Goal: Task Accomplishment & Management: Manage account settings

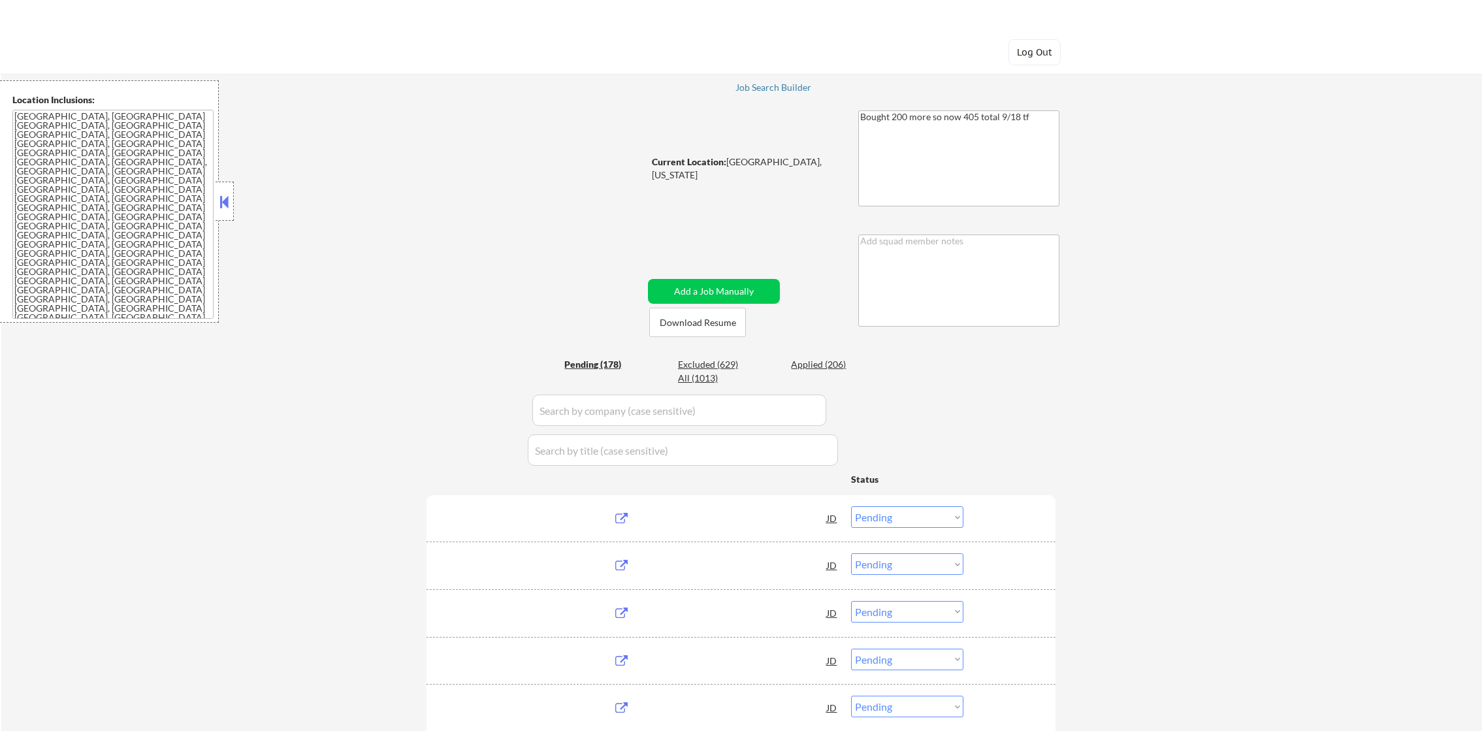
select select ""pending""
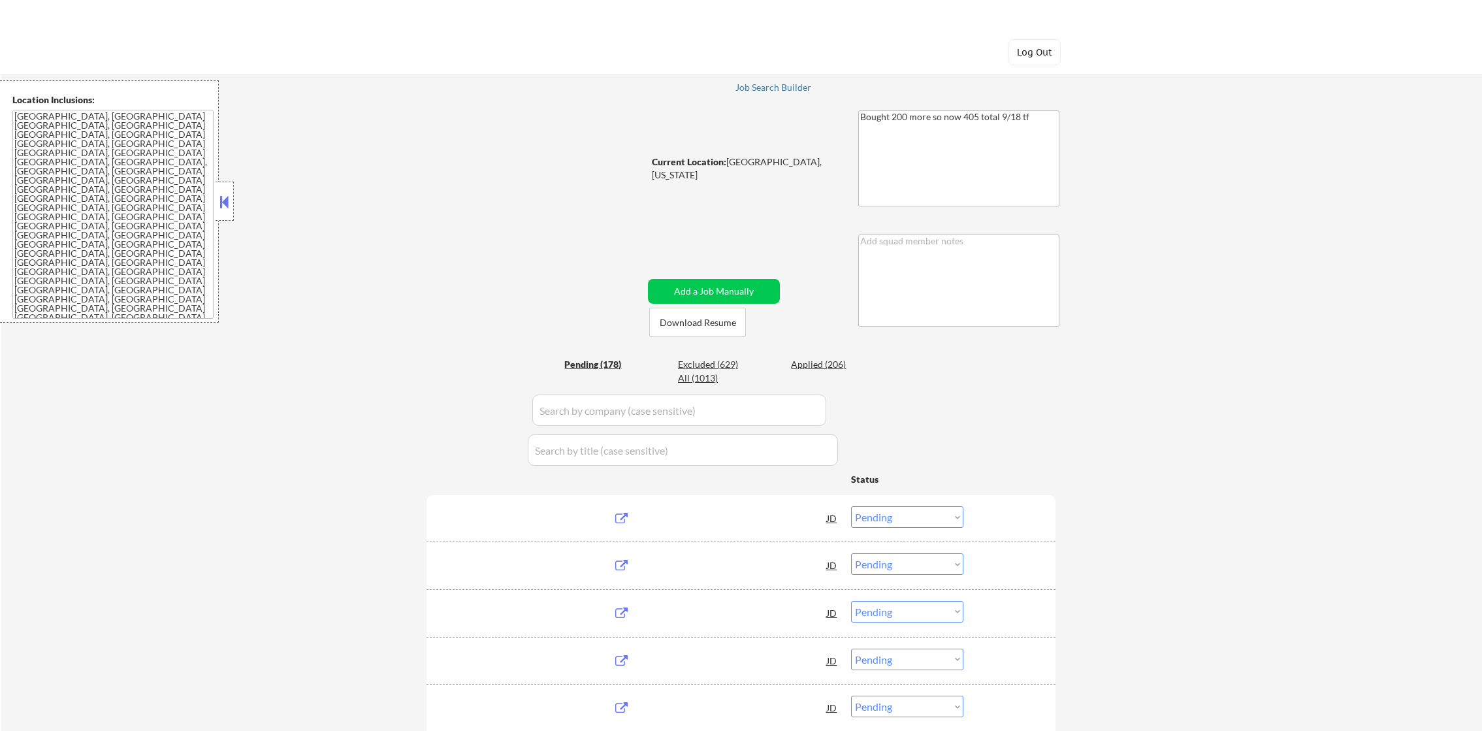
select select ""pending""
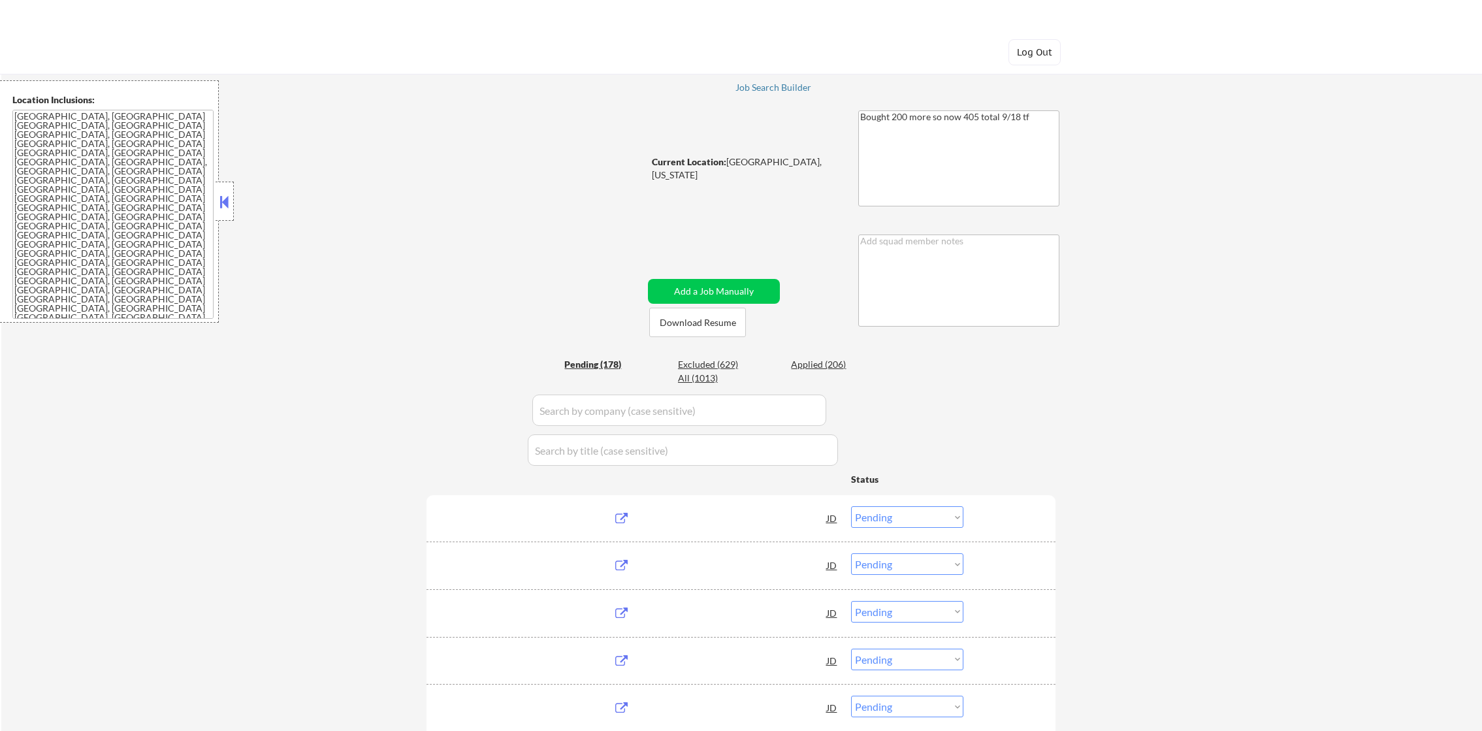
select select ""pending""
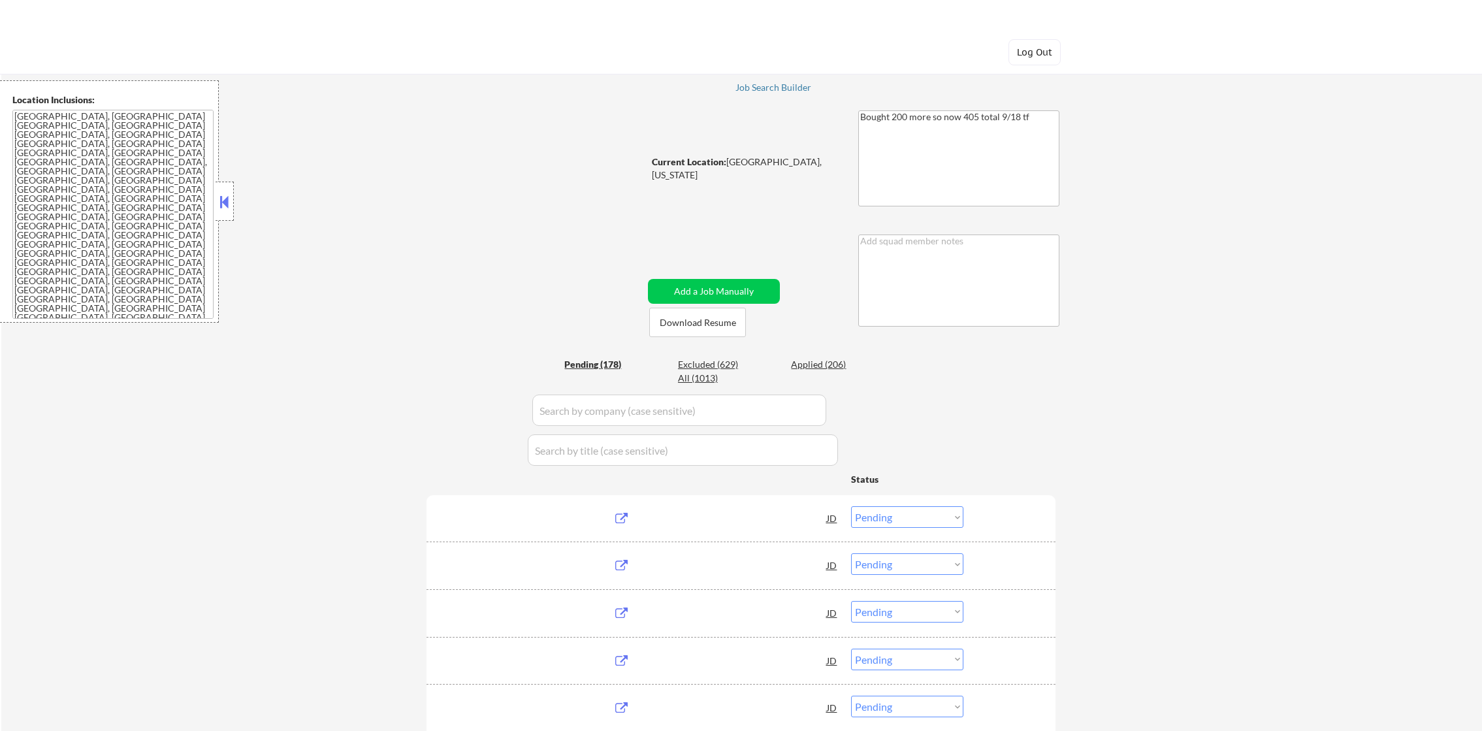
select select ""pending""
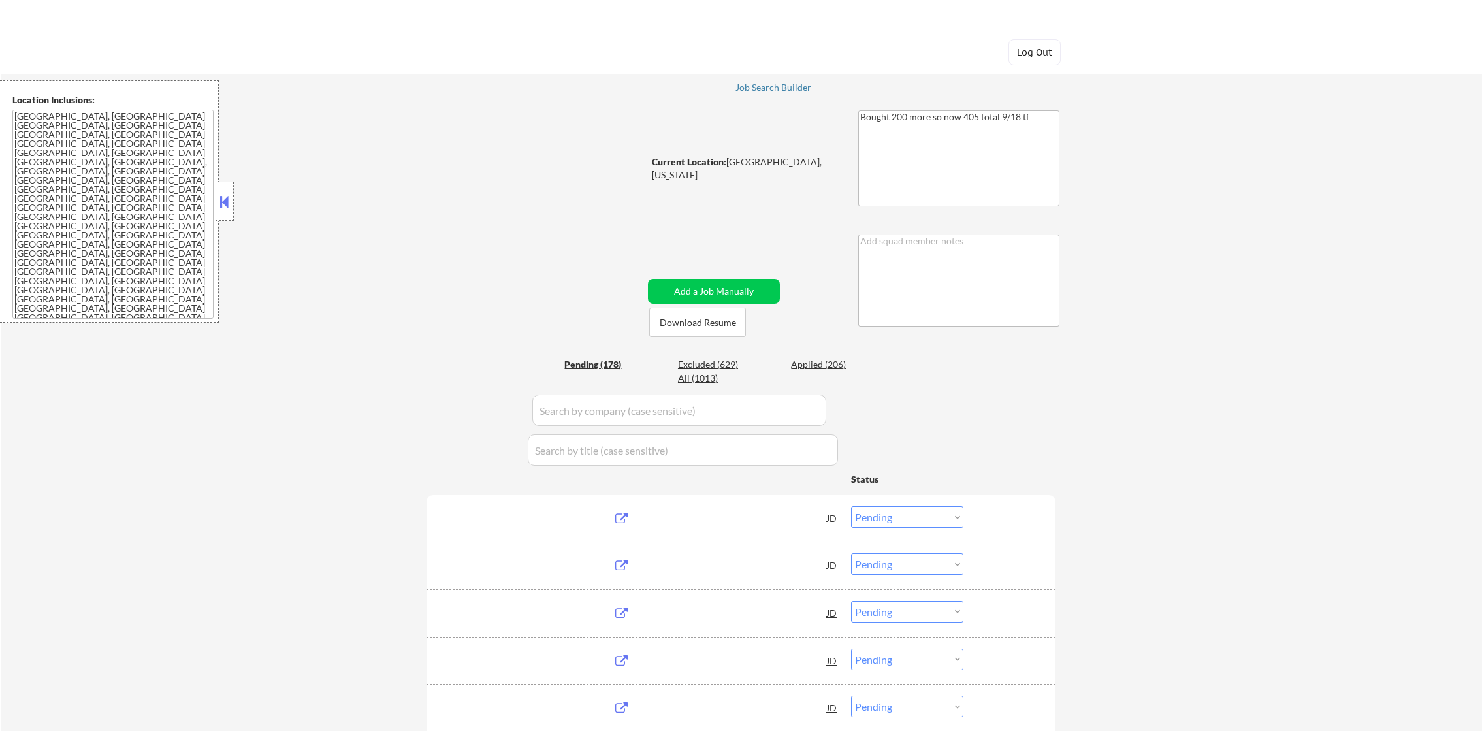
select select ""pending""
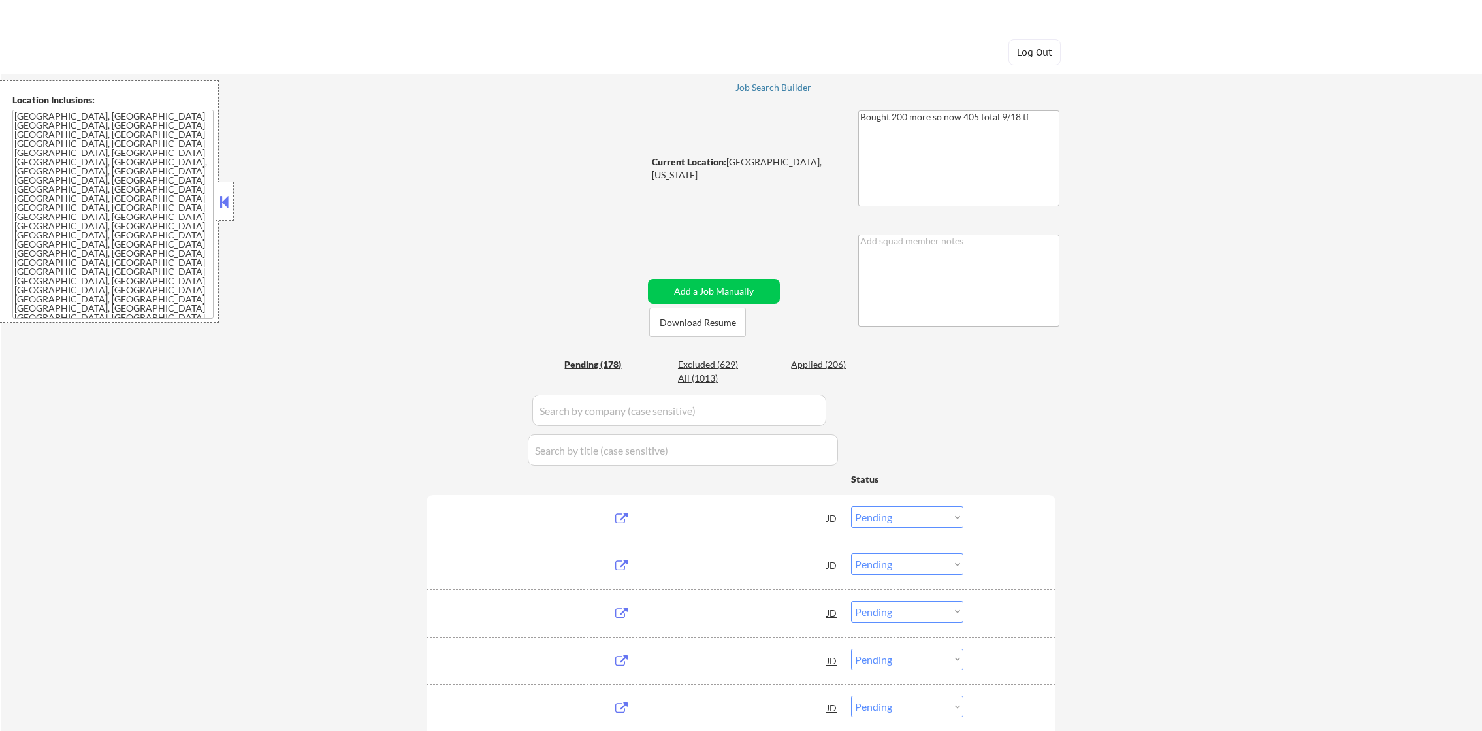
select select ""pending""
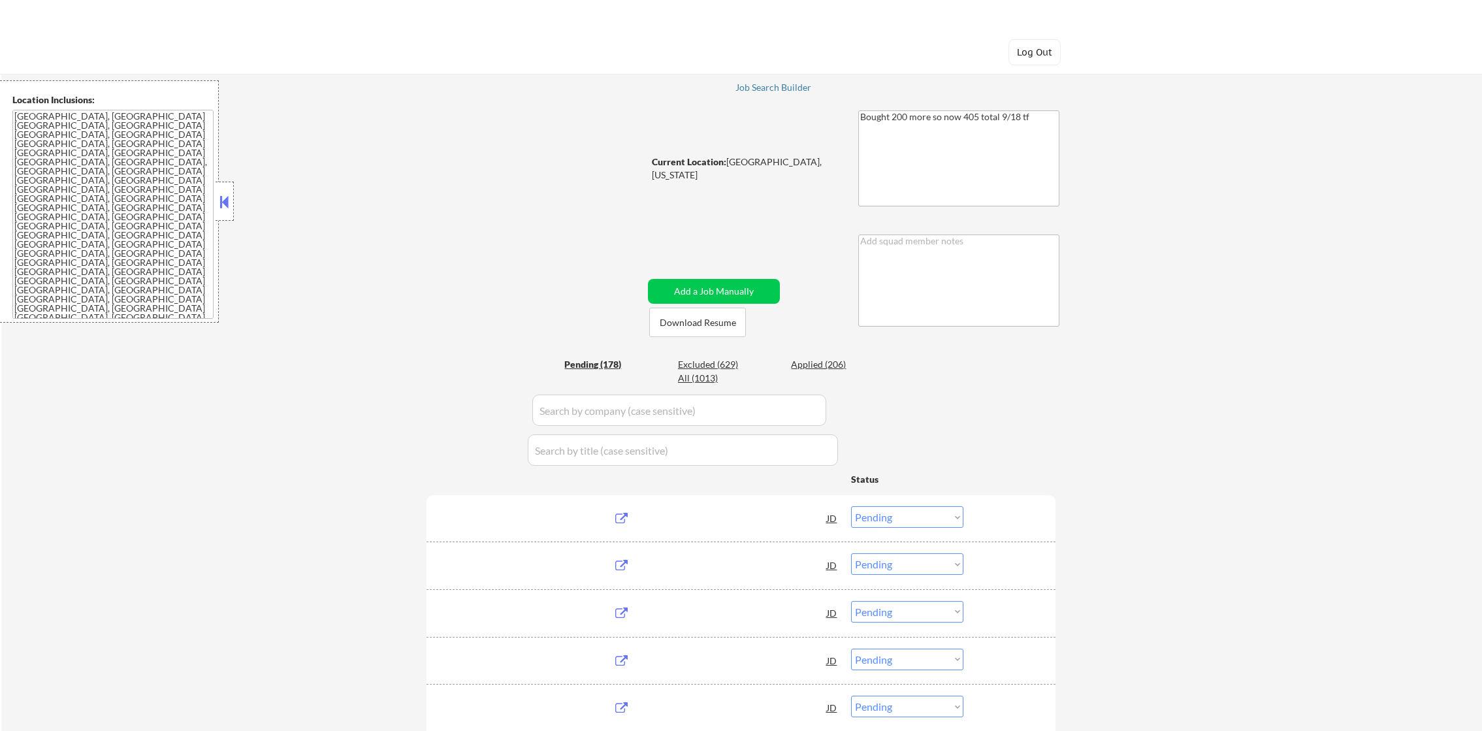
select select ""pending""
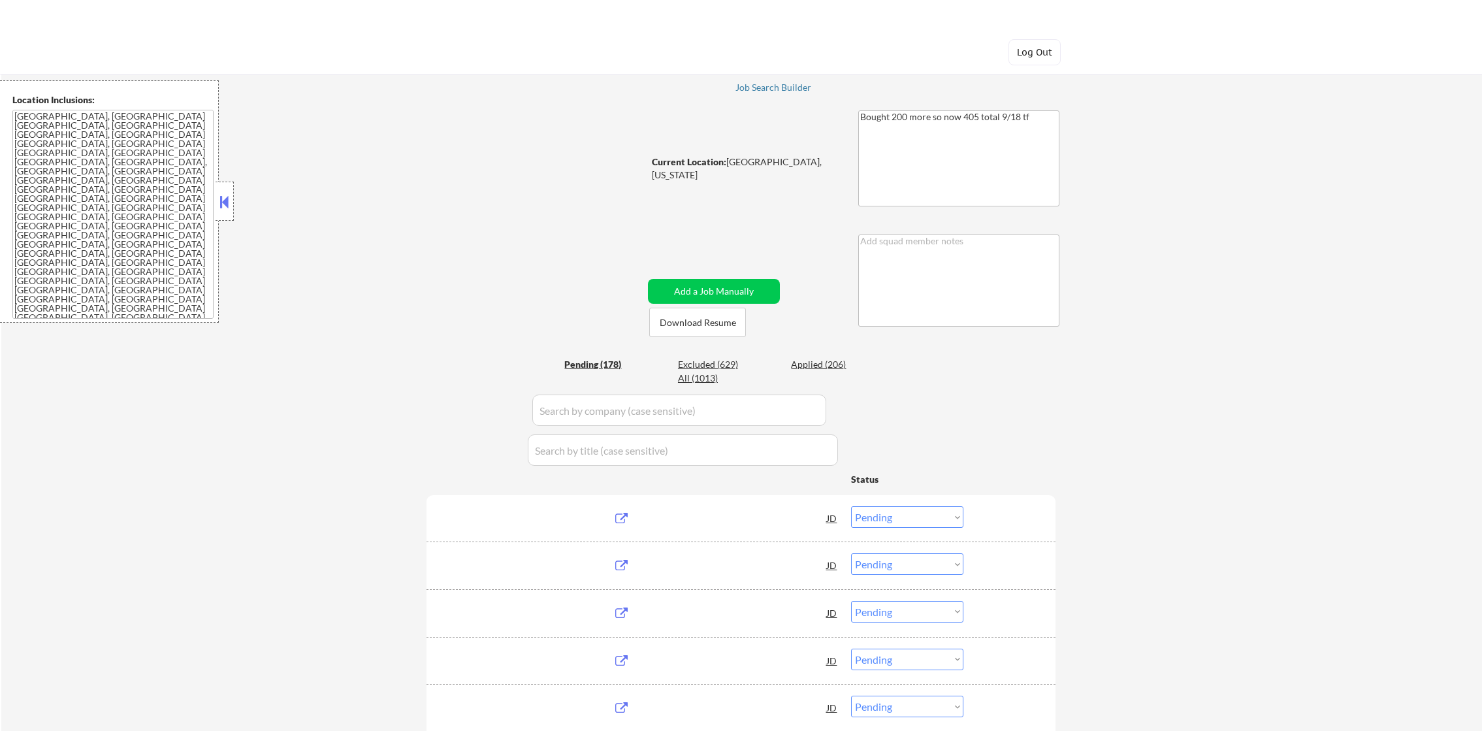
select select ""pending""
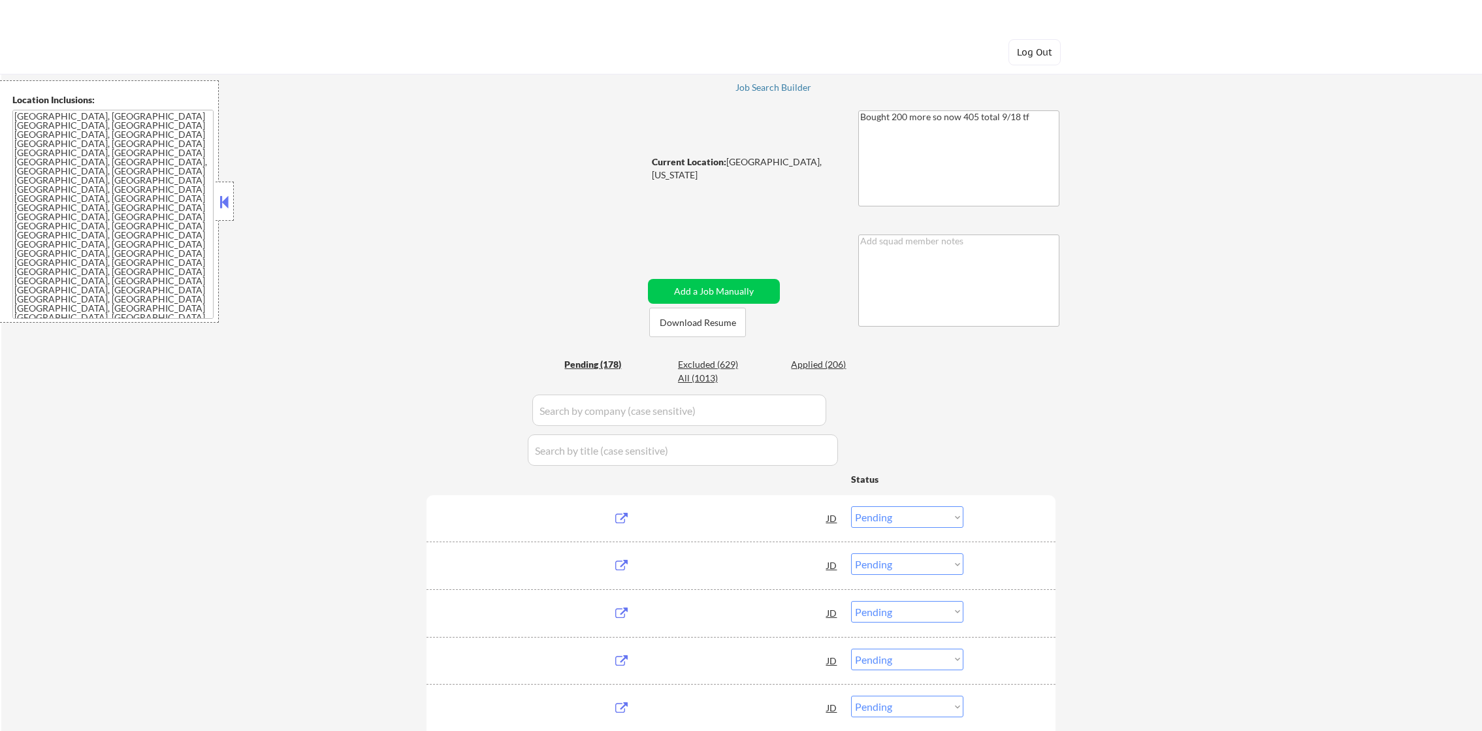
select select ""pending""
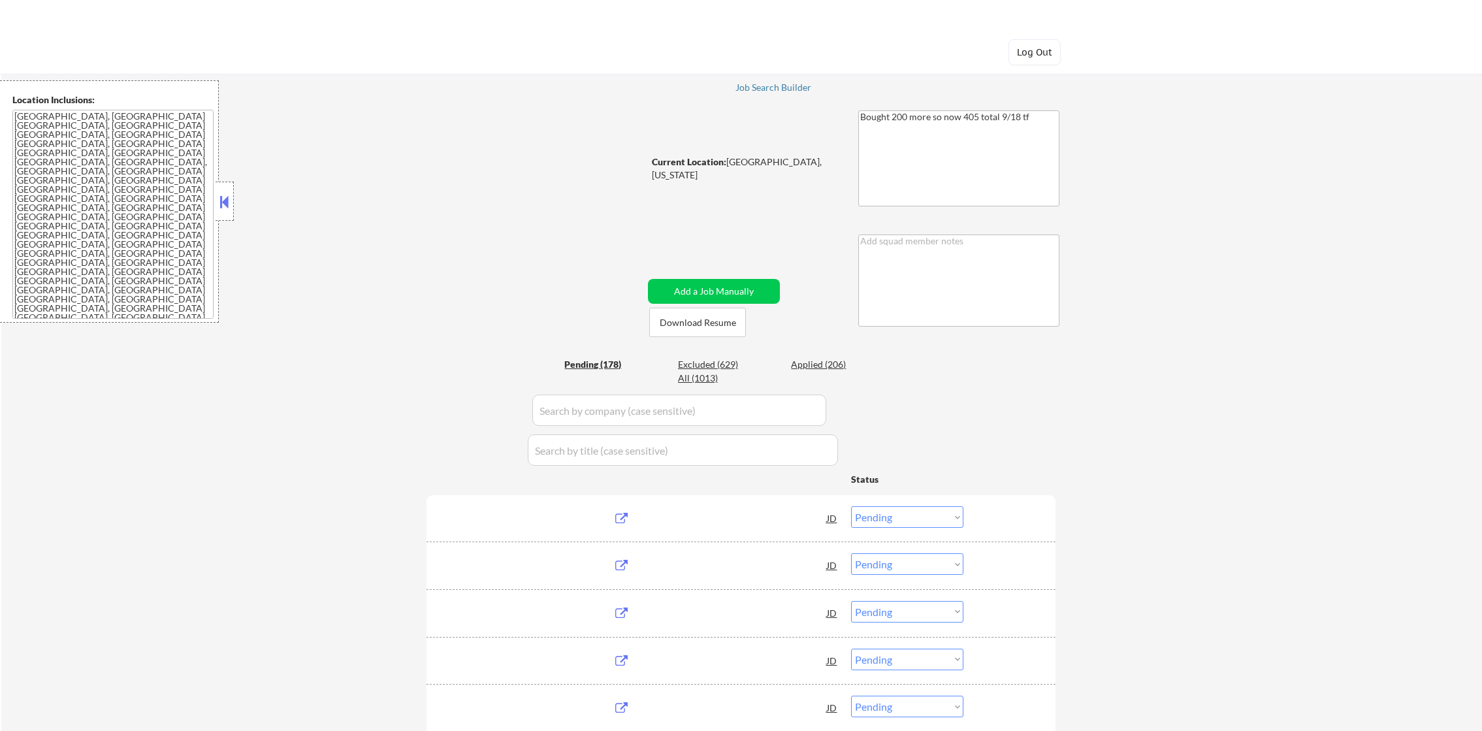
select select ""pending""
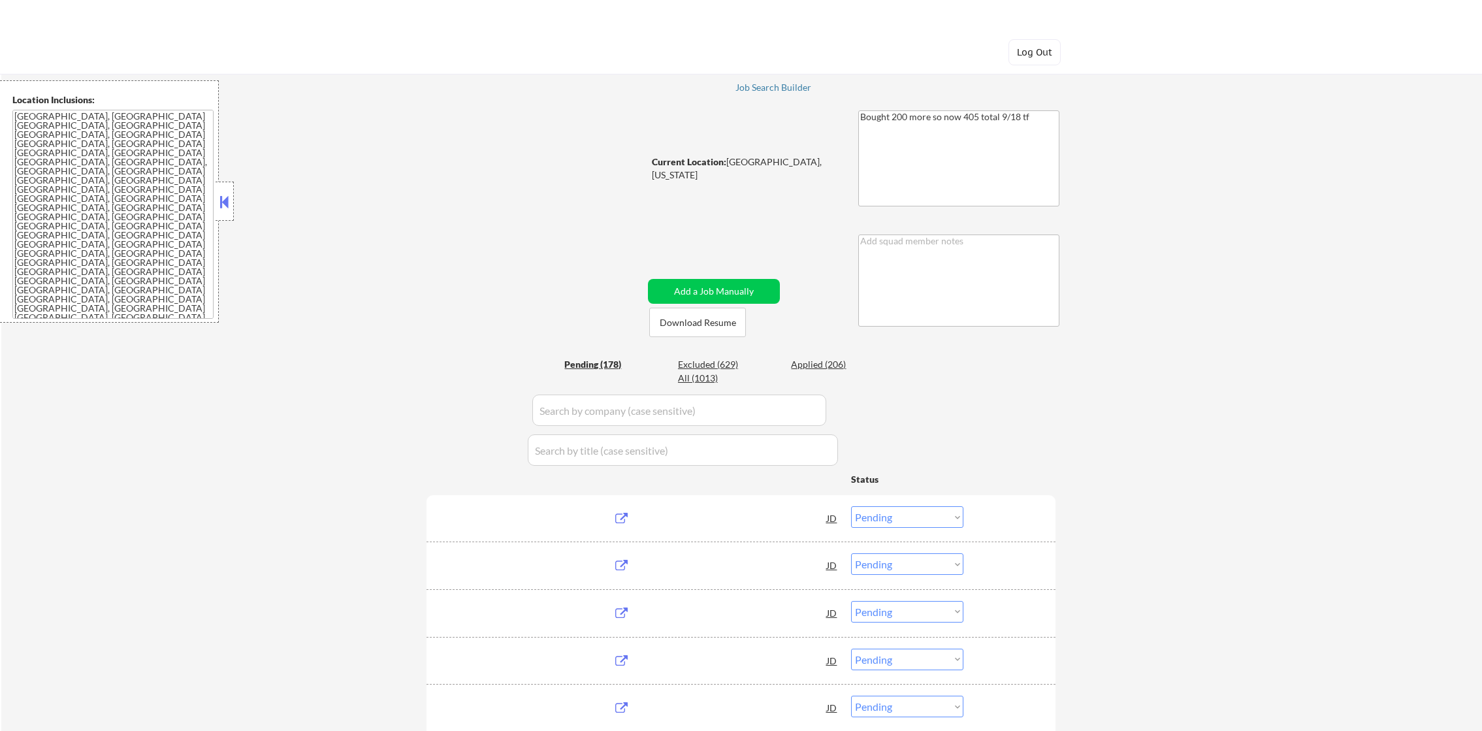
select select ""pending""
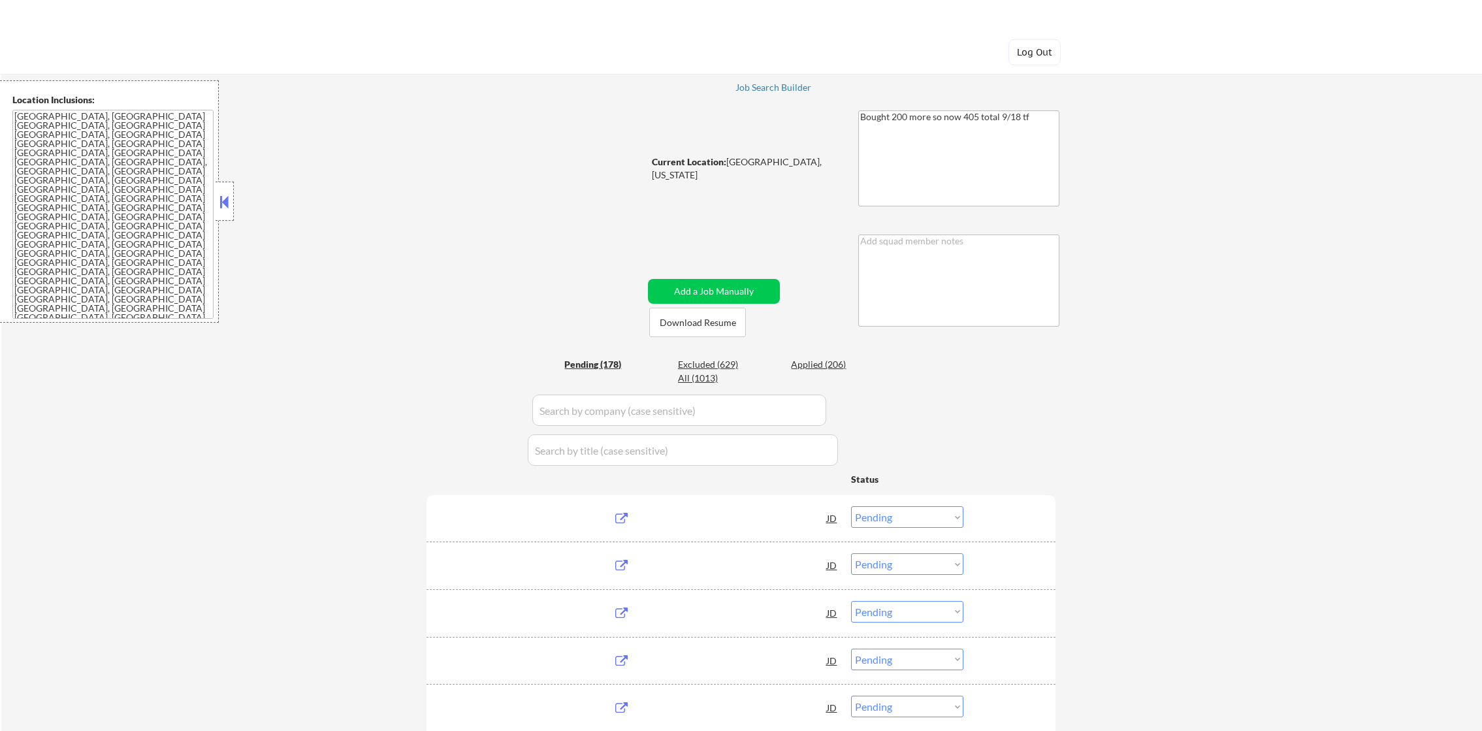
select select ""pending""
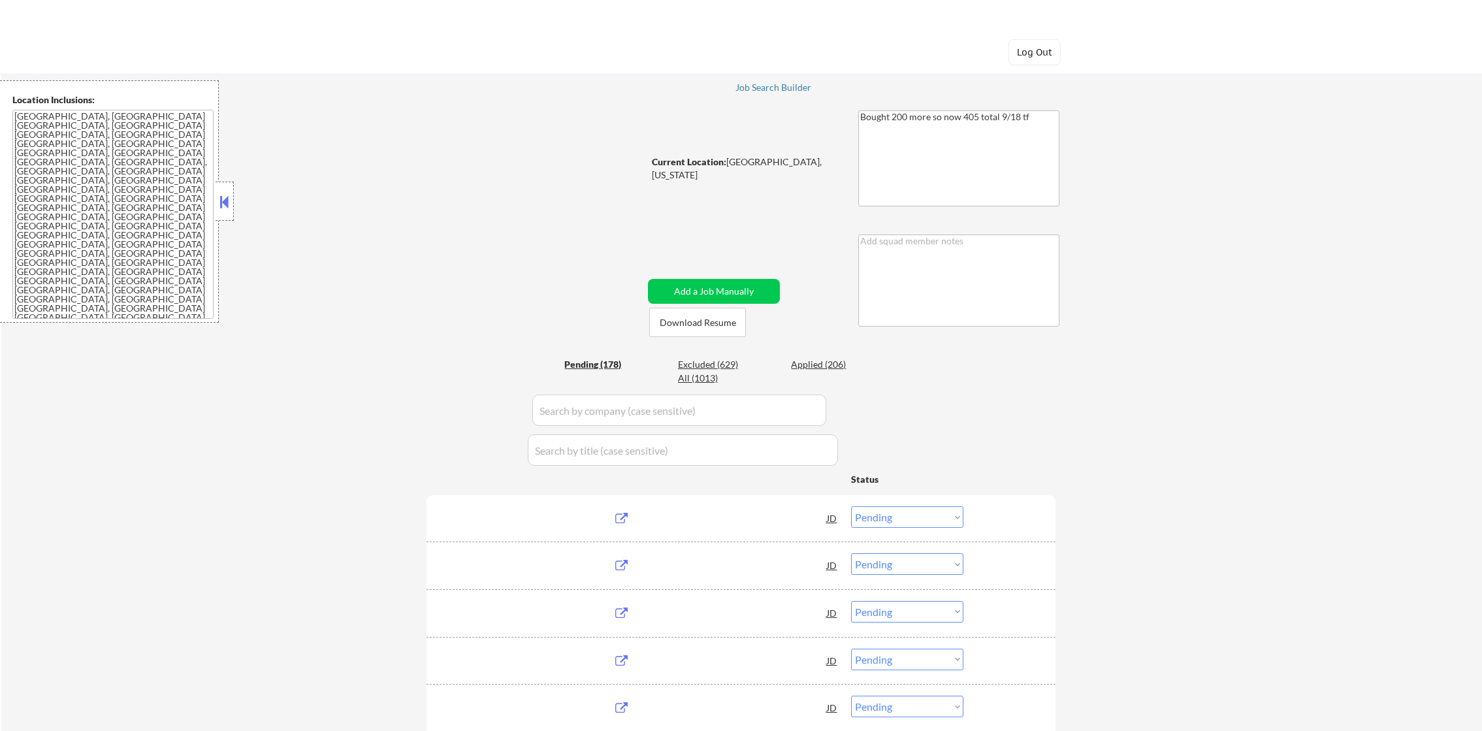
select select ""pending""
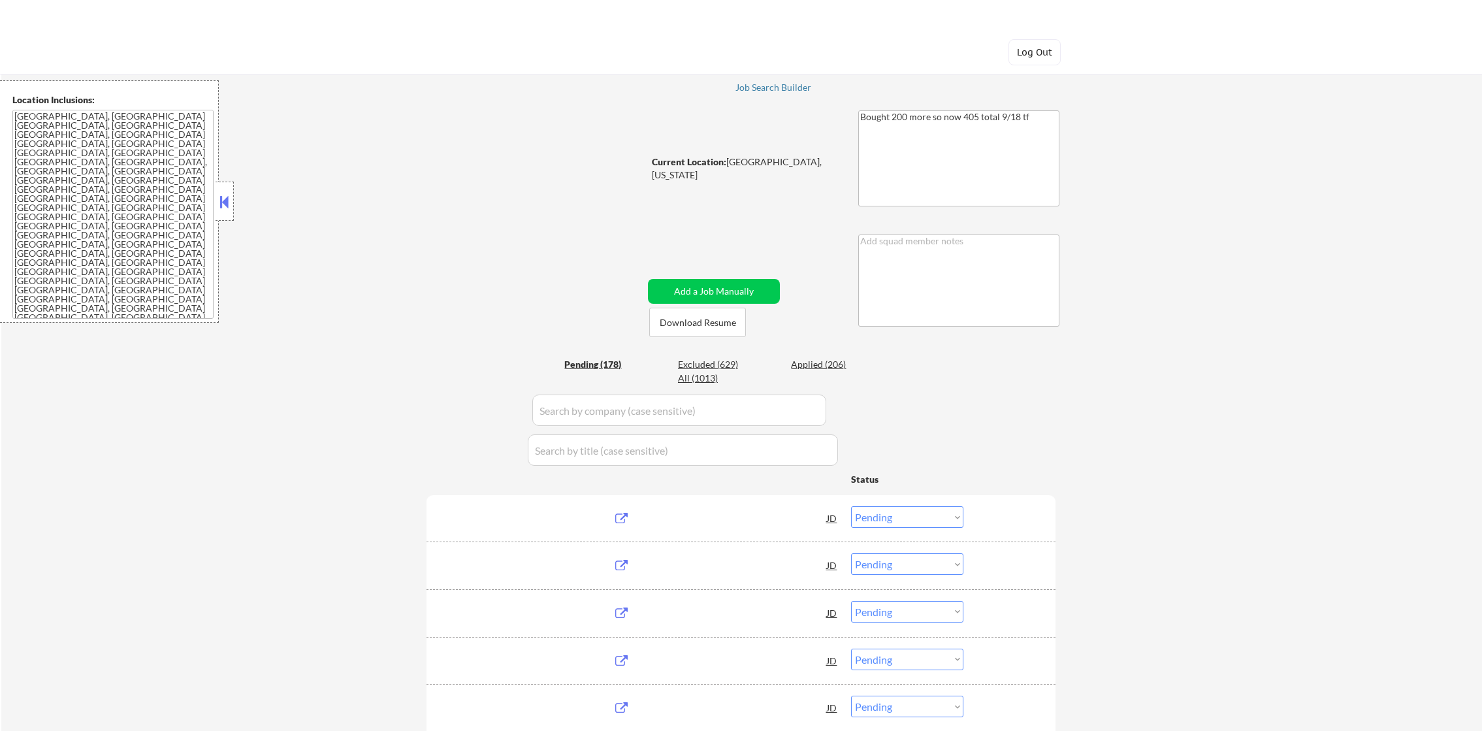
select select ""pending""
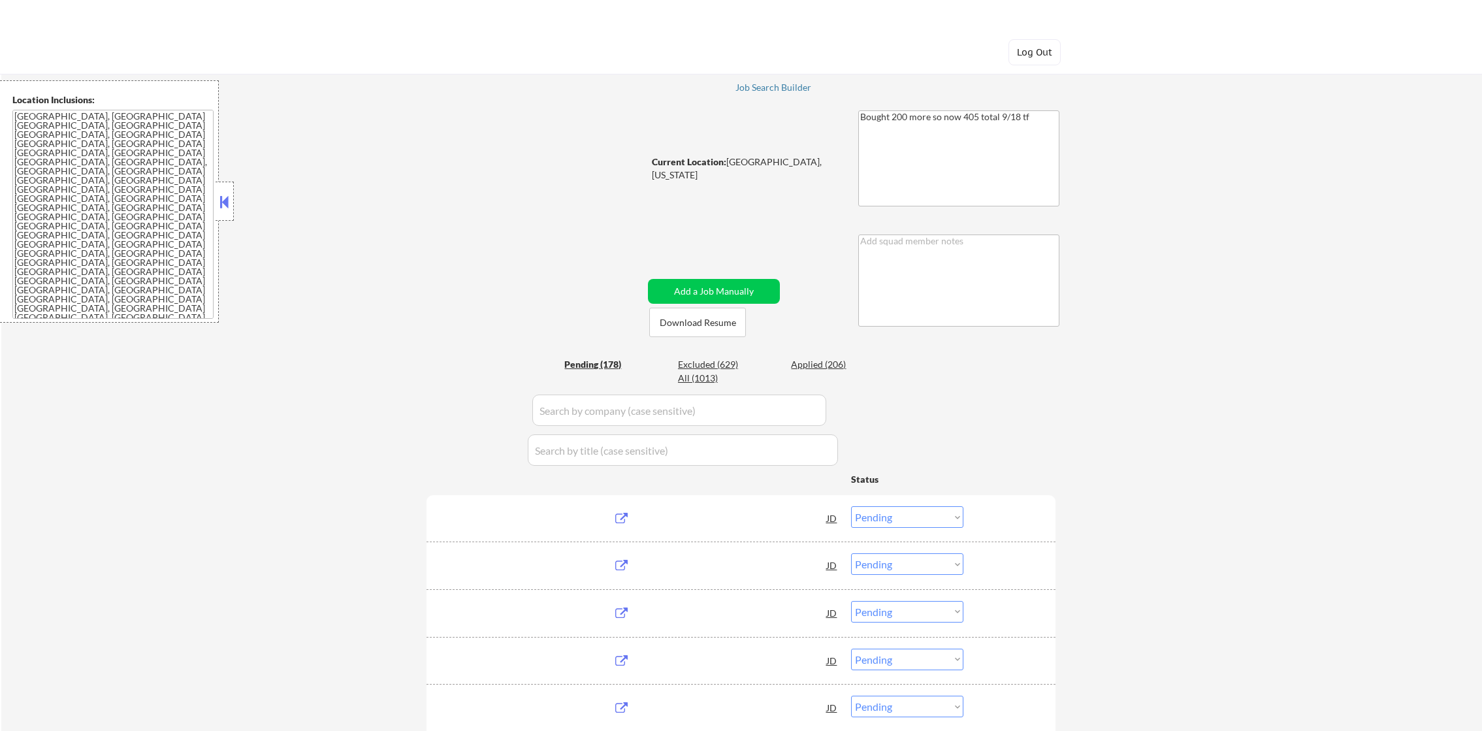
select select ""pending""
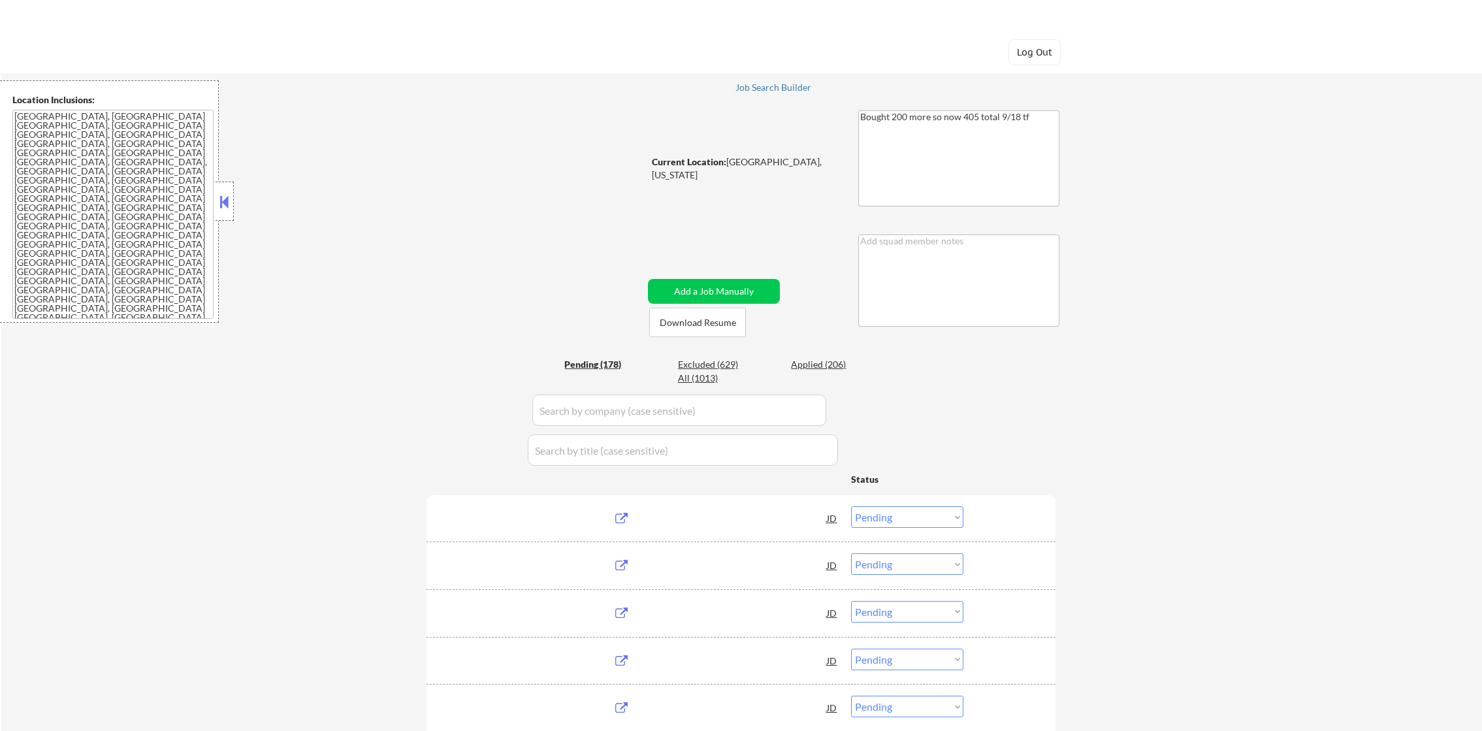
select select ""pending""
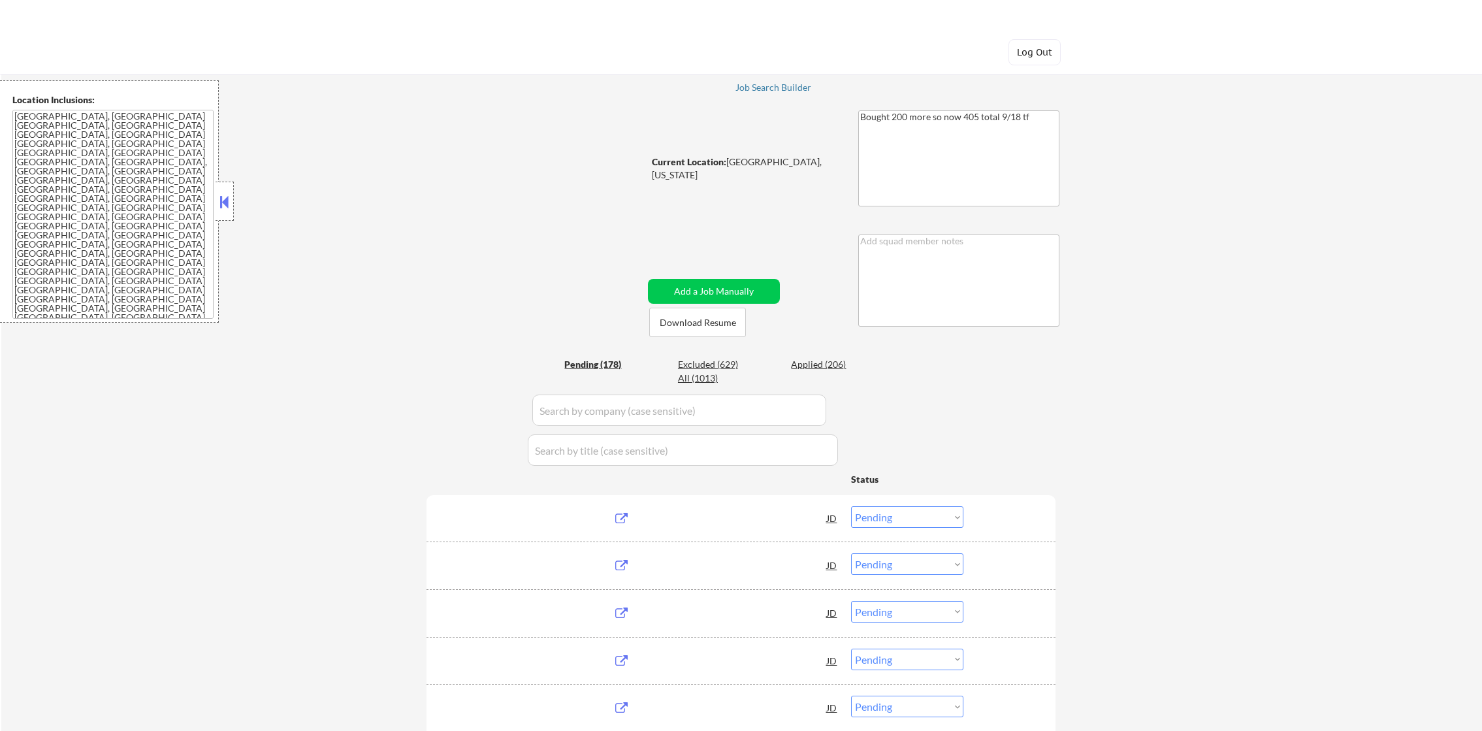
select select ""pending""
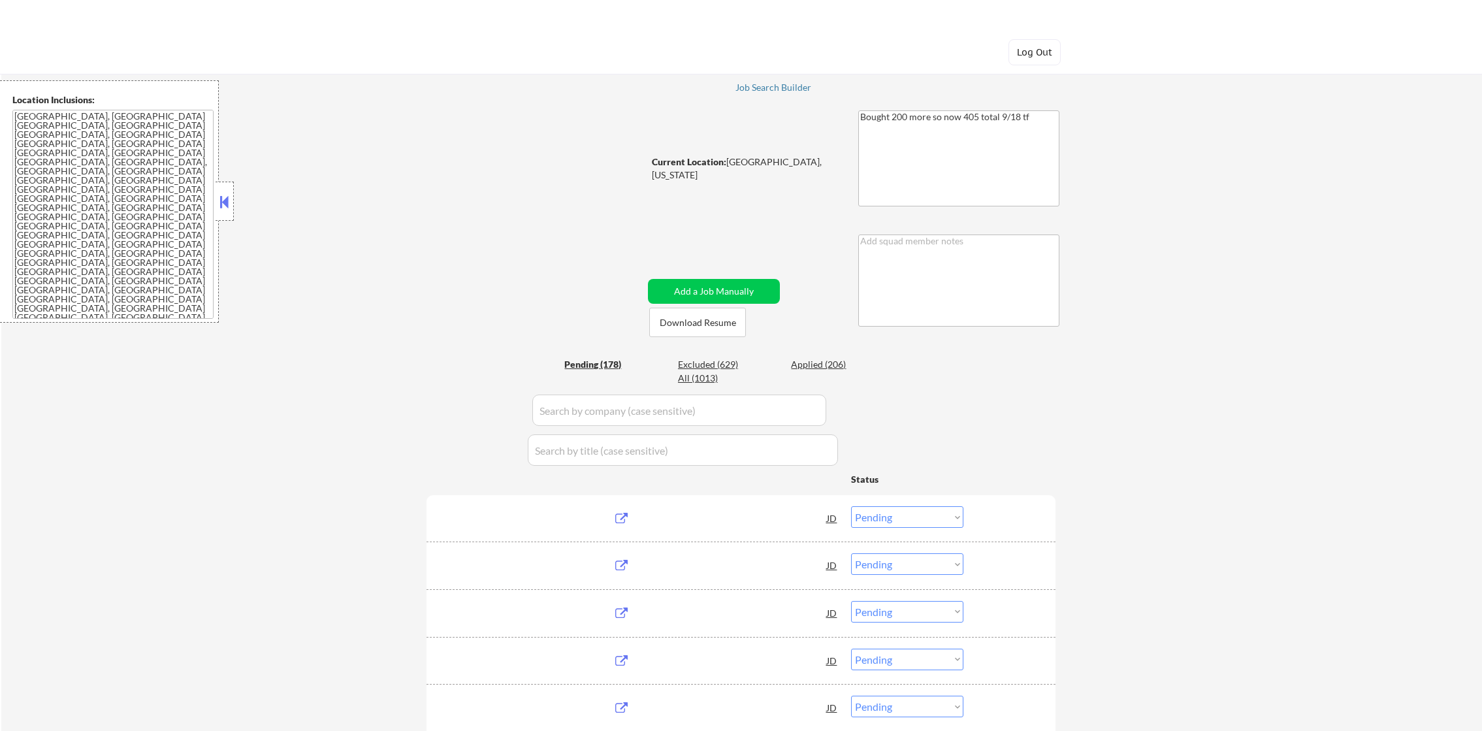
select select ""pending""
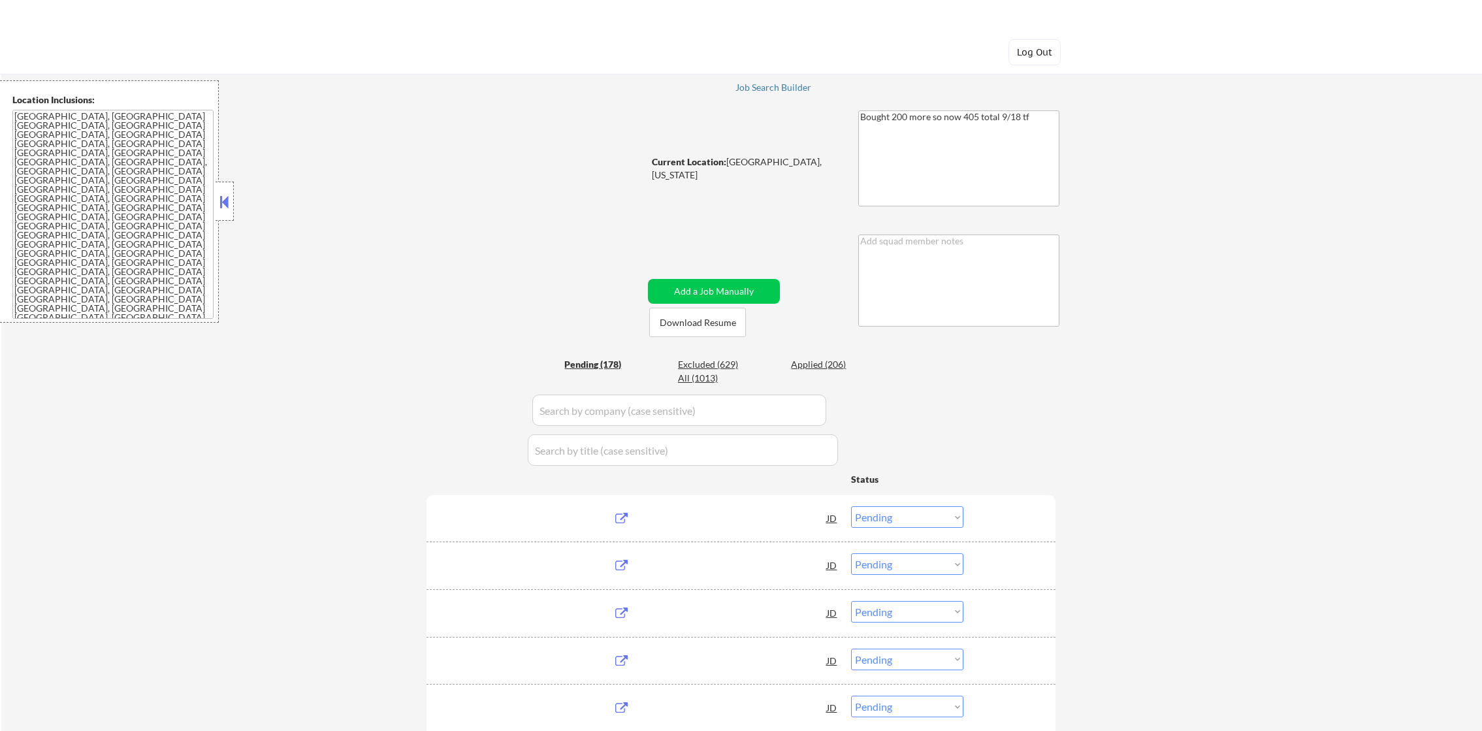
select select ""pending""
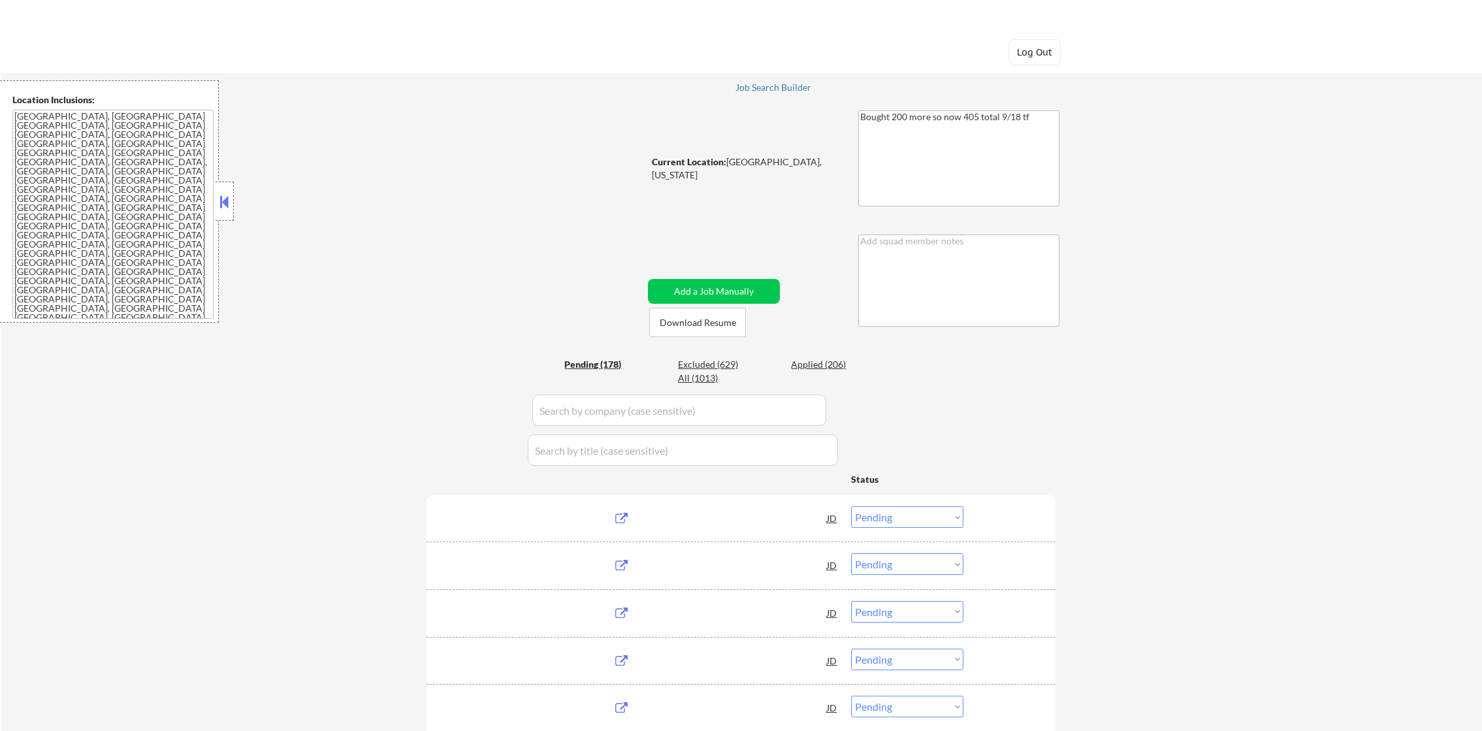
select select ""pending""
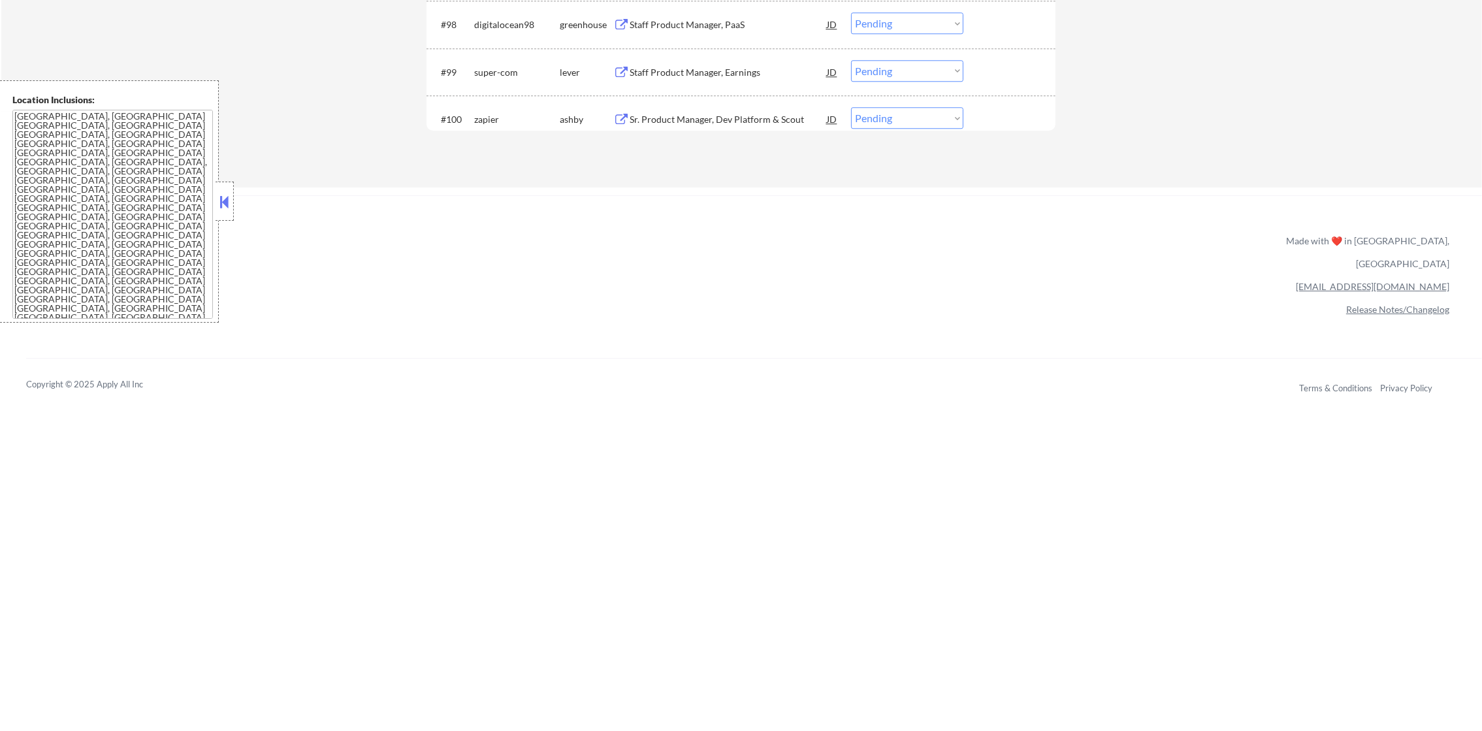
scroll to position [5333, 0]
click at [485, 130] on div "zapier" at bounding box center [517, 122] width 86 height 24
copy div "zapier"
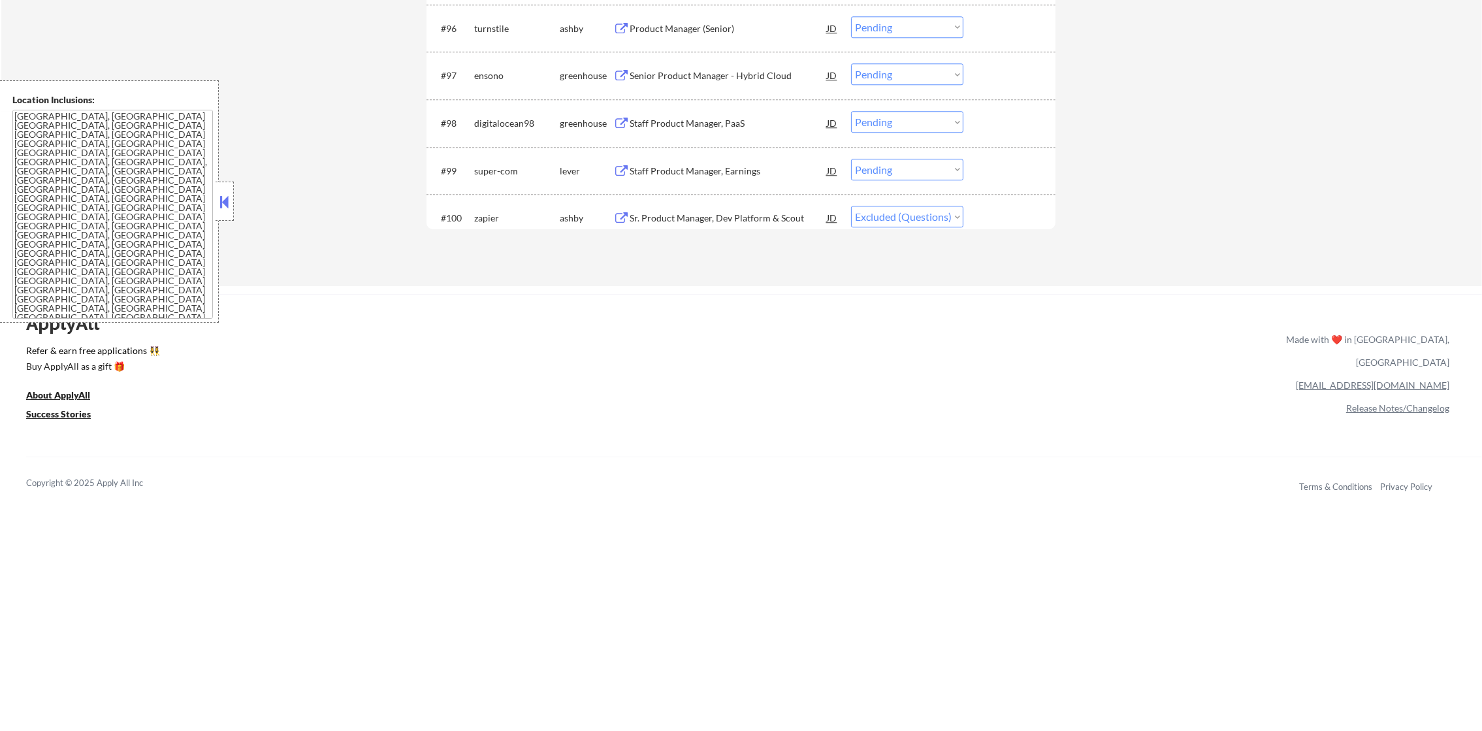
select select ""pending""
click at [501, 176] on div "super-com" at bounding box center [517, 173] width 86 height 13
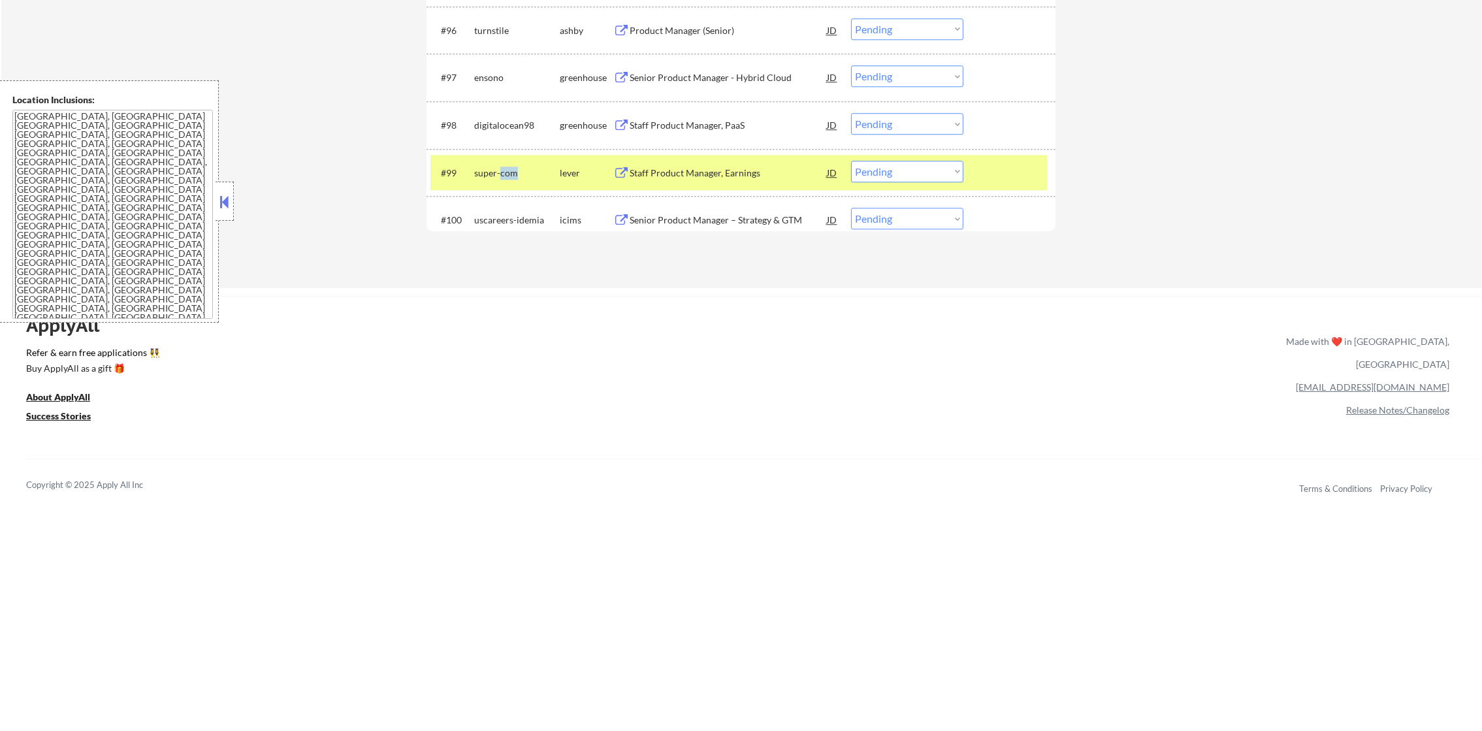
click at [501, 176] on div "super-com" at bounding box center [517, 173] width 86 height 13
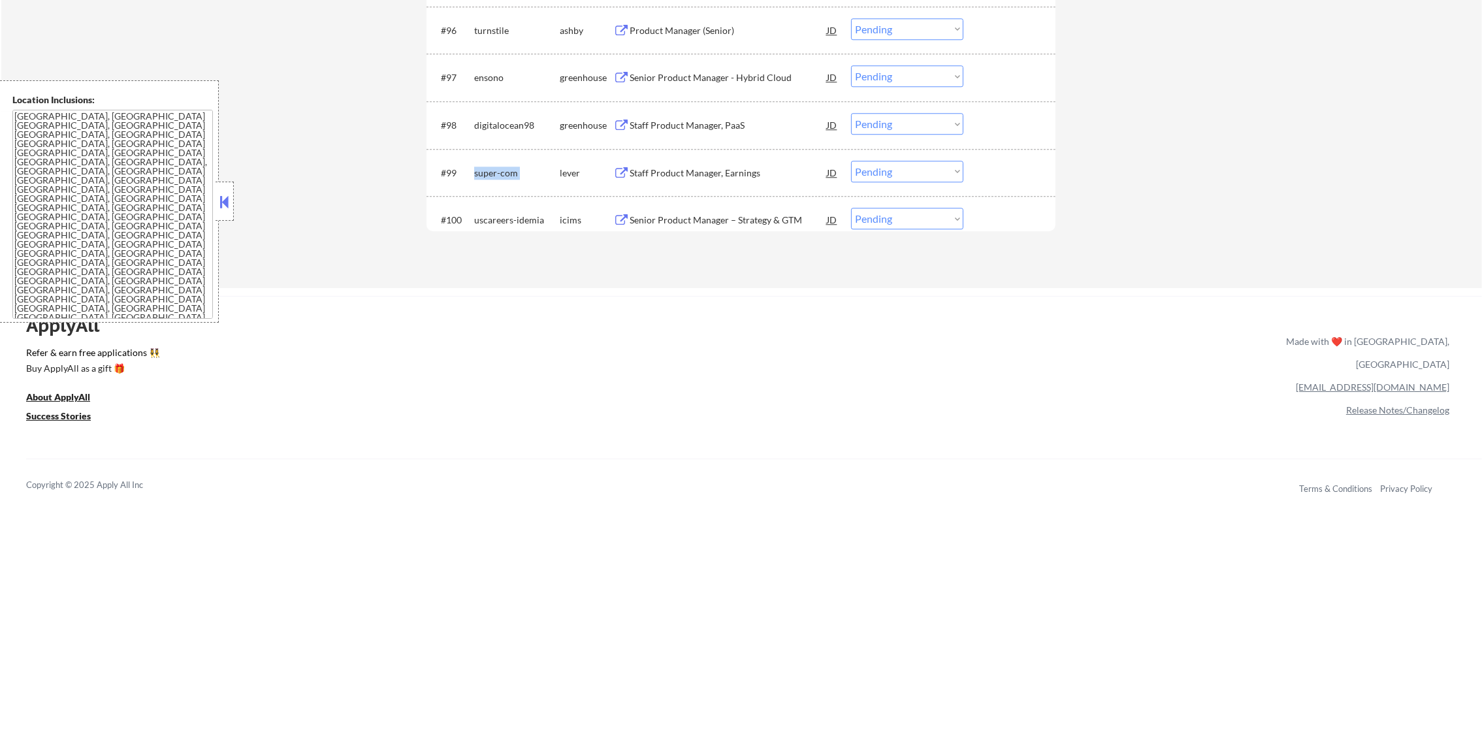
click at [501, 176] on div "super-com" at bounding box center [517, 173] width 86 height 13
copy div "super-com"
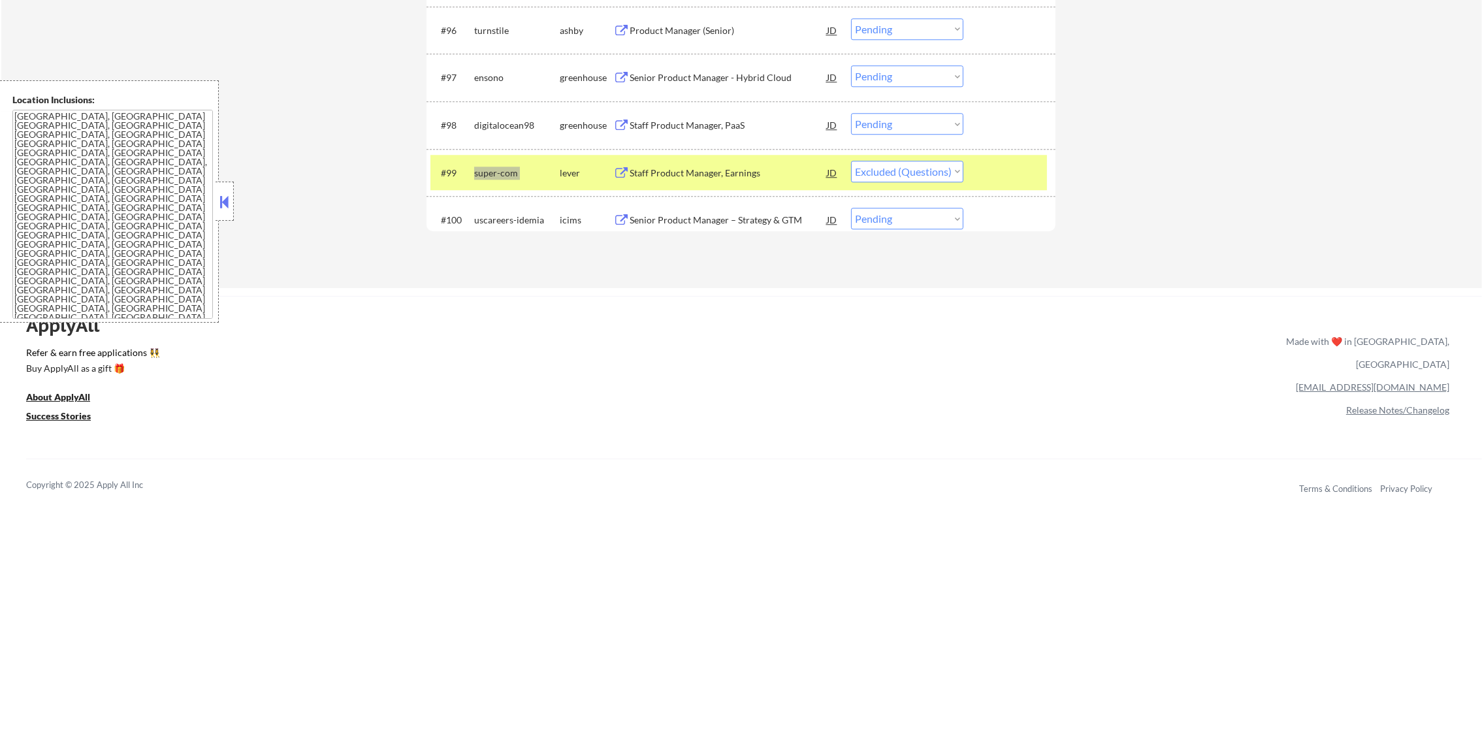
select select ""pending""
click at [509, 126] on div "digitalocean98" at bounding box center [517, 125] width 86 height 13
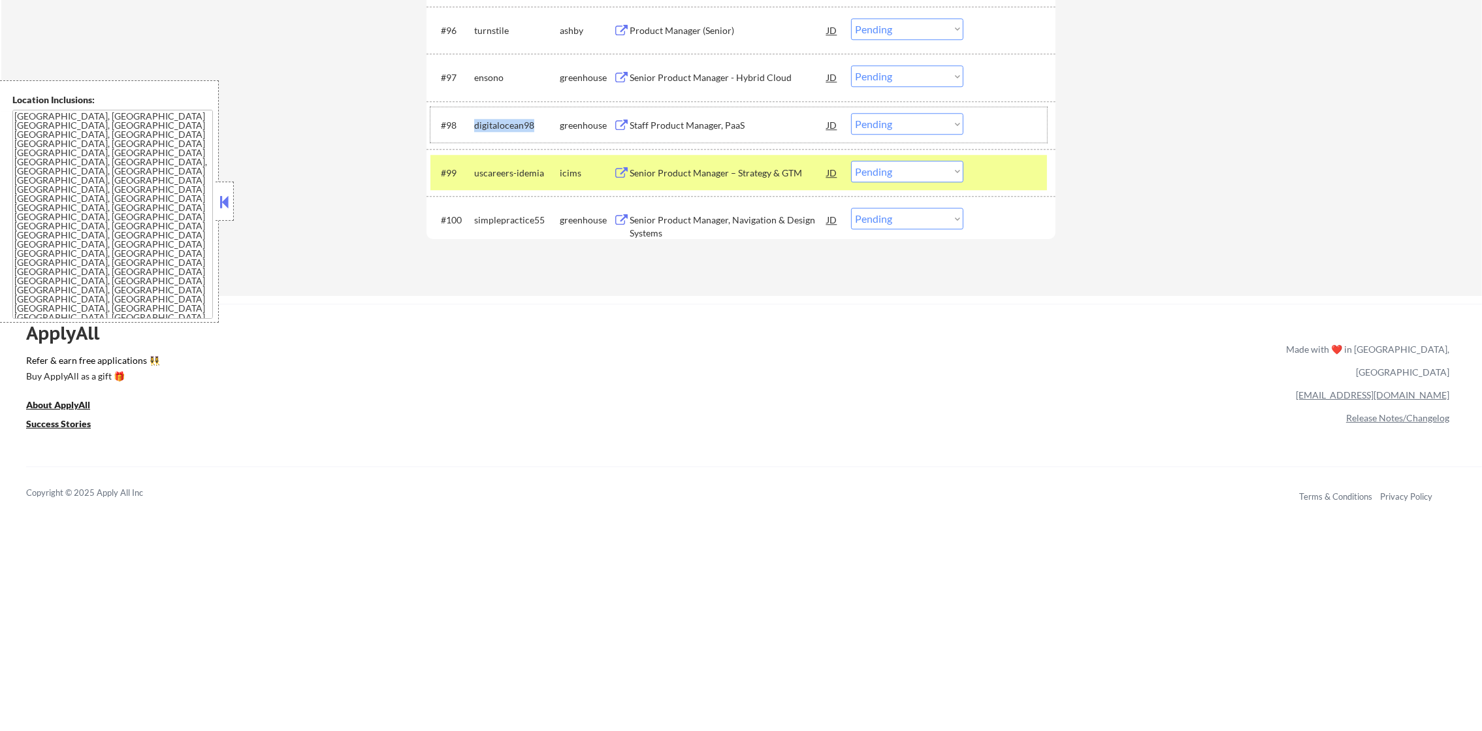
click at [509, 126] on div "digitalocean98" at bounding box center [517, 125] width 86 height 13
copy div "digitalocean98"
click at [492, 178] on div "uscareers-idemia" at bounding box center [517, 173] width 86 height 13
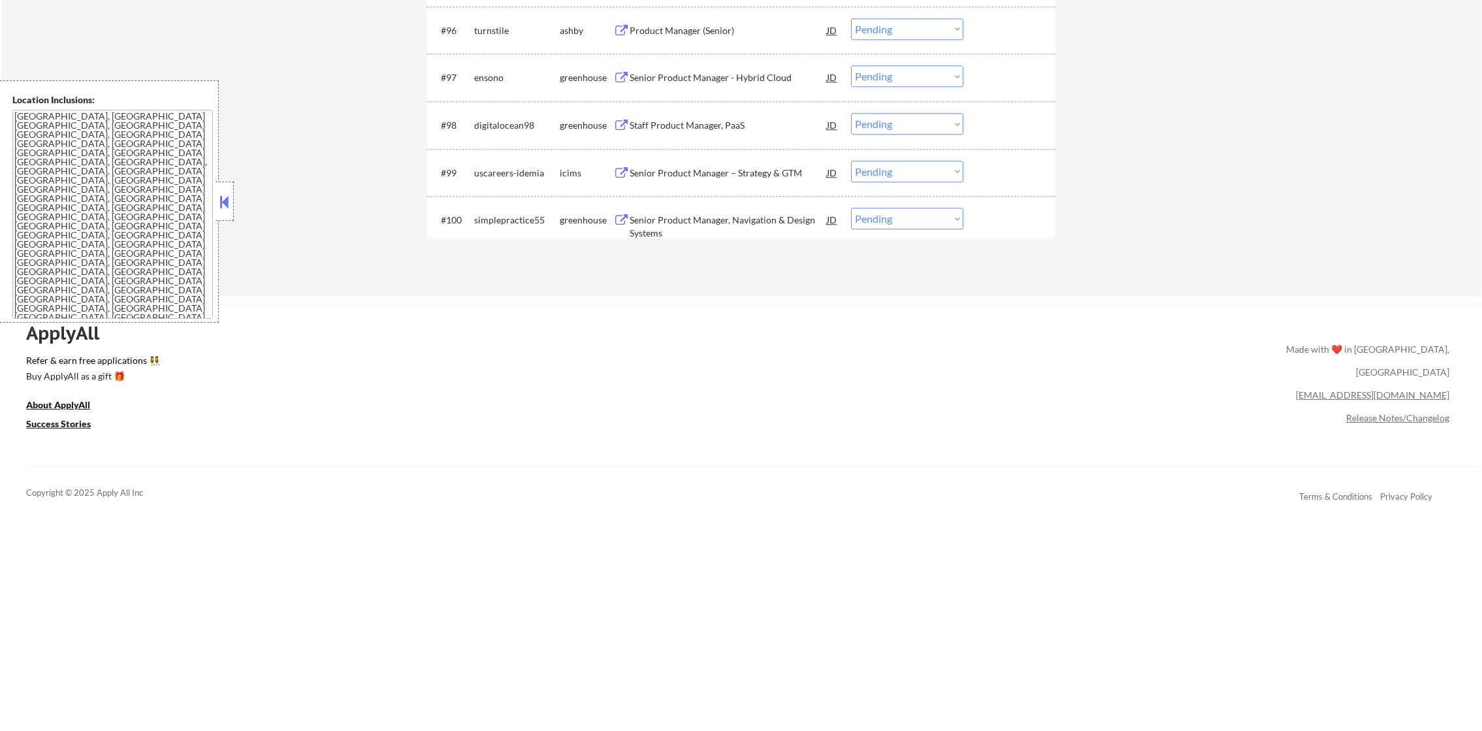
click at [507, 107] on div "#98 digitalocean98 greenhouse Staff Product Manager, [PERSON_NAME] Choose an op…" at bounding box center [738, 124] width 617 height 35
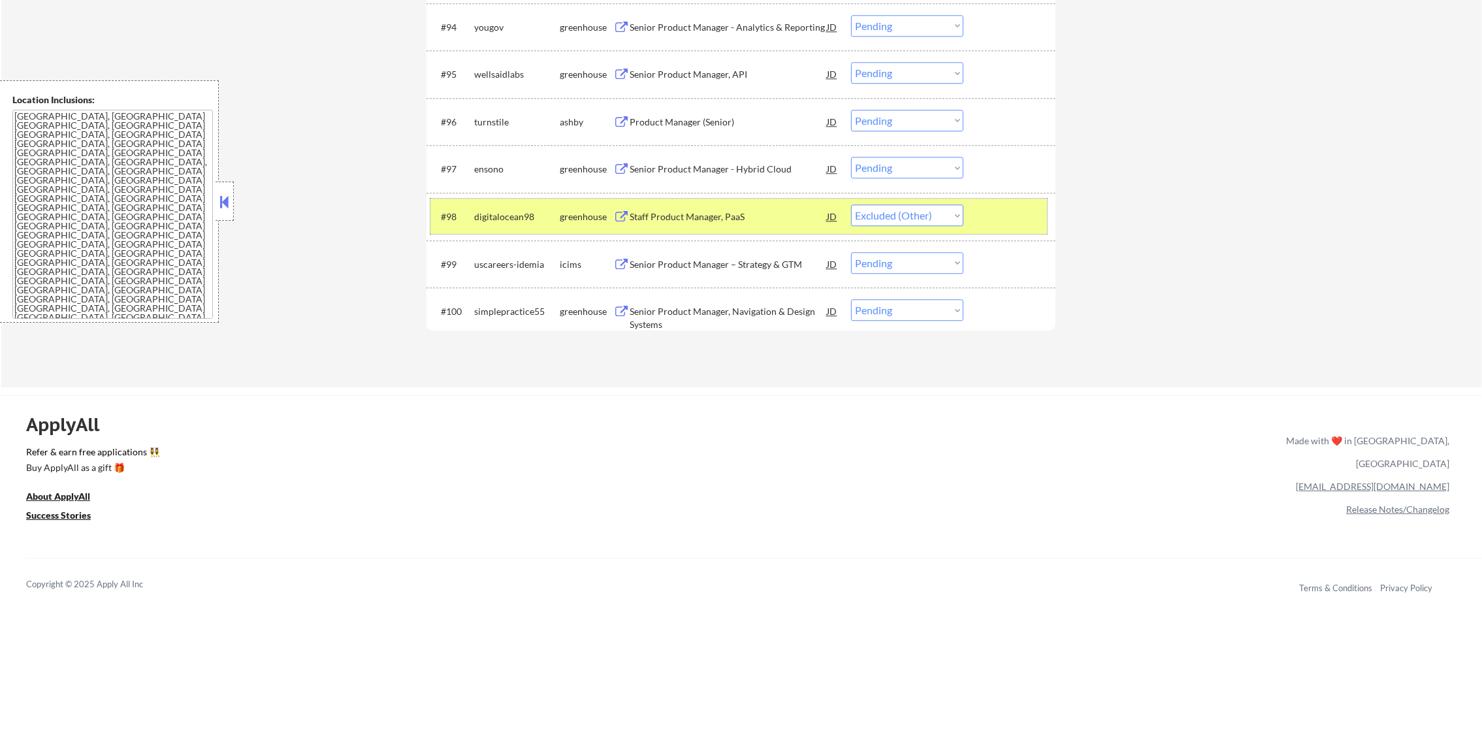
scroll to position [5137, 0]
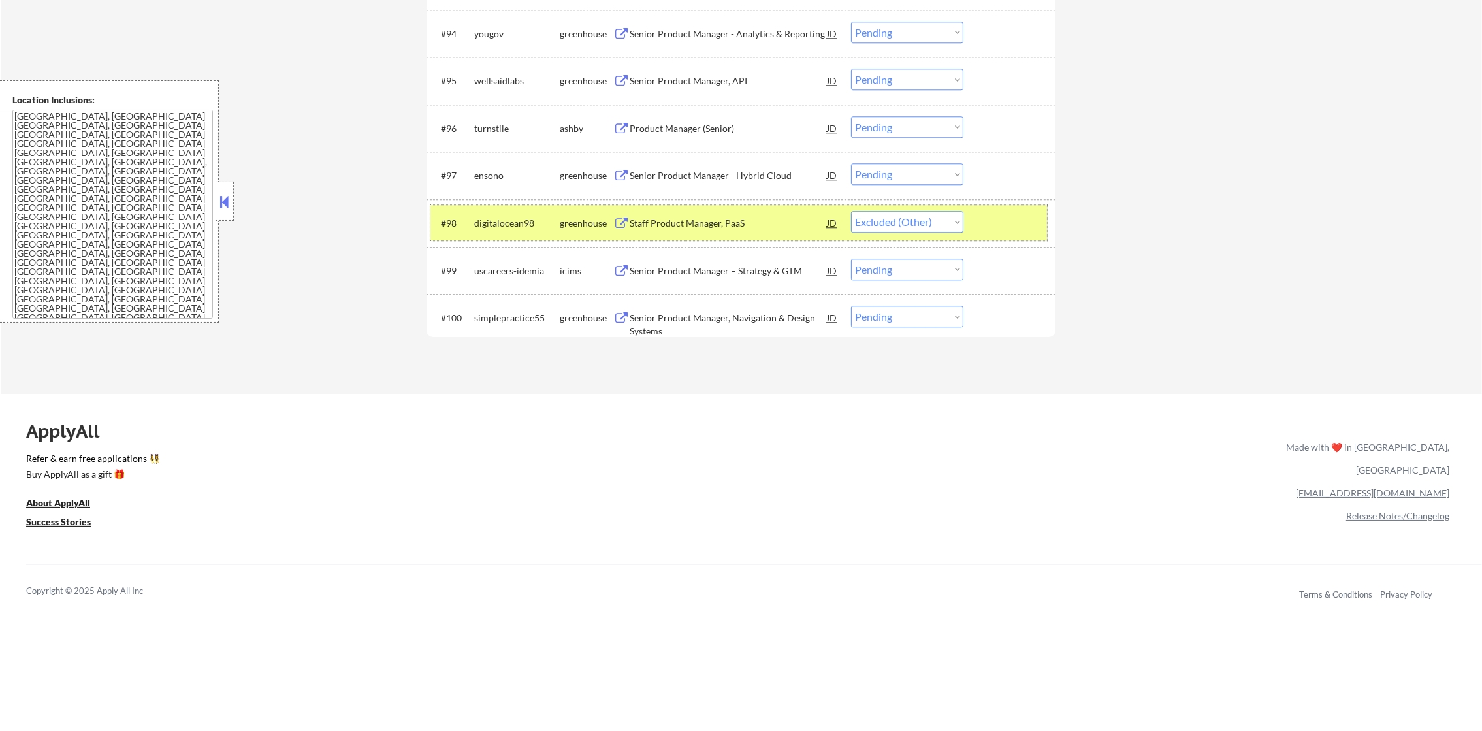
select select ""pending""
click at [501, 219] on div "digitalocean98" at bounding box center [517, 223] width 86 height 13
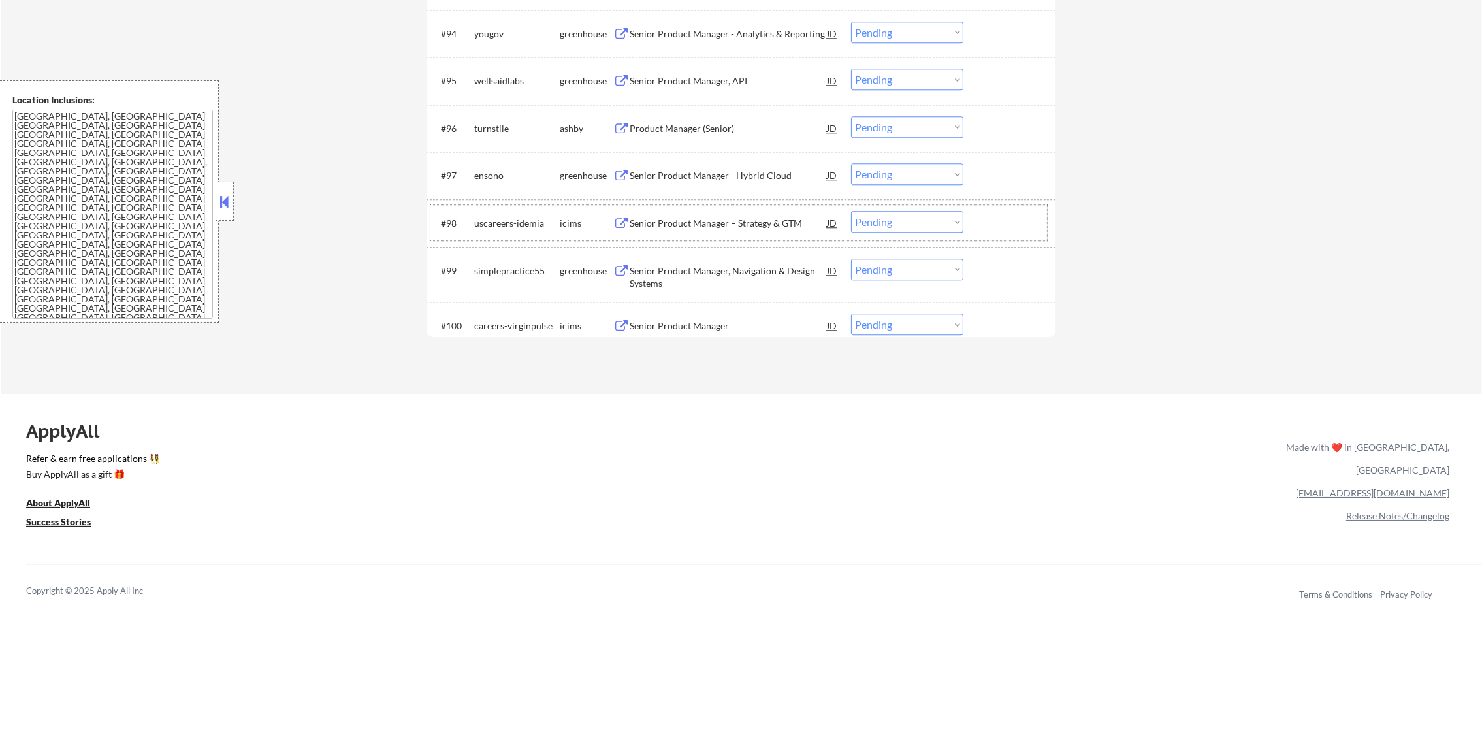
click at [481, 180] on div "ensono" at bounding box center [517, 175] width 86 height 13
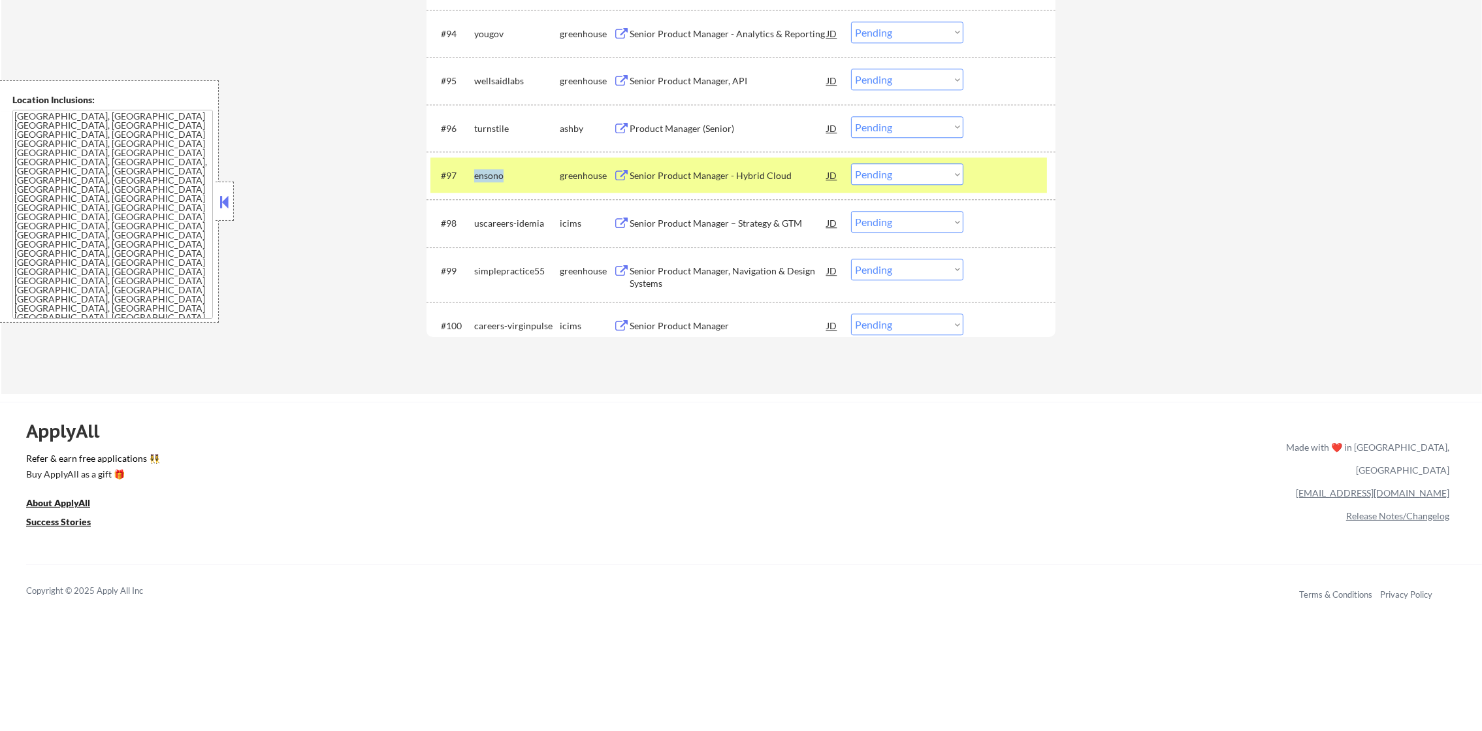
click at [481, 180] on div "ensono" at bounding box center [517, 175] width 86 height 13
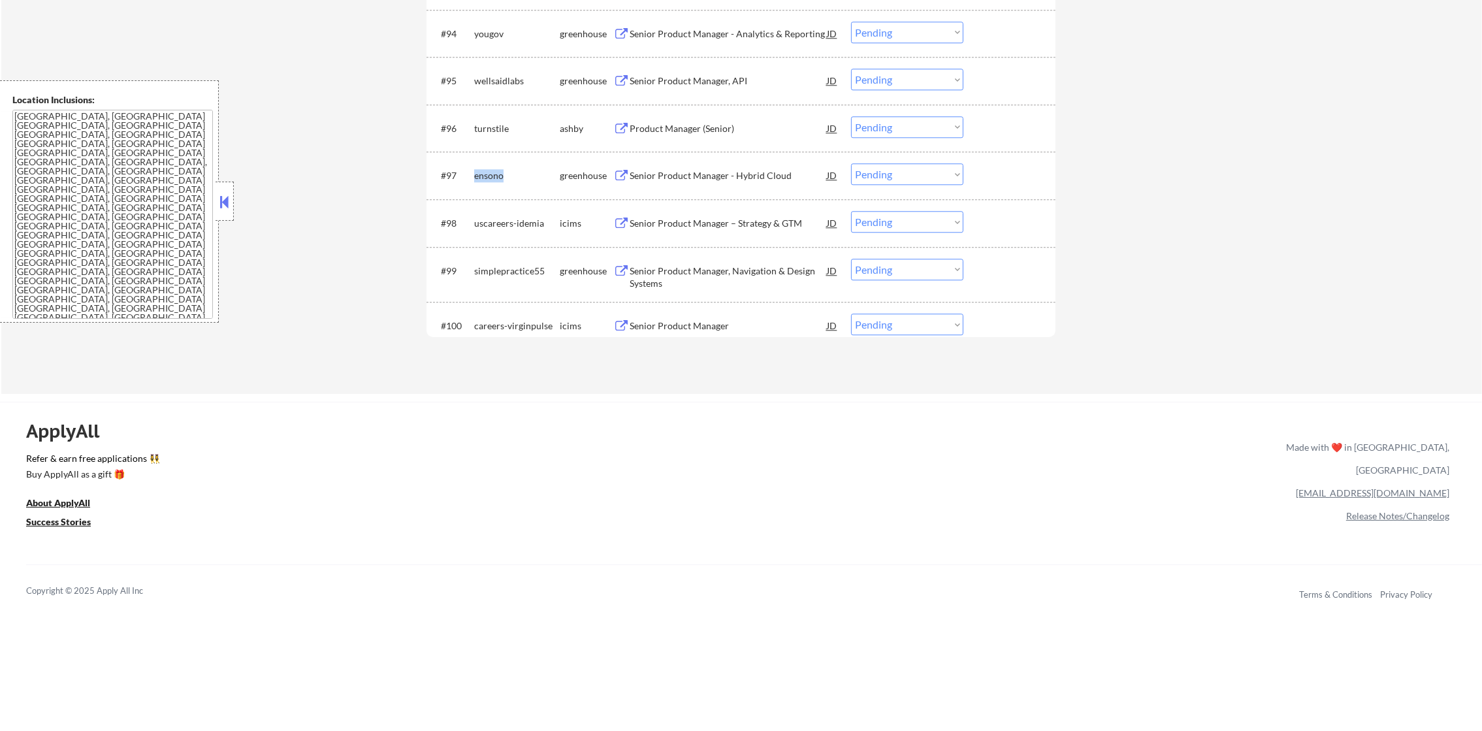
copy div "ensono"
select select ""pending""
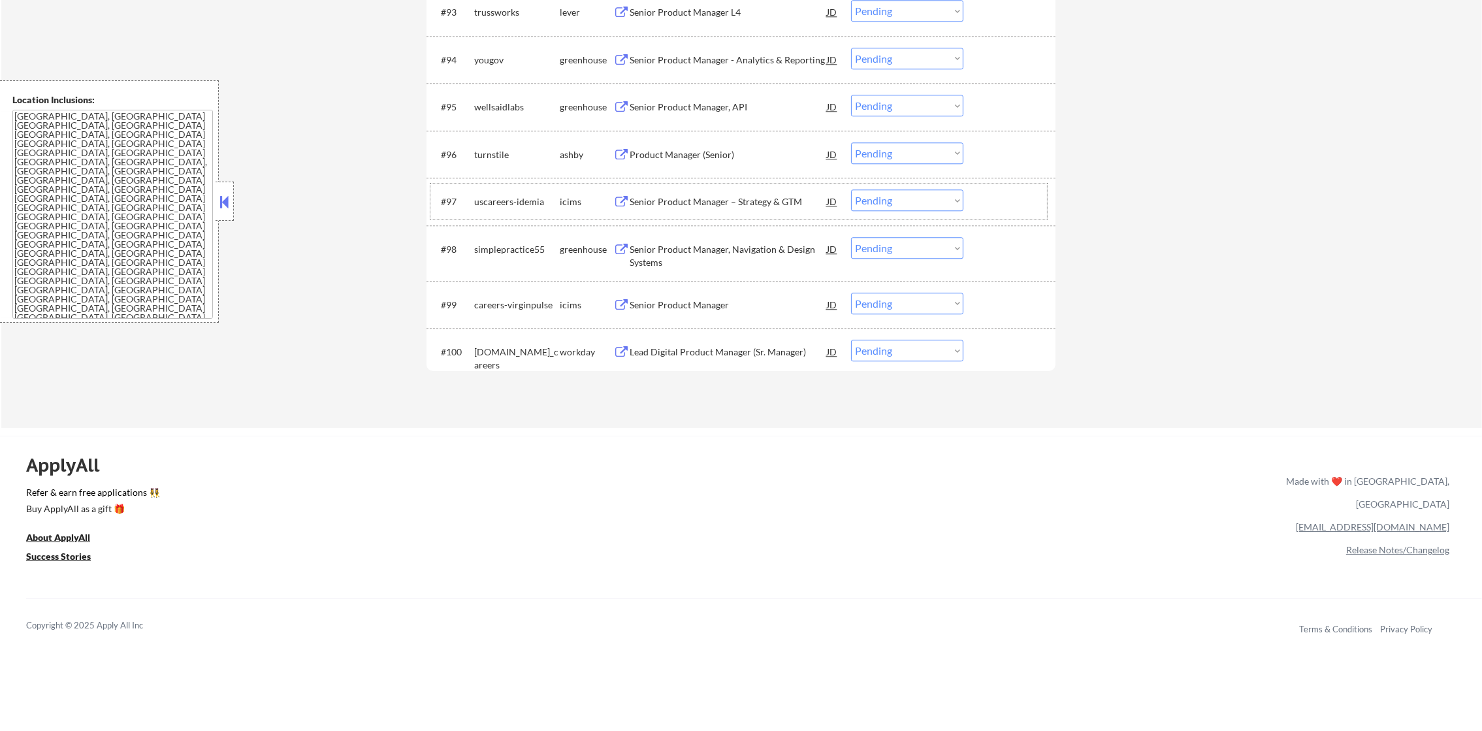
scroll to position [5105, 0]
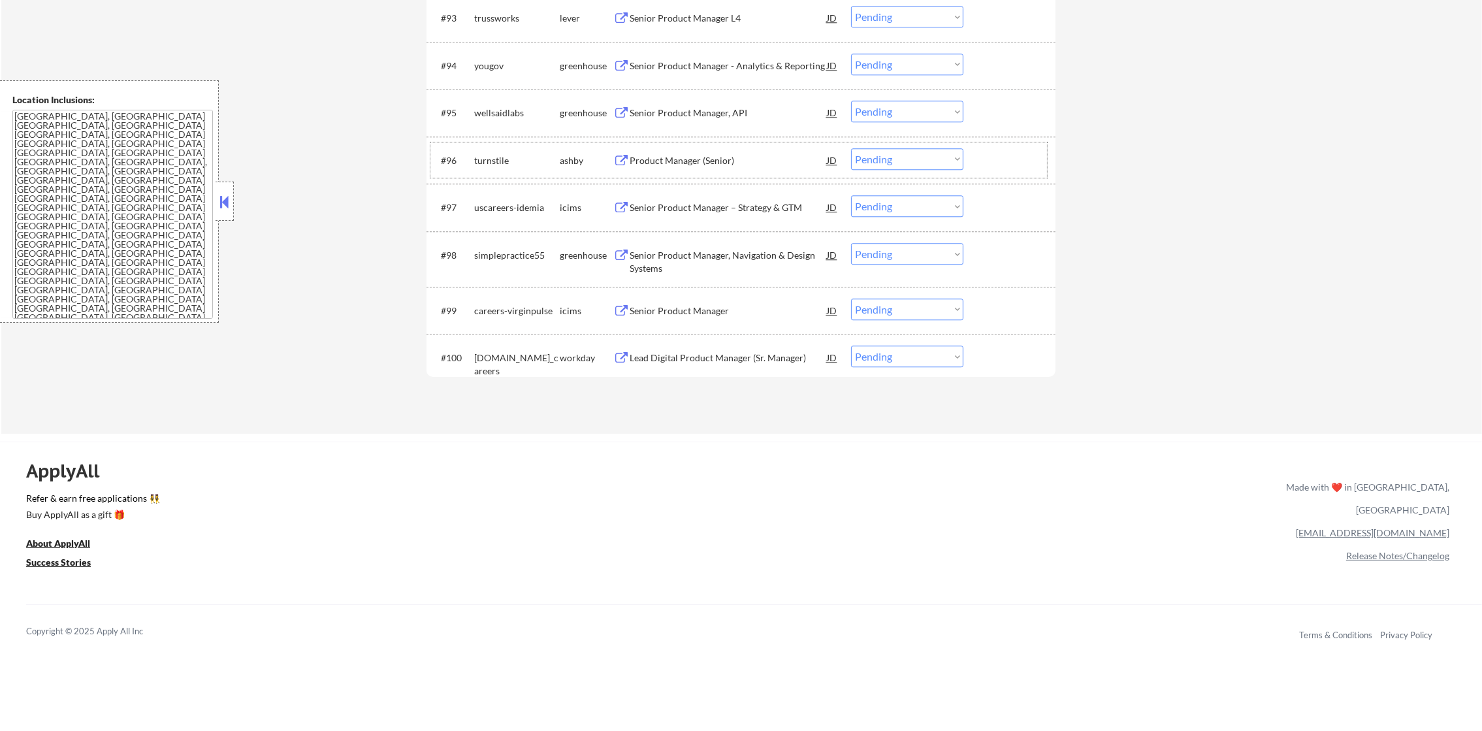
click at [487, 159] on div "turnstile" at bounding box center [517, 160] width 86 height 13
copy div "turnstile"
select select ""pending""
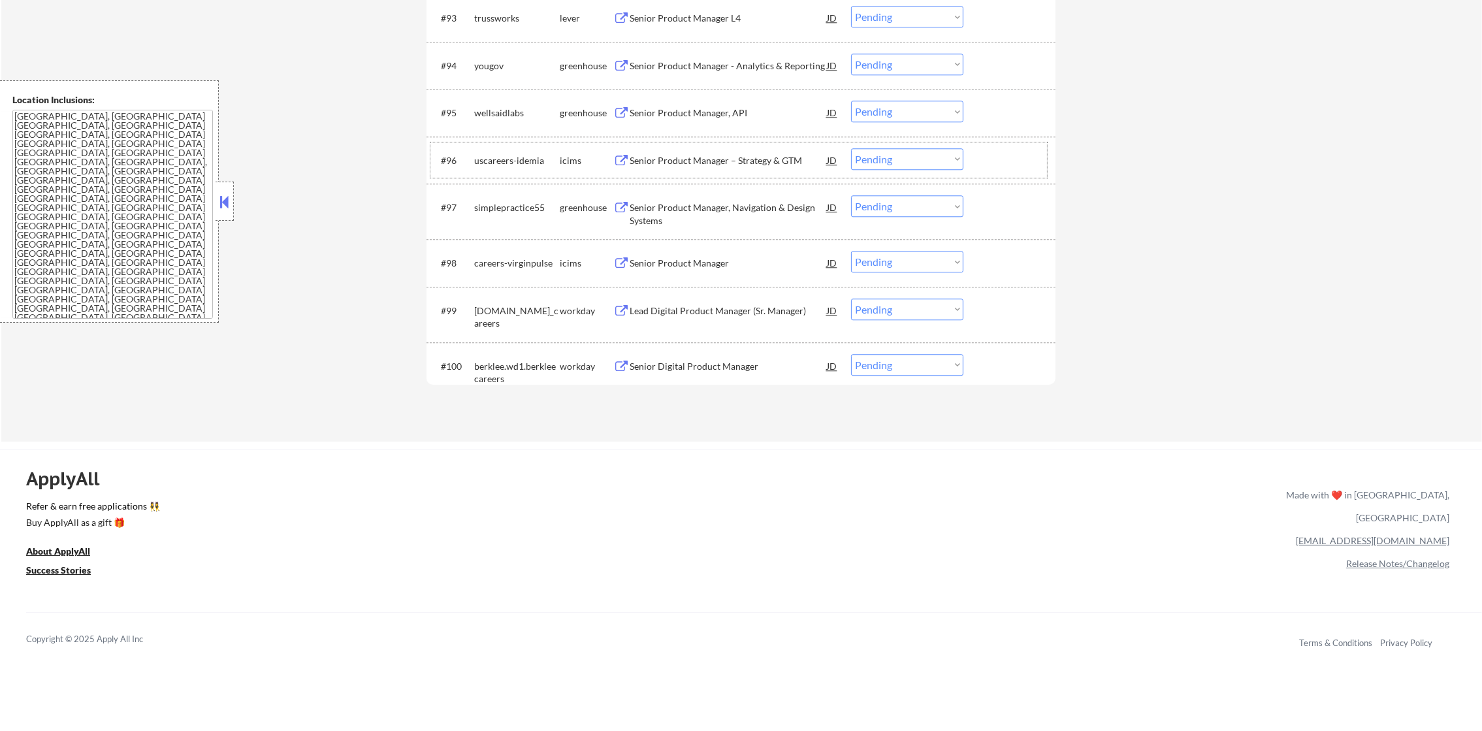
click at [519, 204] on div "simplepractice55" at bounding box center [517, 207] width 86 height 13
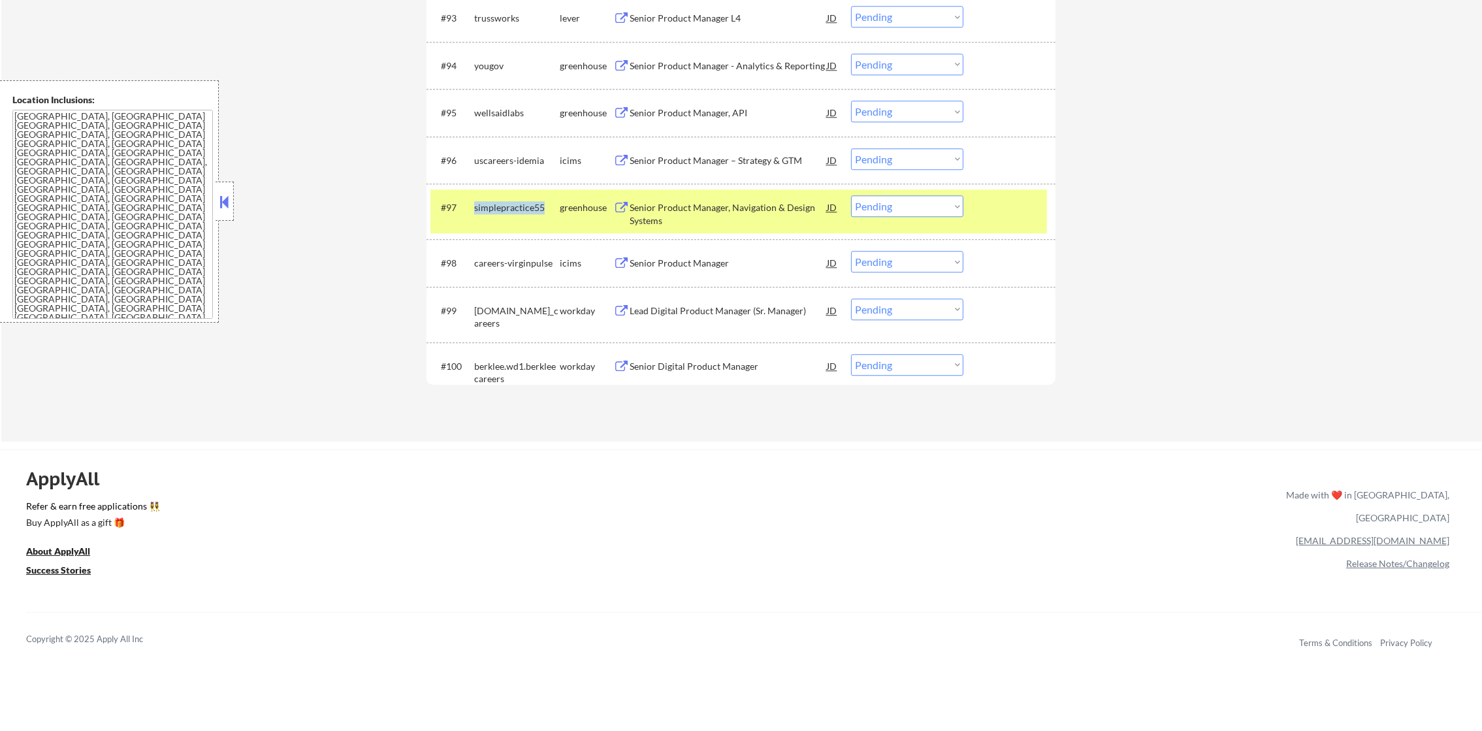
click at [519, 204] on div "simplepractice55" at bounding box center [517, 207] width 86 height 13
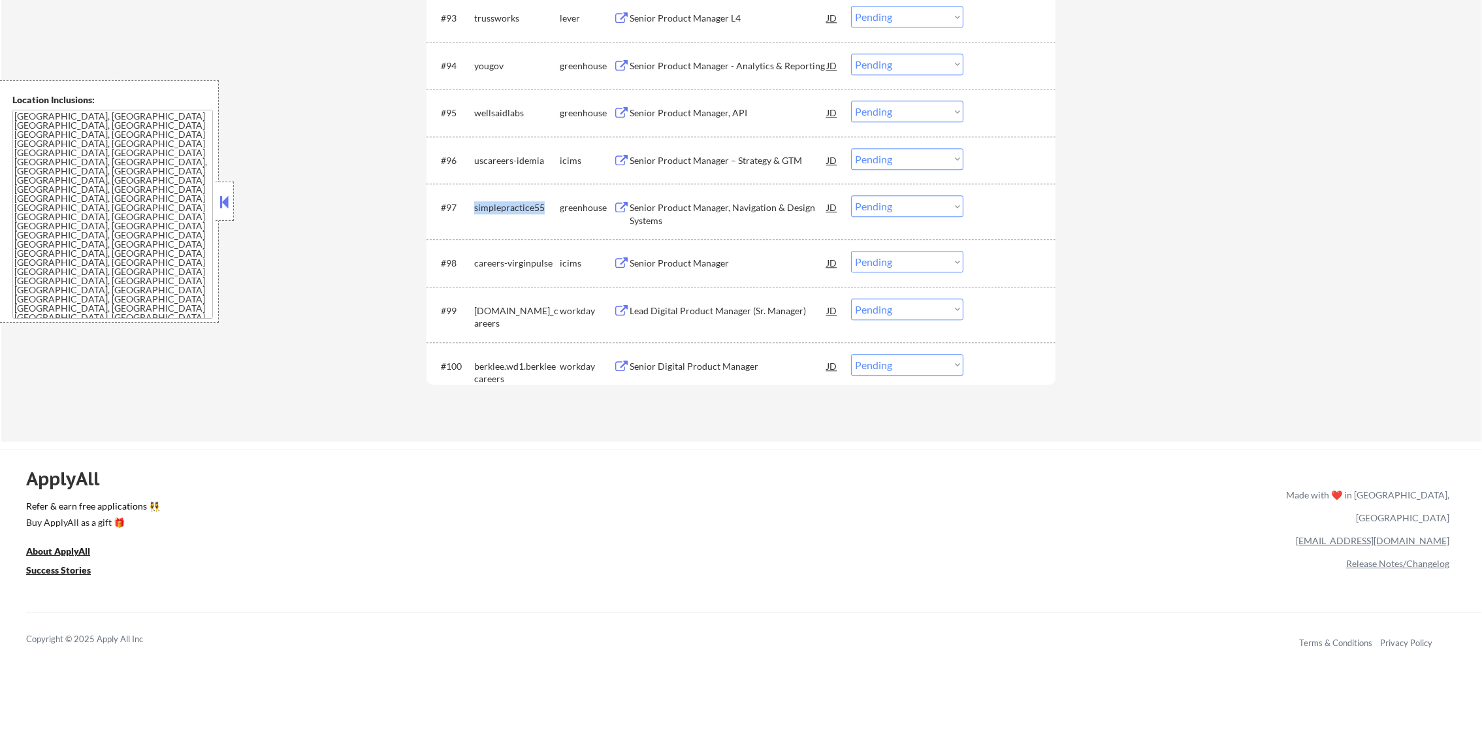
copy div "simplepractice55"
select select ""pending""
click at [493, 66] on div "yougov" at bounding box center [517, 65] width 86 height 13
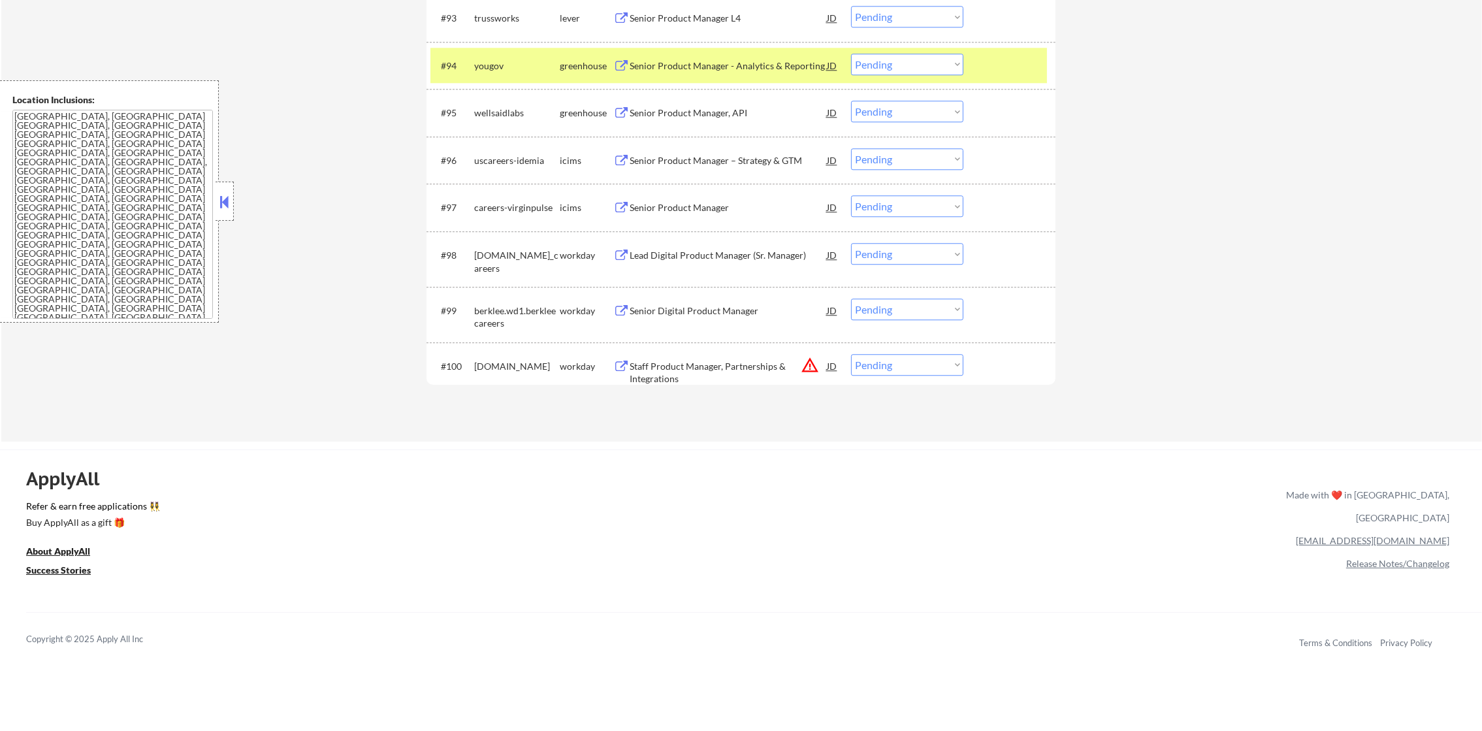
click at [483, 108] on div "wellsaidlabs" at bounding box center [517, 112] width 86 height 13
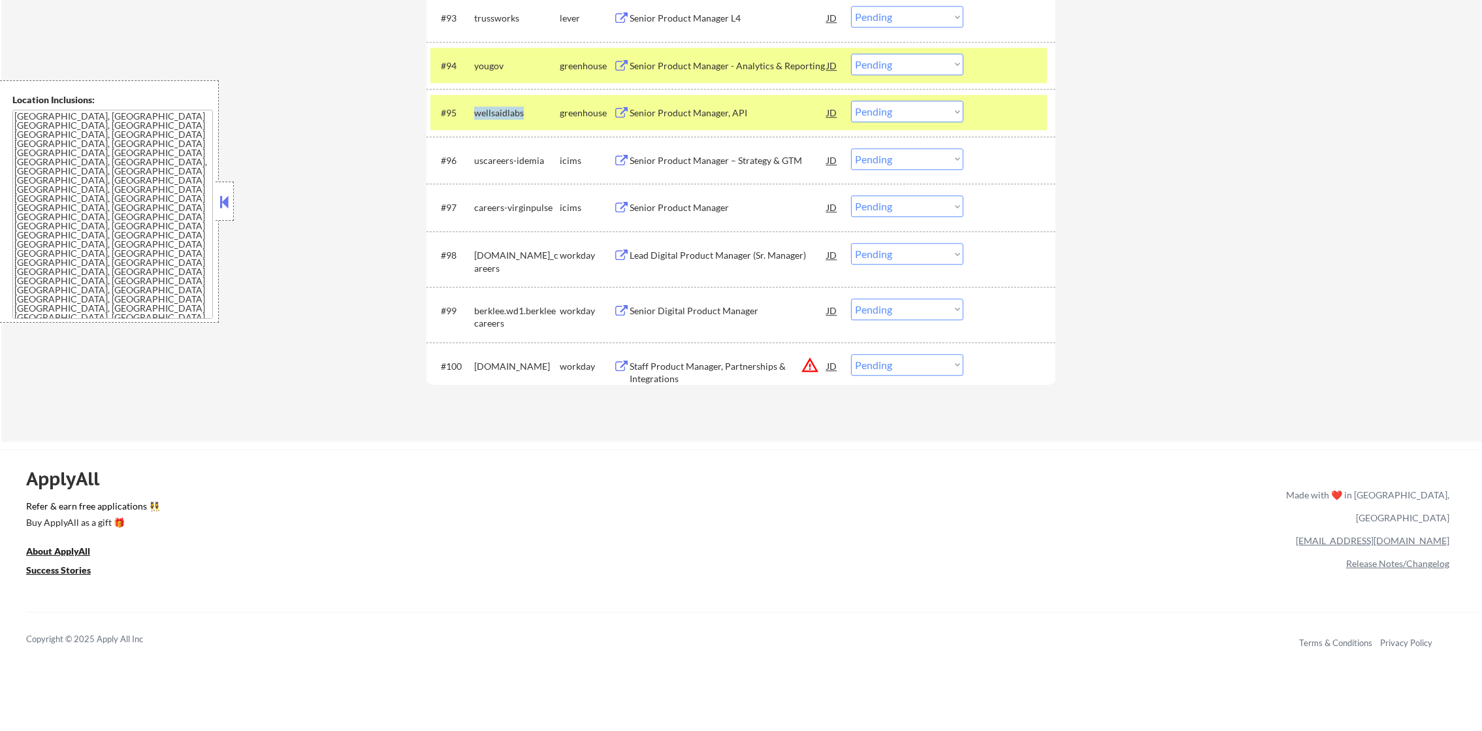
click at [483, 108] on div "wellsaidlabs" at bounding box center [517, 112] width 86 height 13
copy div "wellsaidlabs"
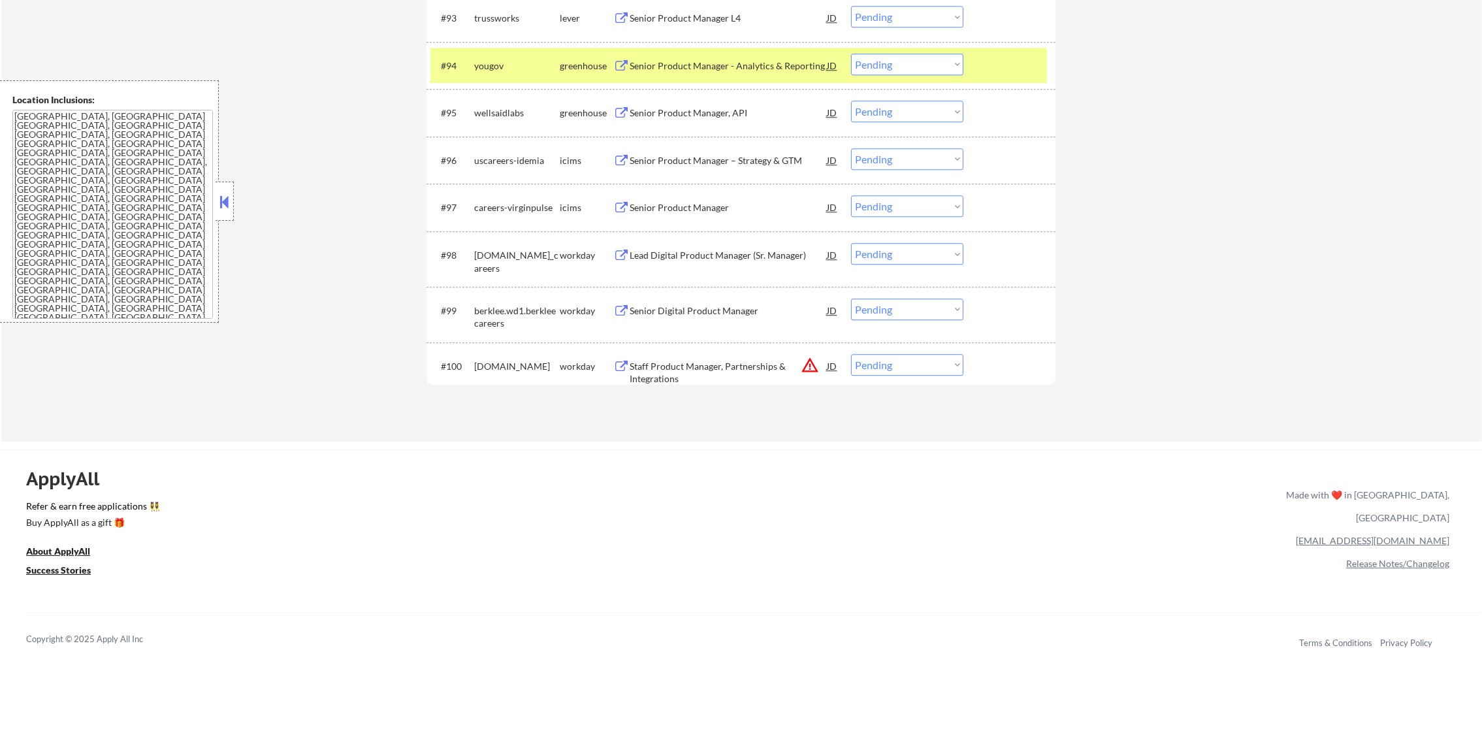
click at [483, 50] on div "#94 yougov greenhouse Senior Product Manager - Analytics & Reporting JD Choose …" at bounding box center [738, 65] width 617 height 35
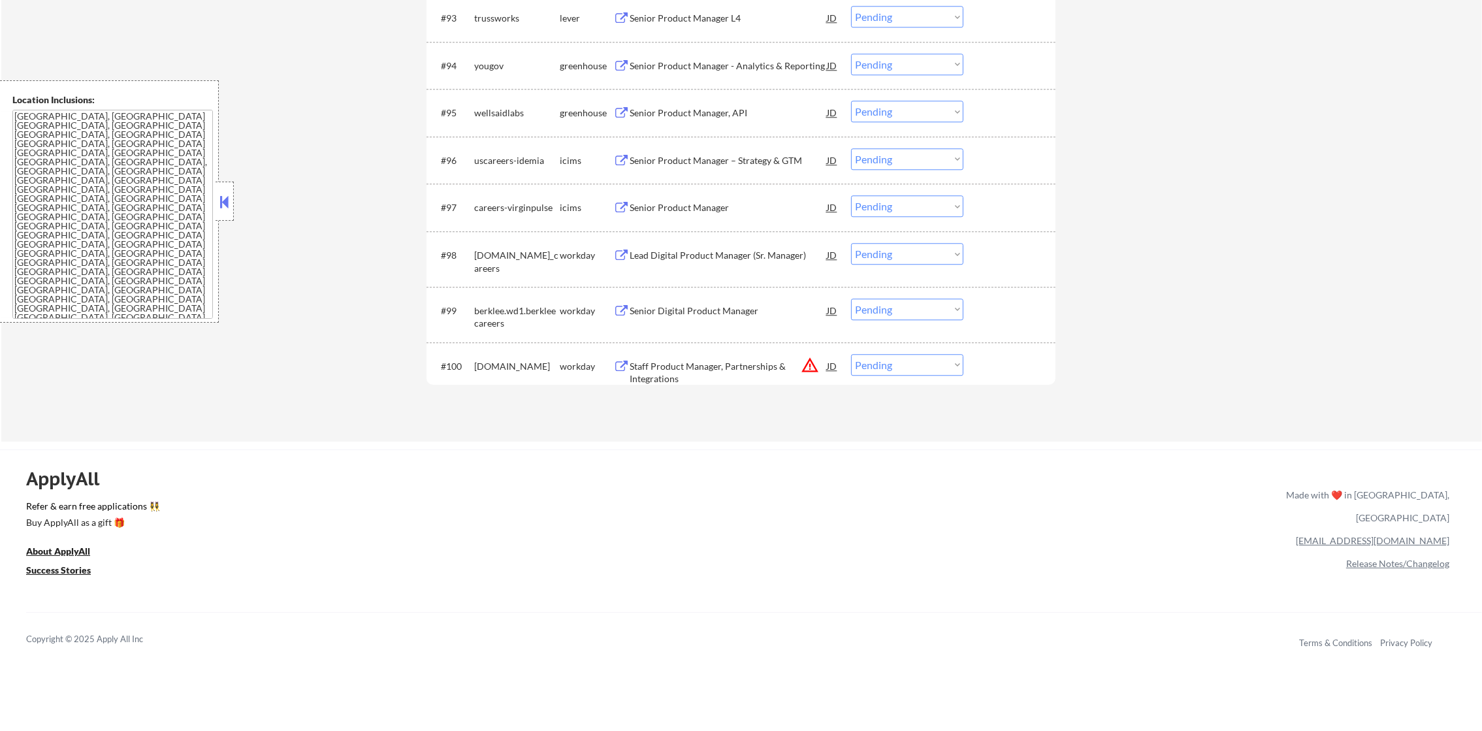
click at [483, 110] on div "wellsaidlabs" at bounding box center [517, 112] width 86 height 13
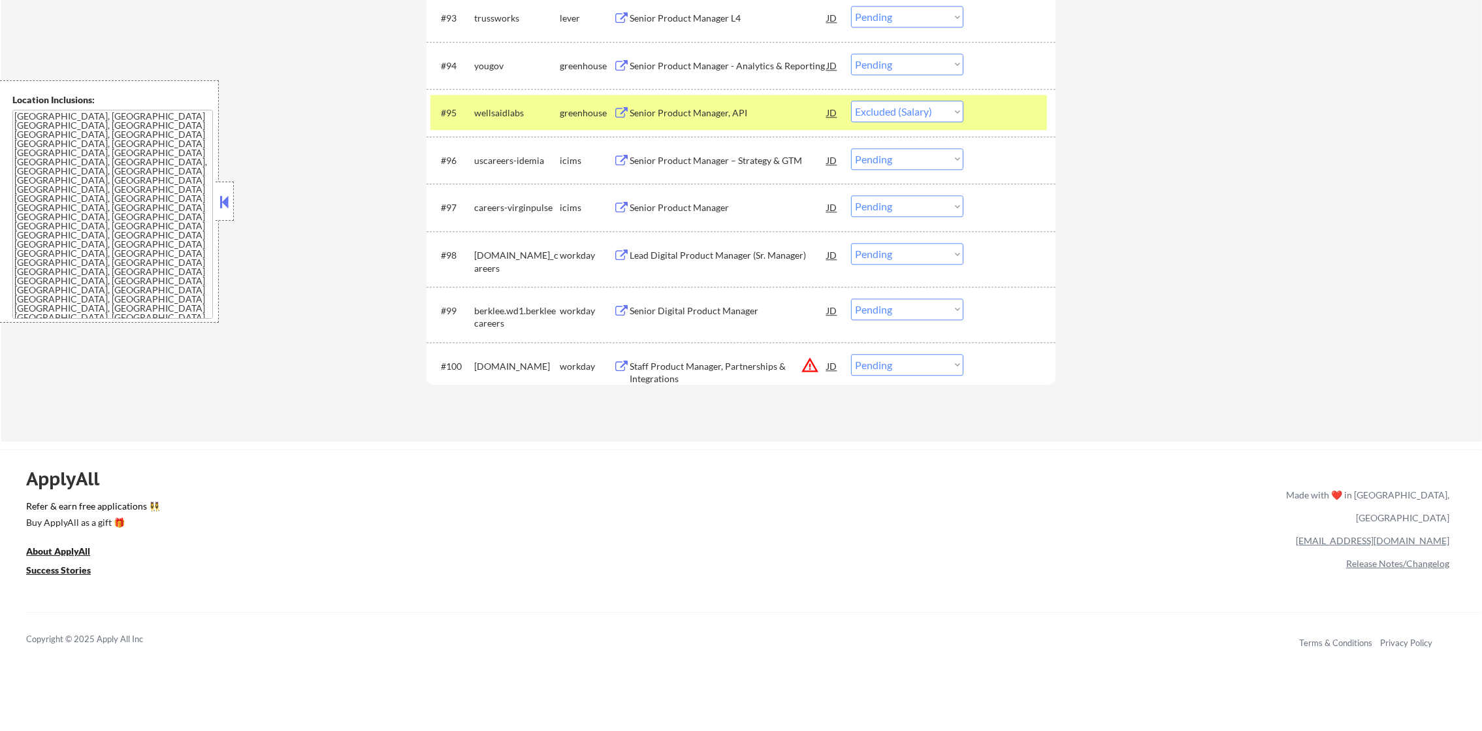
select select ""pending""
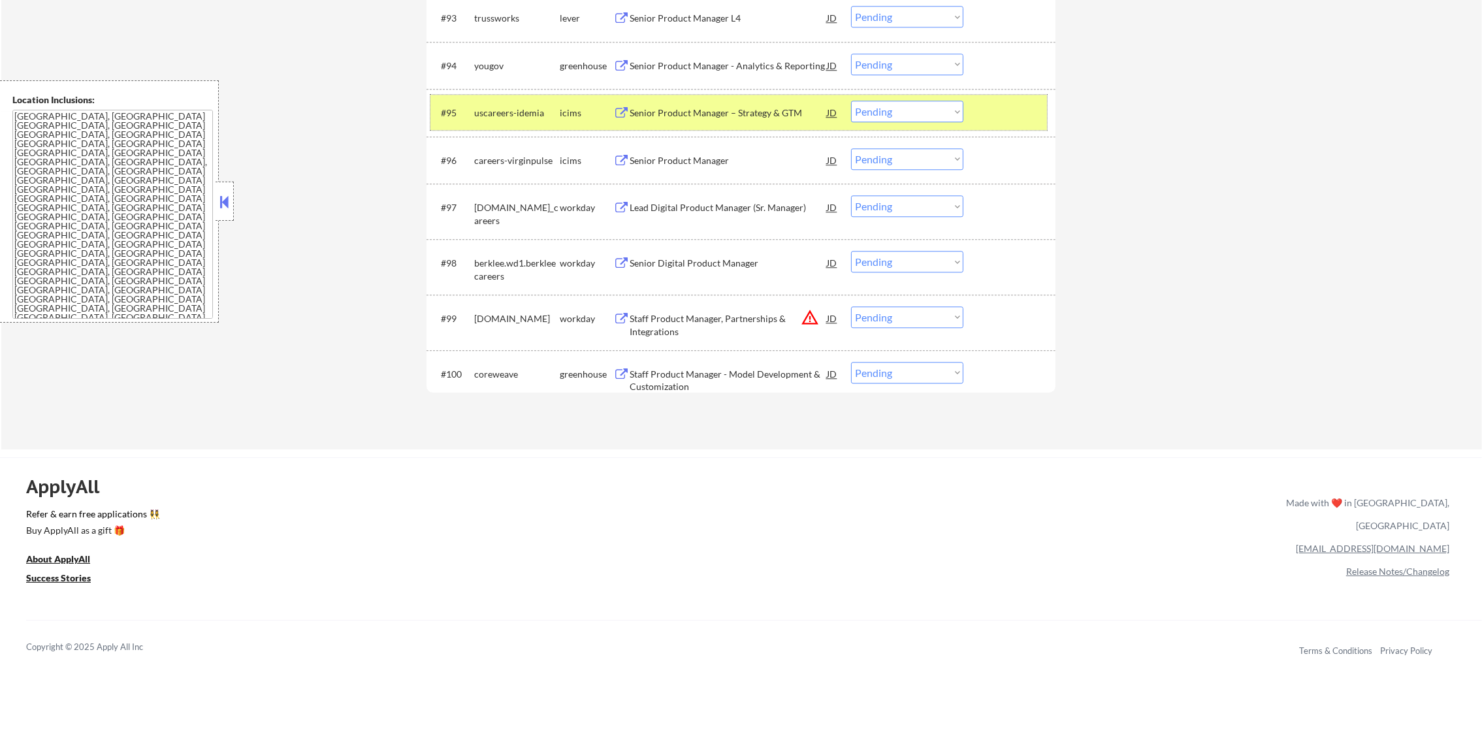
drag, startPoint x: 528, startPoint y: 122, endPoint x: 496, endPoint y: 108, distance: 34.8
click at [516, 118] on div "uscareers-idemia" at bounding box center [517, 113] width 86 height 24
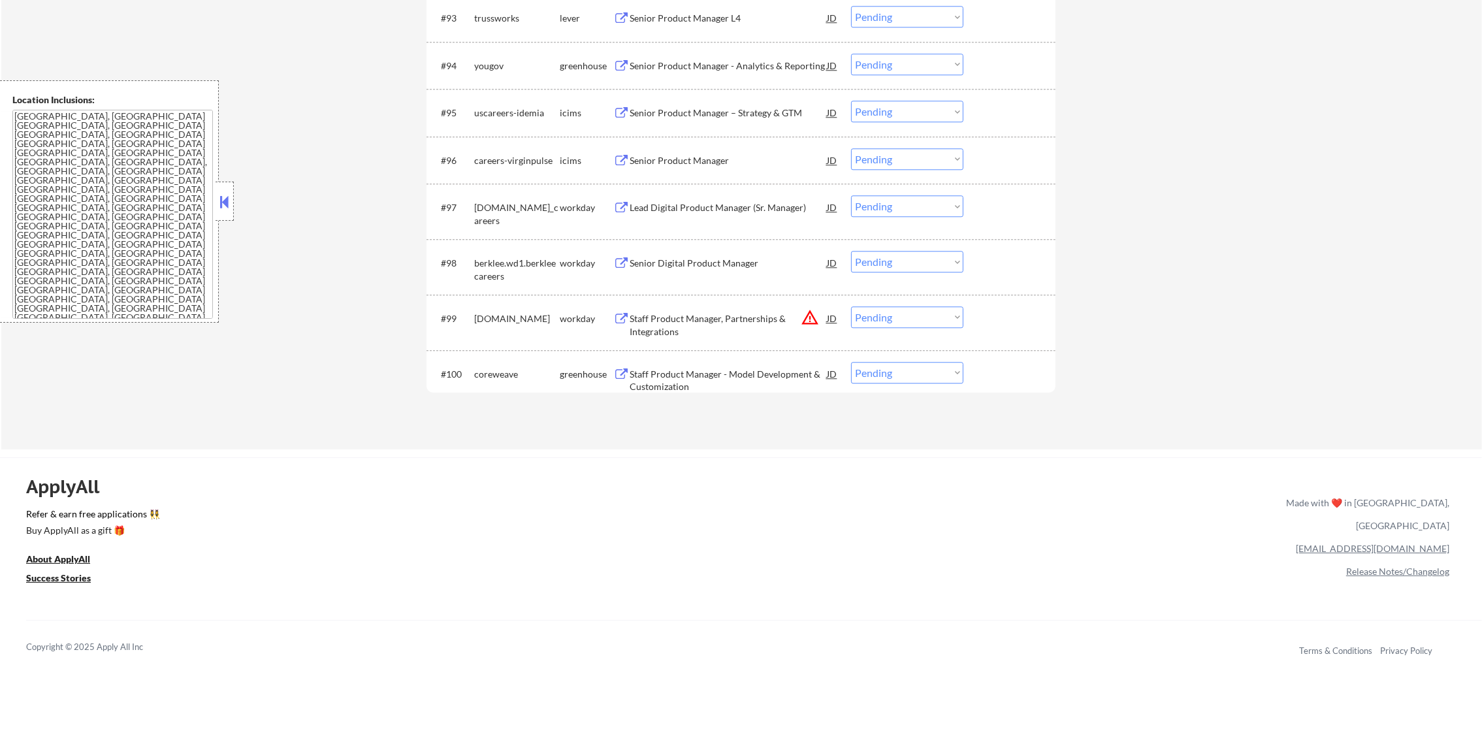
drag, startPoint x: 469, startPoint y: 56, endPoint x: 480, endPoint y: 61, distance: 12.3
click at [472, 56] on div "#94 yougov greenhouse Senior Product Manager - Analytics & Reporting JD Choose …" at bounding box center [738, 65] width 617 height 35
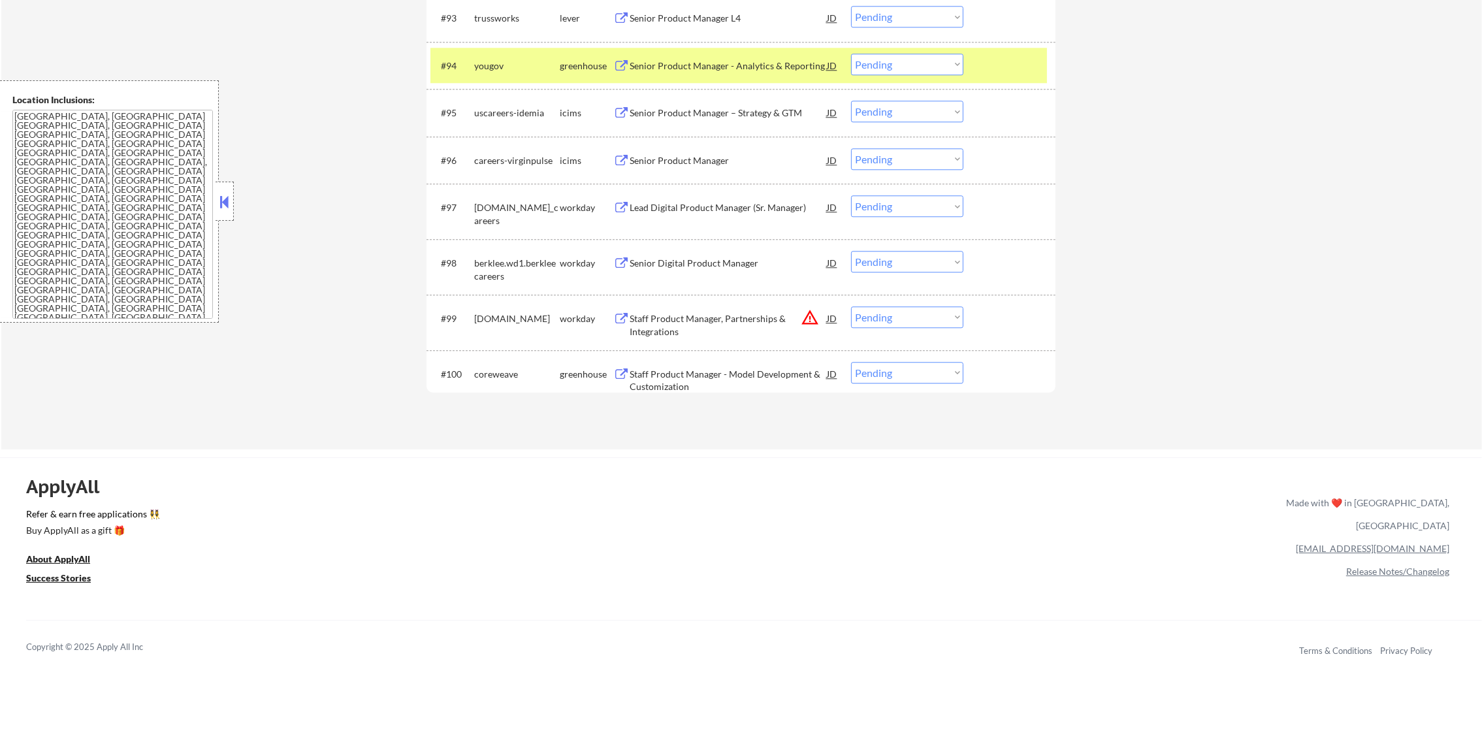
click at [489, 64] on div "yougov" at bounding box center [517, 65] width 86 height 13
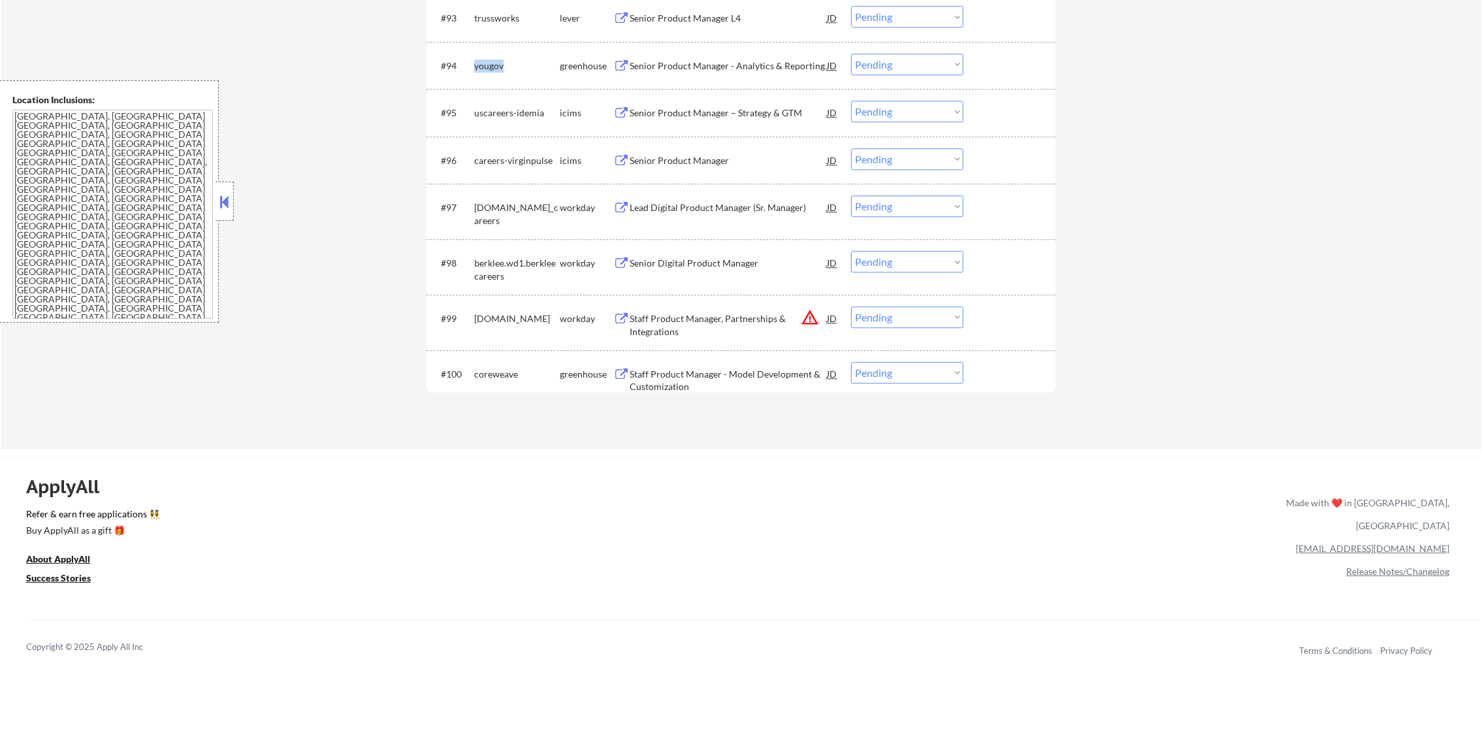
click at [489, 64] on div "yougov" at bounding box center [517, 65] width 86 height 13
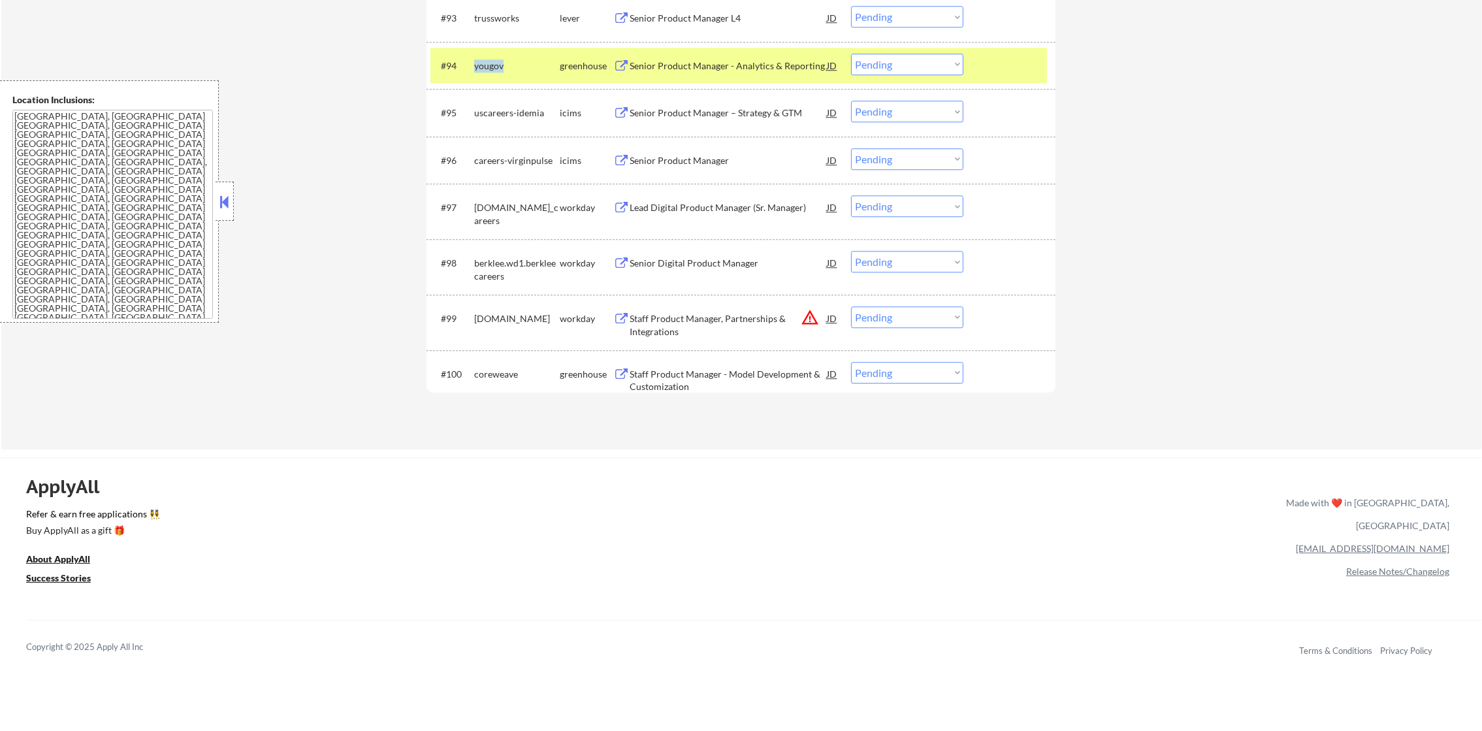
copy div "yougov"
select select ""pending""
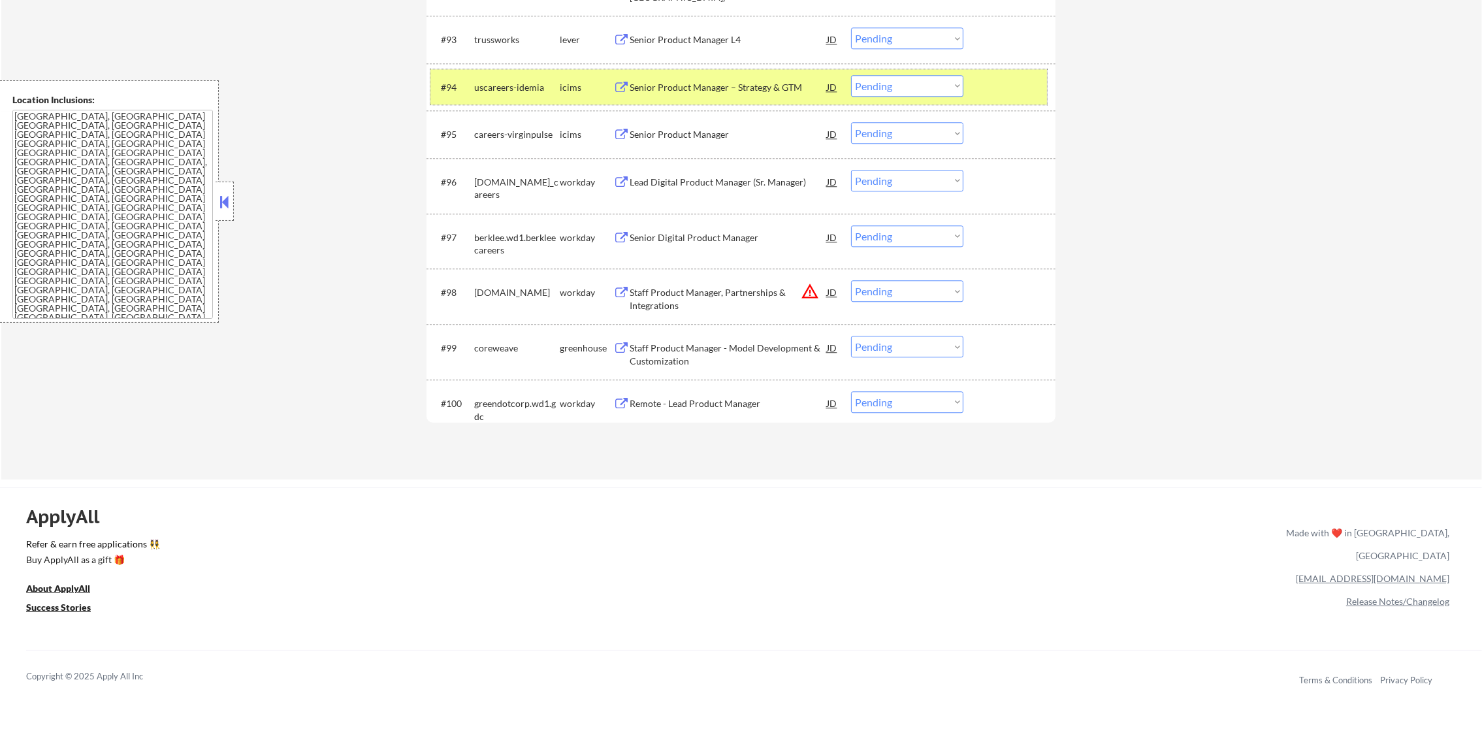
scroll to position [5072, 0]
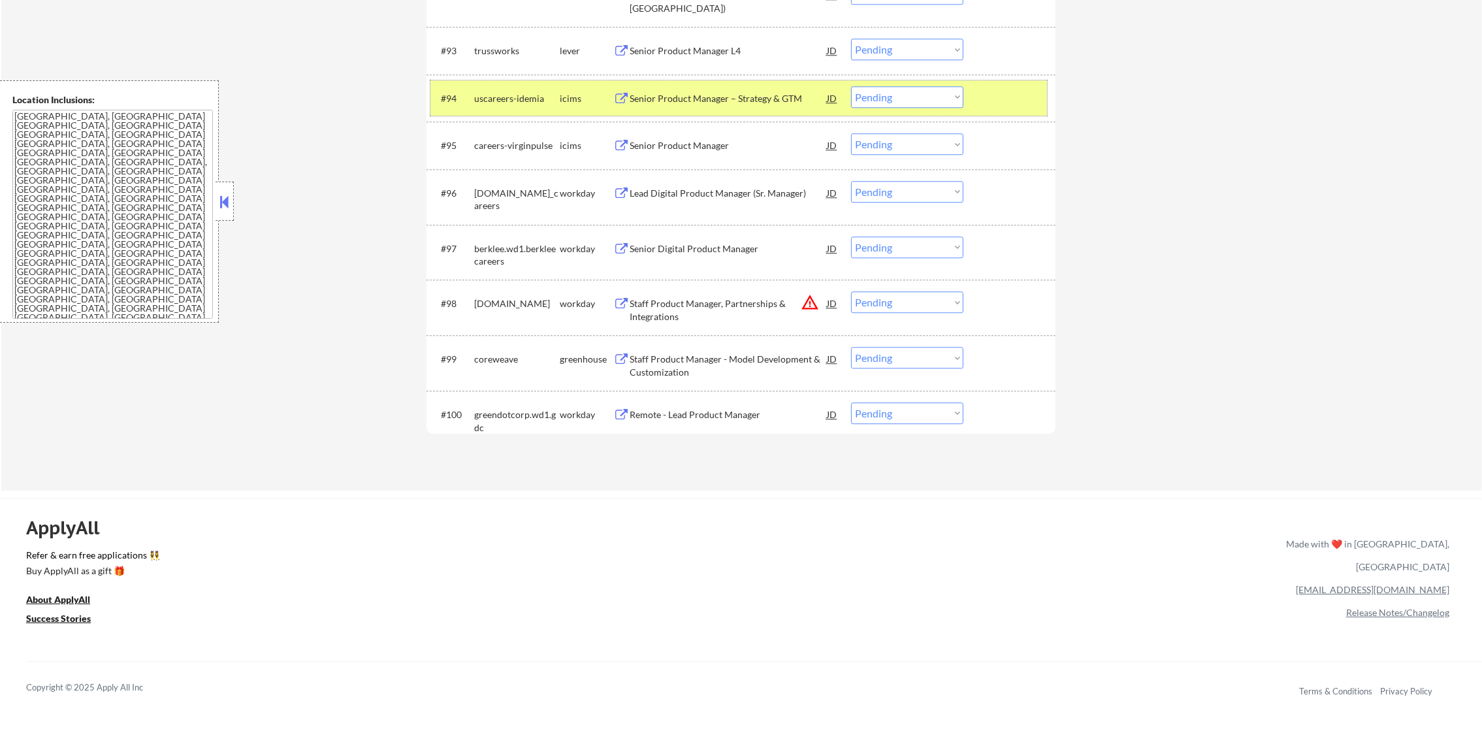
click at [523, 97] on div "uscareers-idemia" at bounding box center [517, 98] width 86 height 13
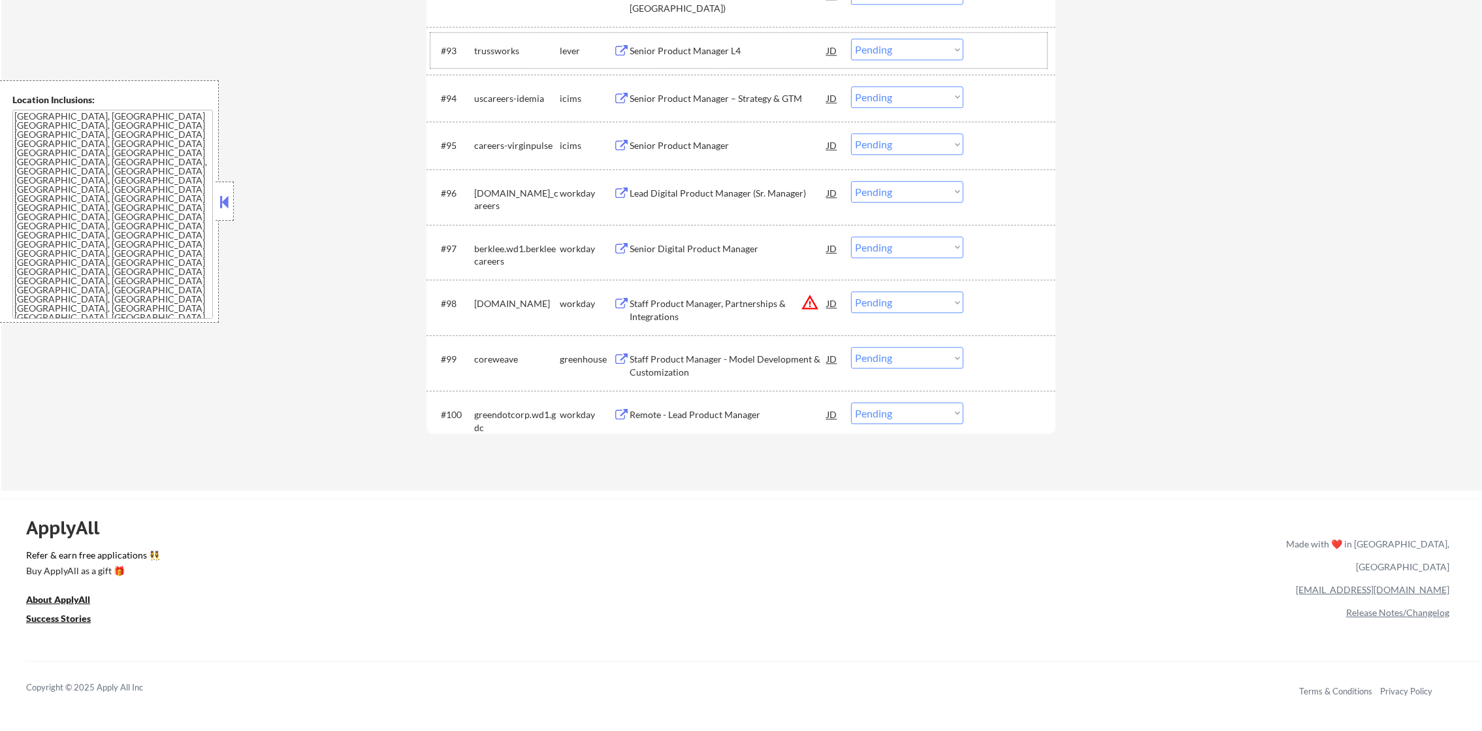
click at [499, 51] on div "trussworks" at bounding box center [517, 50] width 86 height 13
copy div "trussworks"
select select ""pending""
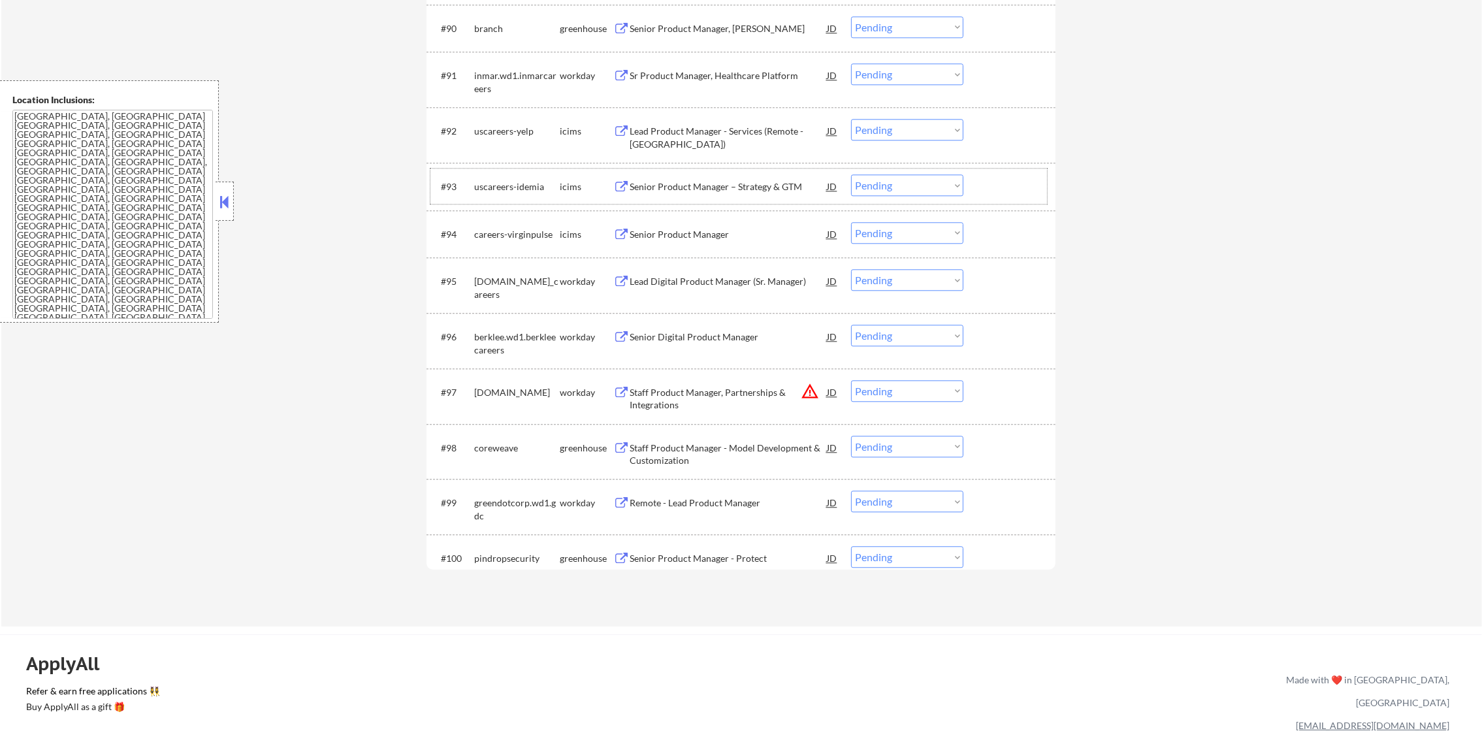
scroll to position [4909, 0]
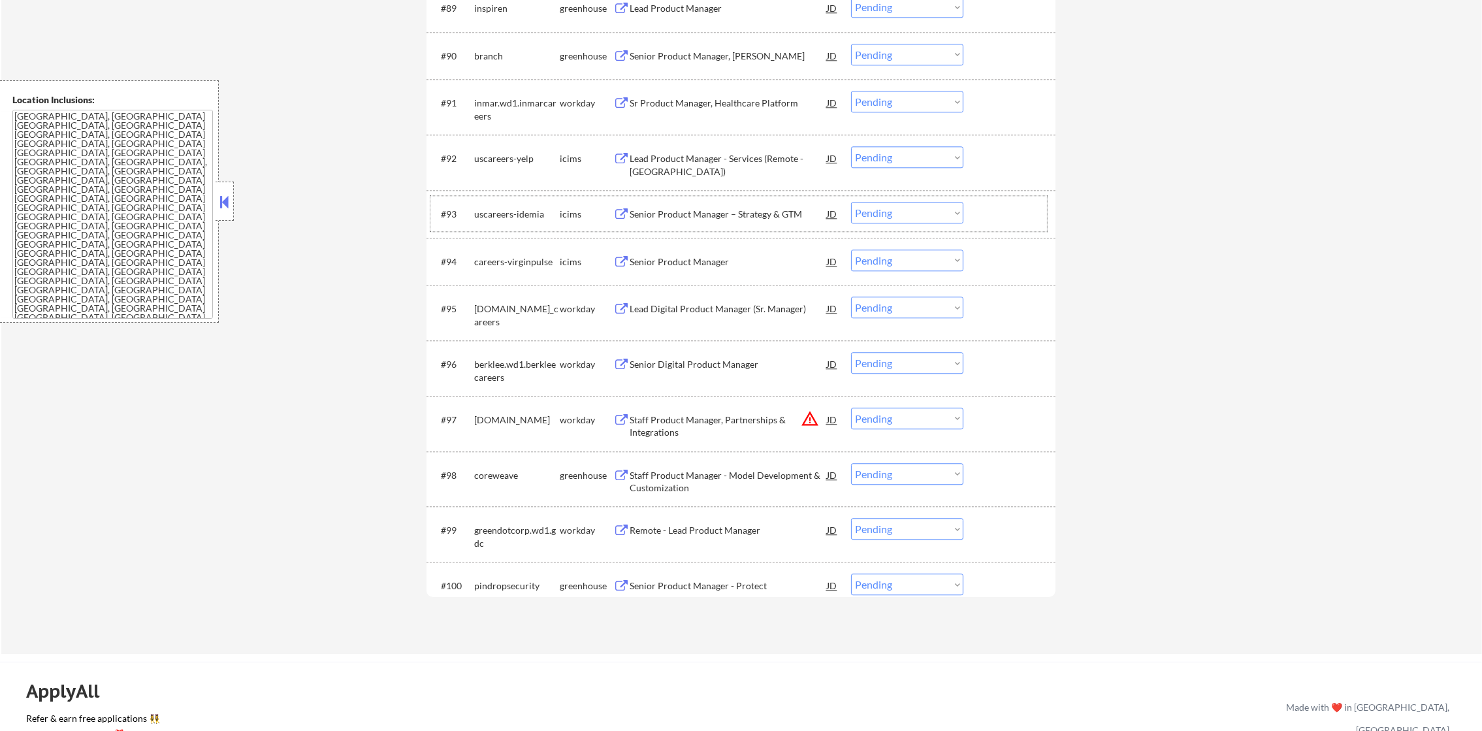
click at [487, 56] on div "branch" at bounding box center [517, 56] width 86 height 13
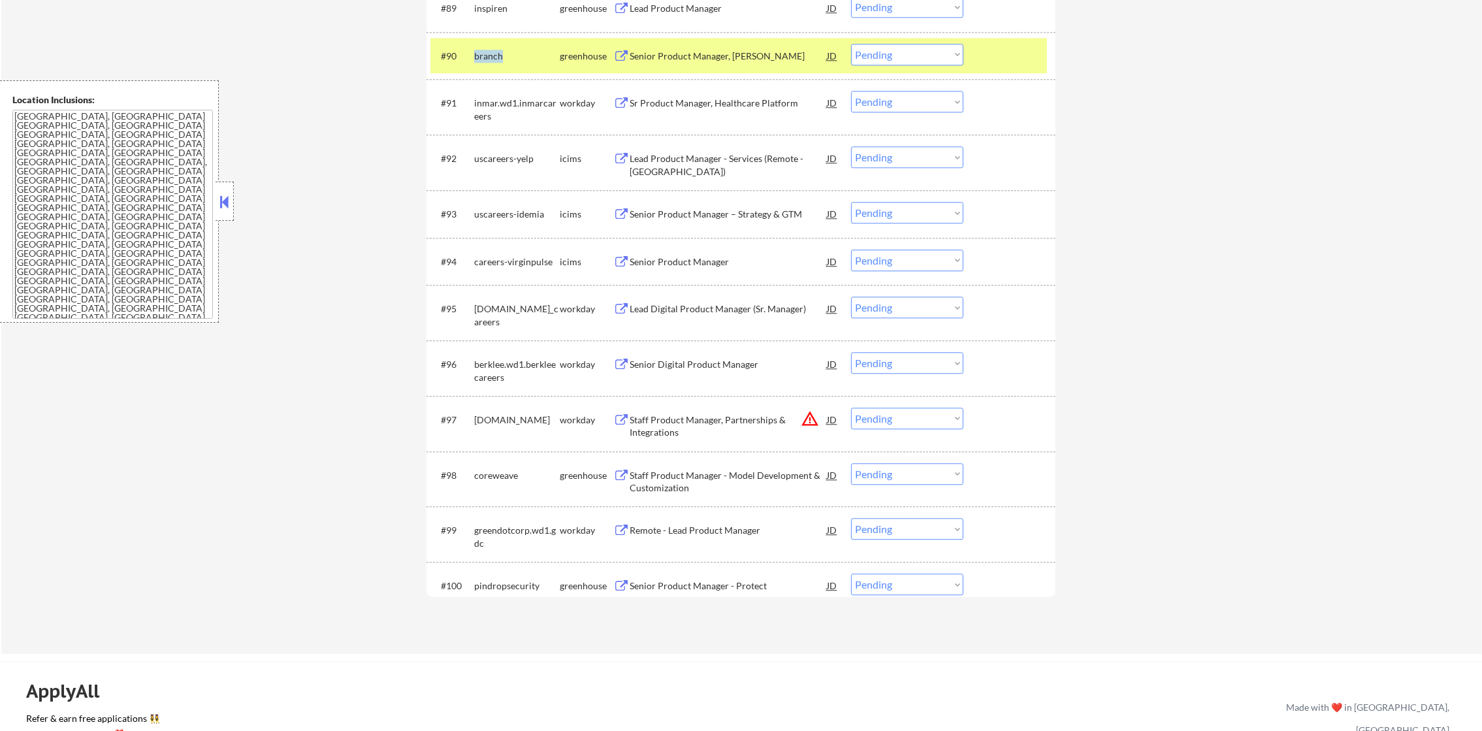
click at [487, 56] on div "branch" at bounding box center [517, 56] width 86 height 13
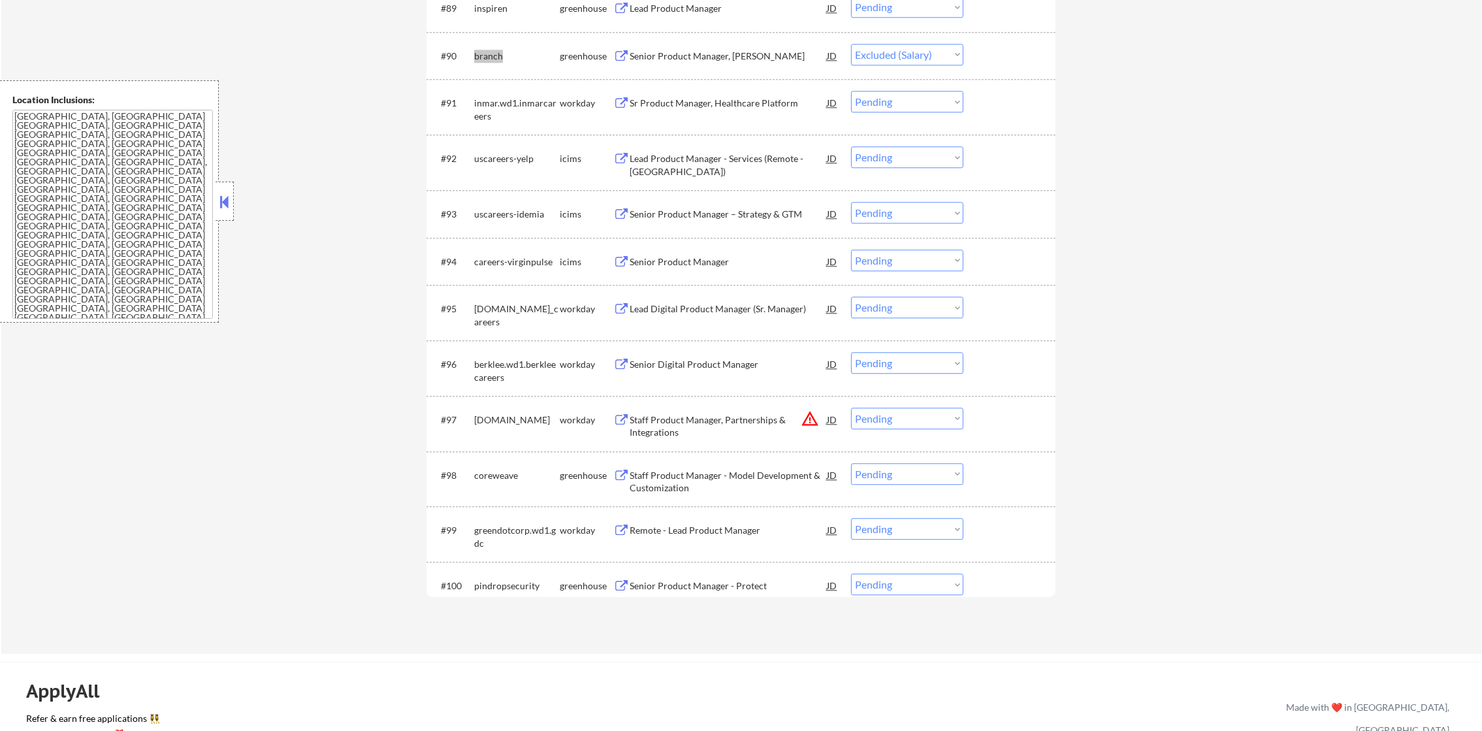
select select ""pending""
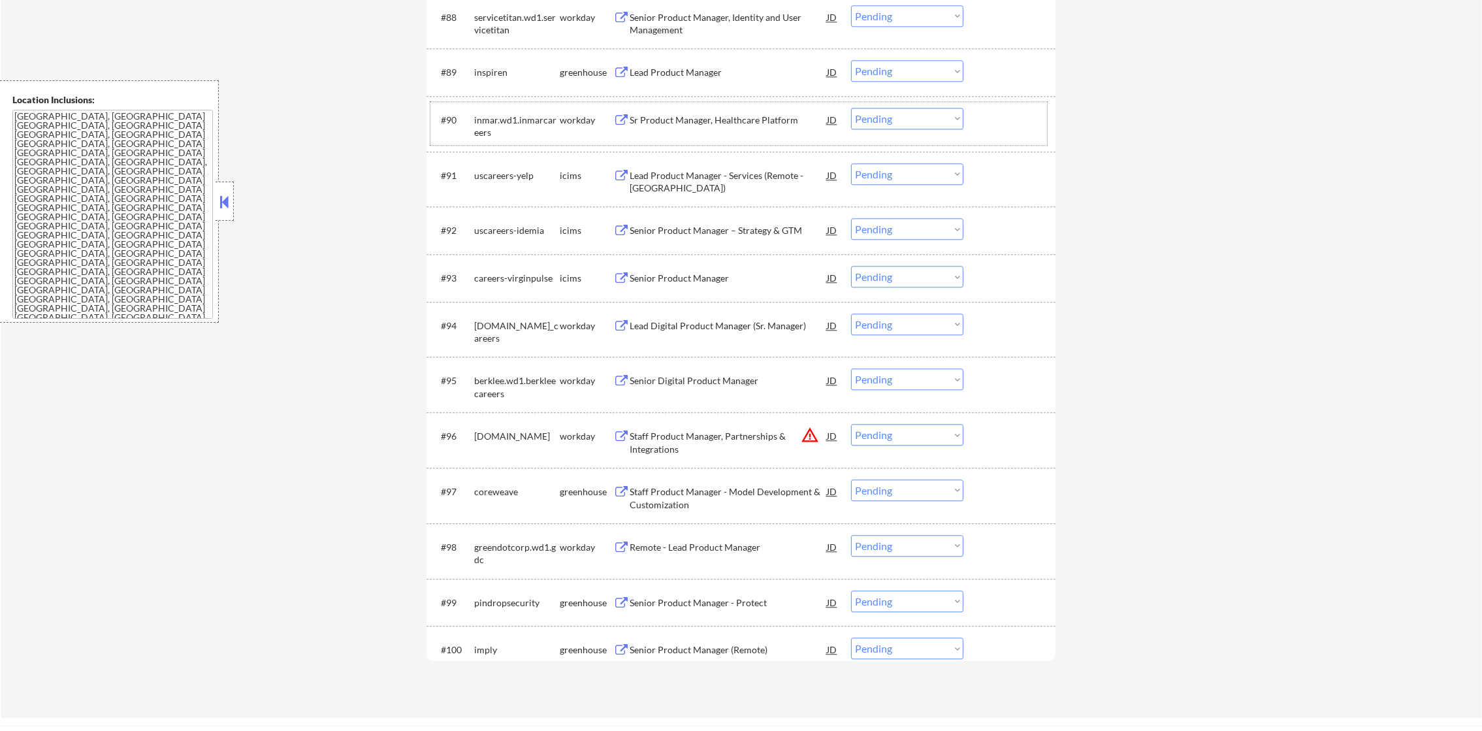
scroll to position [4843, 0]
click at [489, 82] on div "inspiren" at bounding box center [517, 74] width 86 height 24
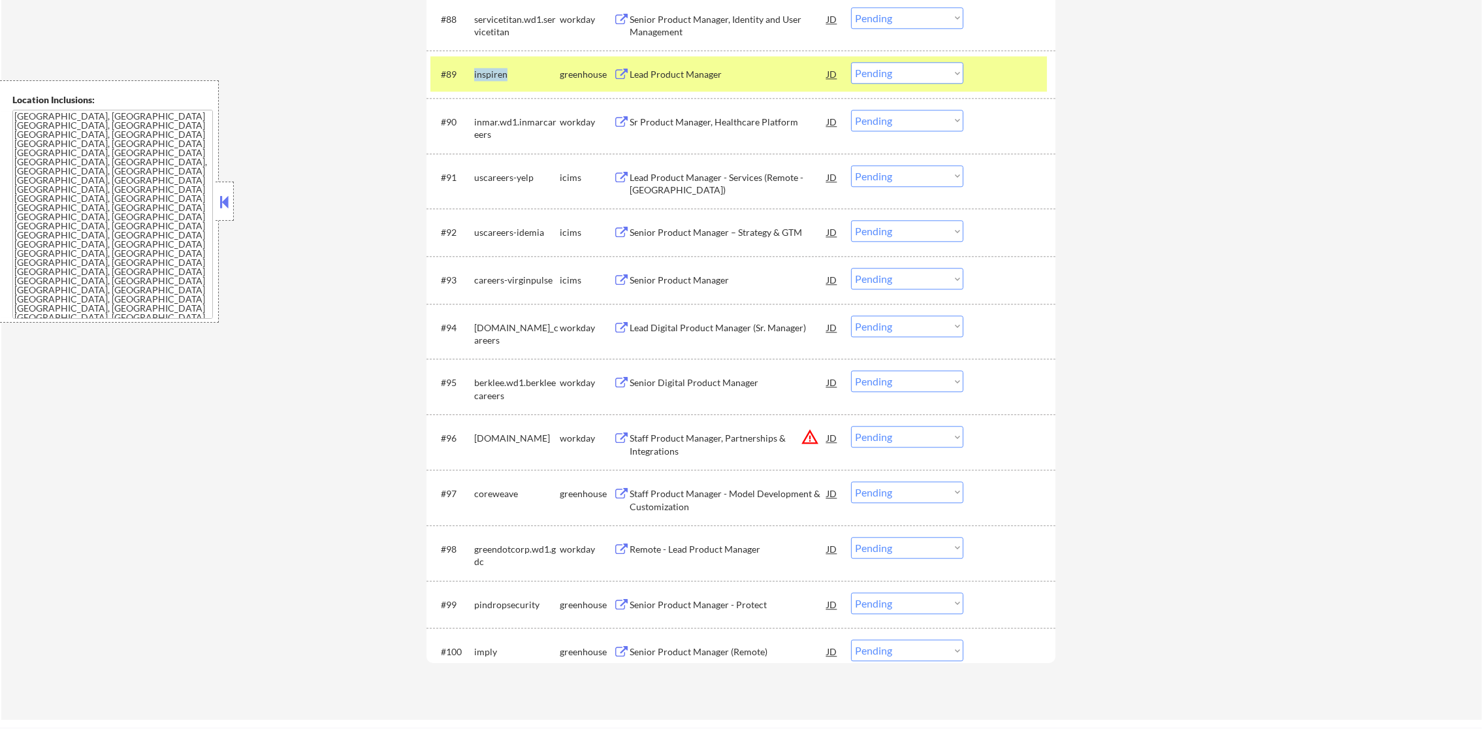
click at [489, 82] on div "inspiren" at bounding box center [517, 74] width 86 height 24
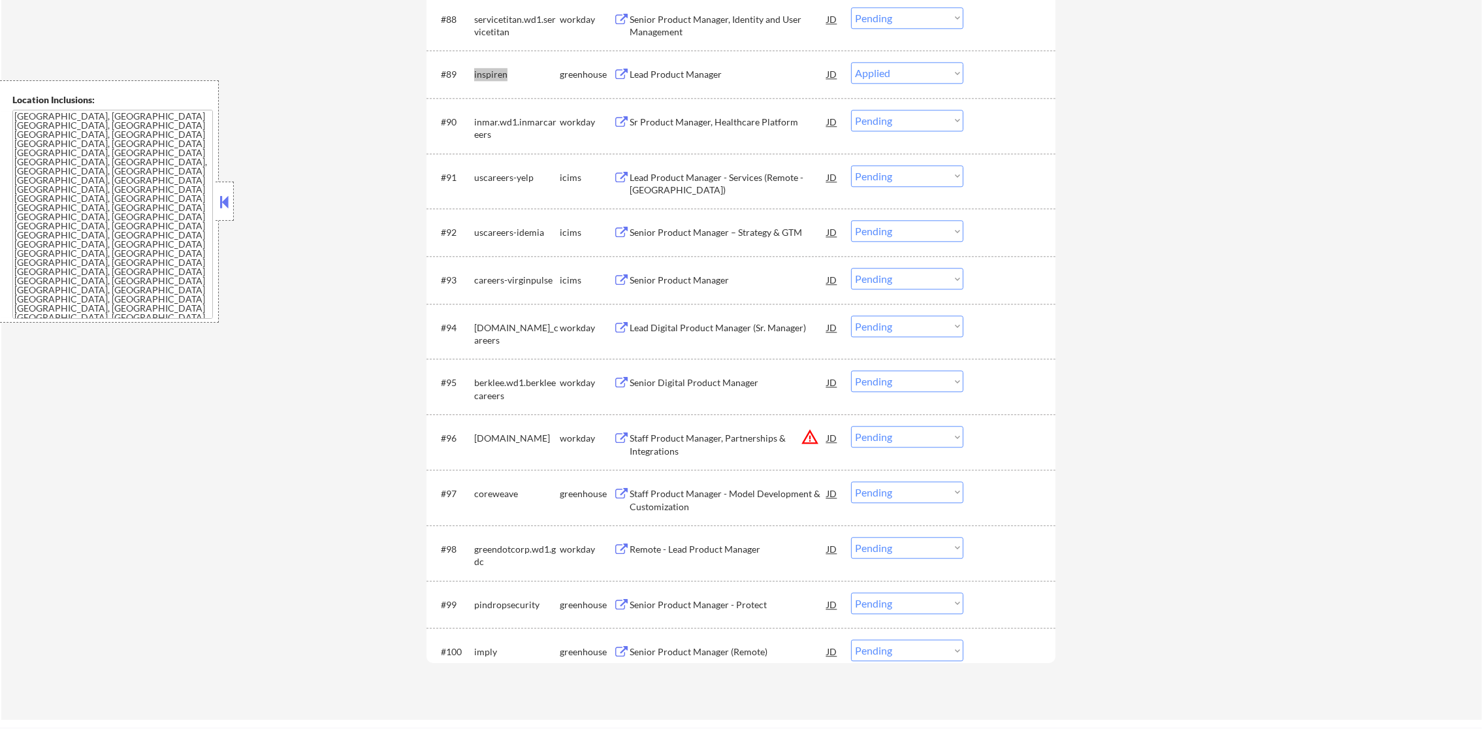
select select ""pending""
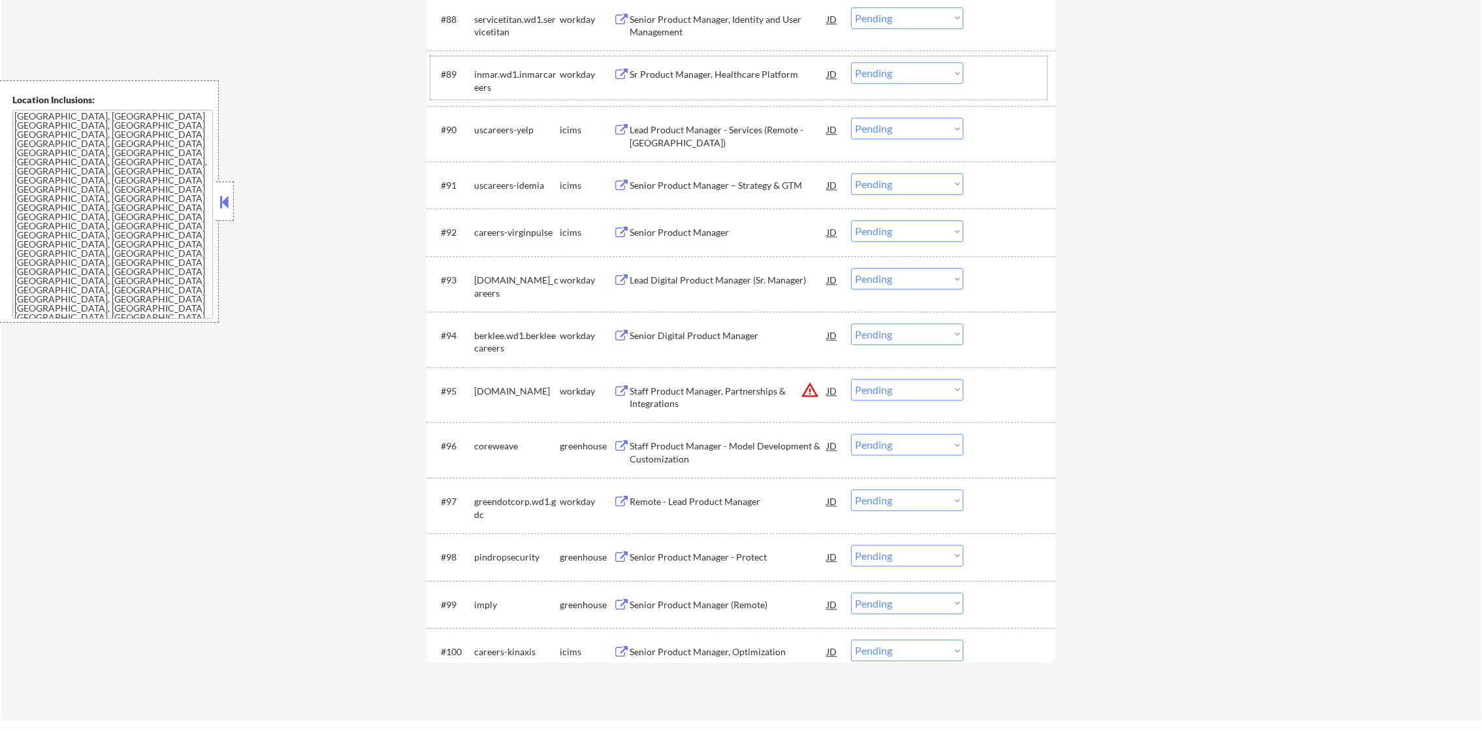
click at [491, 451] on div "coreweave" at bounding box center [517, 446] width 86 height 13
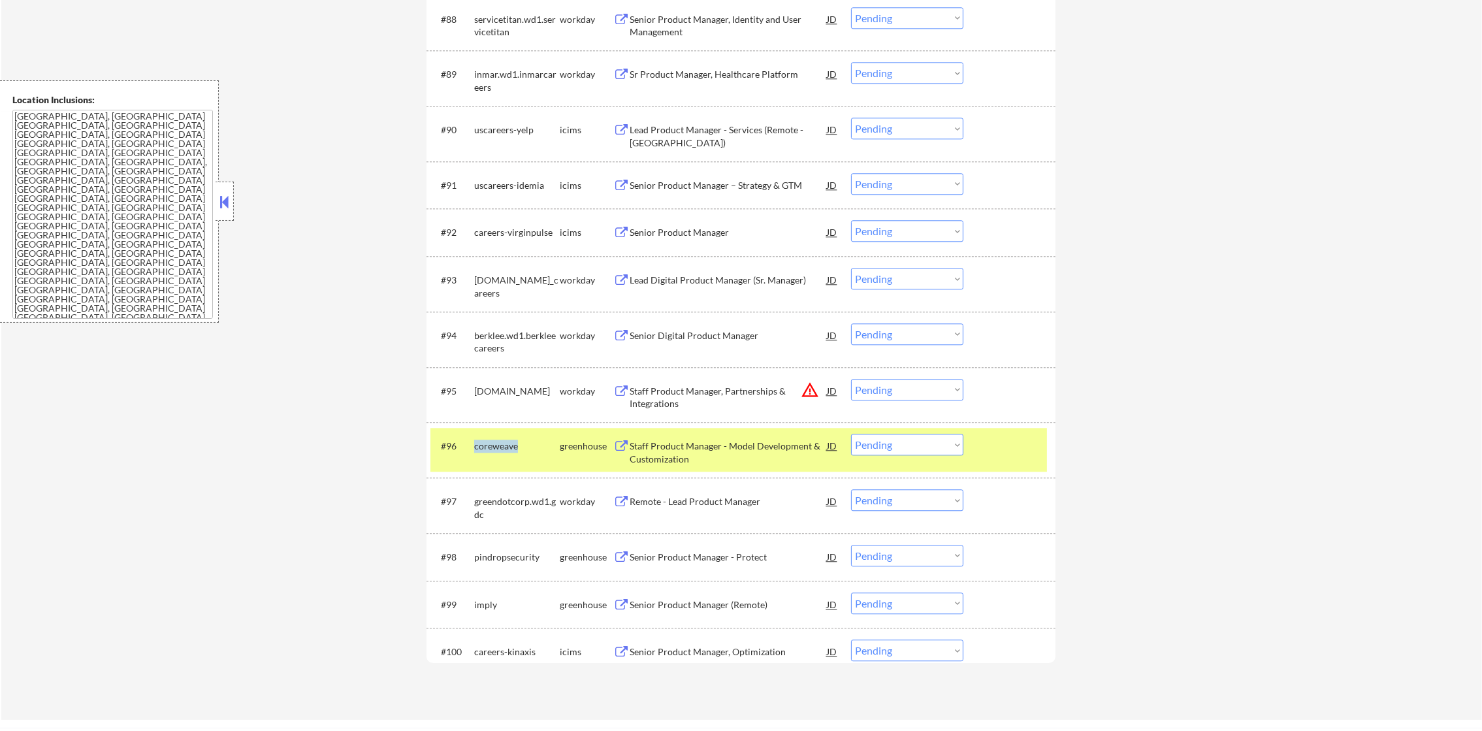
click at [491, 451] on div "coreweave" at bounding box center [517, 446] width 86 height 13
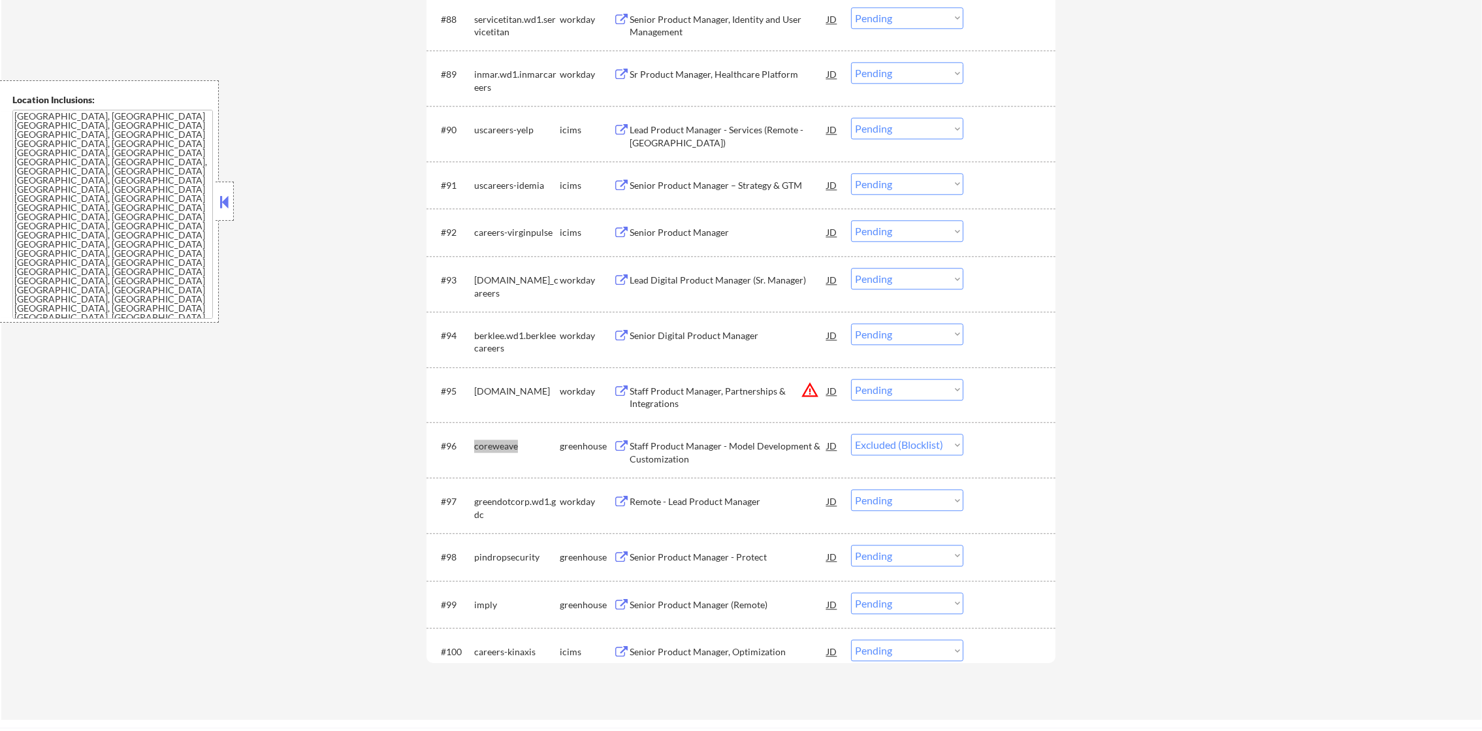
select select ""pending""
click at [526, 507] on div "pindropsecurity" at bounding box center [517, 501] width 86 height 13
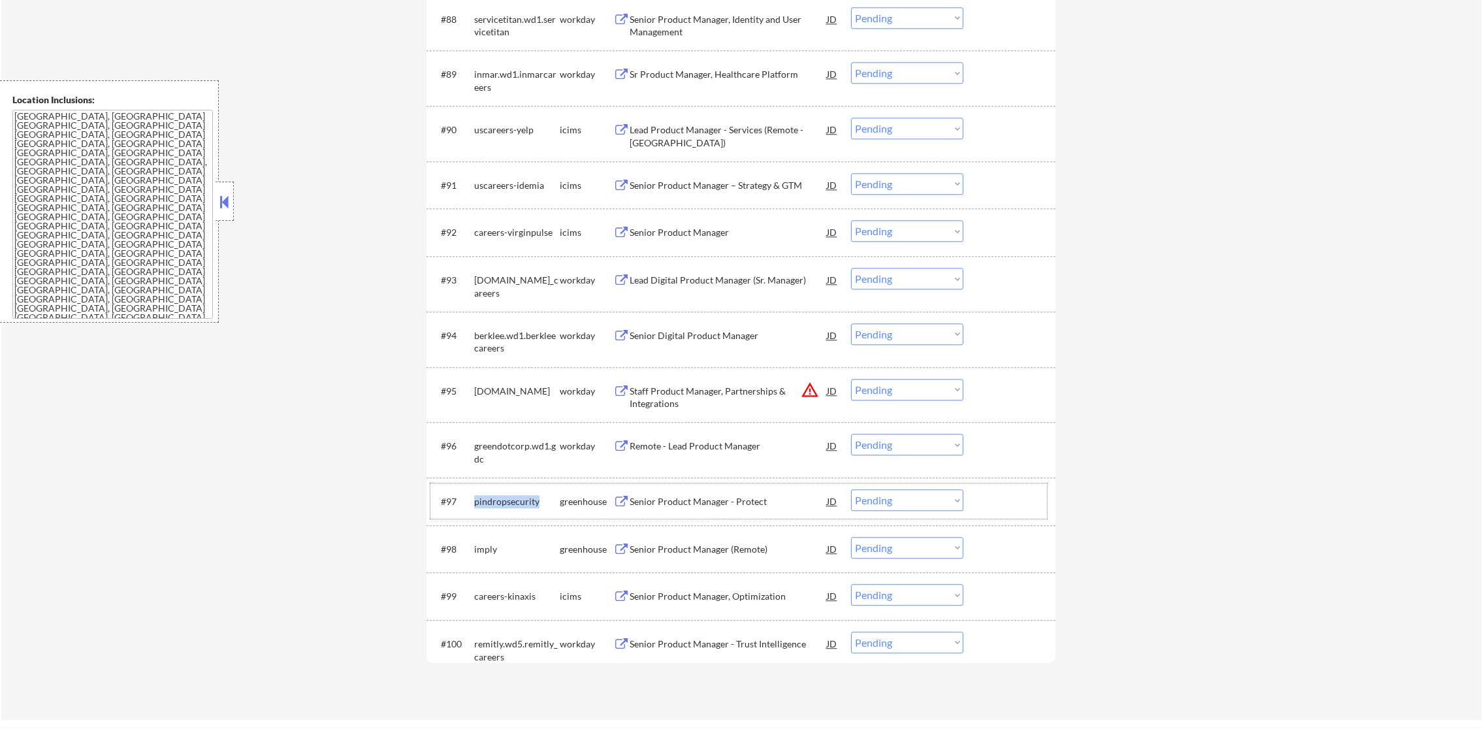
click at [526, 507] on div "pindropsecurity" at bounding box center [517, 501] width 86 height 13
click at [489, 504] on div "imply" at bounding box center [517, 501] width 86 height 13
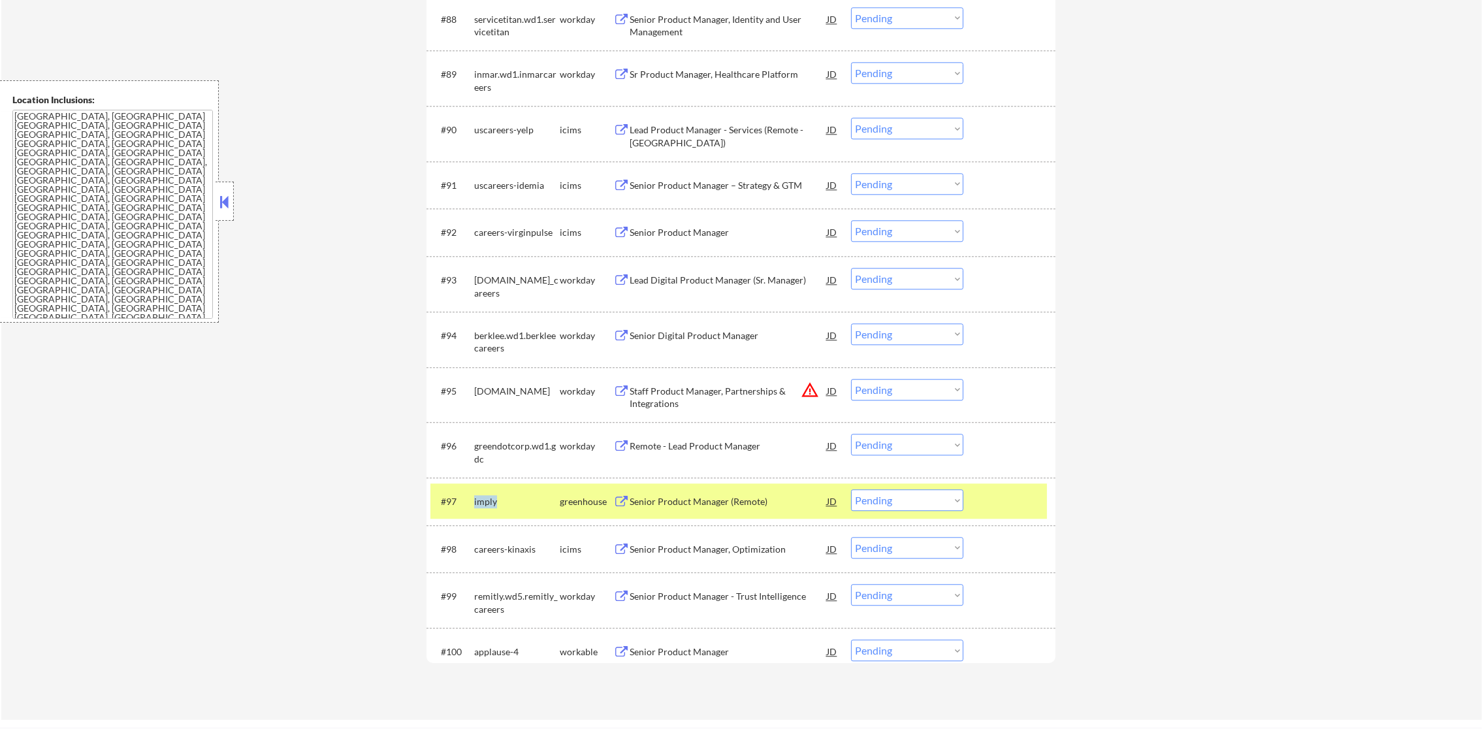
click at [489, 504] on div "imply" at bounding box center [517, 501] width 86 height 13
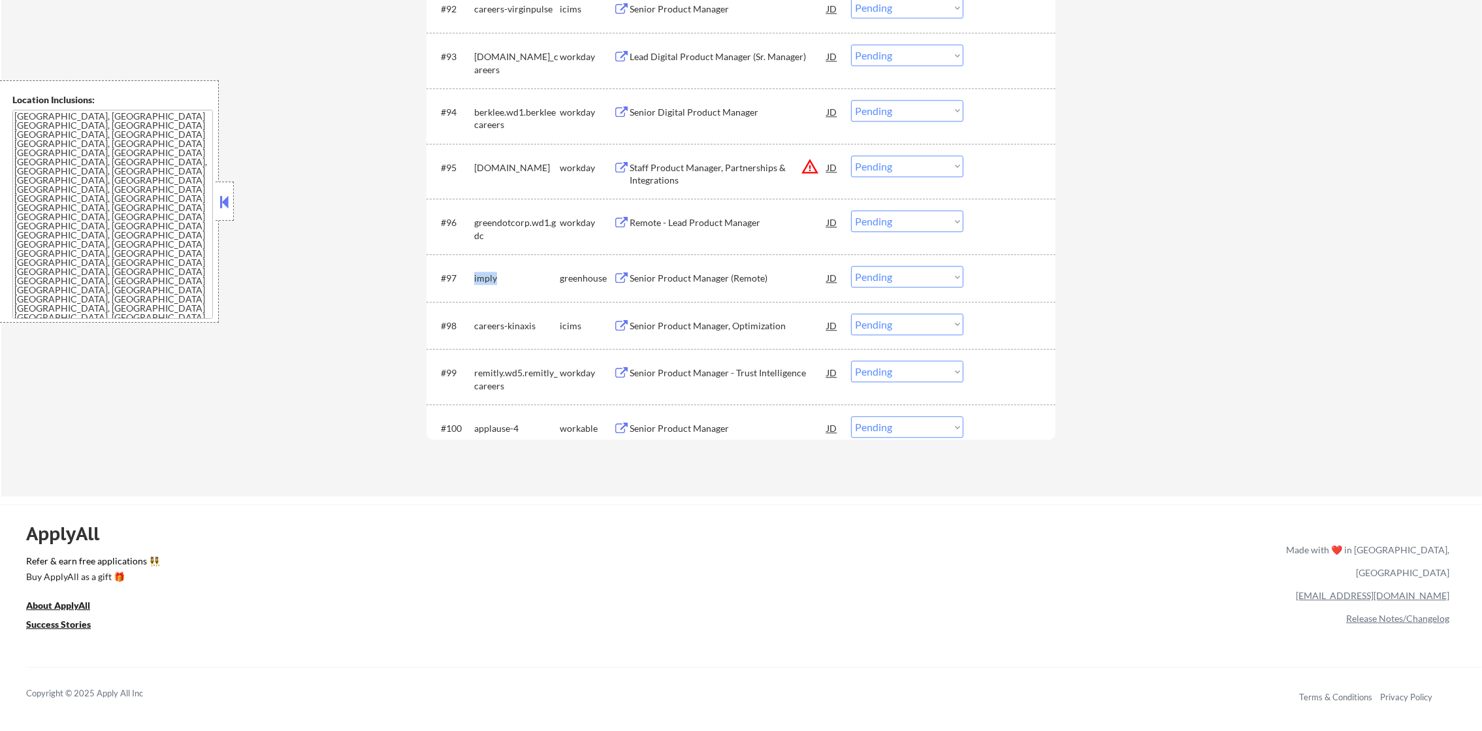
scroll to position [5095, 0]
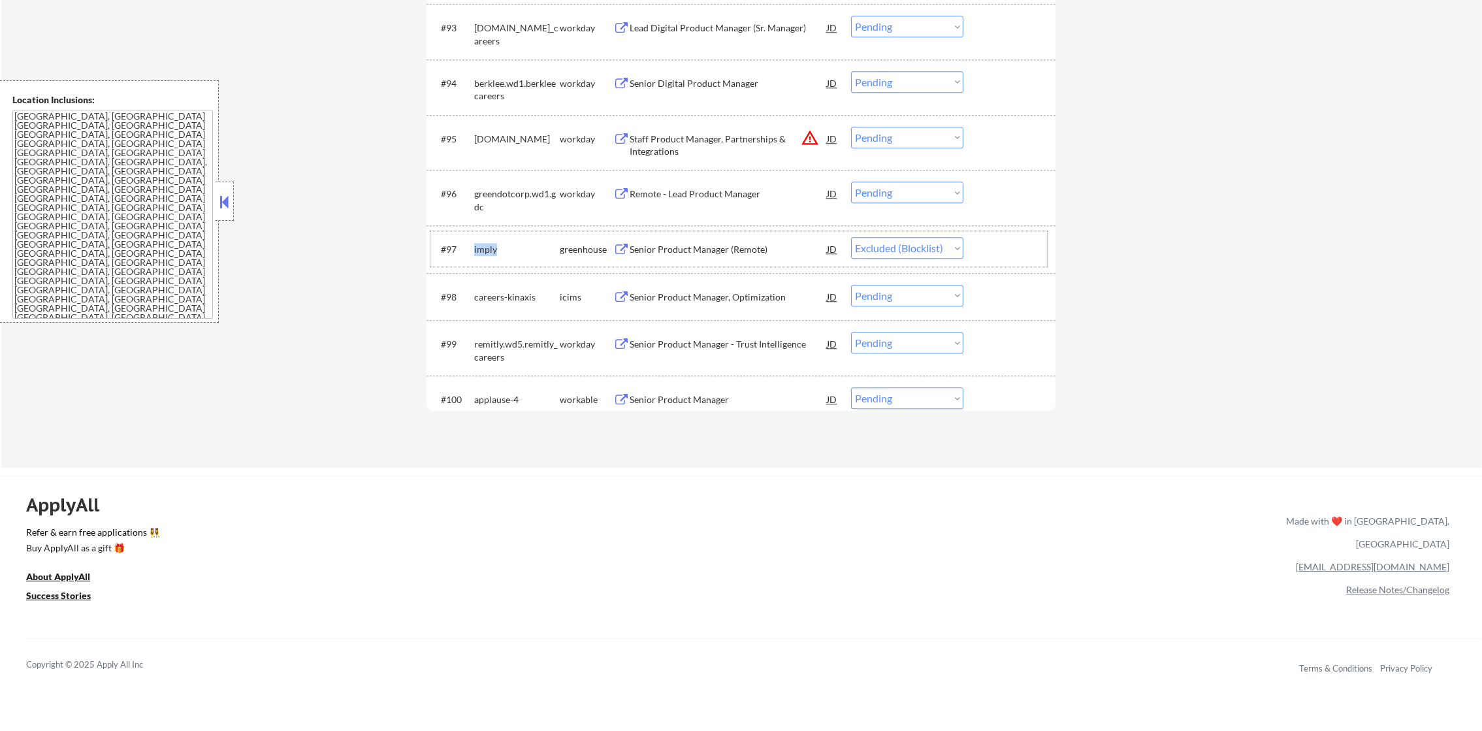
select select ""pending""
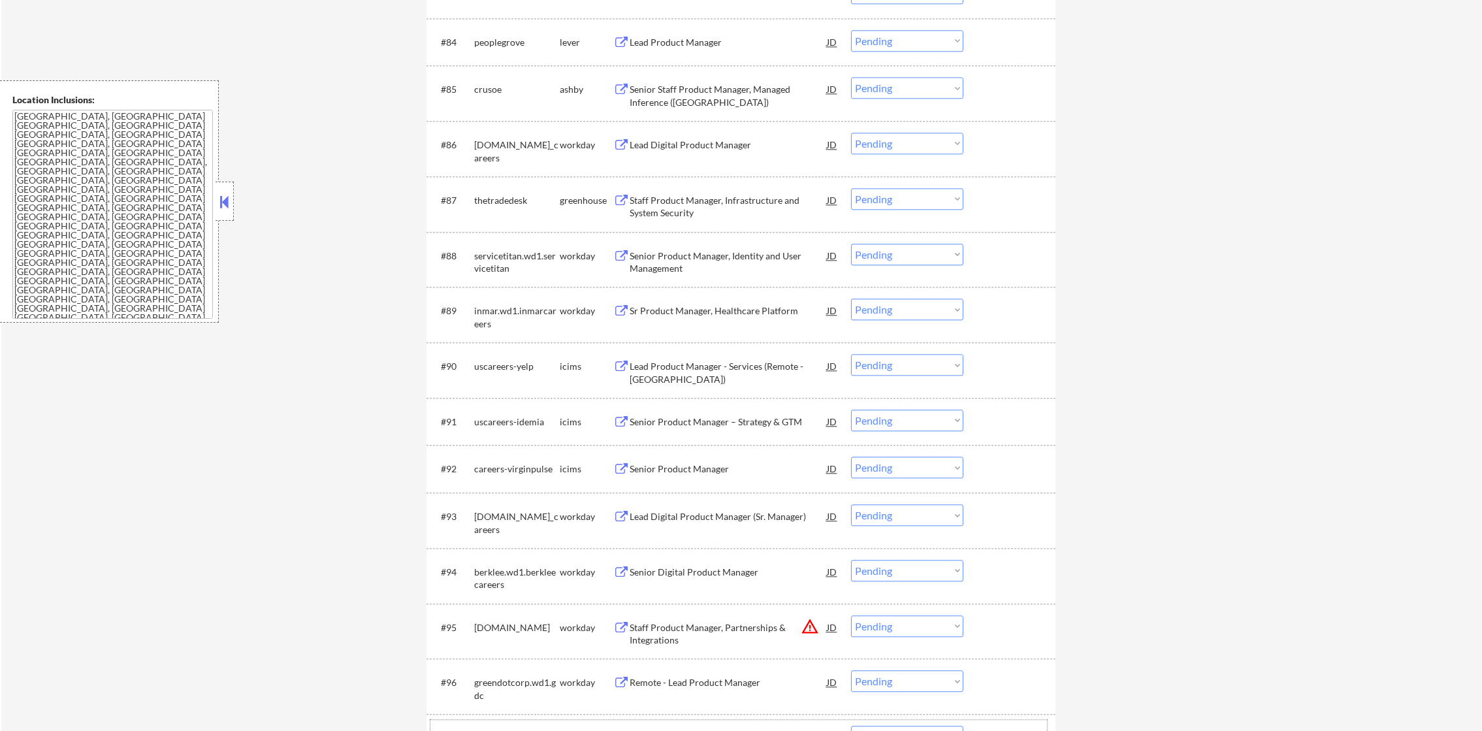
scroll to position [4605, 0]
click at [498, 196] on div "thetradedesk" at bounding box center [517, 201] width 86 height 13
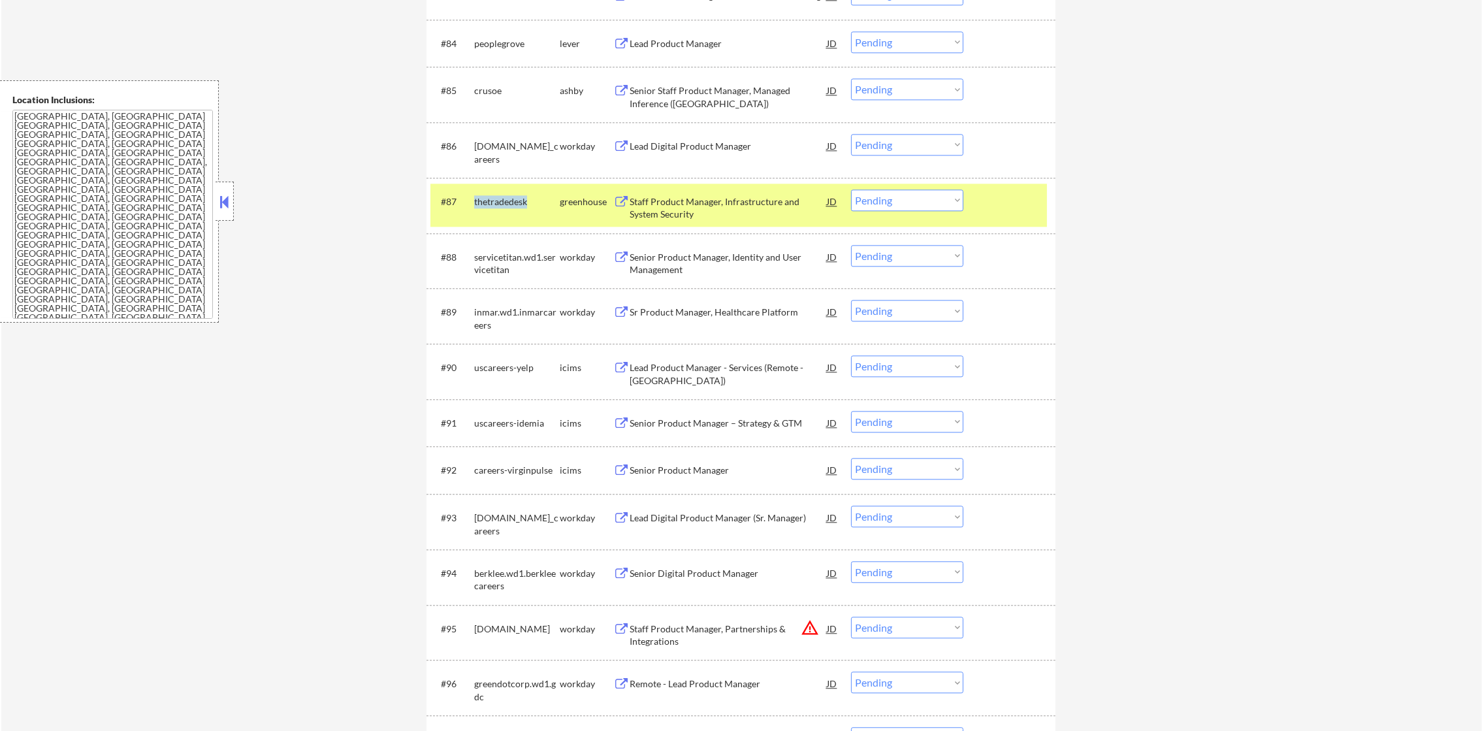
click at [498, 196] on div "thetradedesk" at bounding box center [517, 201] width 86 height 13
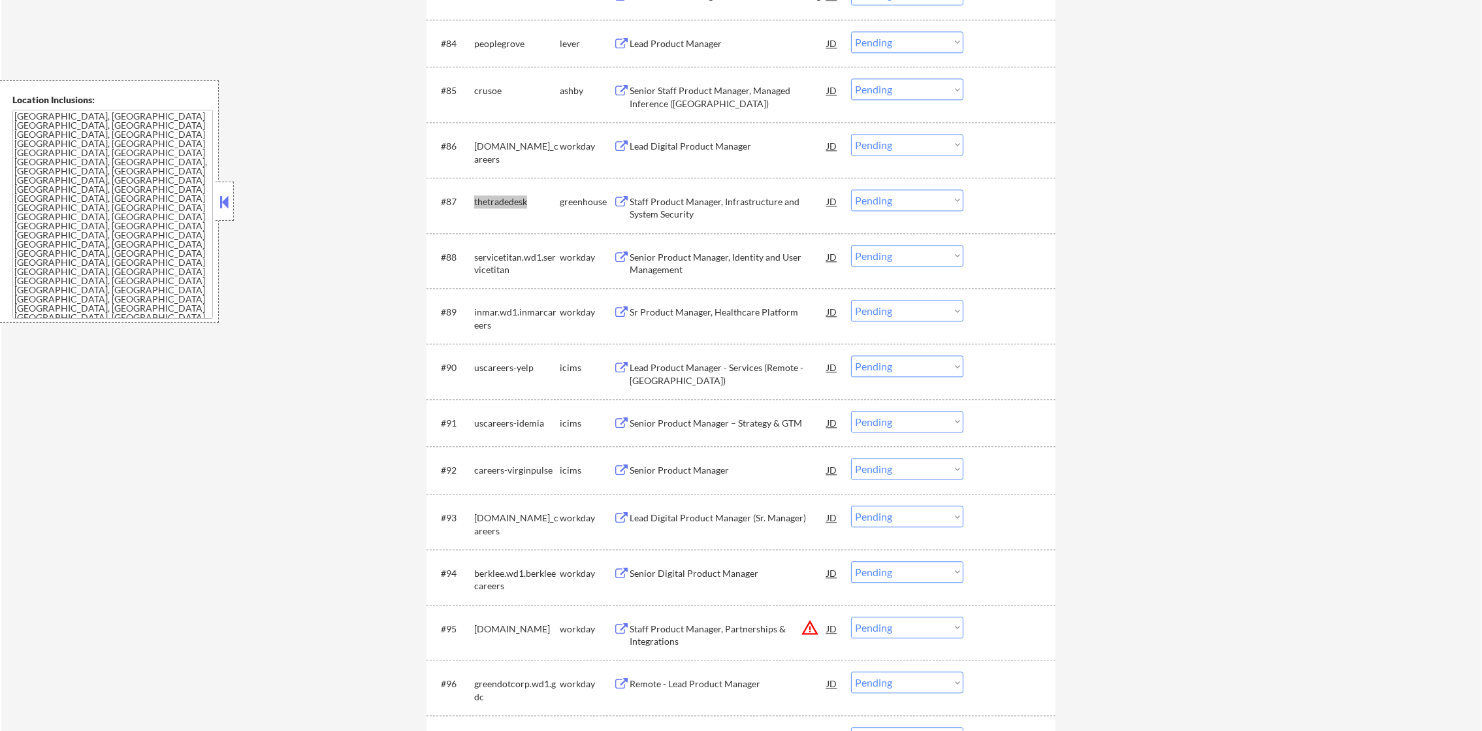
select select ""pending""
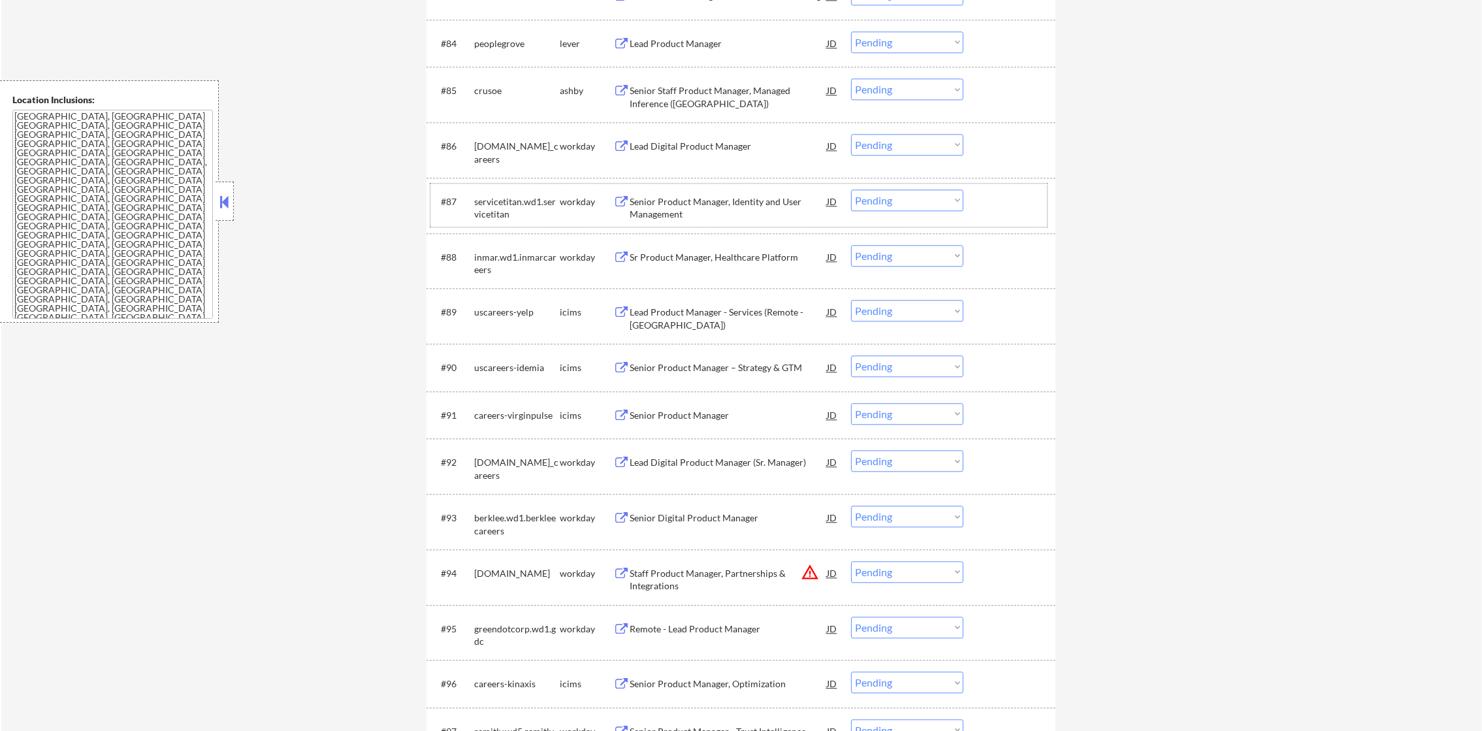
select select ""pending""
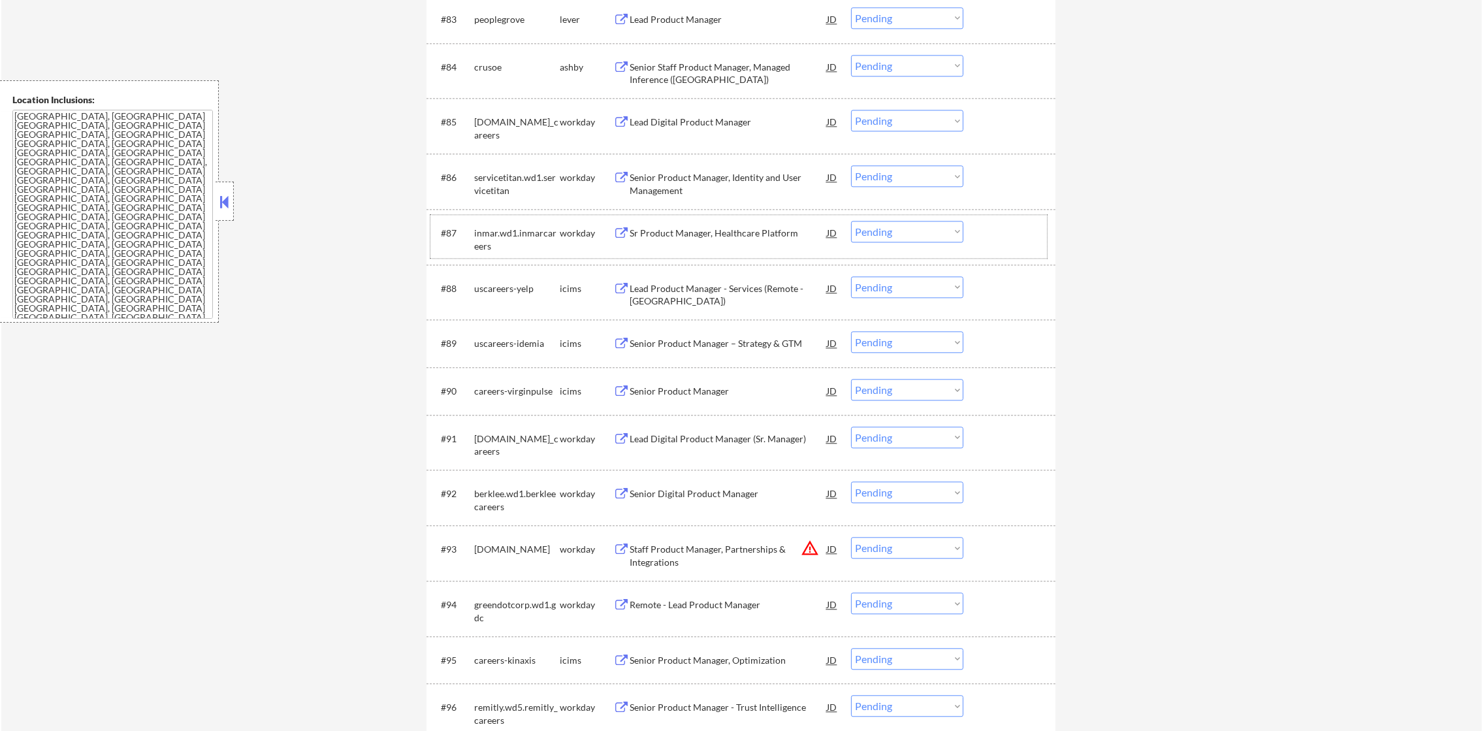
scroll to position [4540, 0]
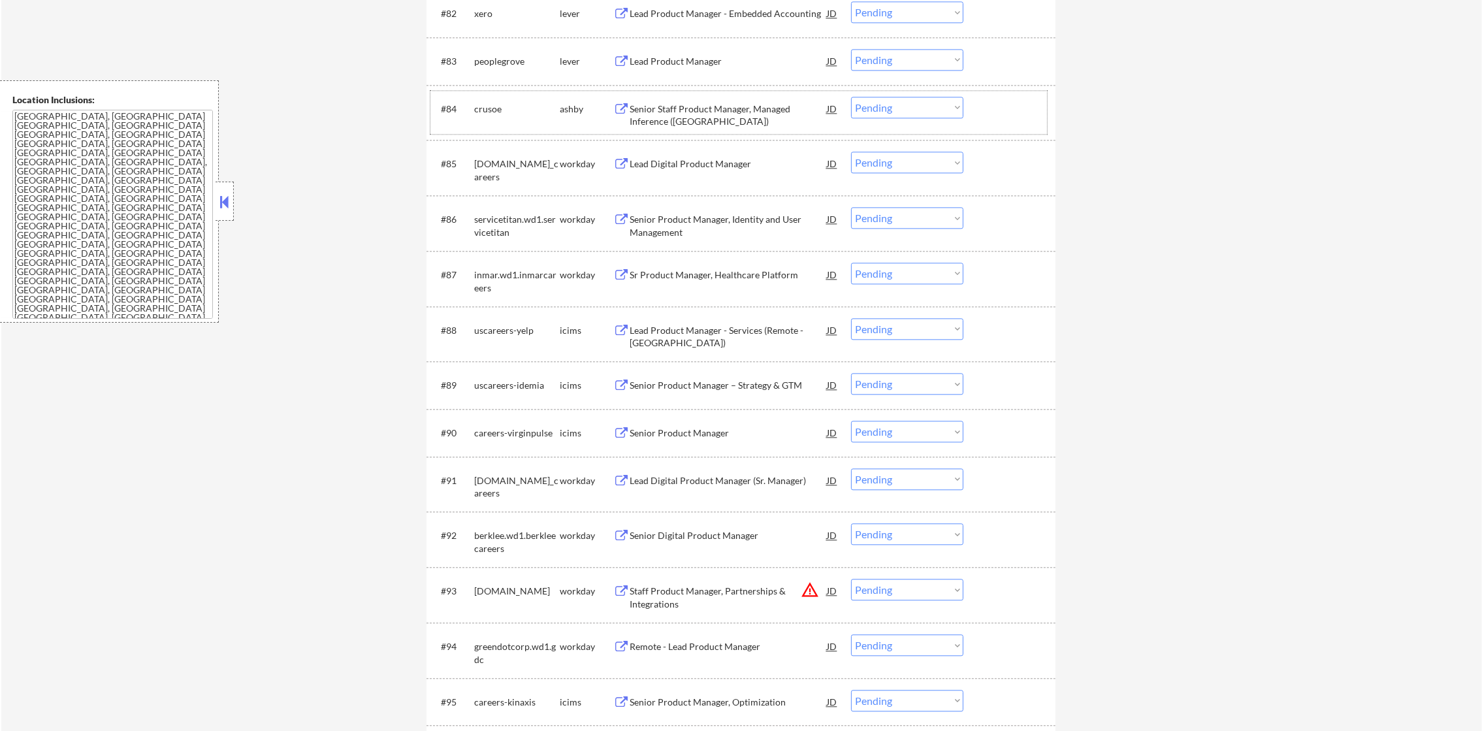
click at [491, 113] on div "crusoe" at bounding box center [517, 109] width 86 height 13
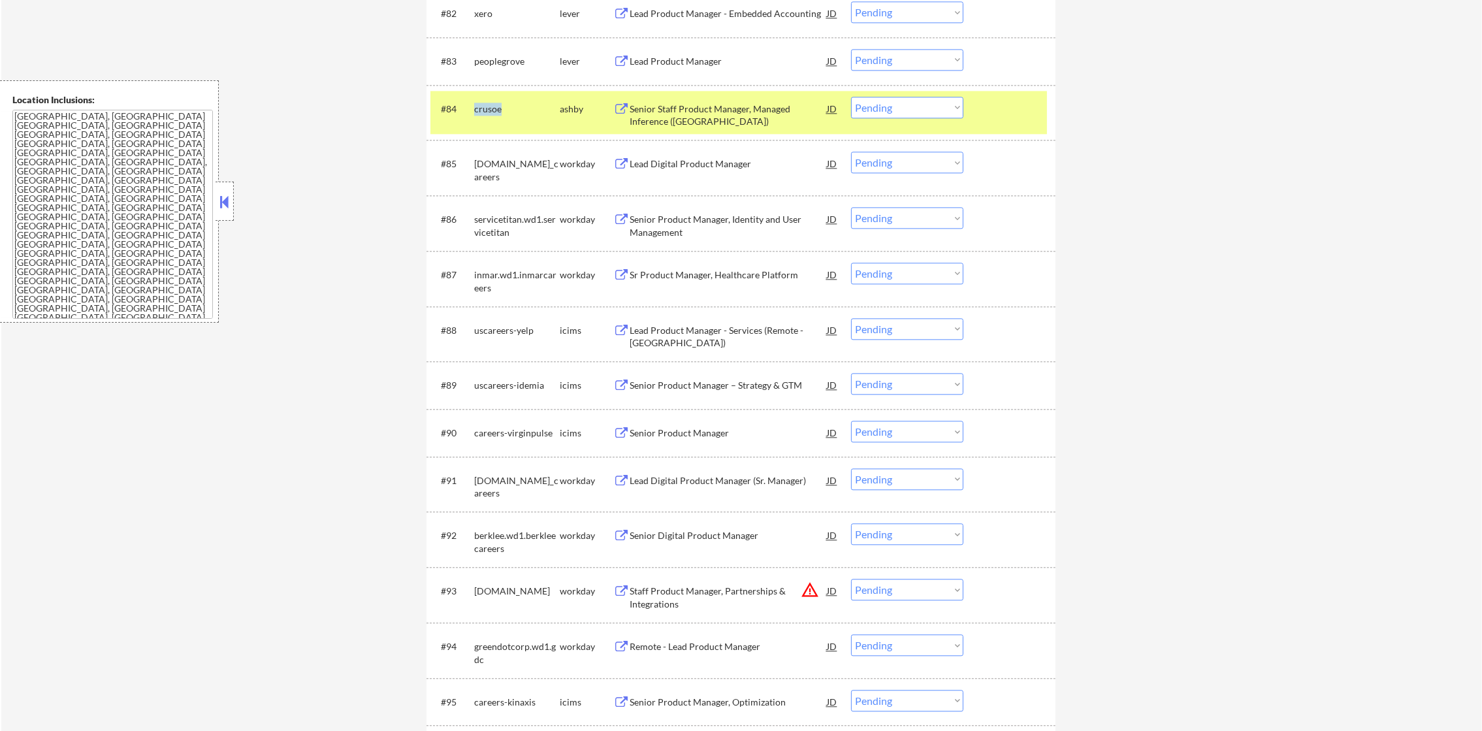
click at [491, 113] on div "crusoe" at bounding box center [517, 109] width 86 height 13
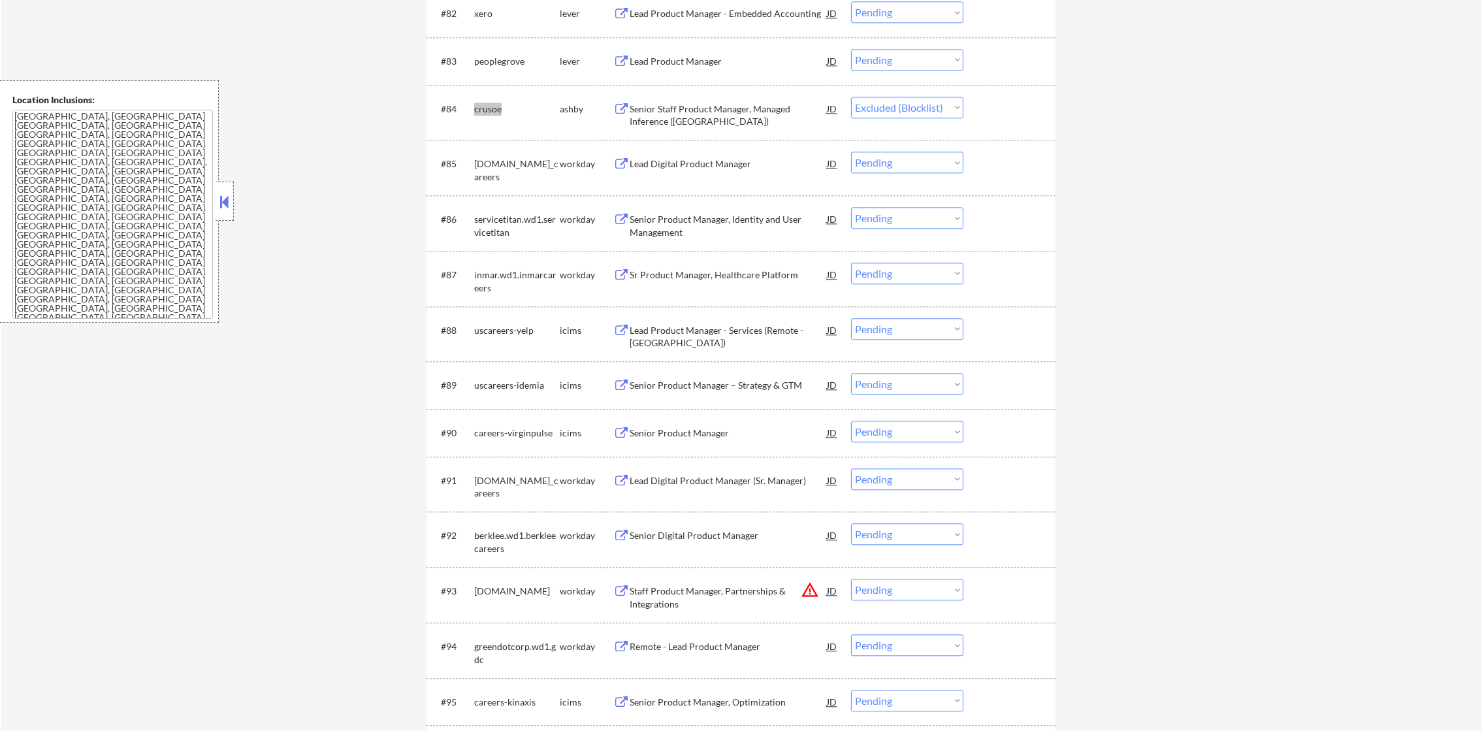
select select ""pending""
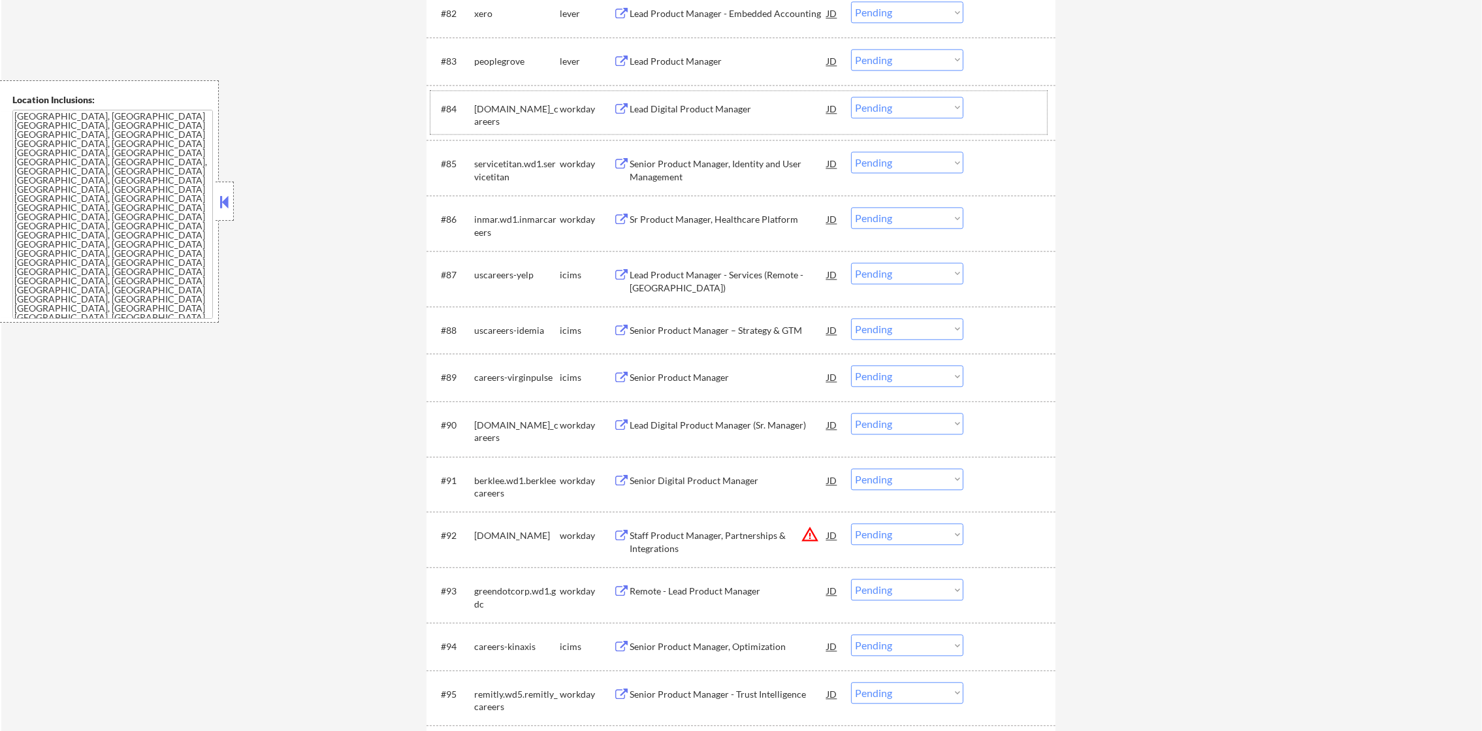
click at [908, 160] on select "Choose an option... Pending Applied Excluded (Questions) Excluded (Expired) Exc…" at bounding box center [907, 163] width 112 height 22
click at [851, 152] on select "Choose an option... Pending Applied Excluded (Questions) Excluded (Expired) Exc…" at bounding box center [907, 163] width 112 height 22
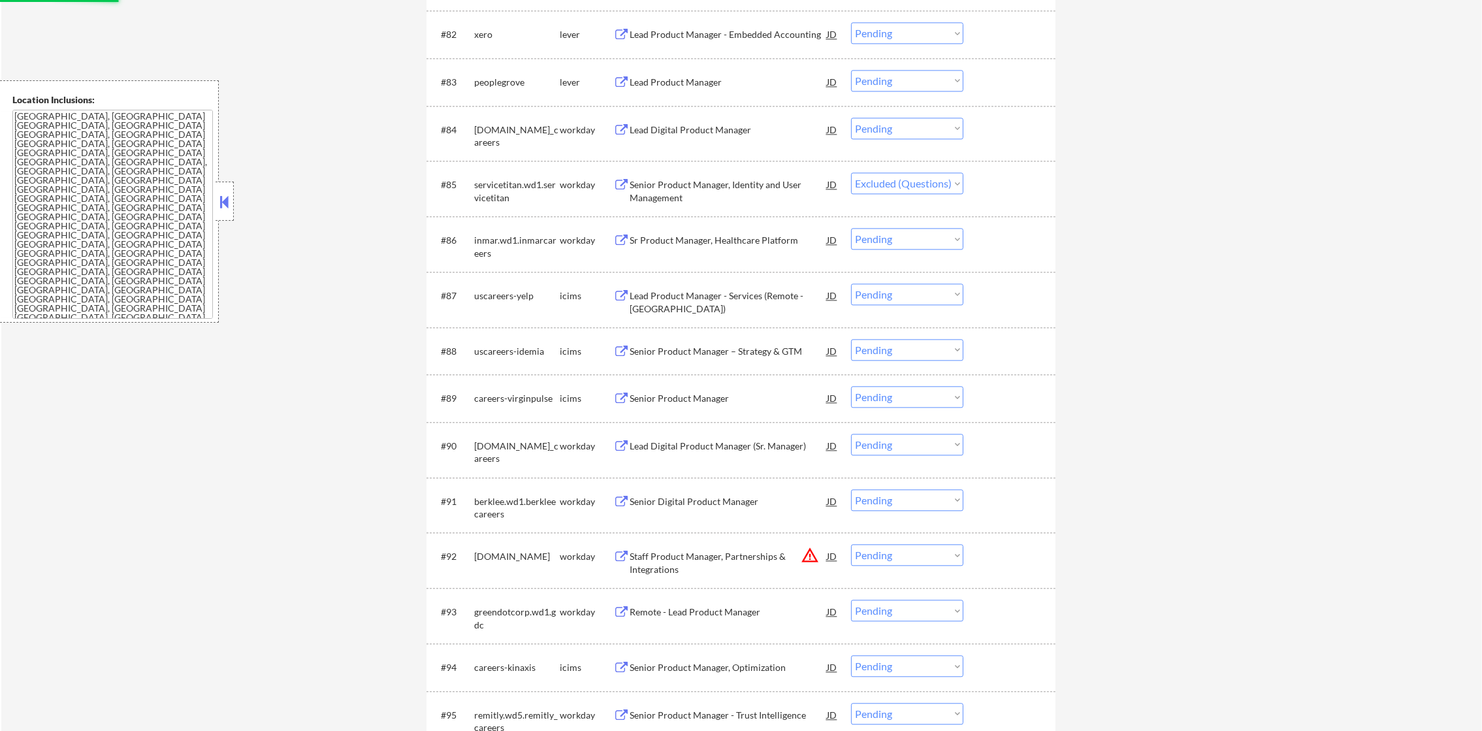
scroll to position [4507, 0]
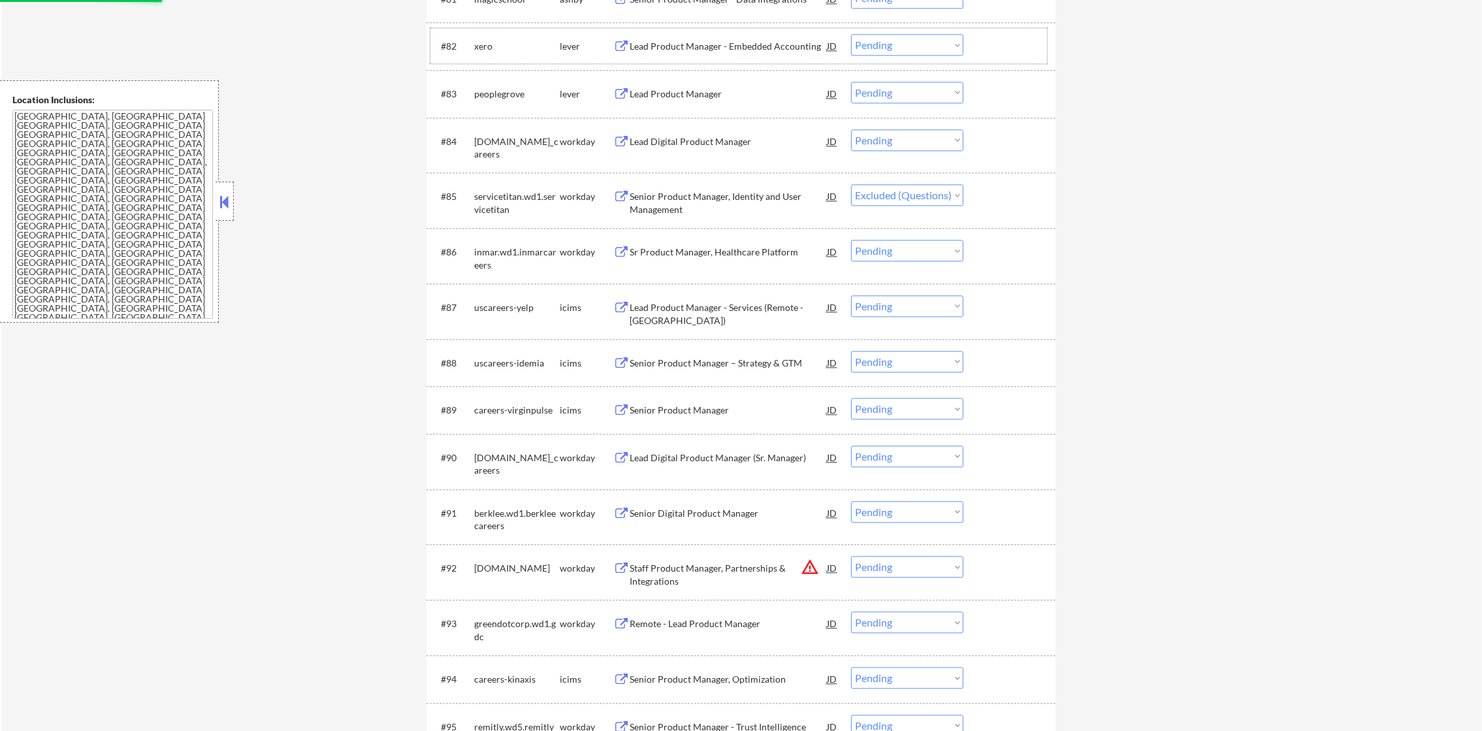
click at [481, 43] on div "xero" at bounding box center [517, 46] width 86 height 13
select select ""pending""
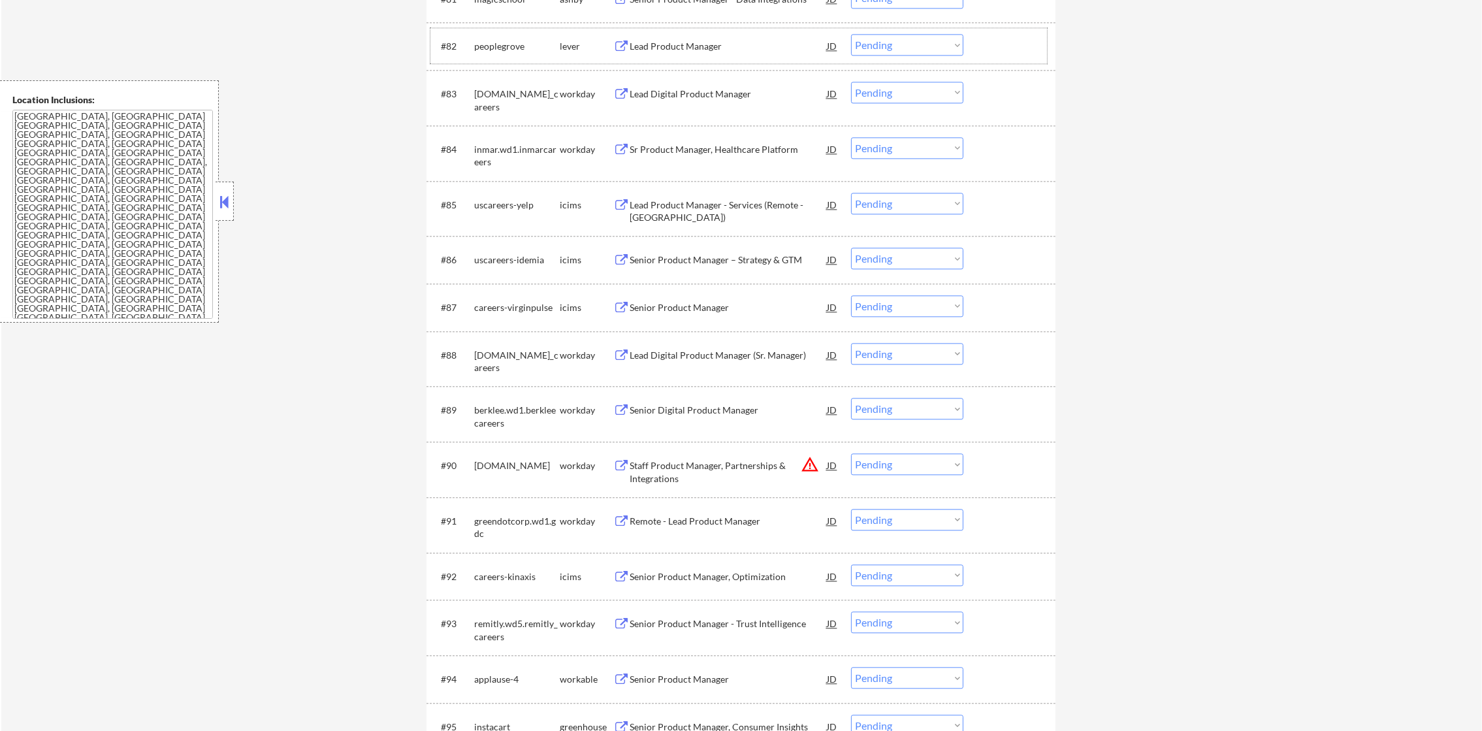
click at [503, 40] on div "peoplegrove" at bounding box center [517, 46] width 86 height 13
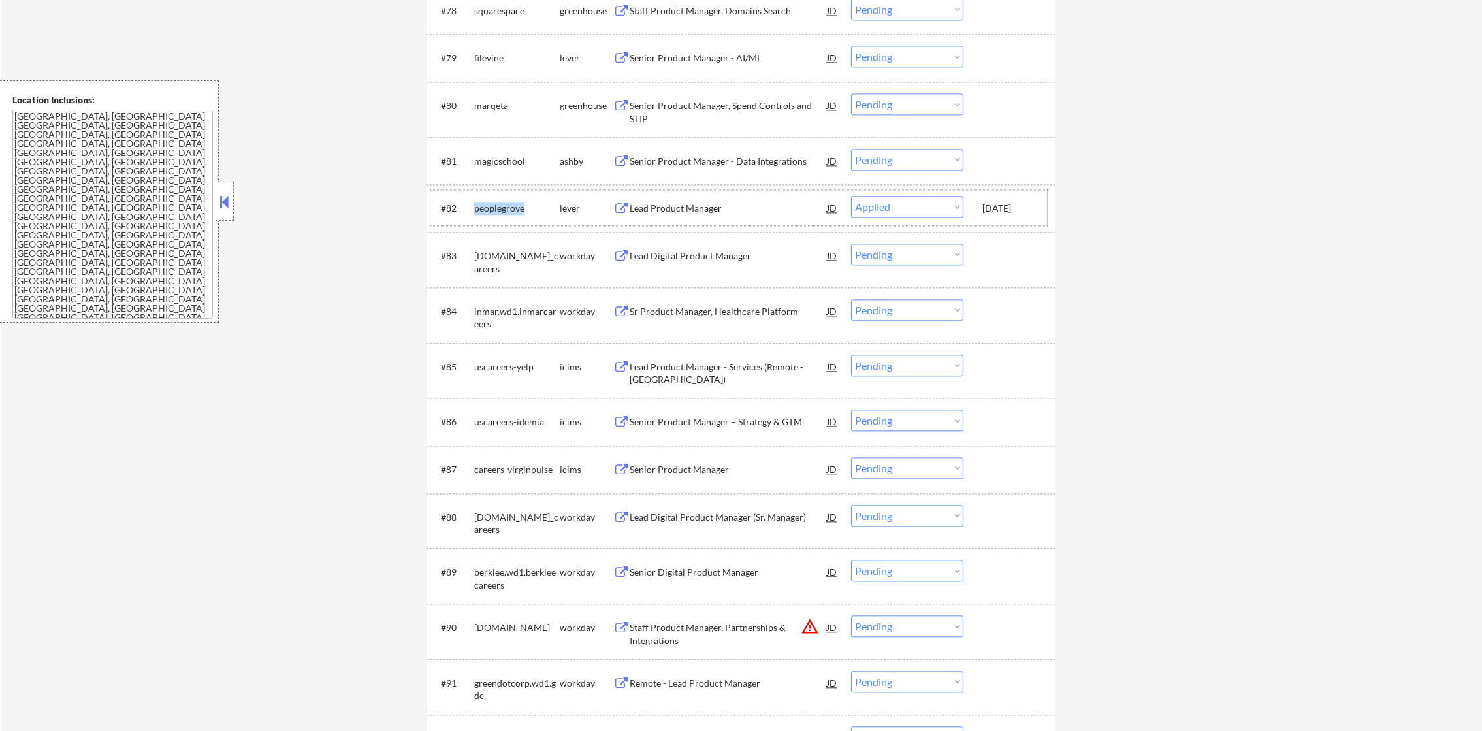
scroll to position [4344, 0]
click at [494, 208] on div "peoplegrove" at bounding box center [517, 209] width 86 height 13
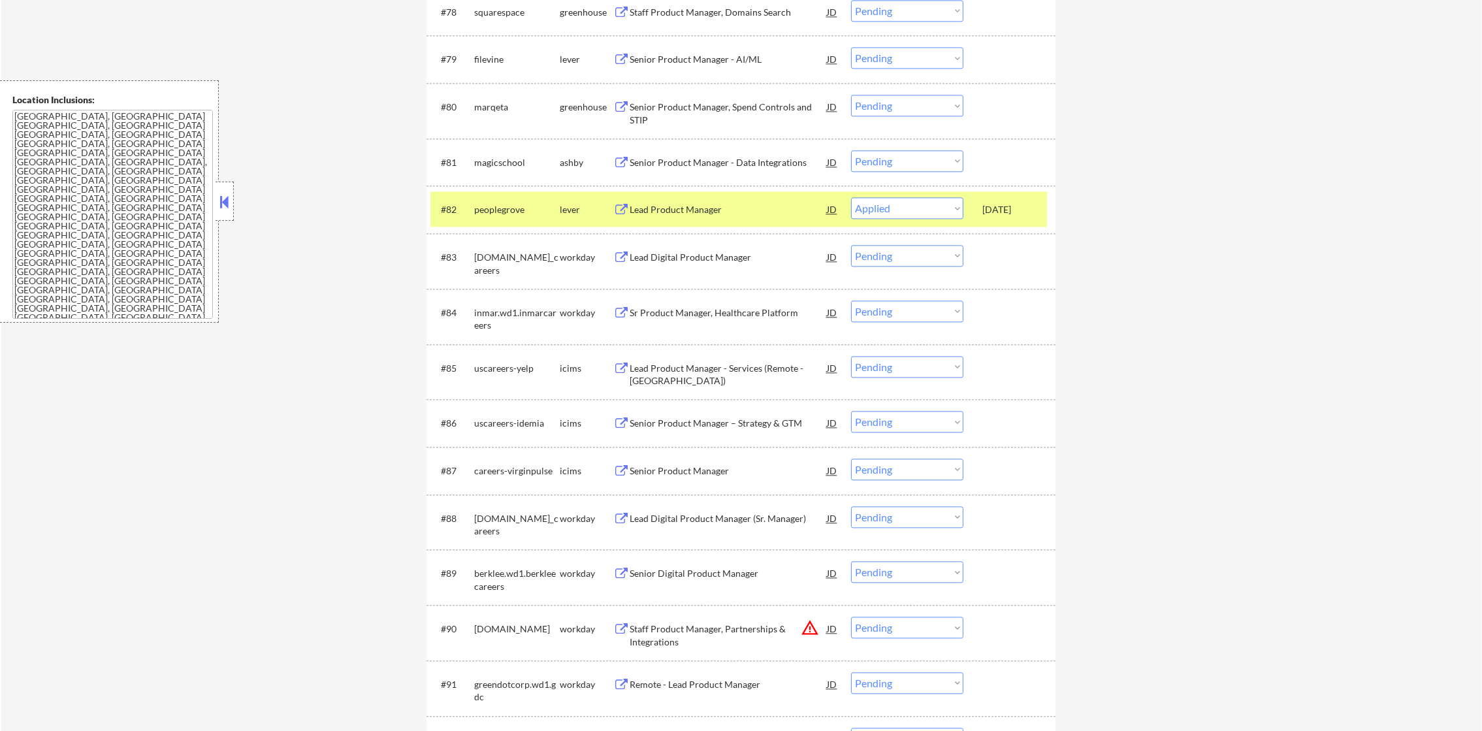
select select ""pending""
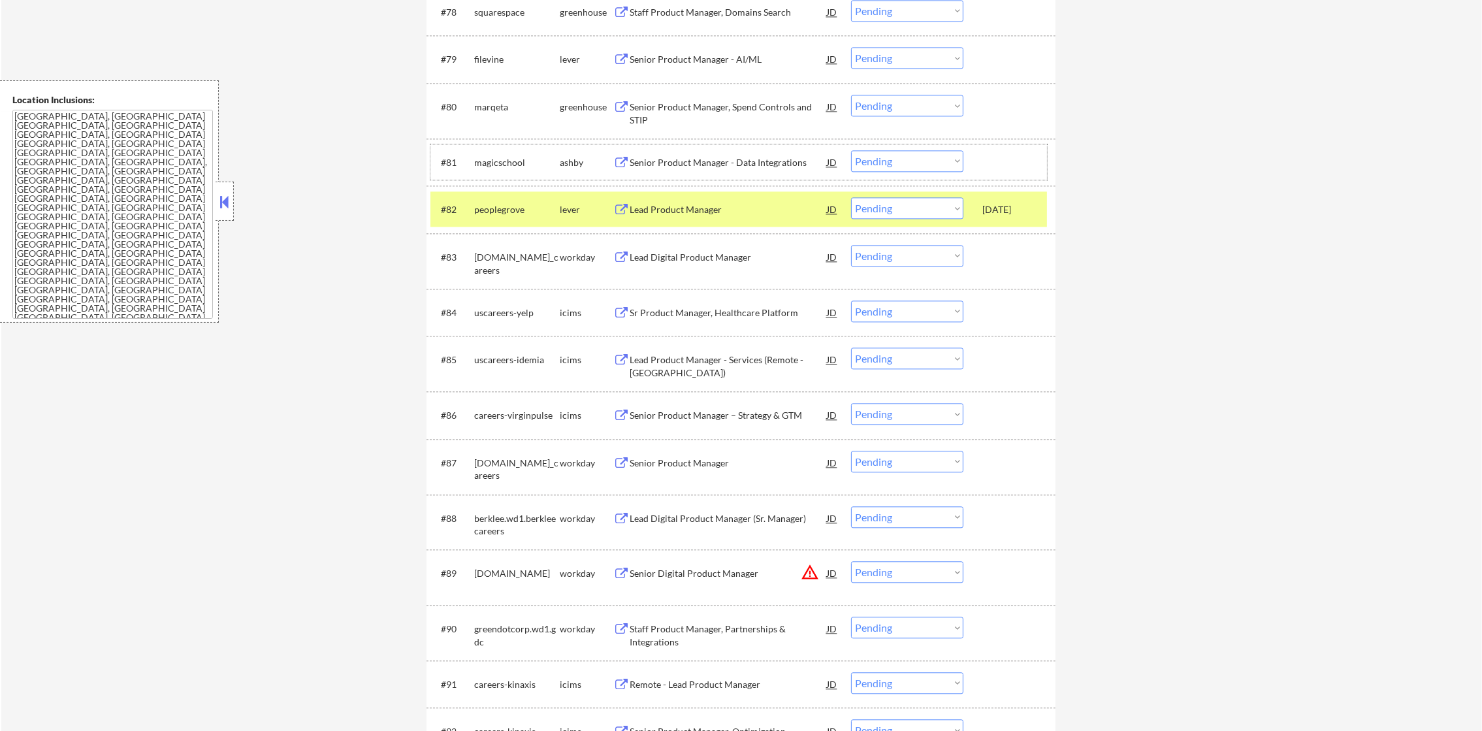
click at [498, 161] on div "magicschool" at bounding box center [517, 162] width 86 height 13
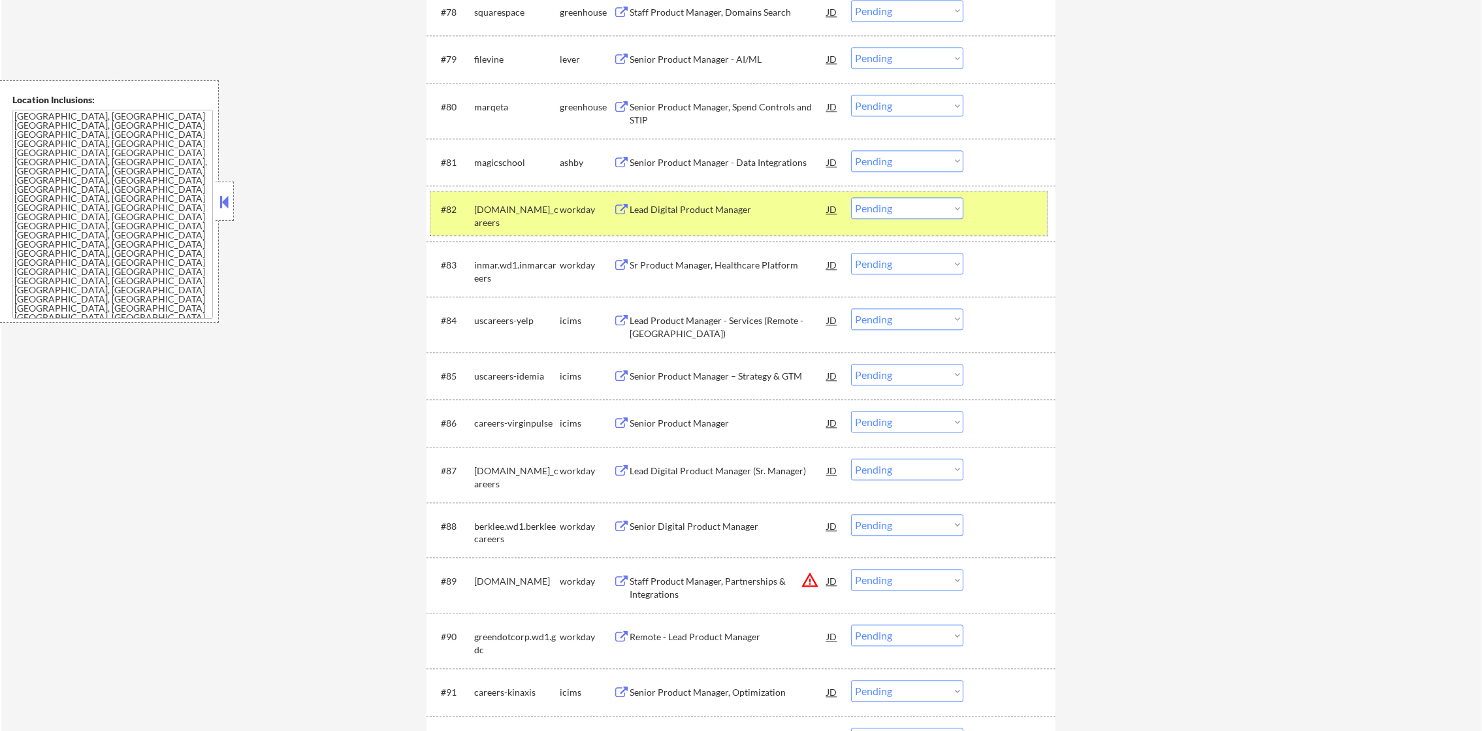
click at [492, 201] on div "[DOMAIN_NAME]_careers" at bounding box center [517, 212] width 86 height 31
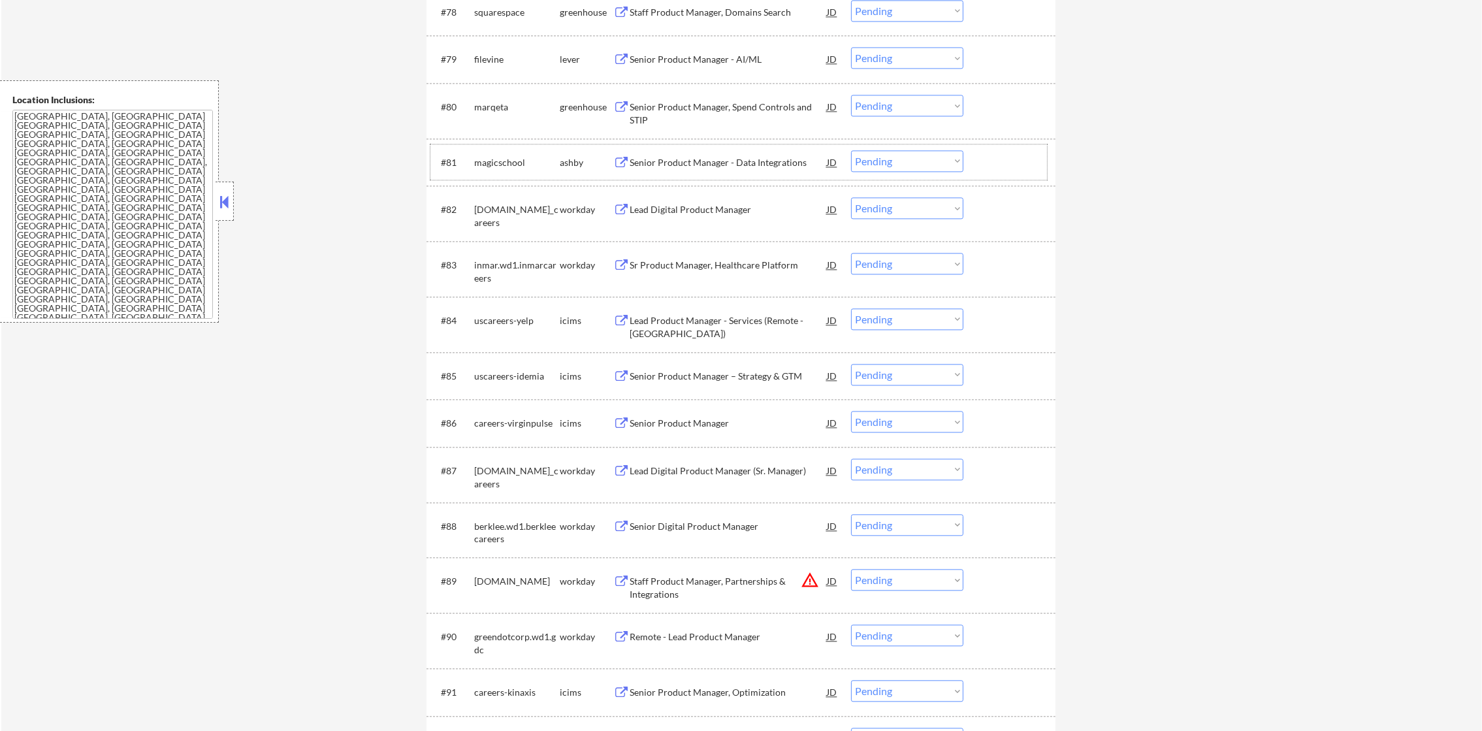
click at [505, 154] on div "magicschool" at bounding box center [517, 162] width 86 height 24
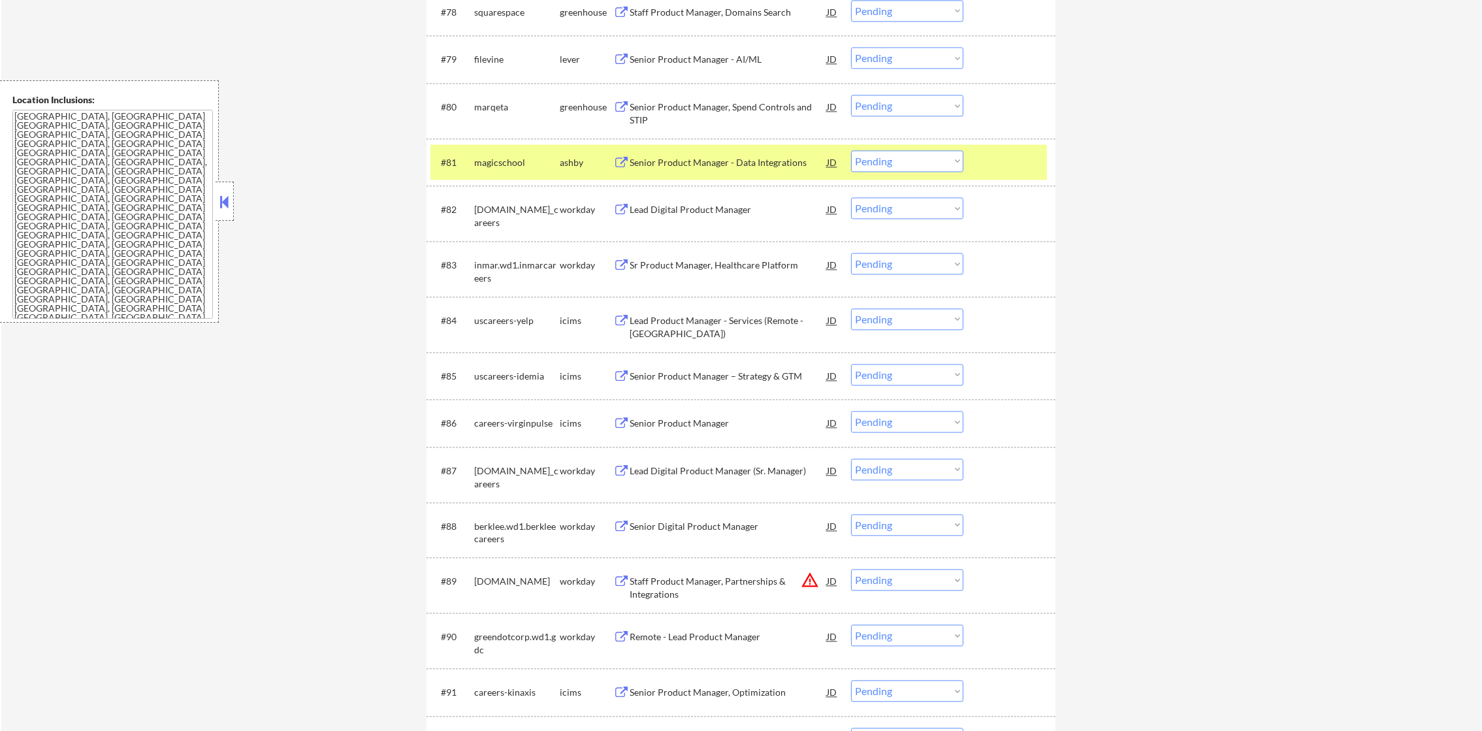
select select ""pending""
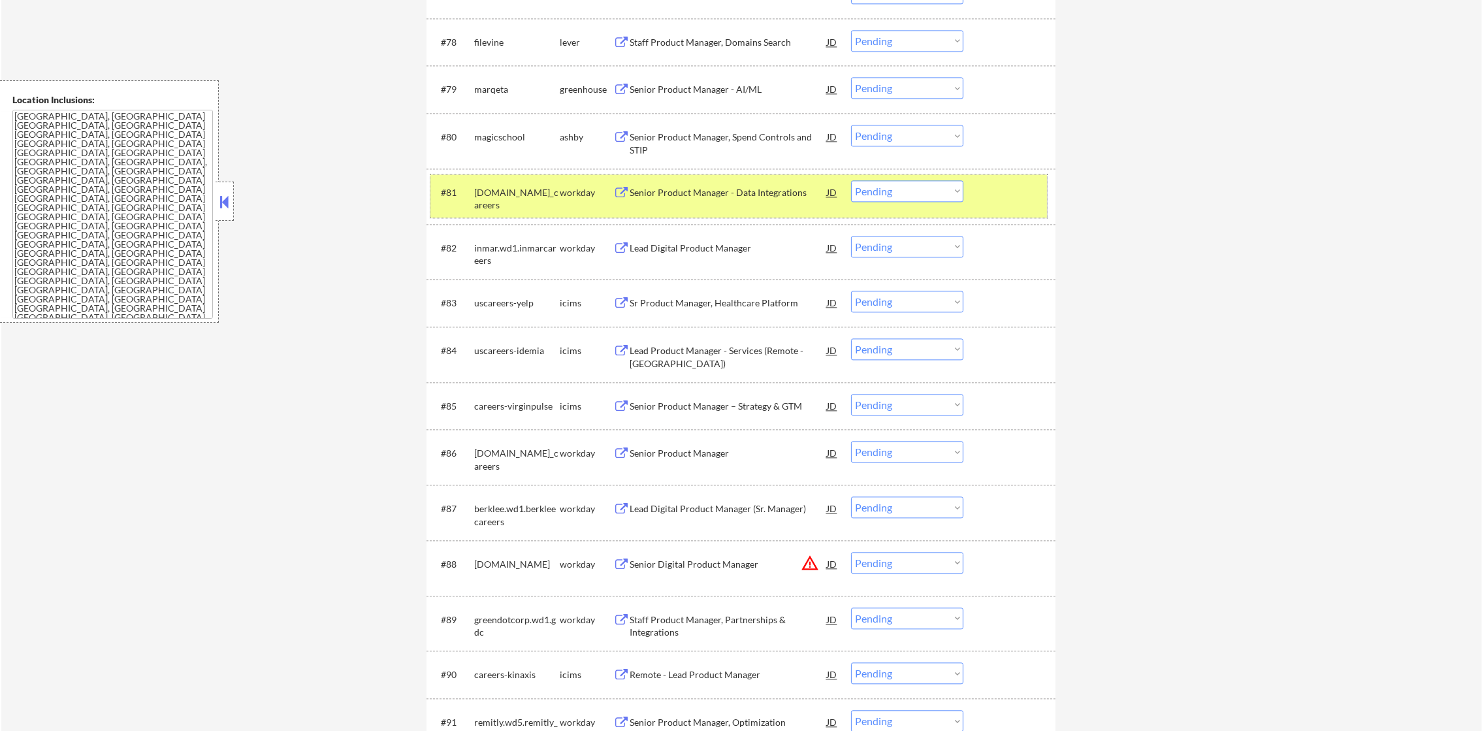
scroll to position [4311, 0]
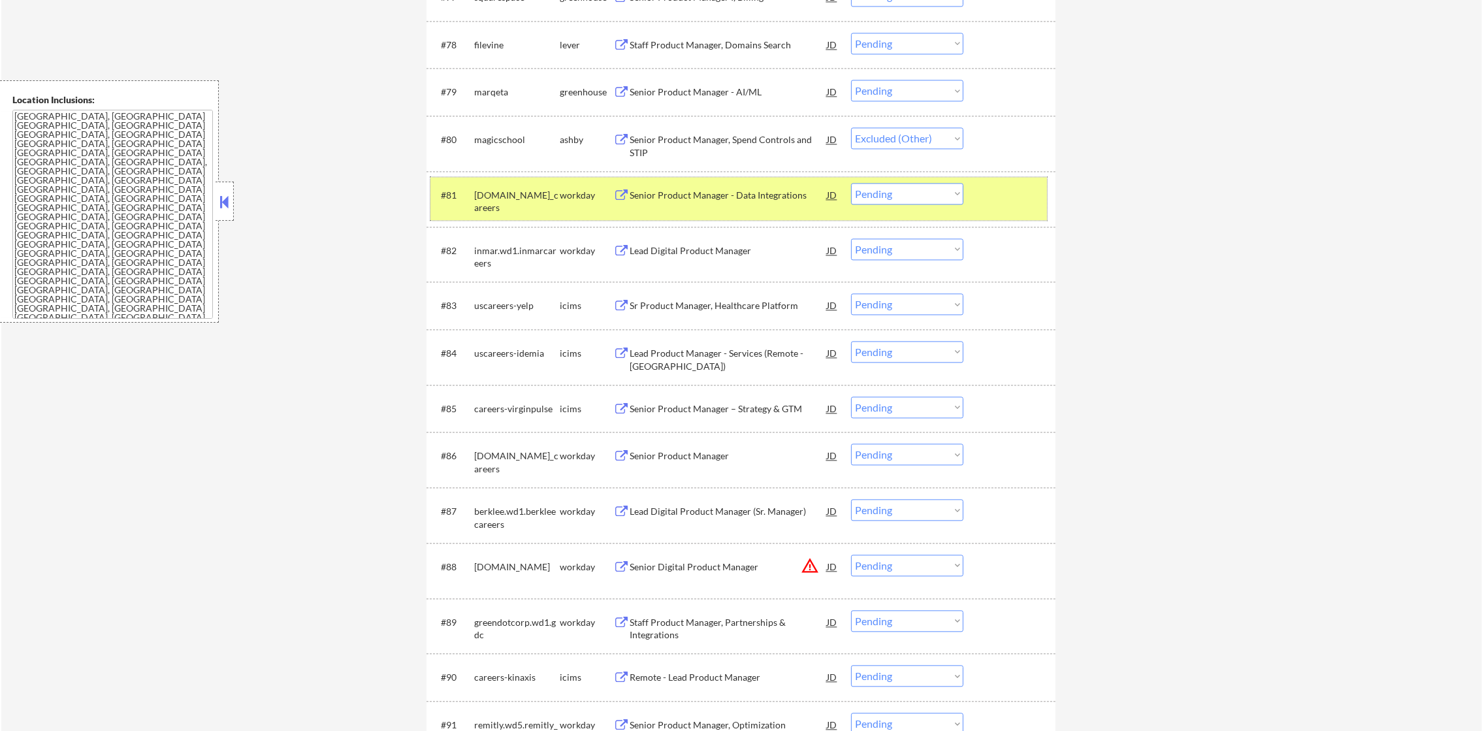
select select ""pending""
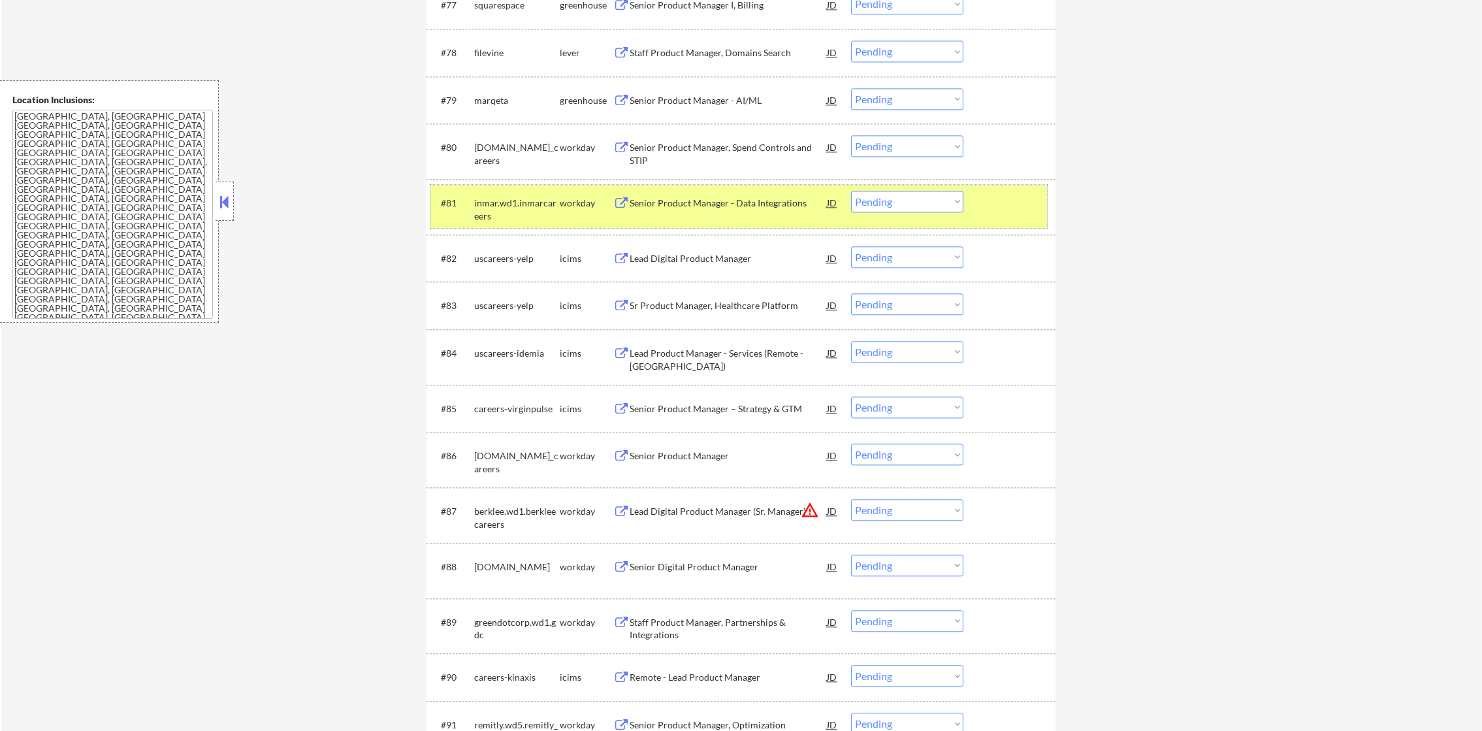
click at [521, 185] on div "#81 inmar.wd1.inmarcareers workday Senior Product Manager - Data Integrations J…" at bounding box center [738, 206] width 617 height 43
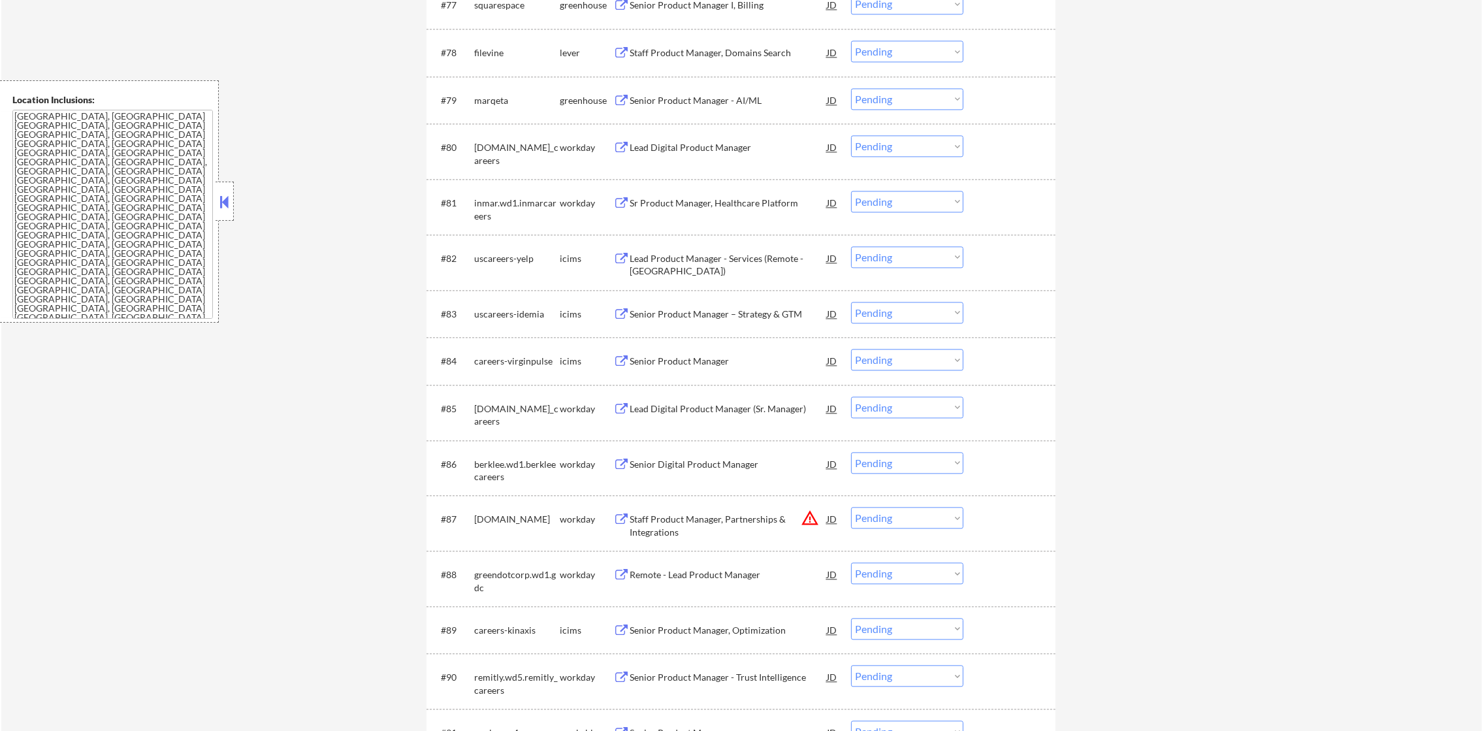
select select ""pending""
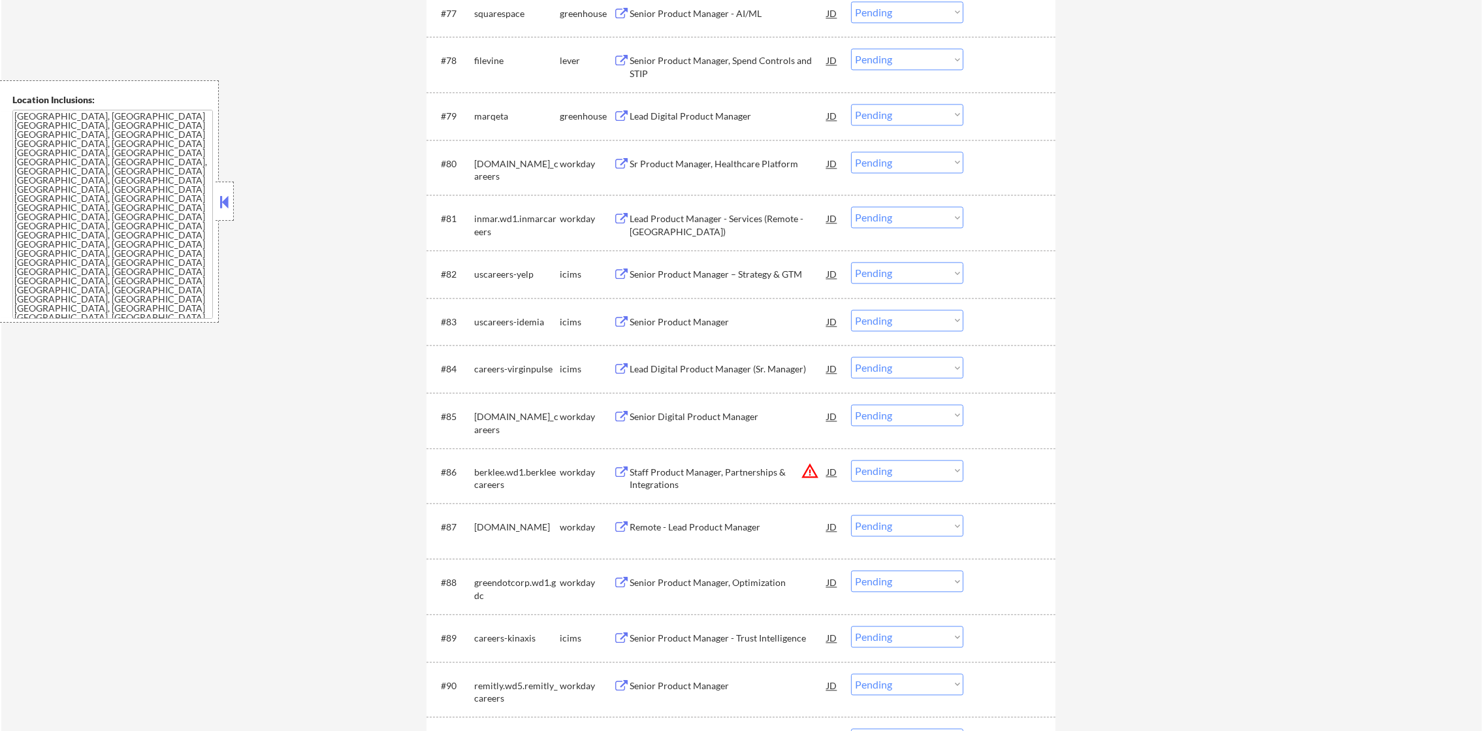
click at [490, 93] on div "#79 [PERSON_NAME] Lead Digital Product Manager JD Choose an option... Pending A…" at bounding box center [740, 116] width 629 height 48
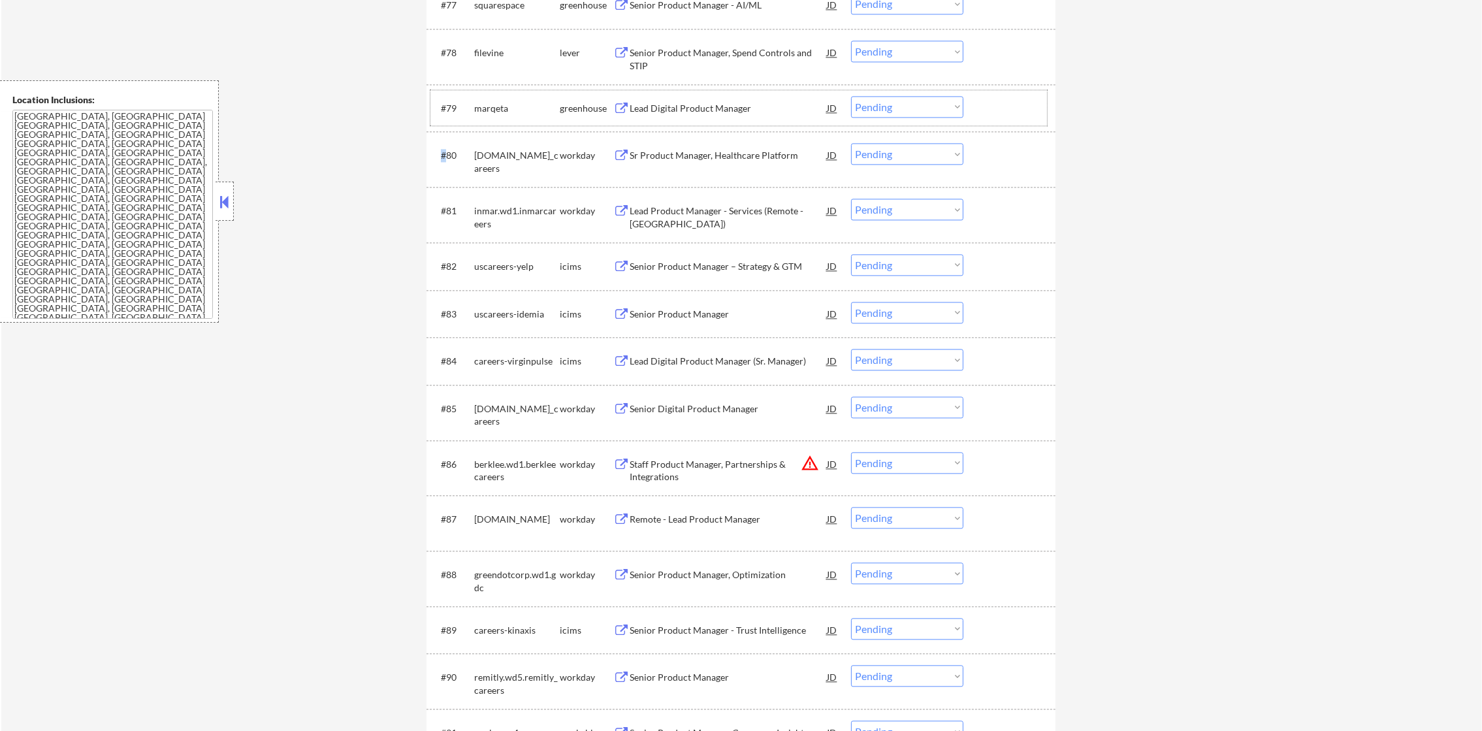
click at [490, 93] on div "#79 [PERSON_NAME] Lead Digital Product Manager JD Choose an option... Pending A…" at bounding box center [738, 107] width 617 height 35
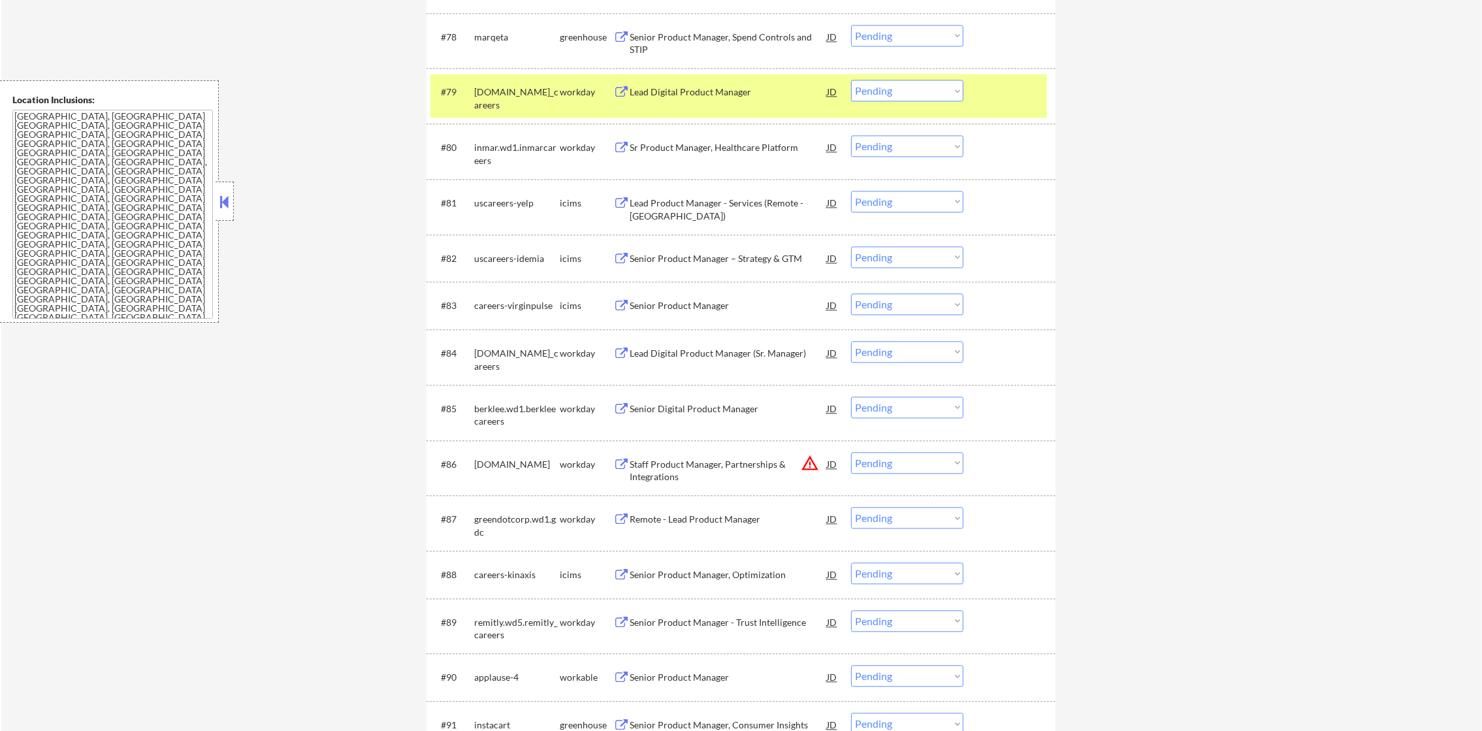
click at [487, 97] on div "[DOMAIN_NAME]_careers" at bounding box center [517, 95] width 86 height 31
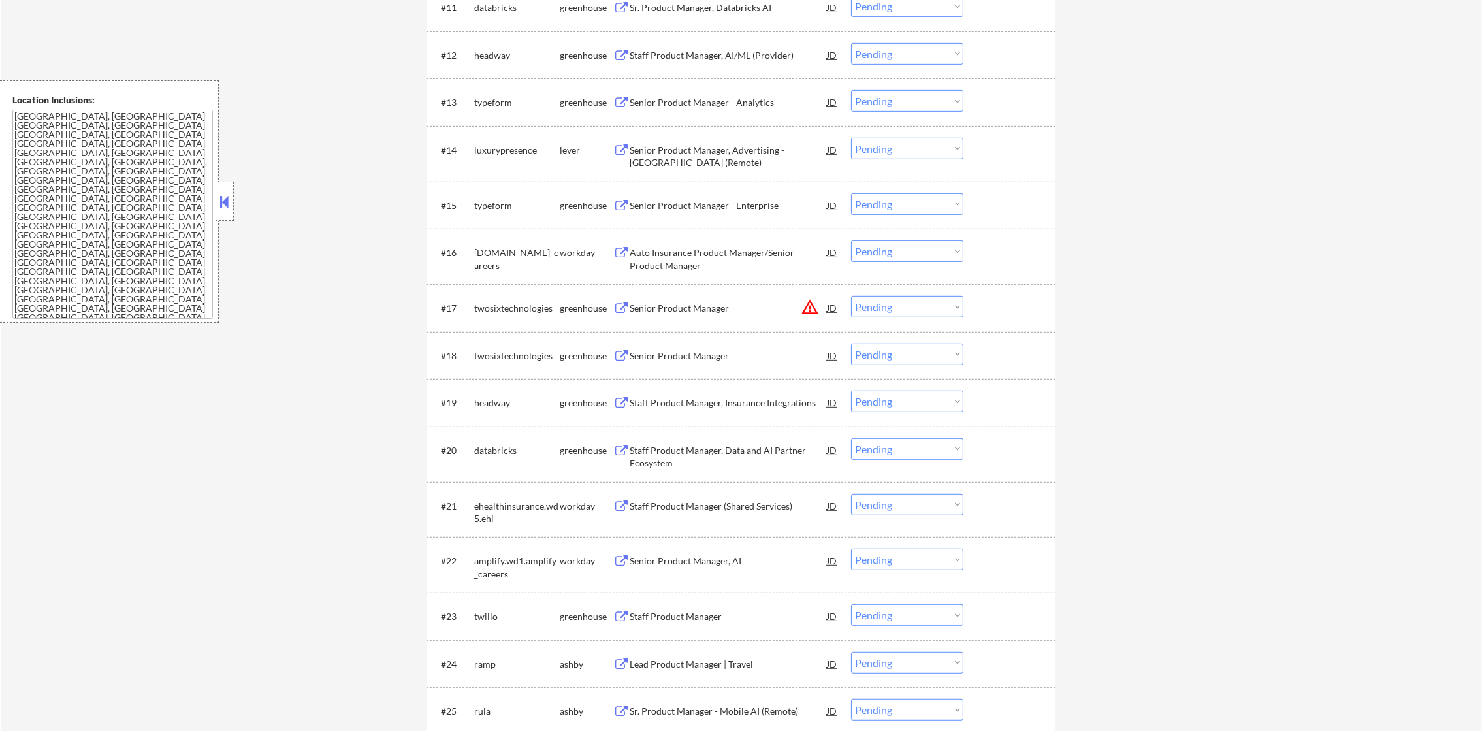
scroll to position [1061, 0]
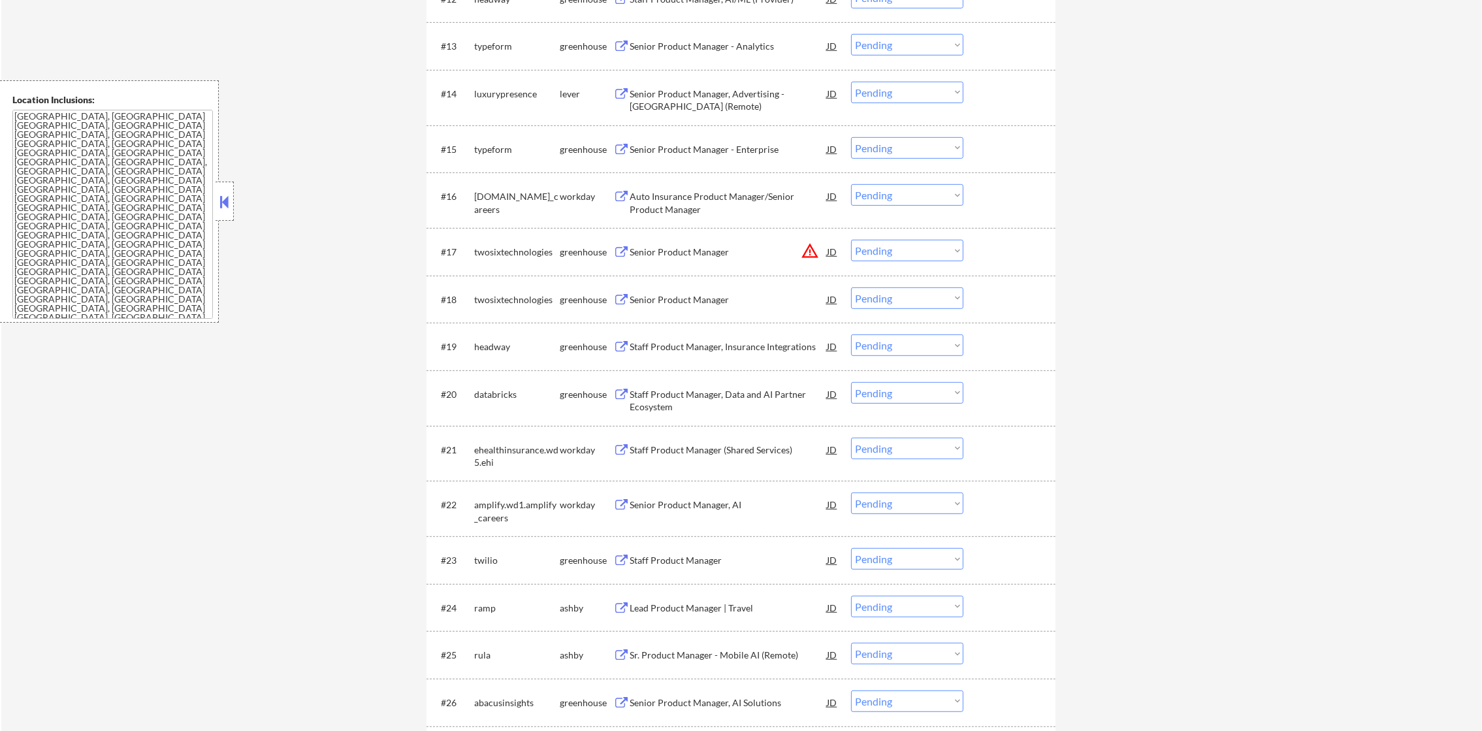
click at [493, 150] on div "typeform" at bounding box center [517, 149] width 86 height 13
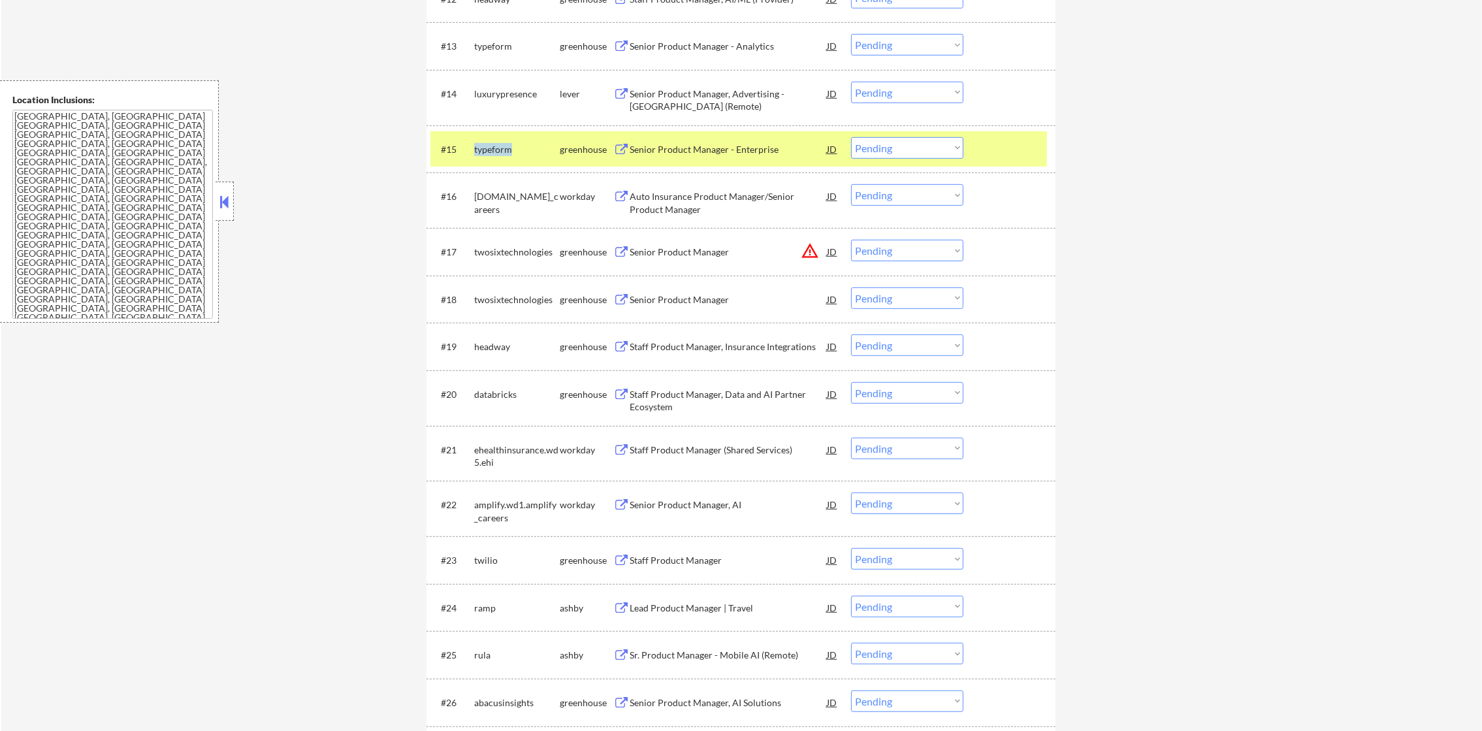
click at [493, 150] on div "typeform" at bounding box center [517, 149] width 86 height 13
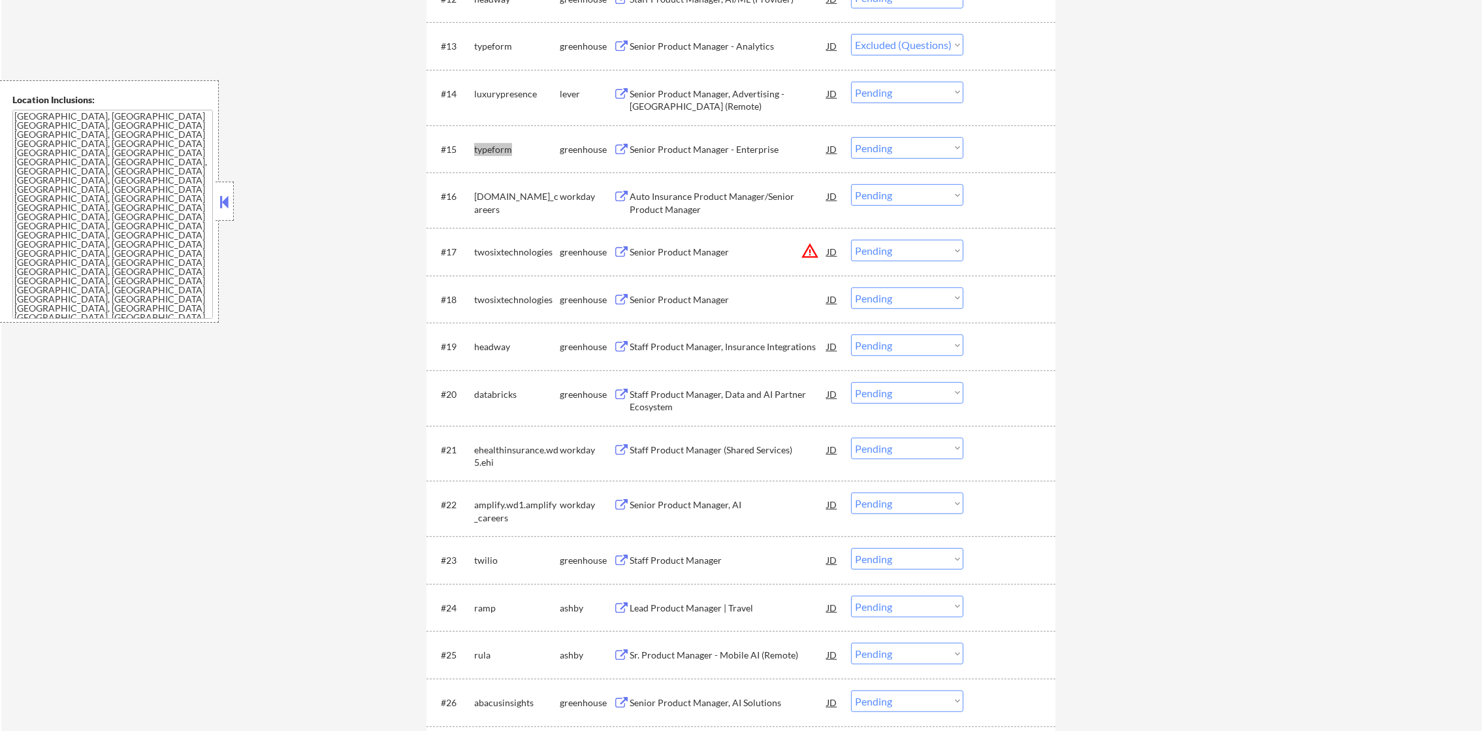
select select ""pending""
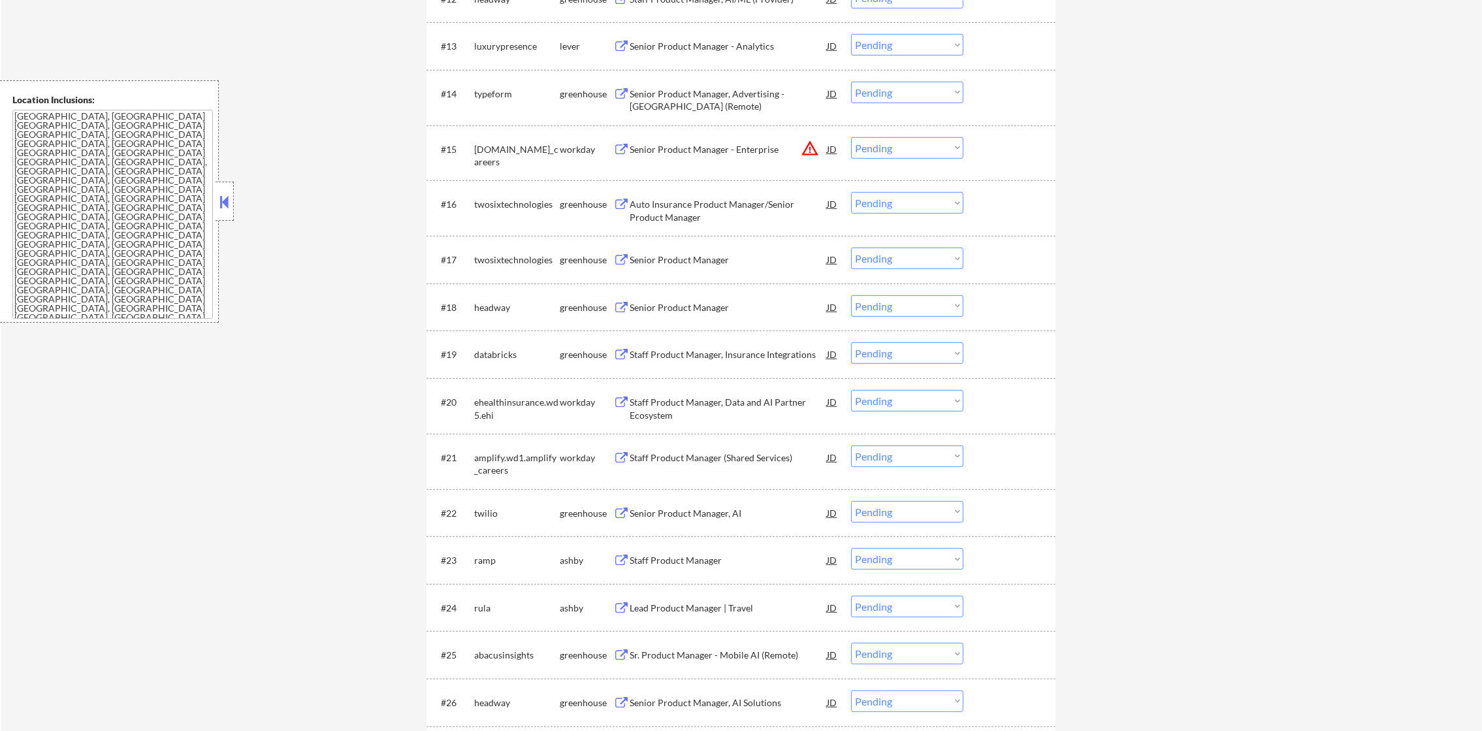
select select ""pending""
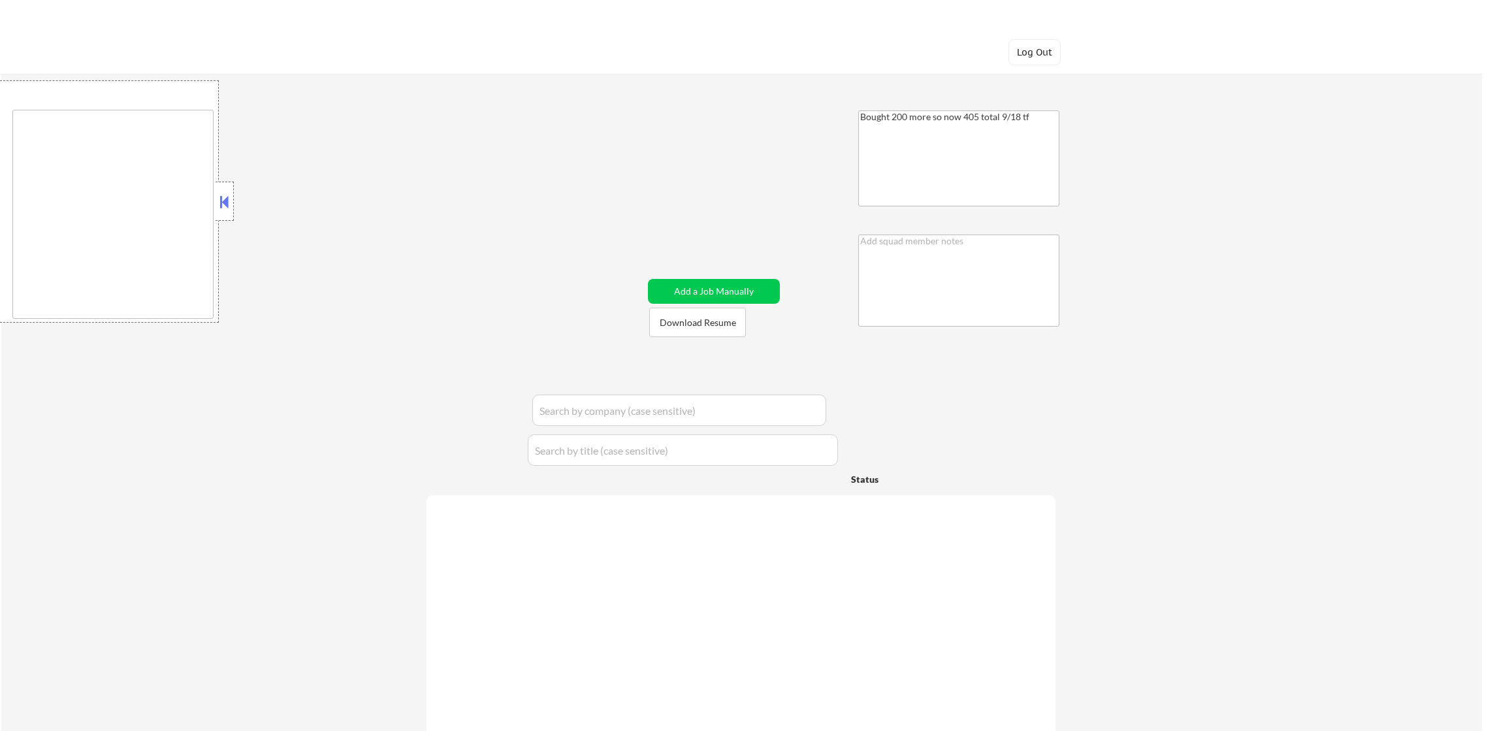
type textarea "[GEOGRAPHIC_DATA], [GEOGRAPHIC_DATA] [GEOGRAPHIC_DATA], [GEOGRAPHIC_DATA] [GEOG…"
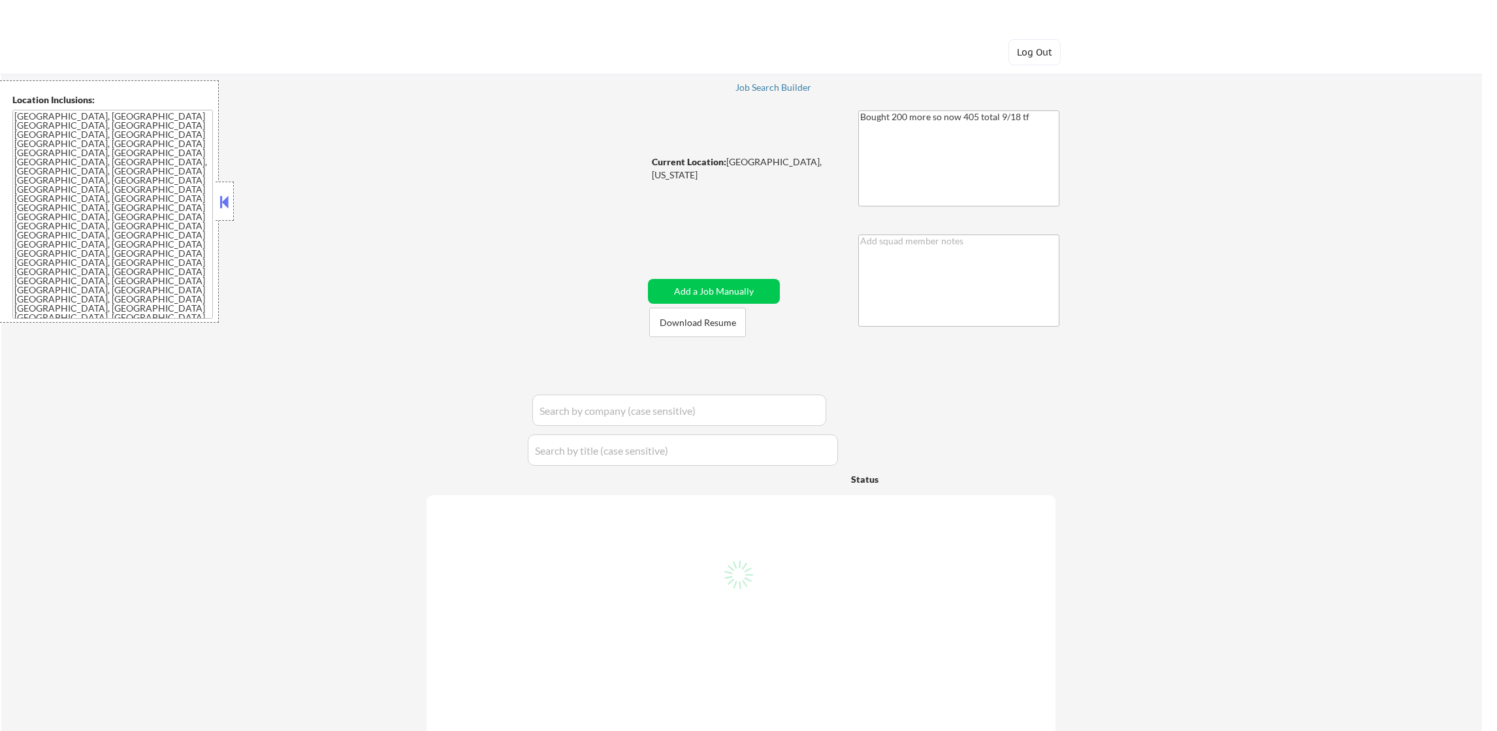
select select ""pending""
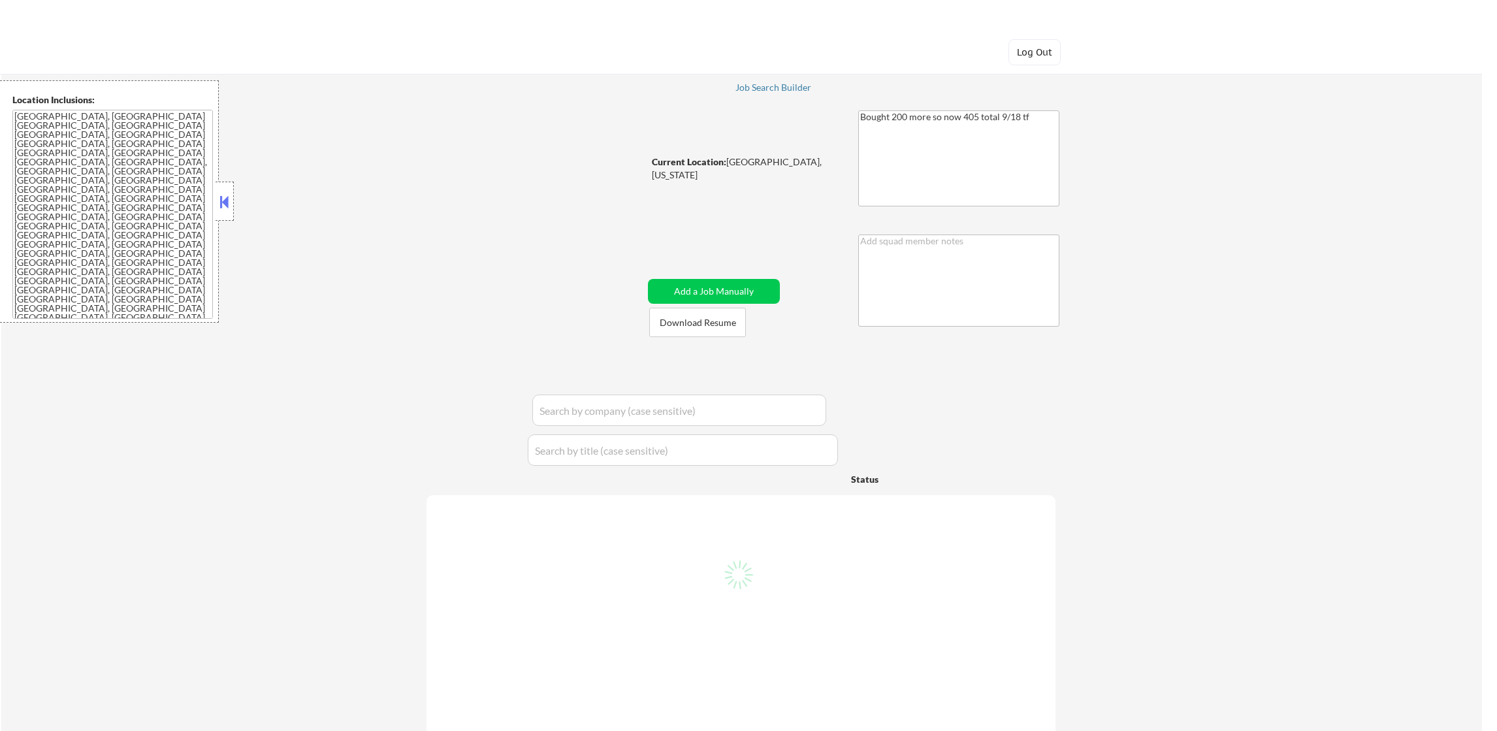
select select ""pending""
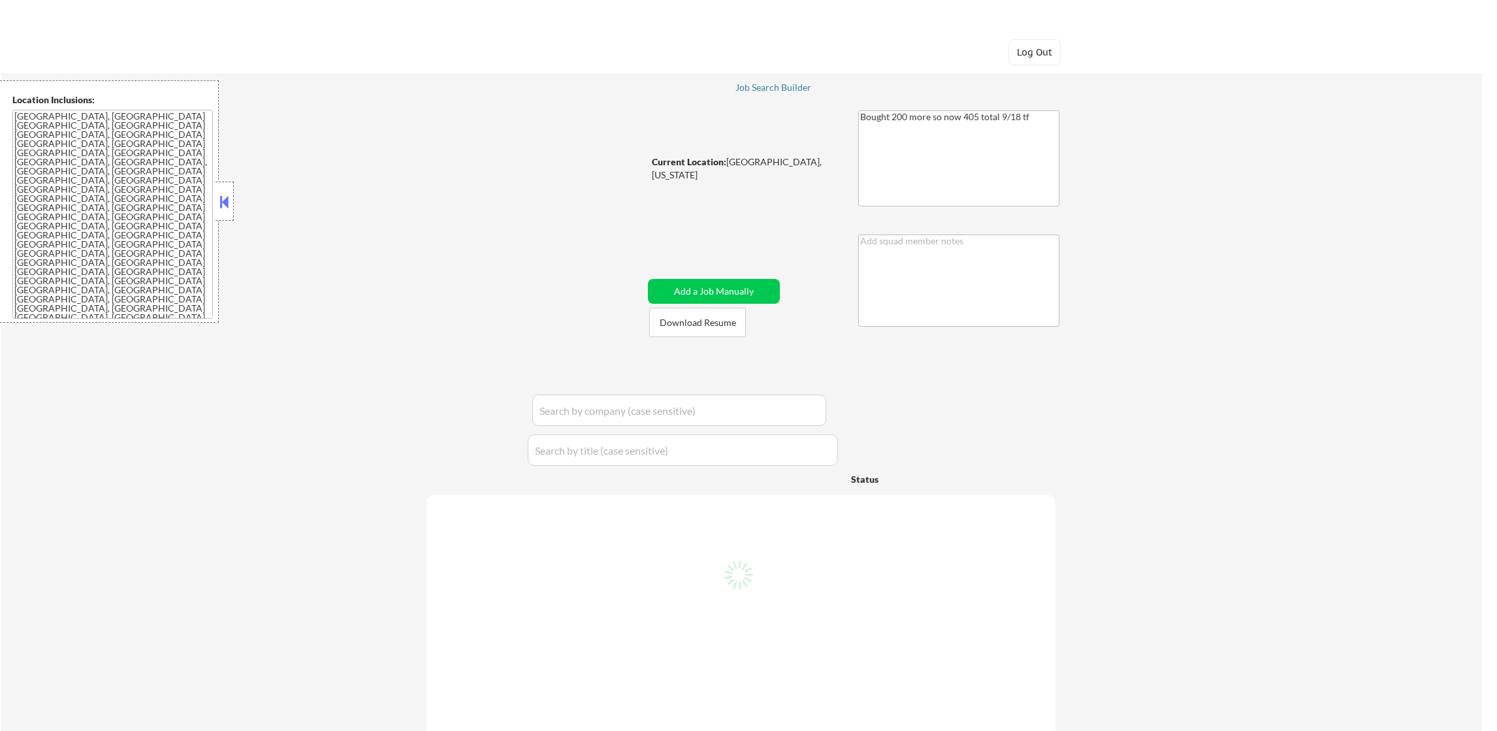
select select ""pending""
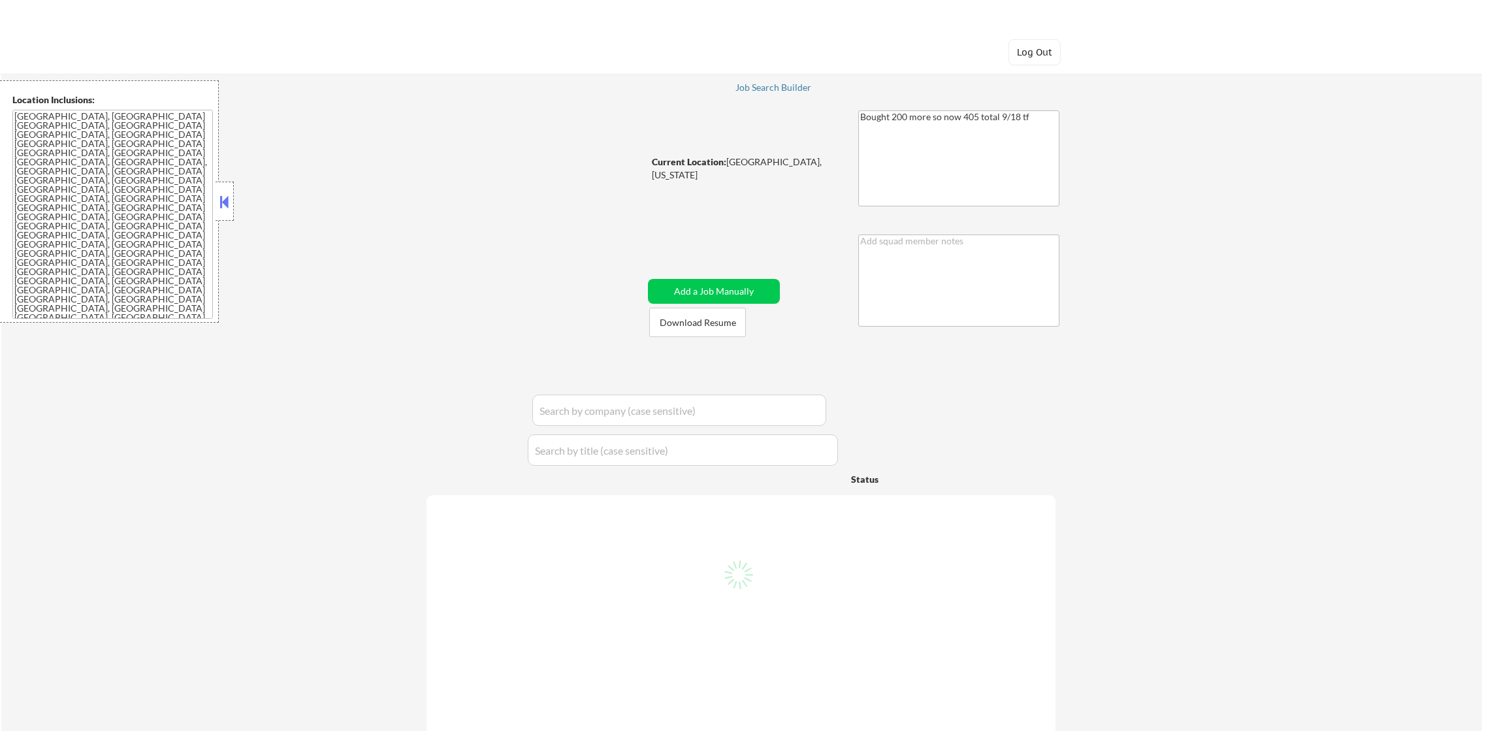
select select ""pending""
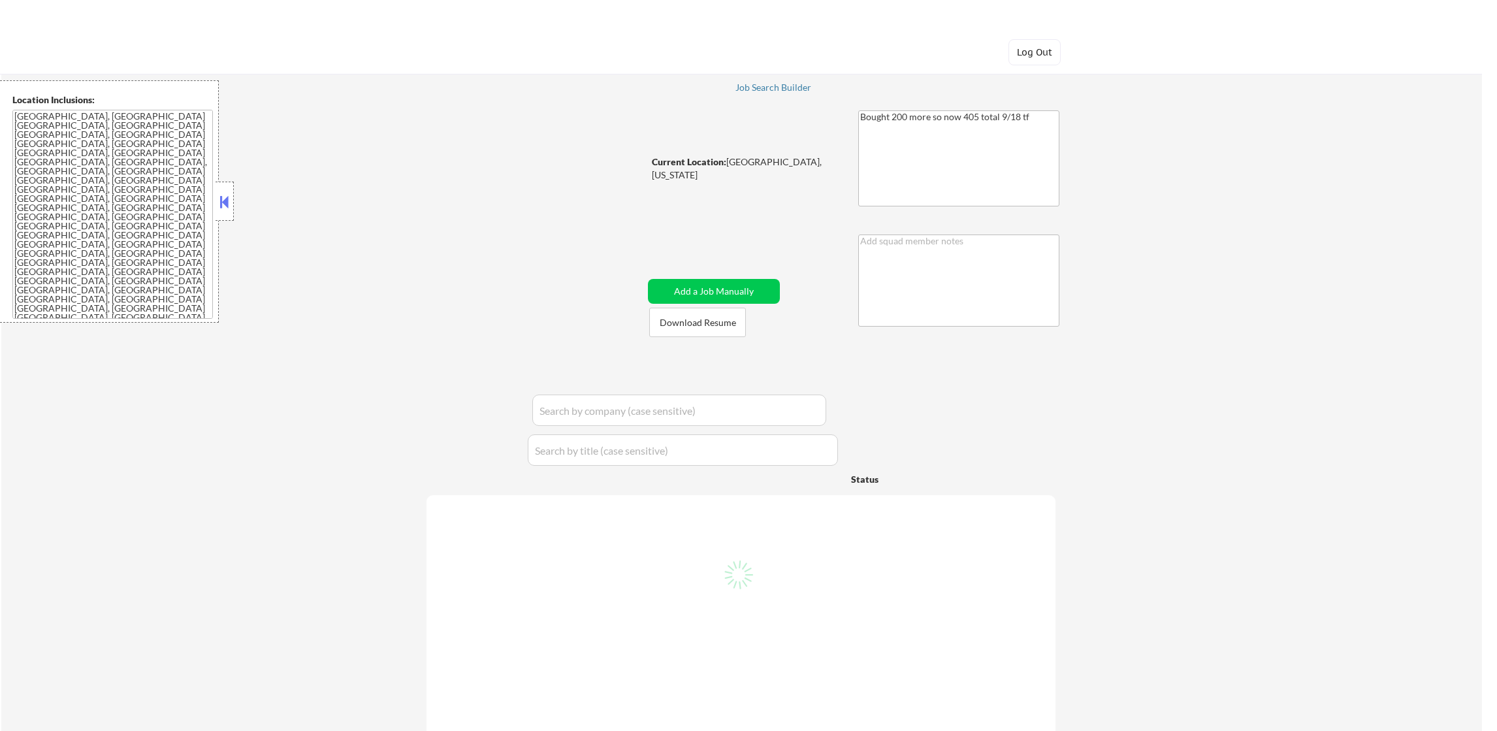
select select ""pending""
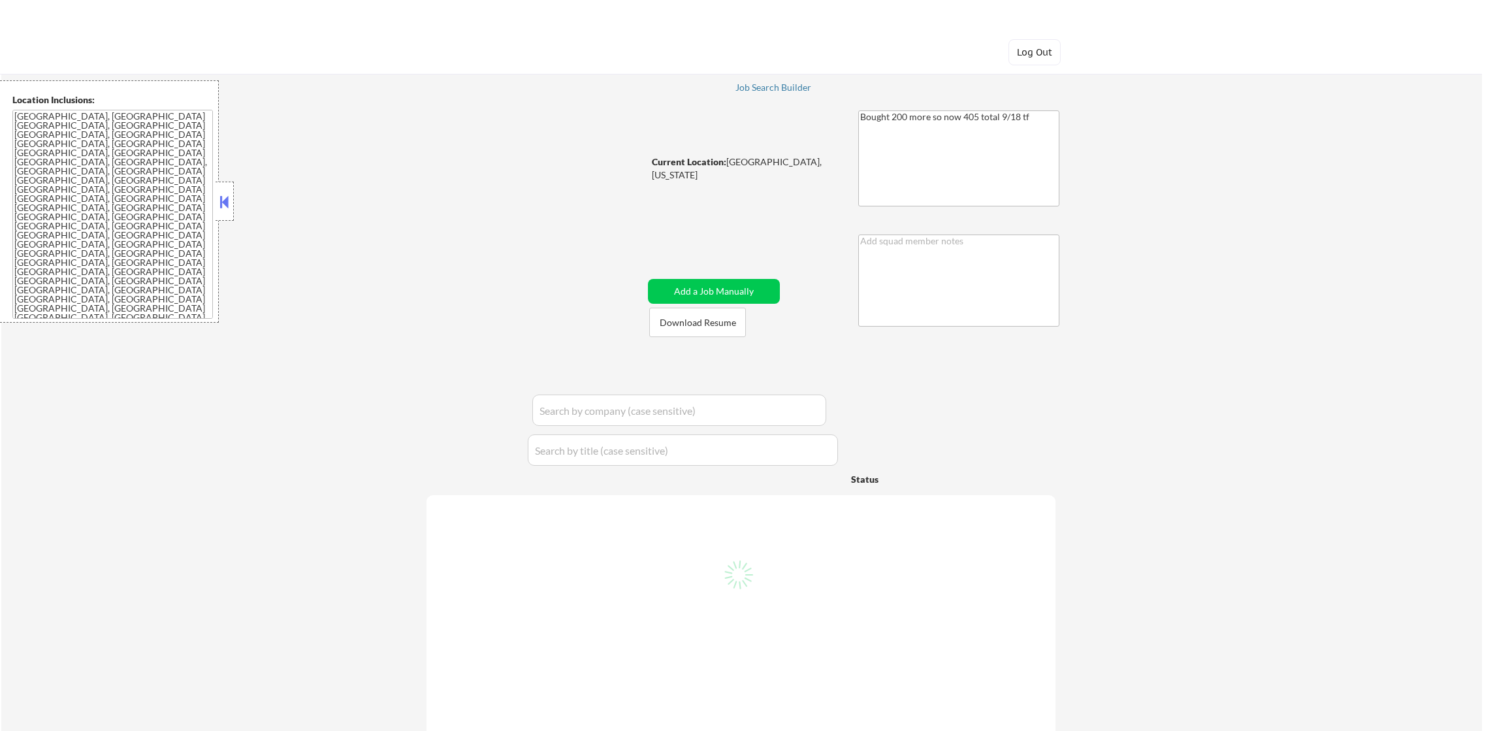
select select ""pending""
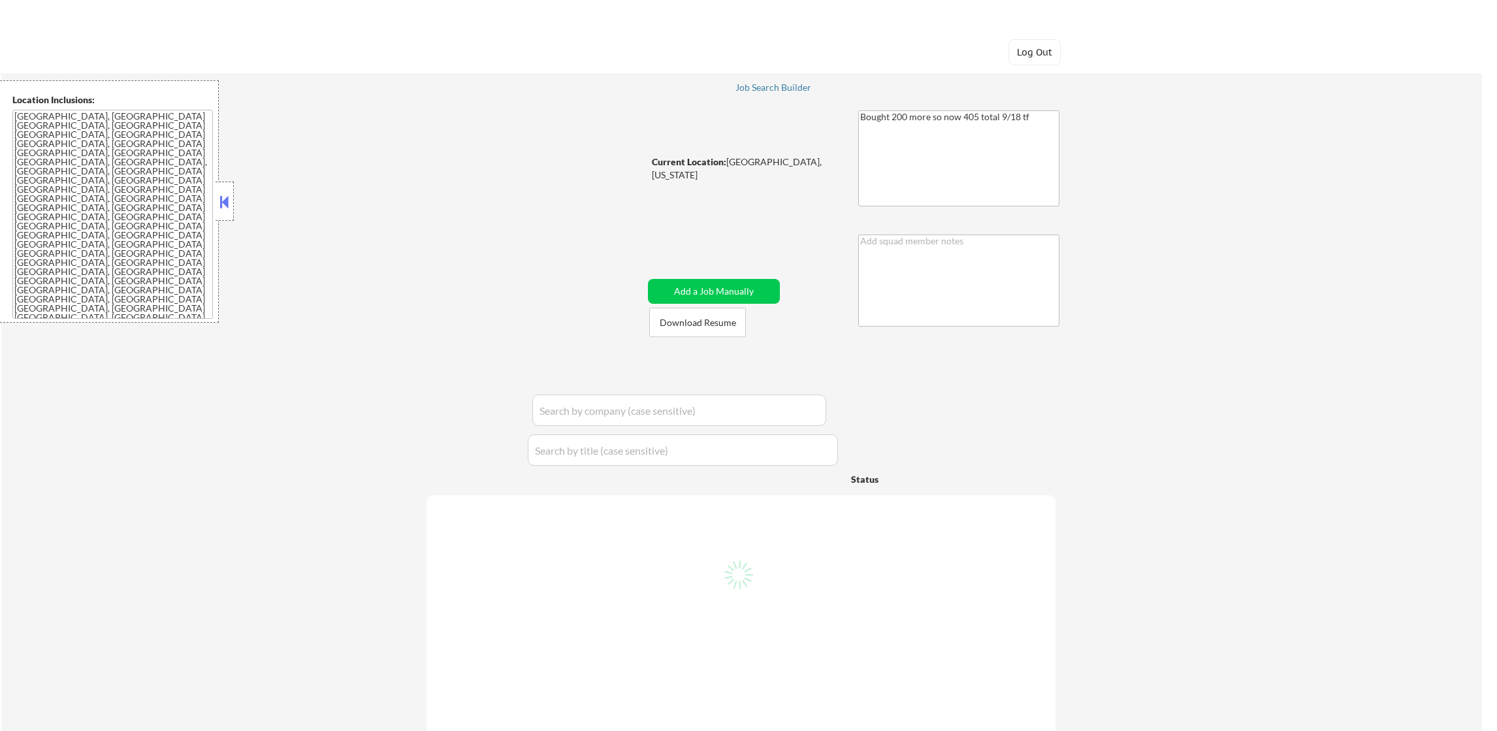
select select ""pending""
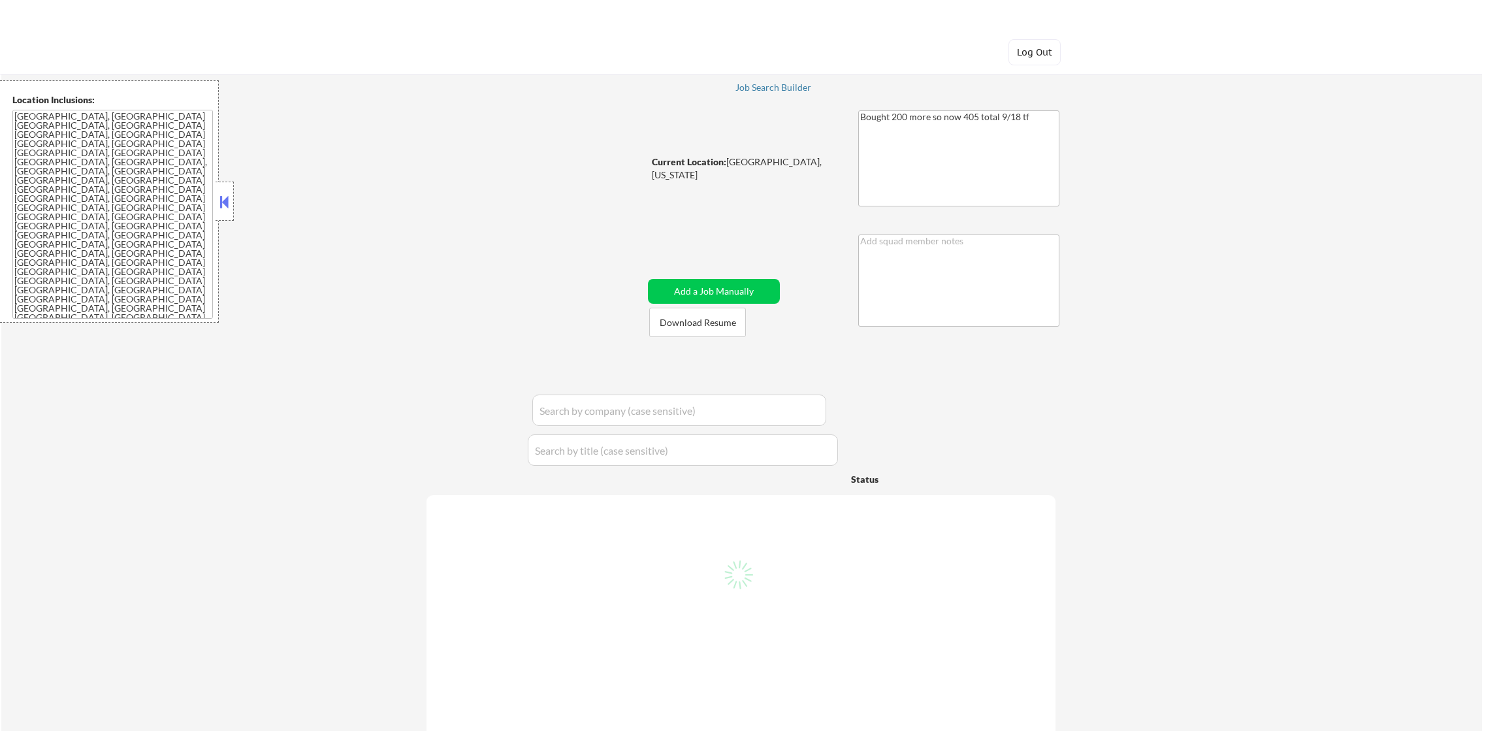
select select ""pending""
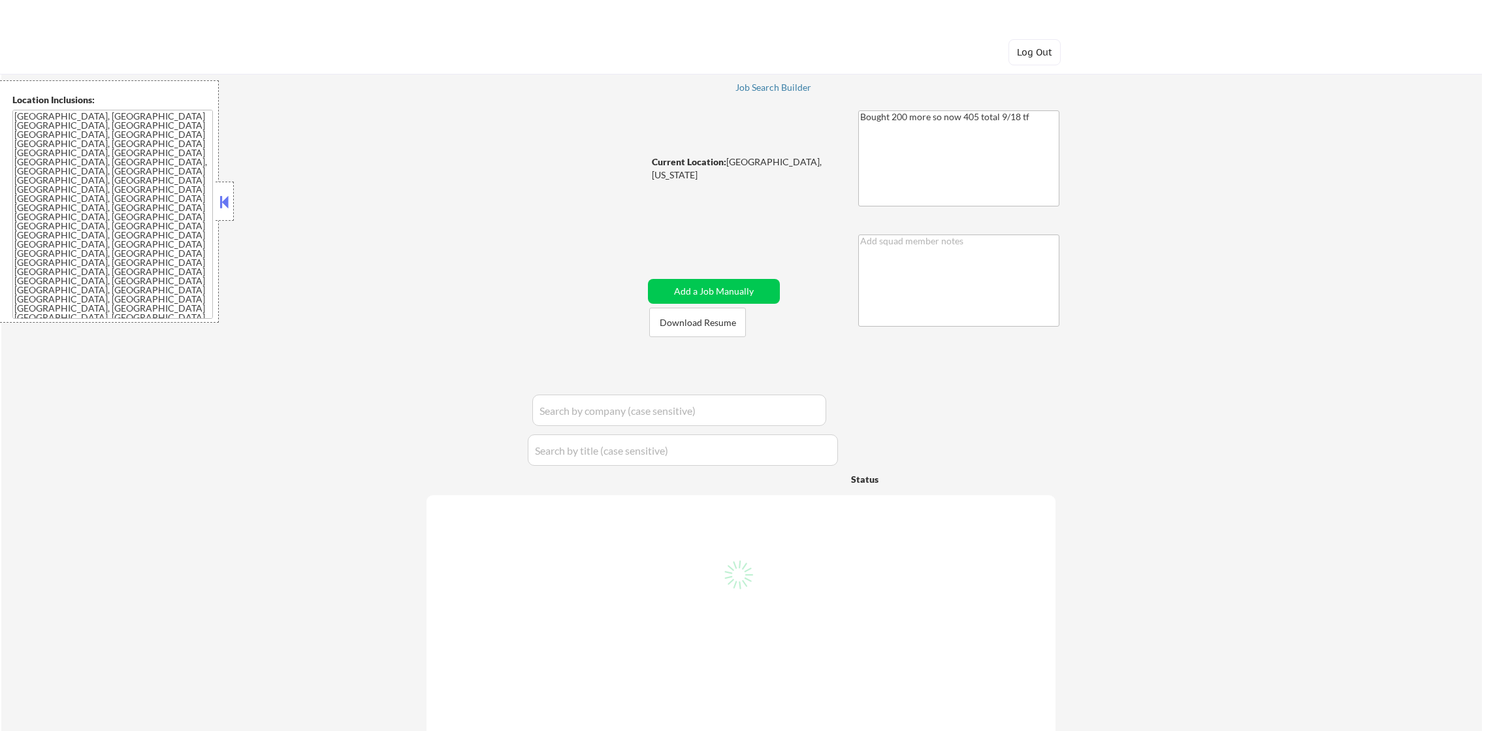
select select ""pending""
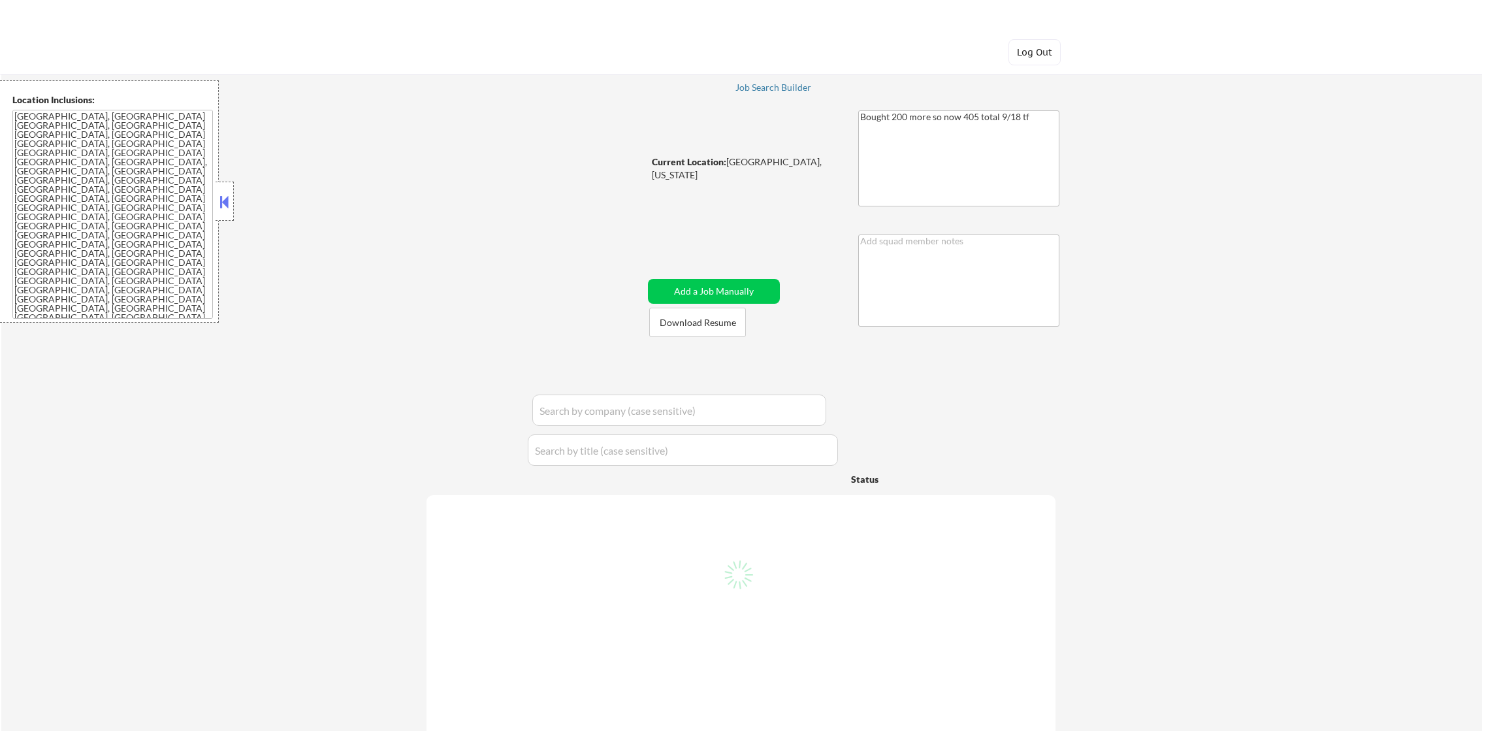
select select ""pending""
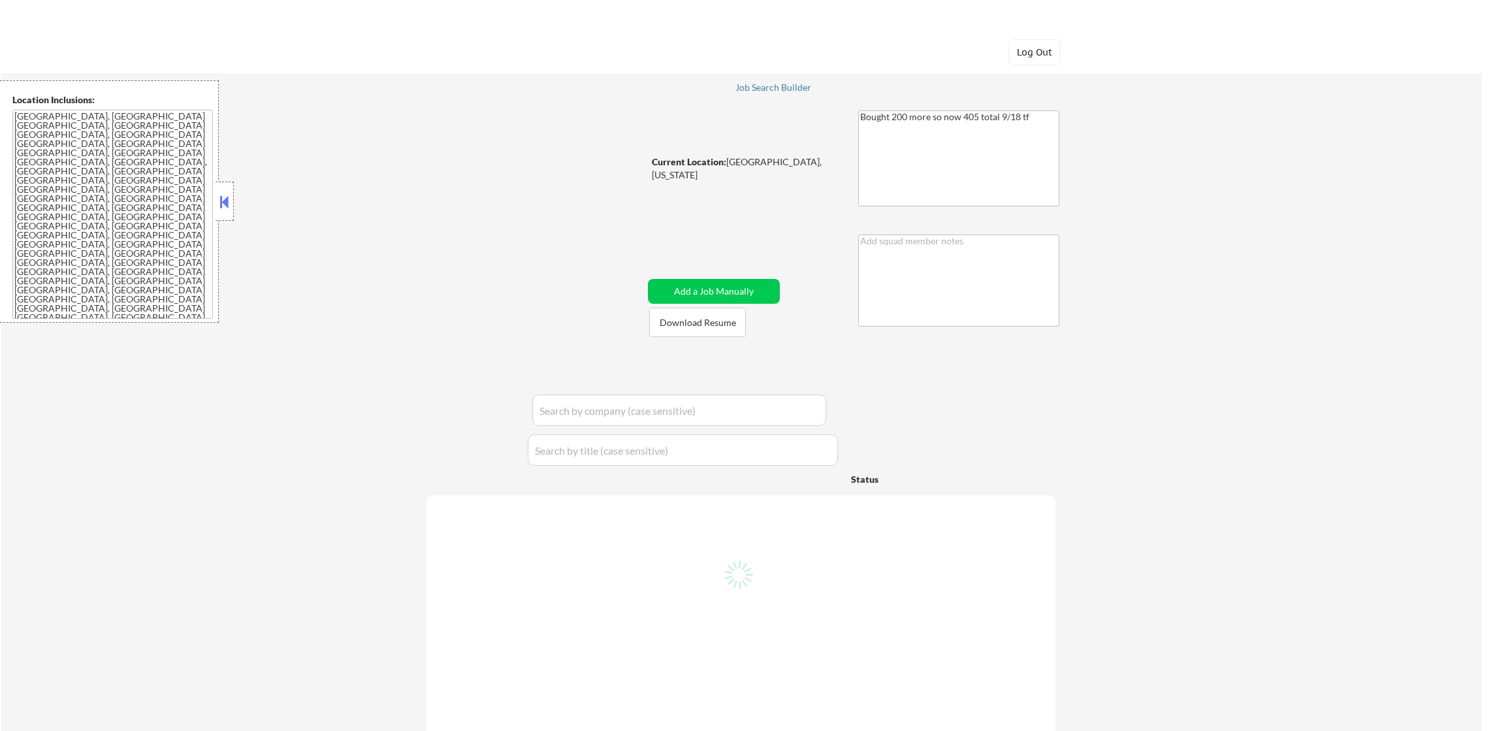
select select ""pending""
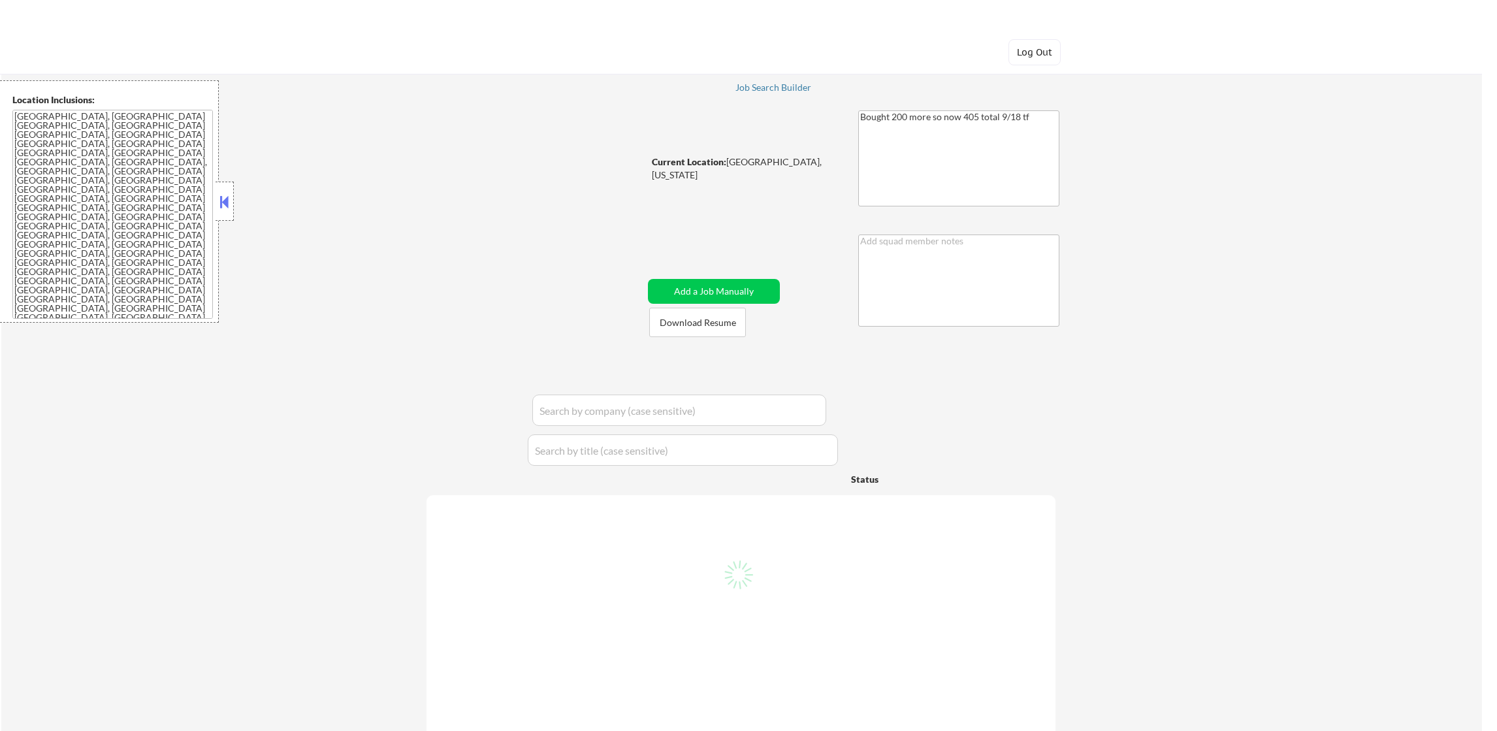
select select ""pending""
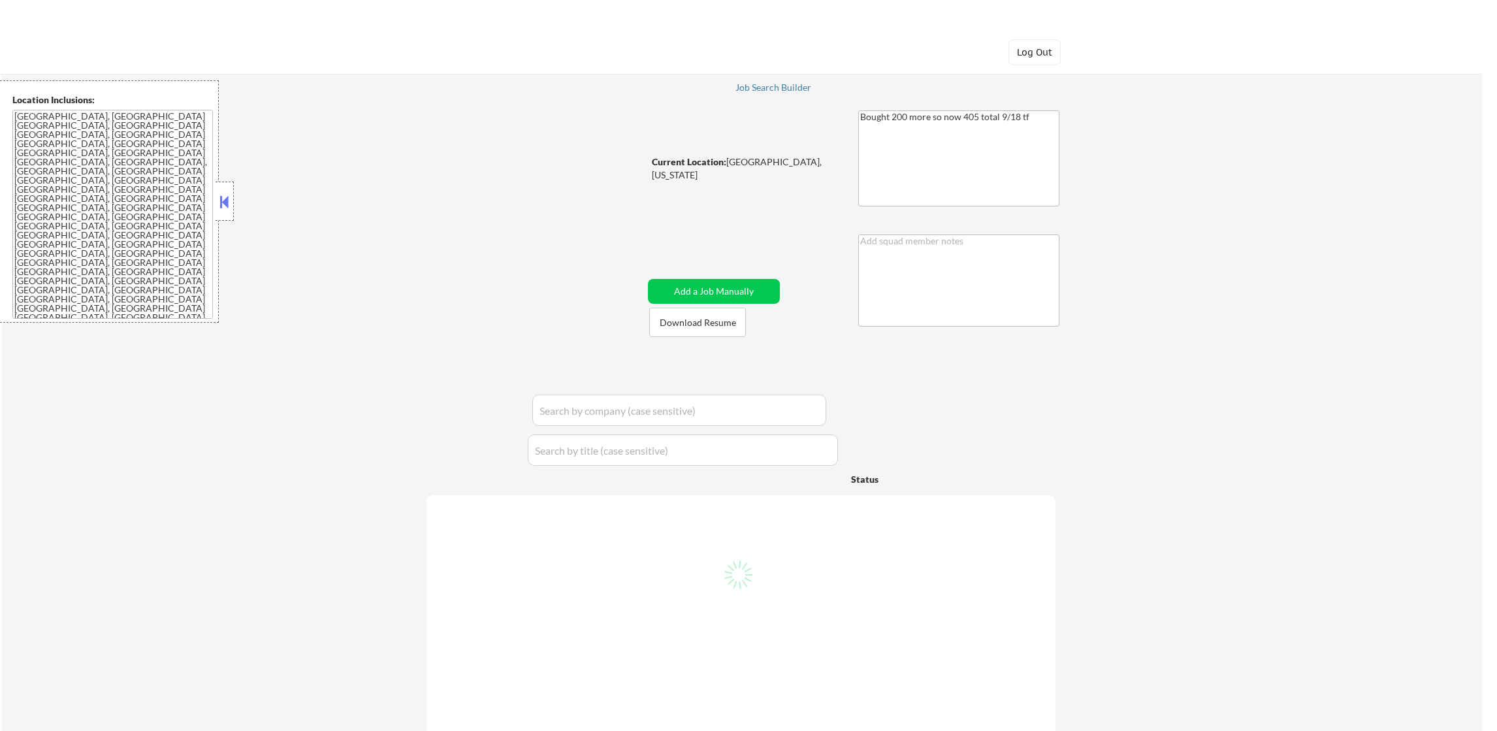
select select ""pending""
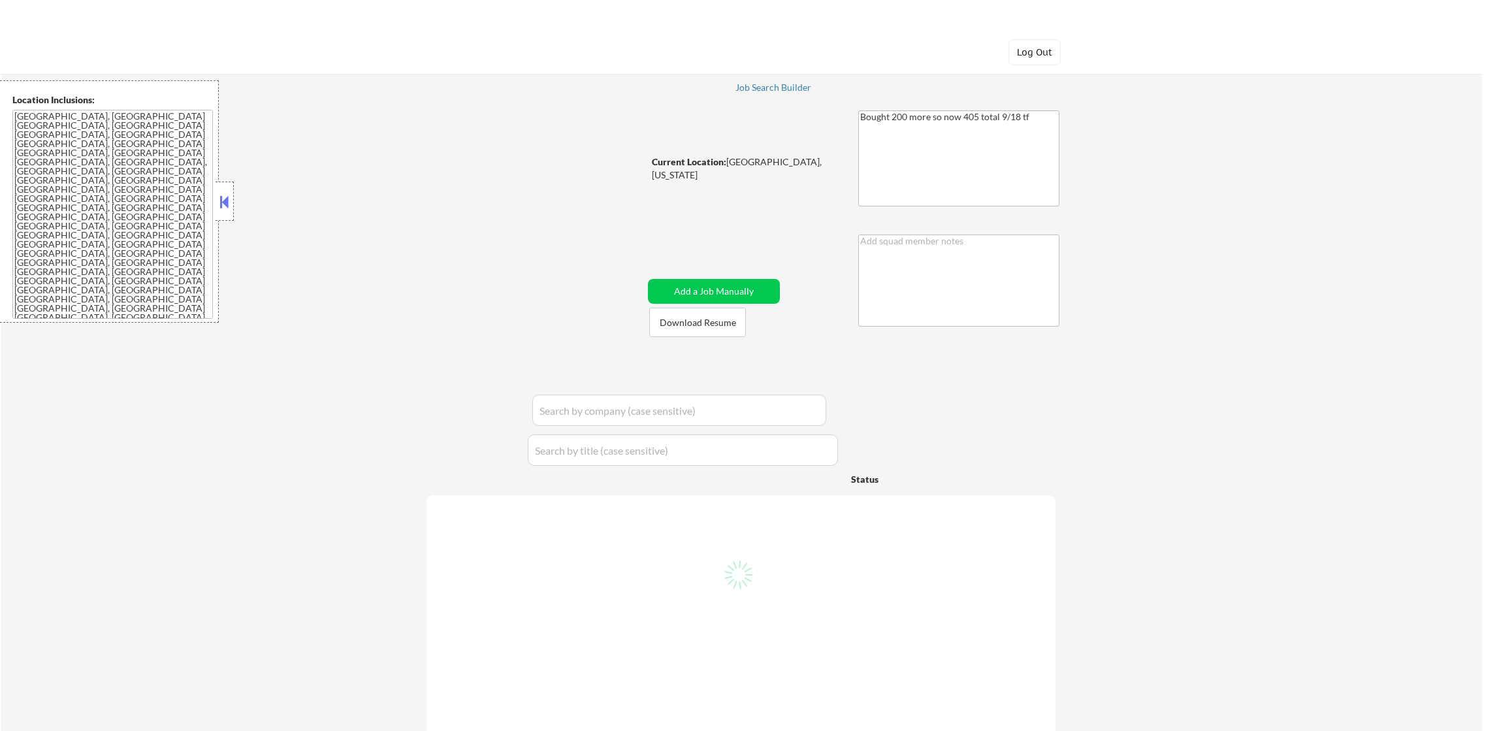
select select ""pending""
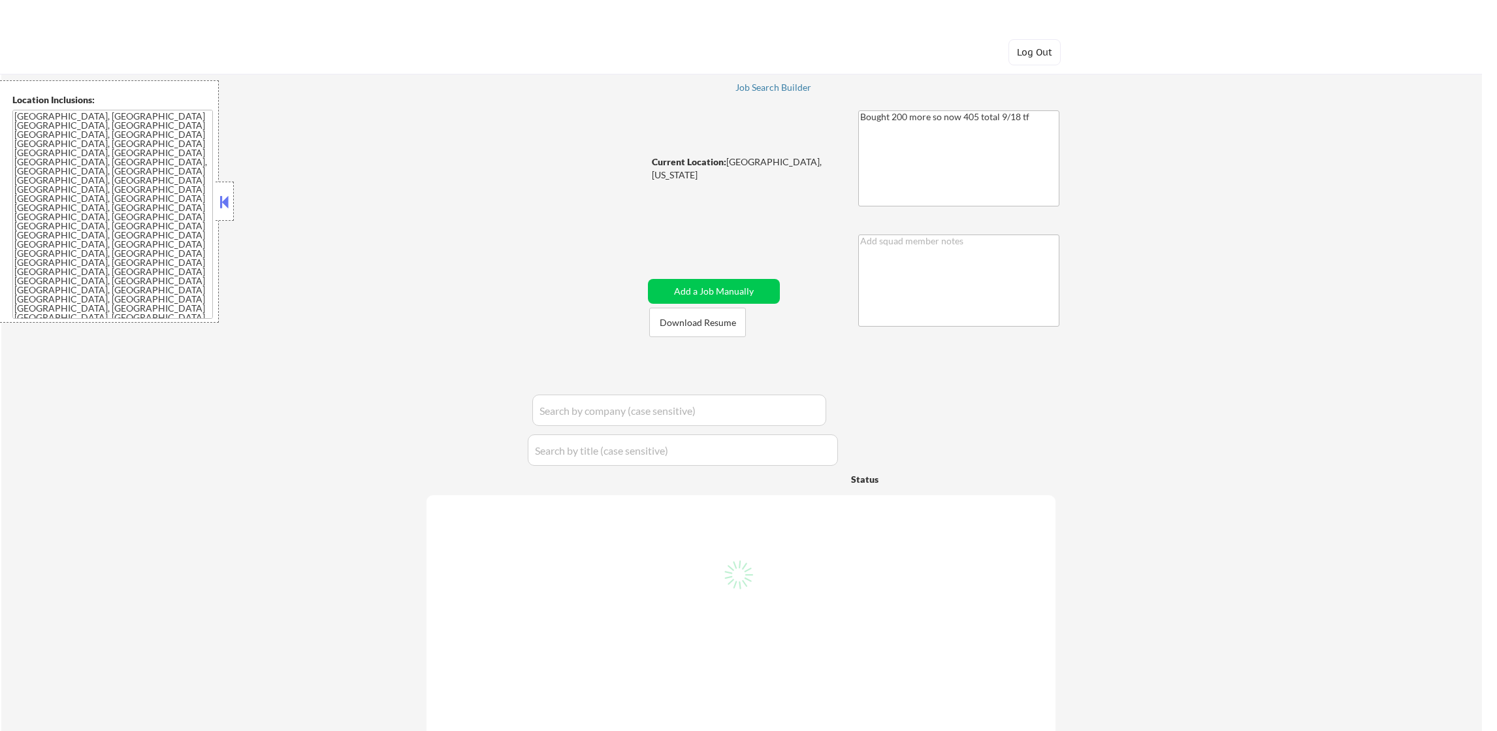
select select ""pending""
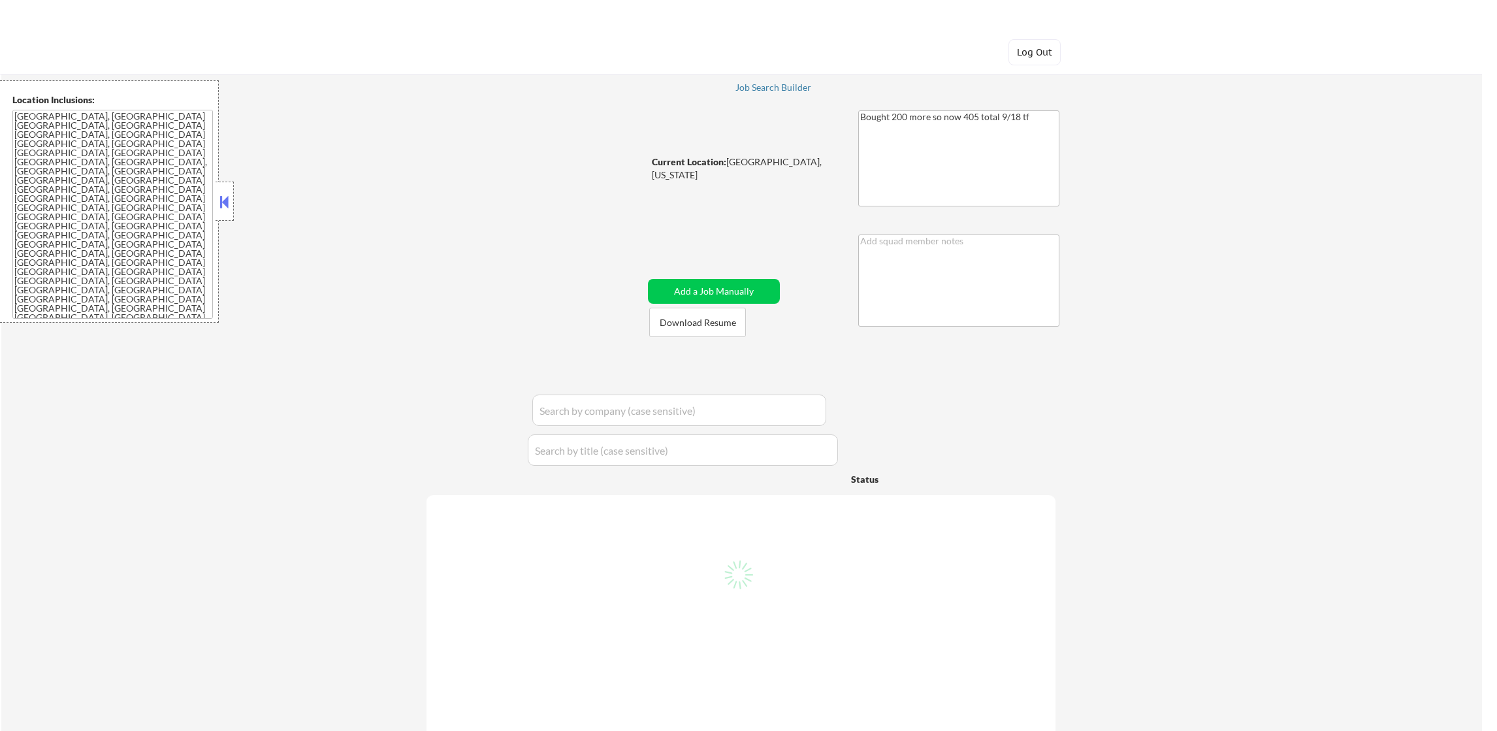
select select ""pending""
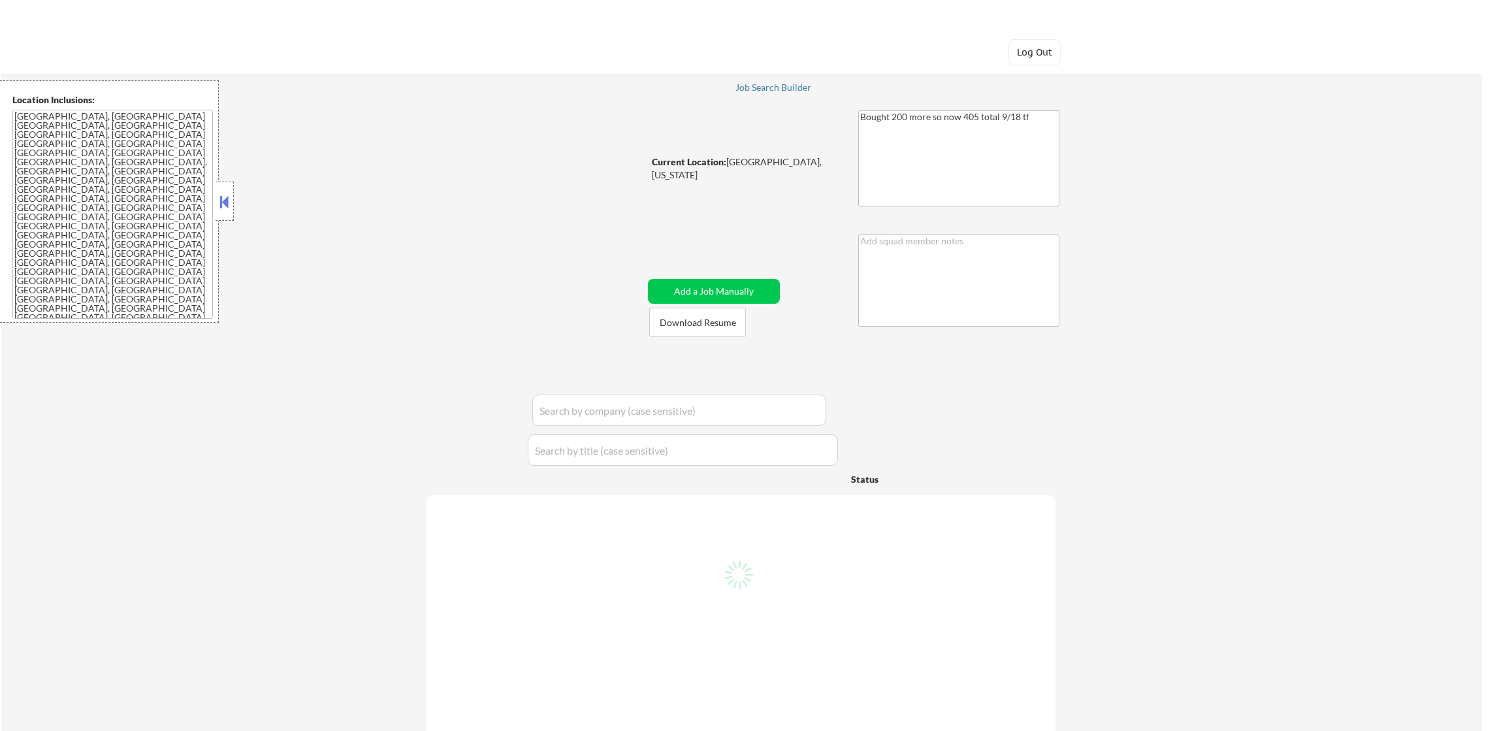
select select ""pending""
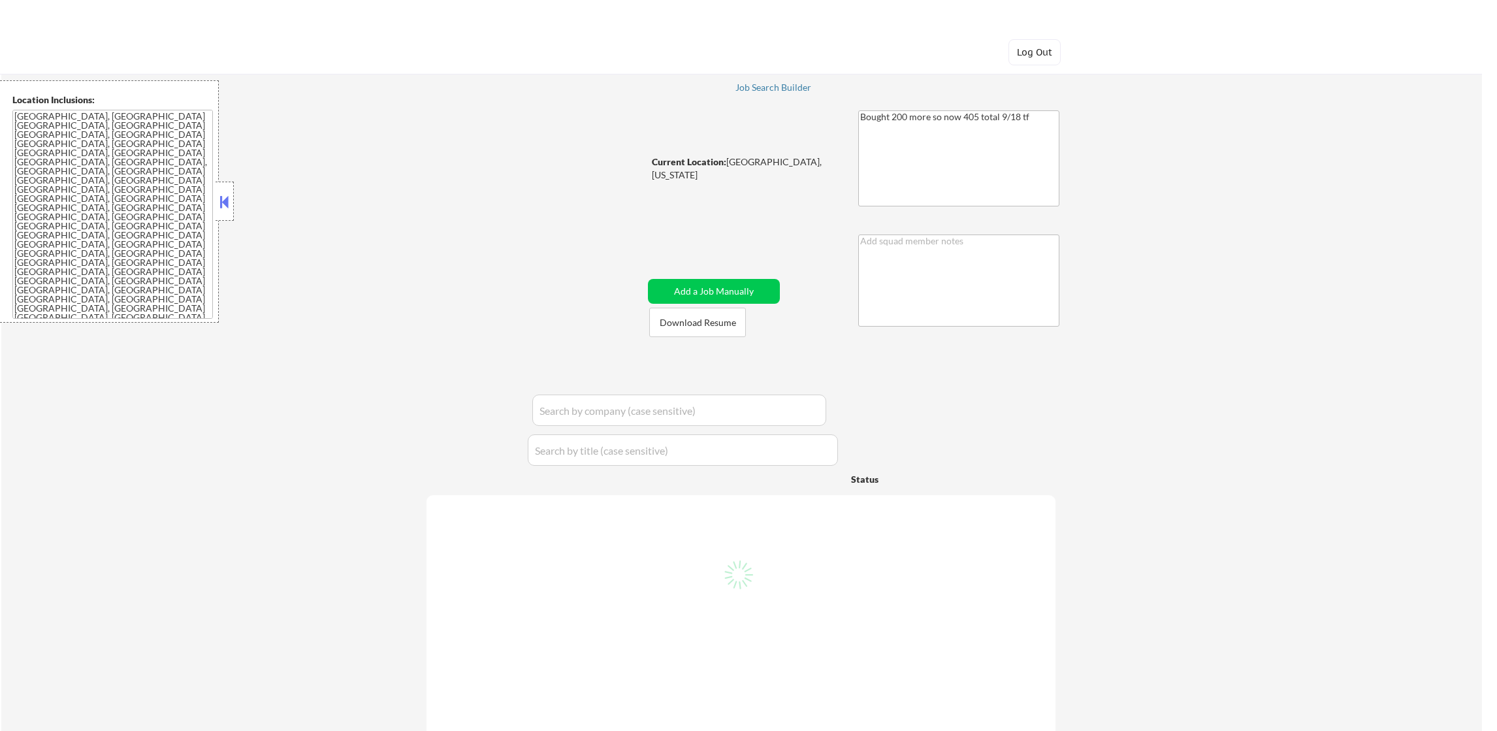
select select ""pending""
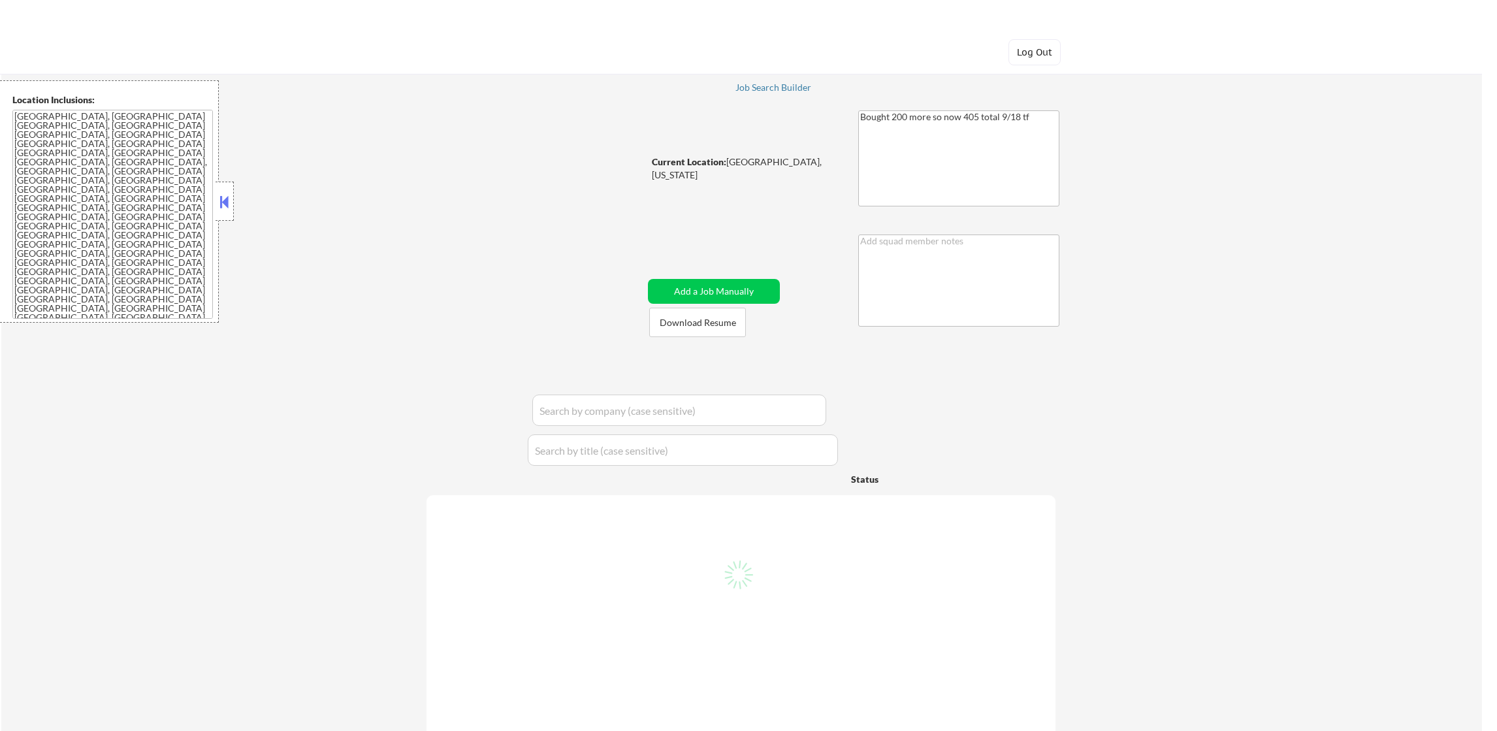
select select ""pending""
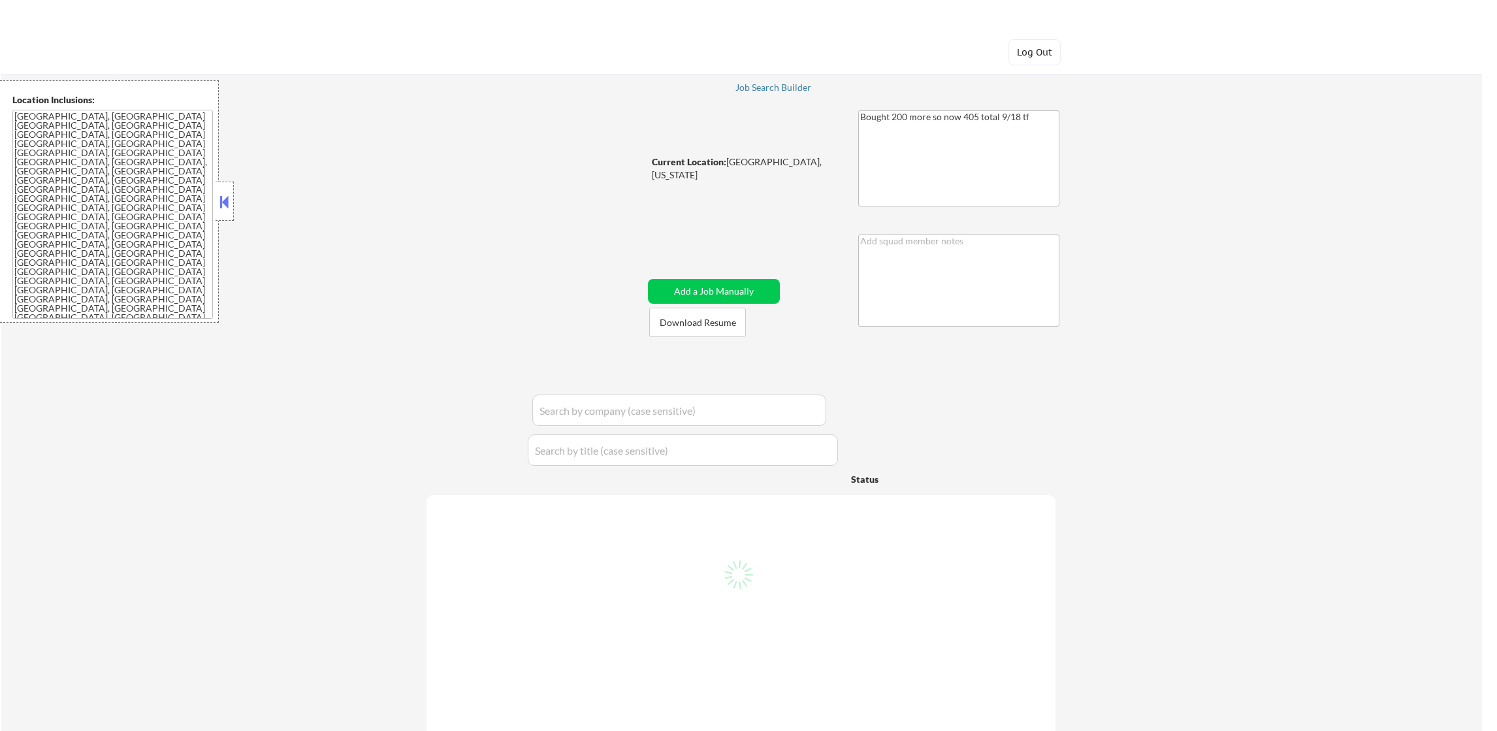
select select ""pending""
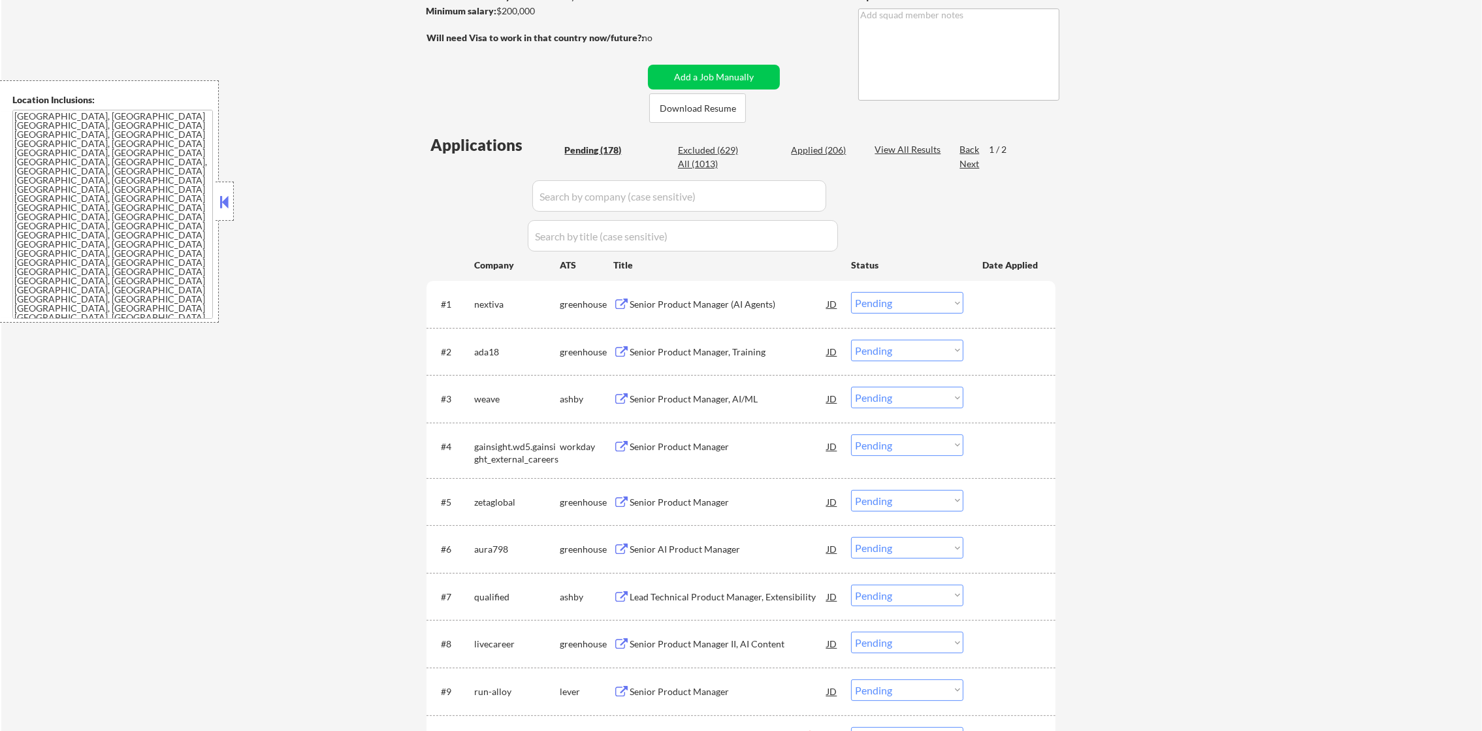
scroll to position [229, 0]
click at [706, 152] on div "Excluded (629)" at bounding box center [710, 147] width 65 height 13
click at [704, 157] on div "All (1013)" at bounding box center [710, 161] width 65 height 13
select select ""applied""
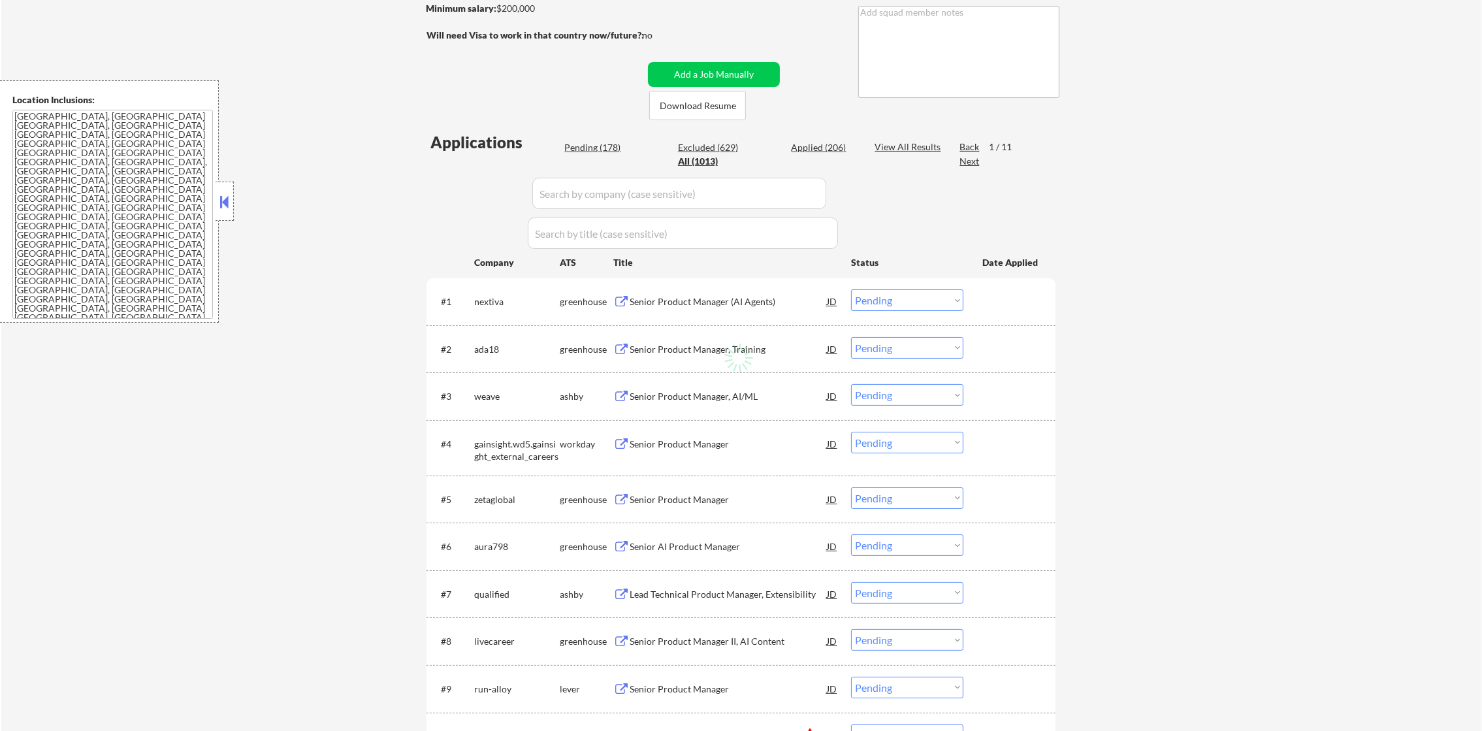
select select ""applied""
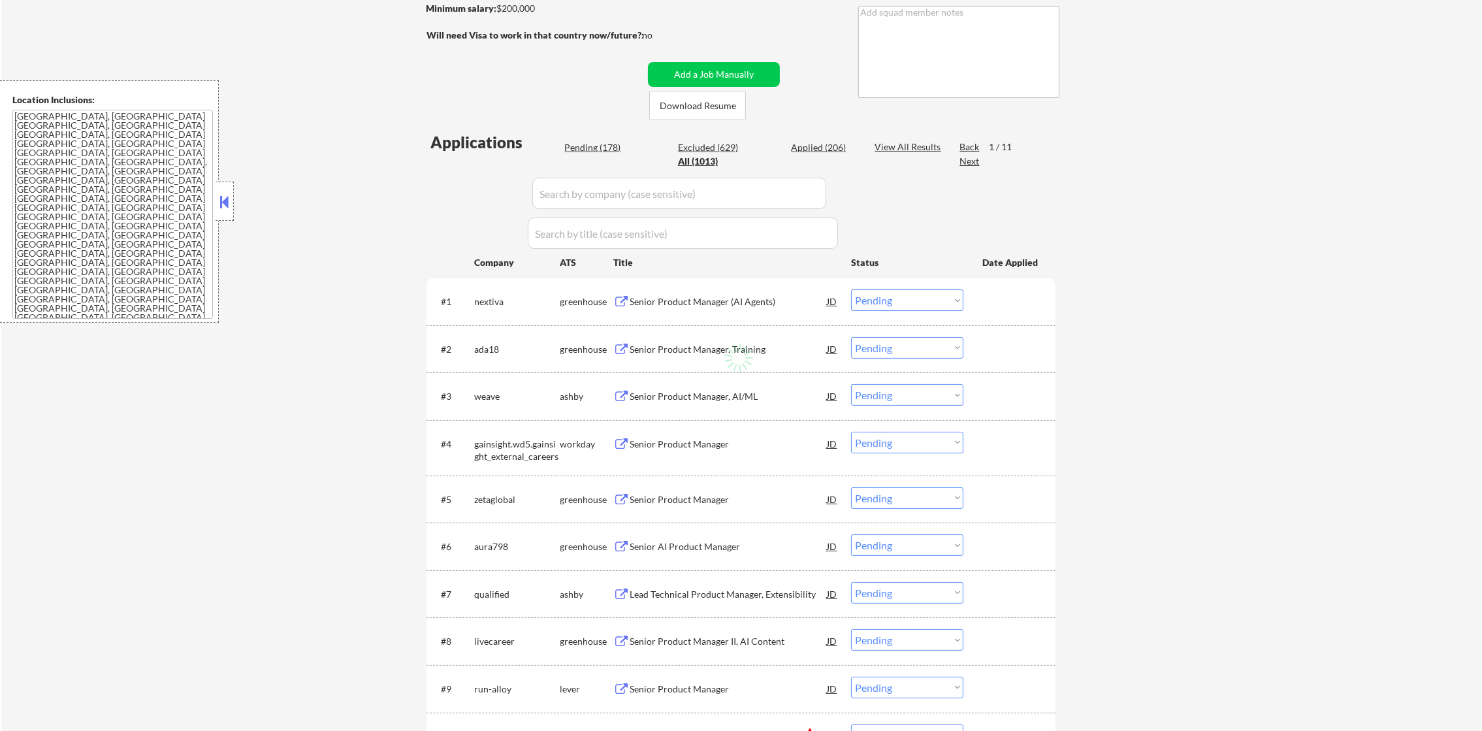
select select ""applied""
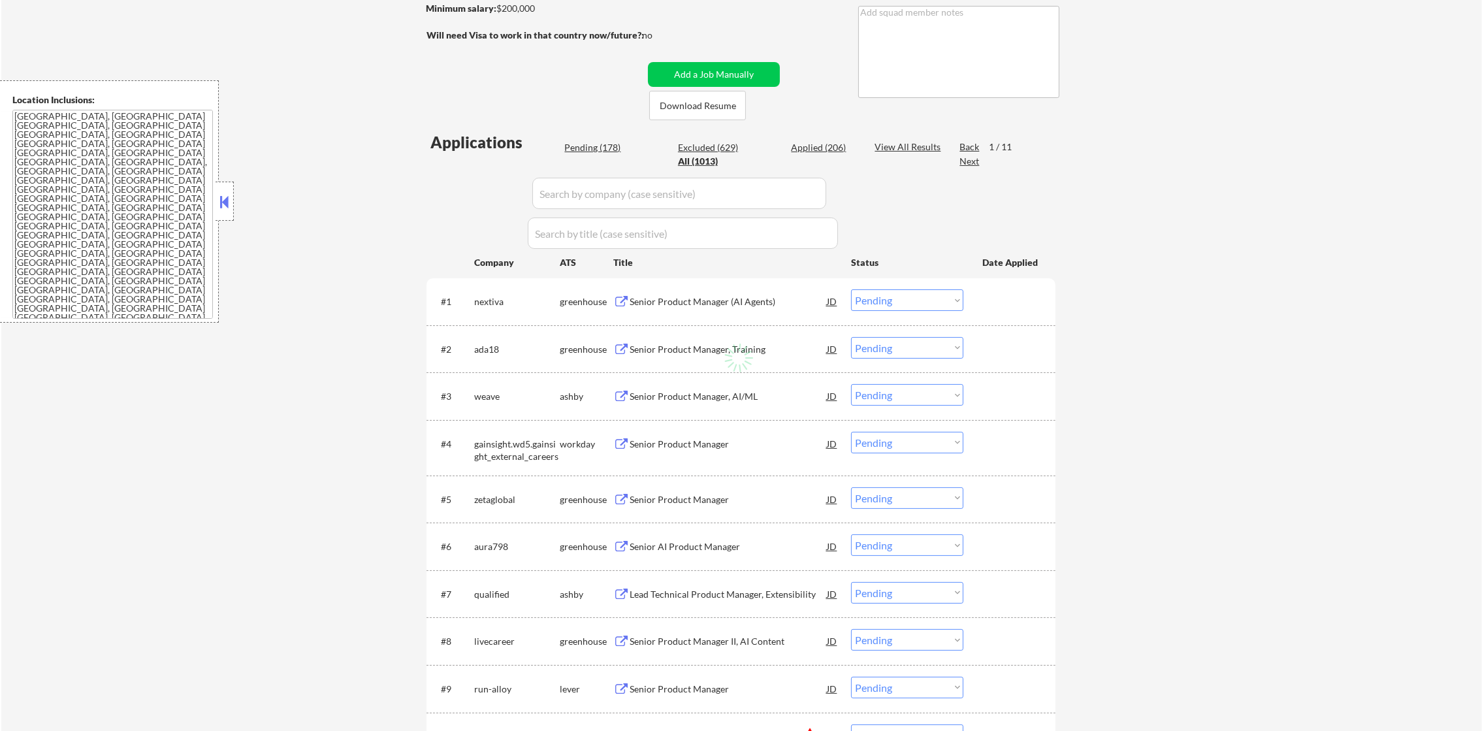
select select ""applied""
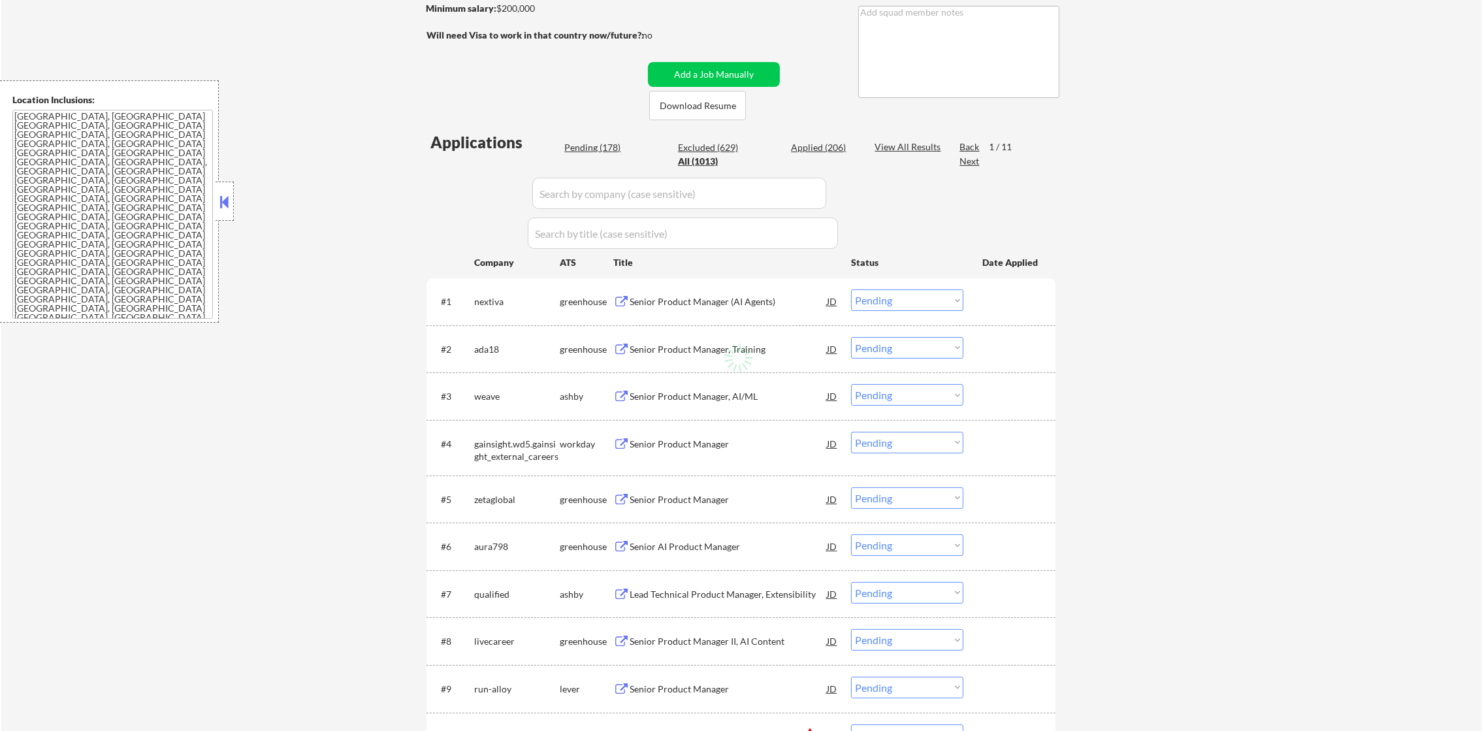
select select ""applied""
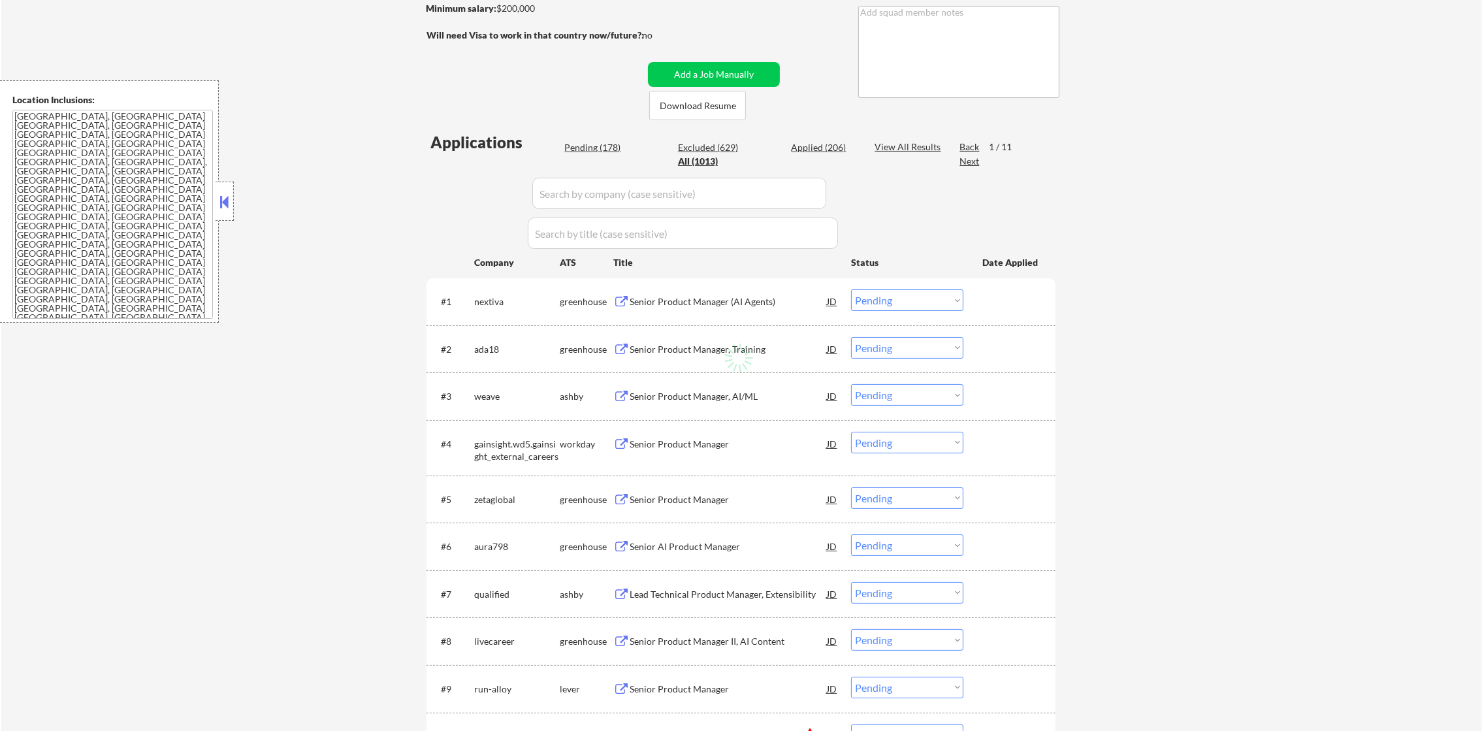
select select ""applied""
select select ""excluded""
select select ""applied""
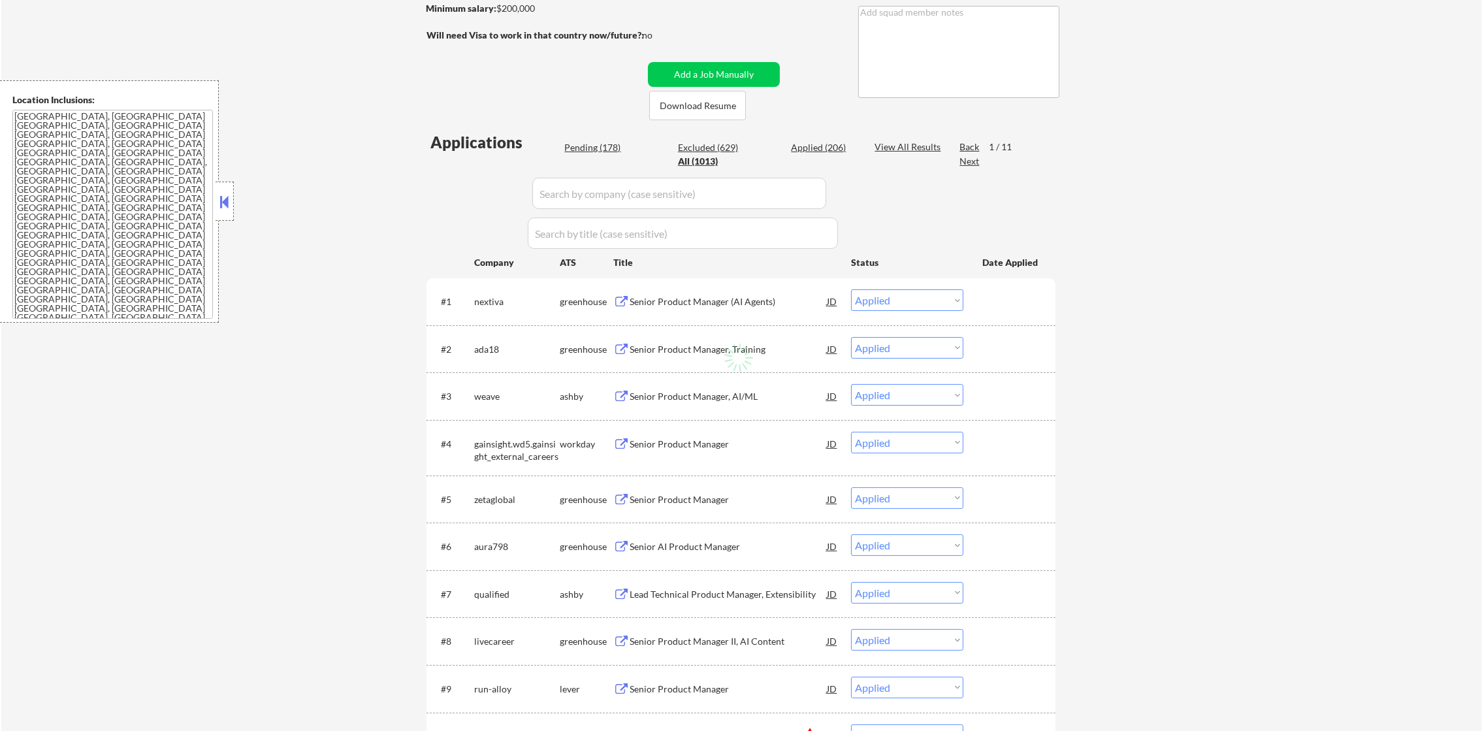
select select ""applied""
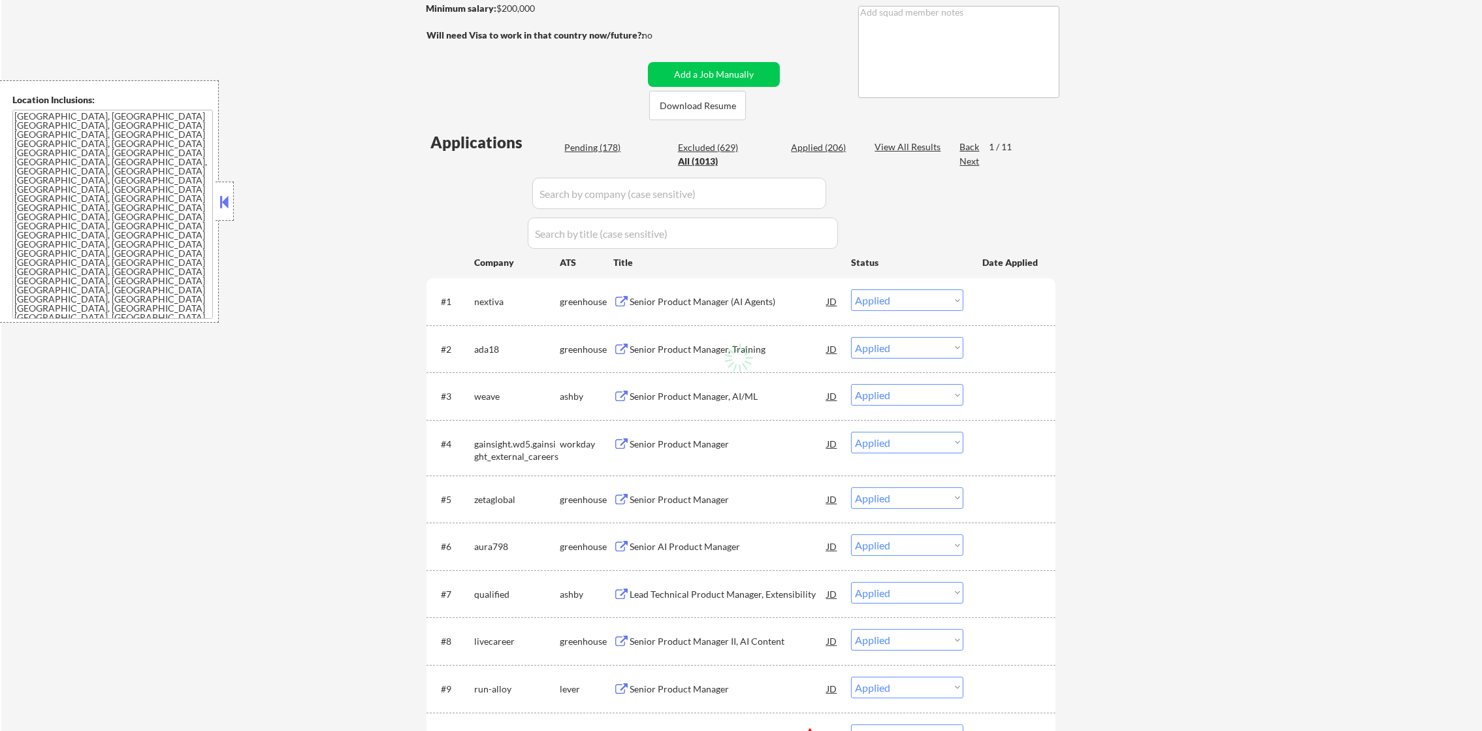
select select ""applied""
select select ""excluded""
select select ""applied""
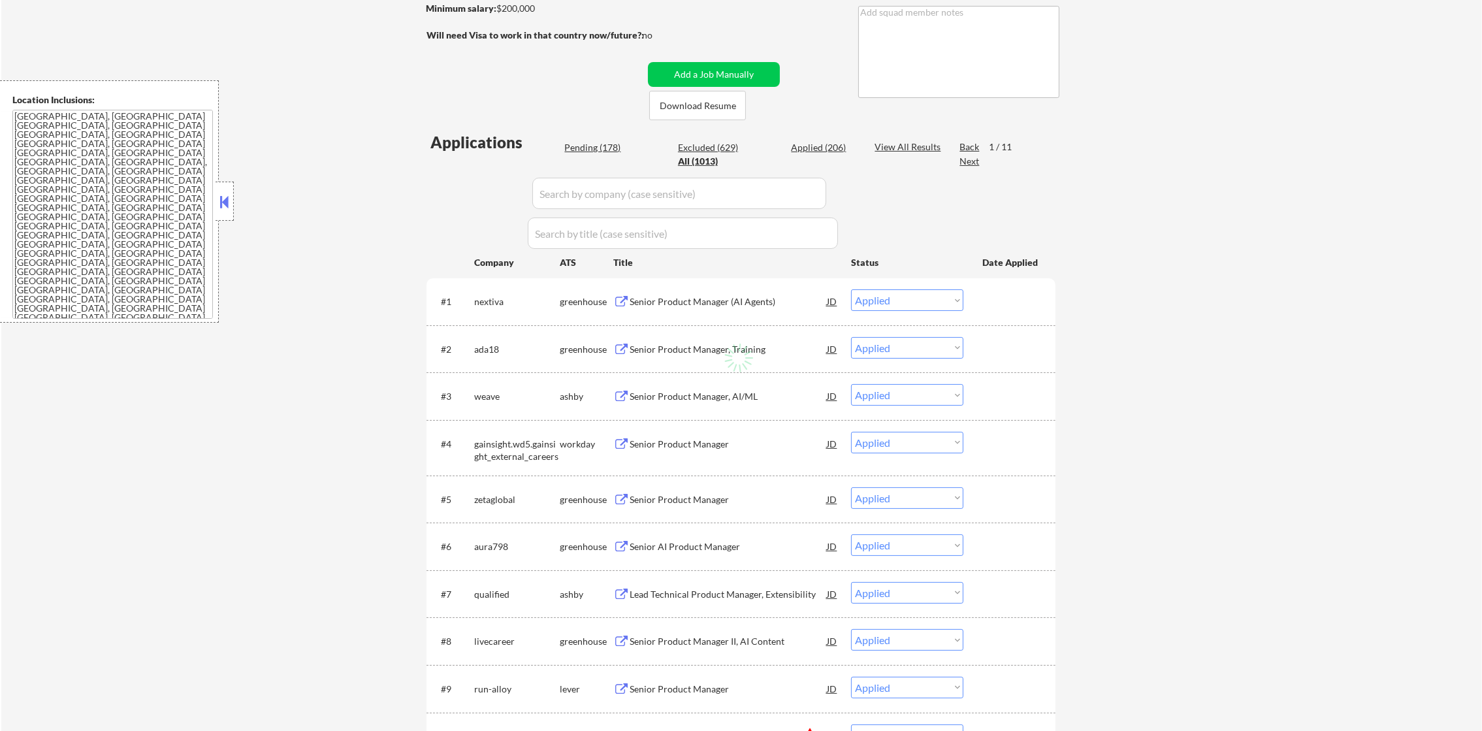
select select ""applied""
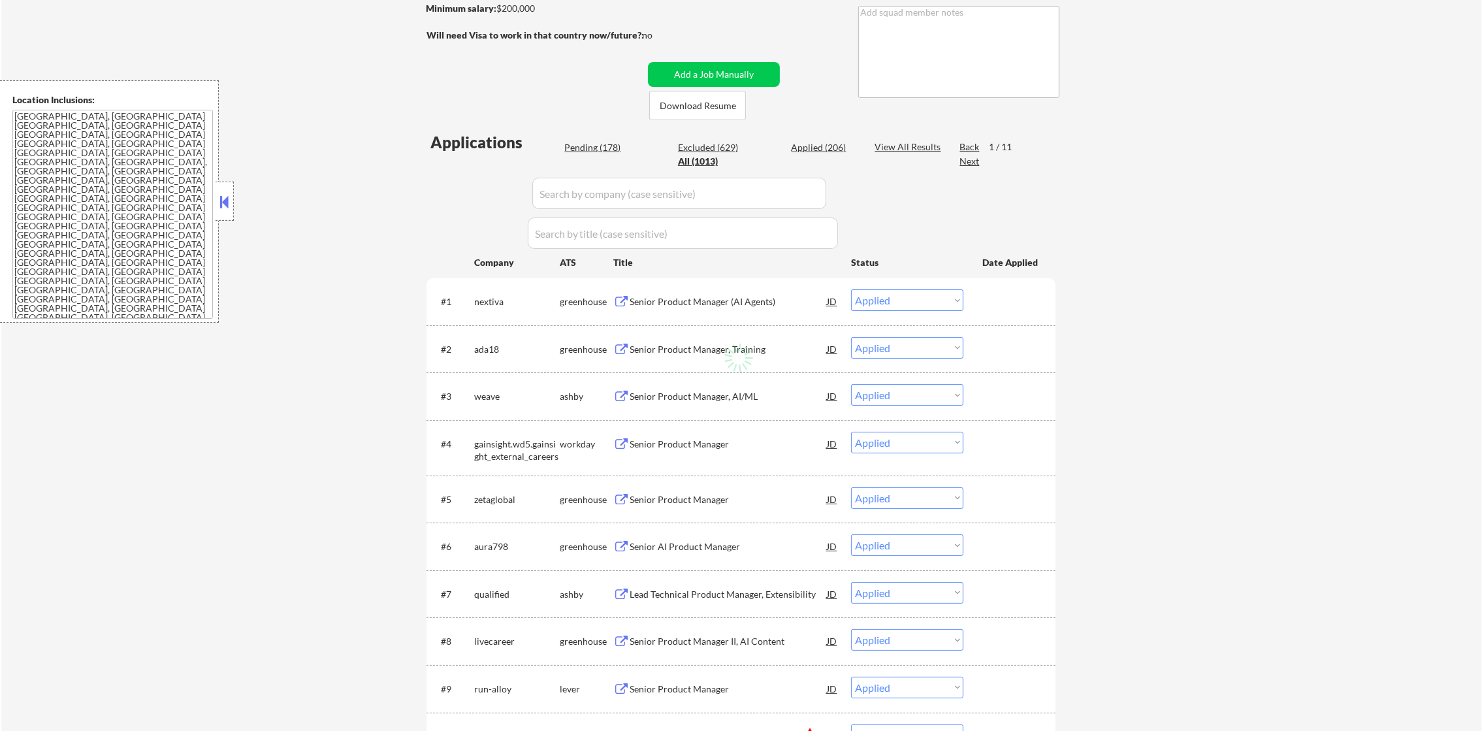
select select ""applied""
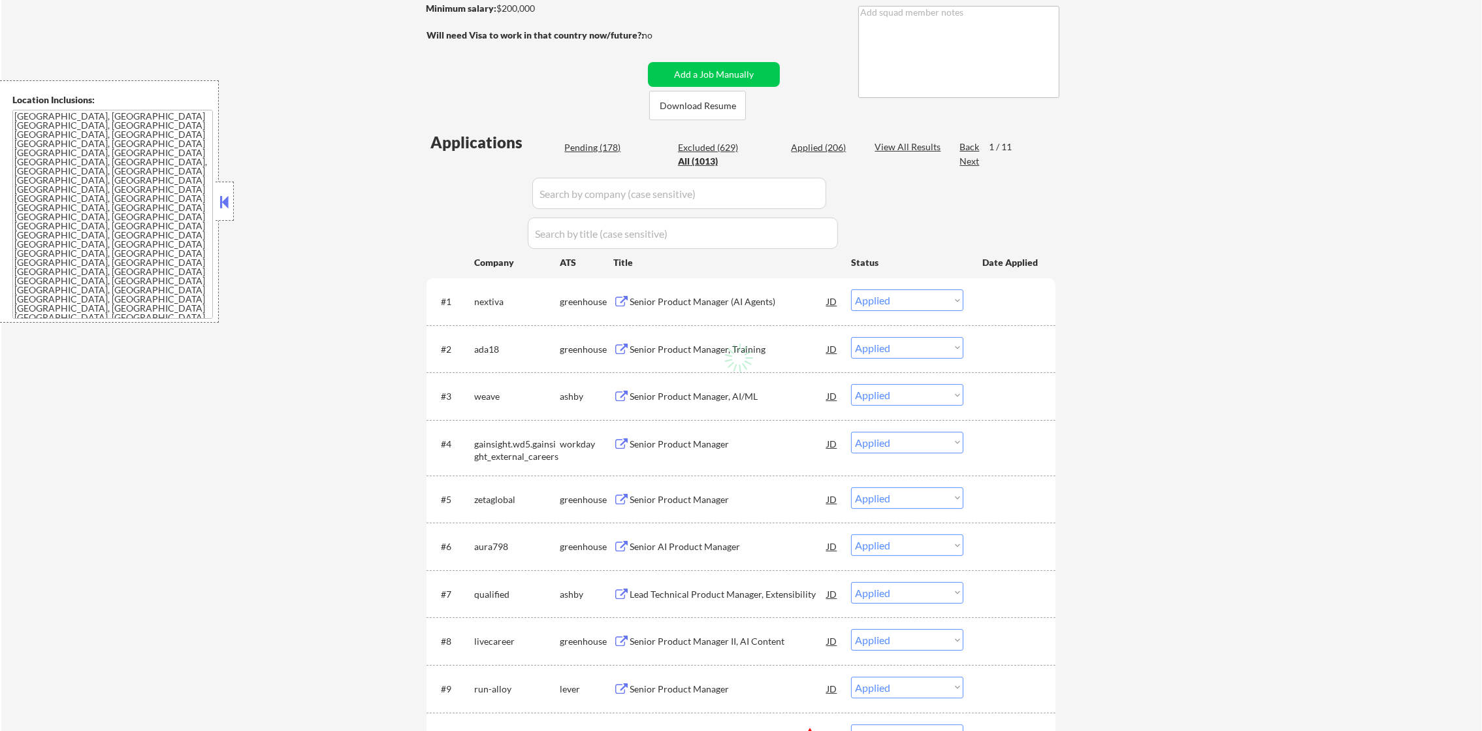
select select ""applied""
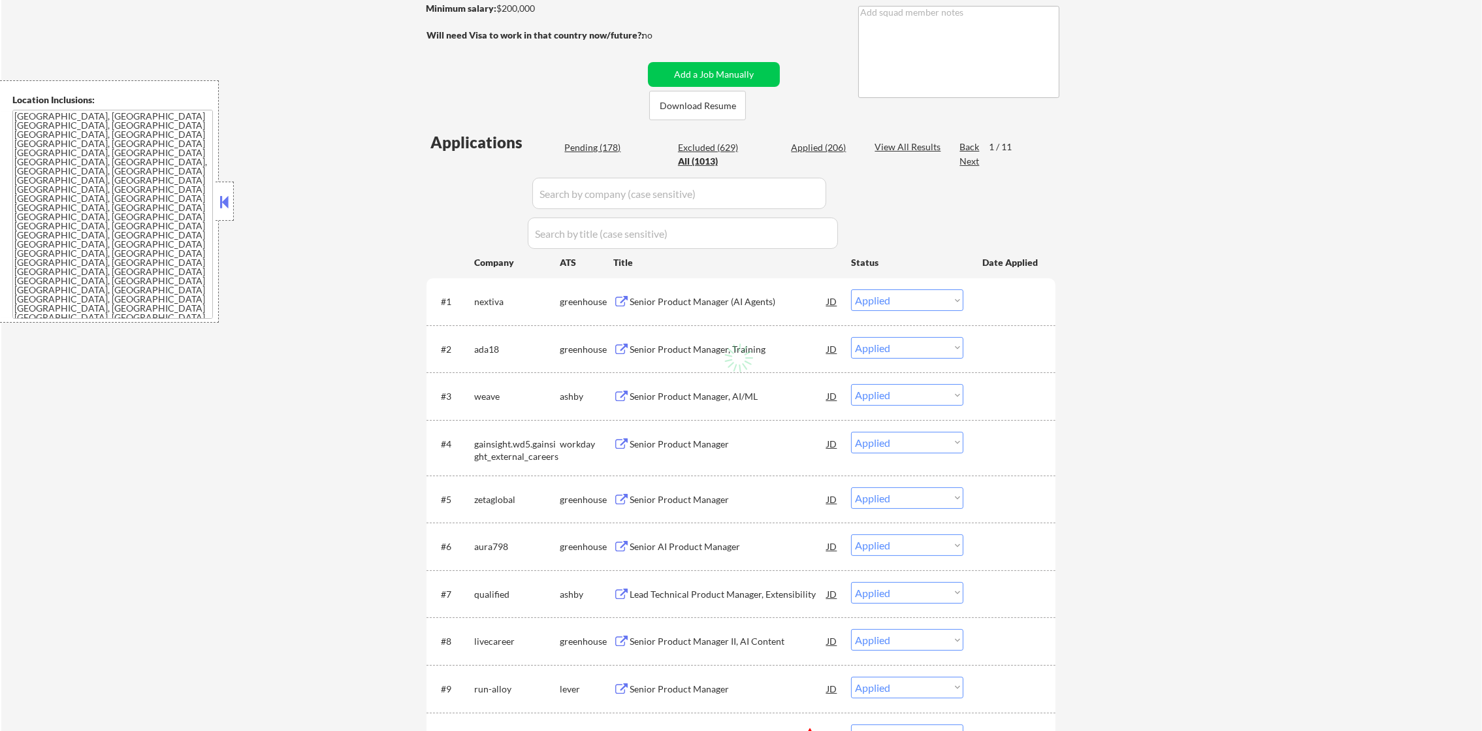
select select ""applied""
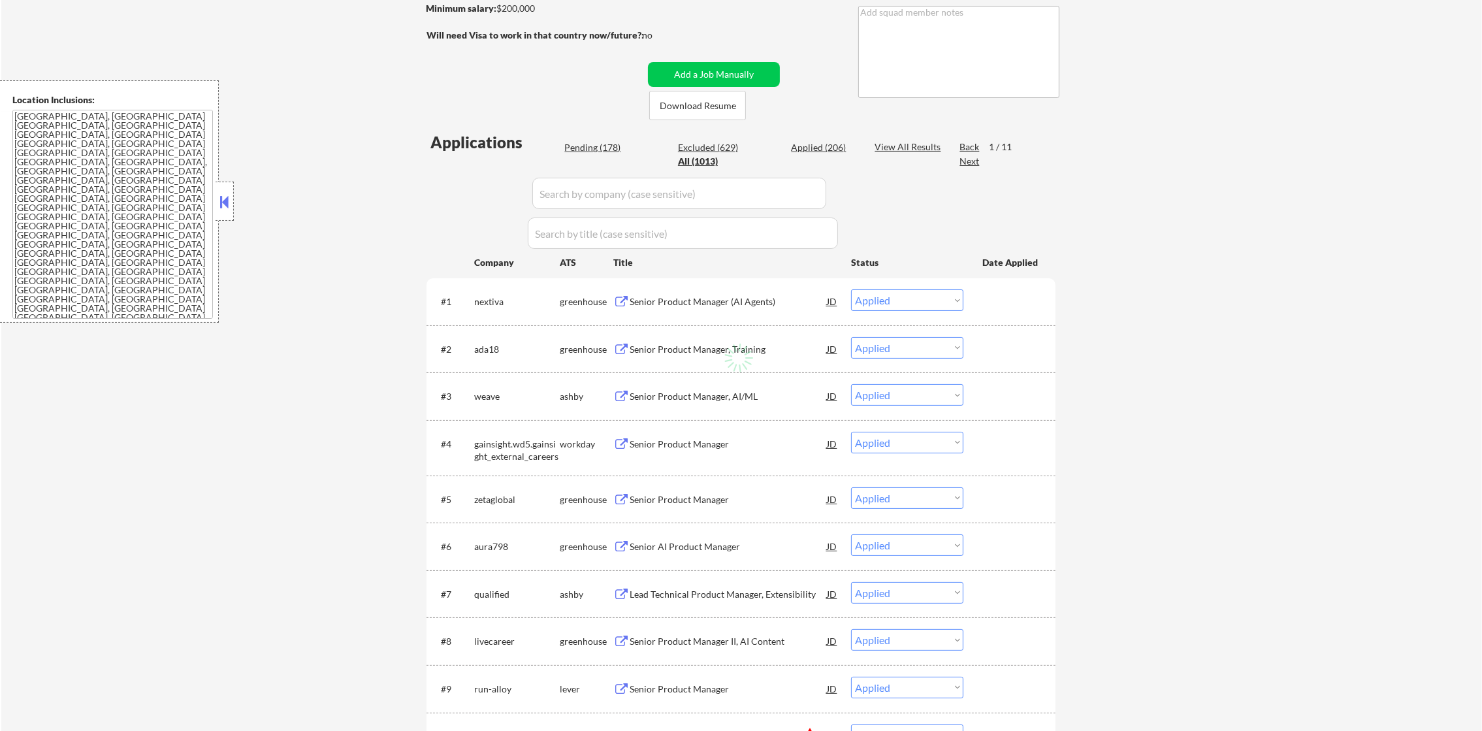
select select ""applied""
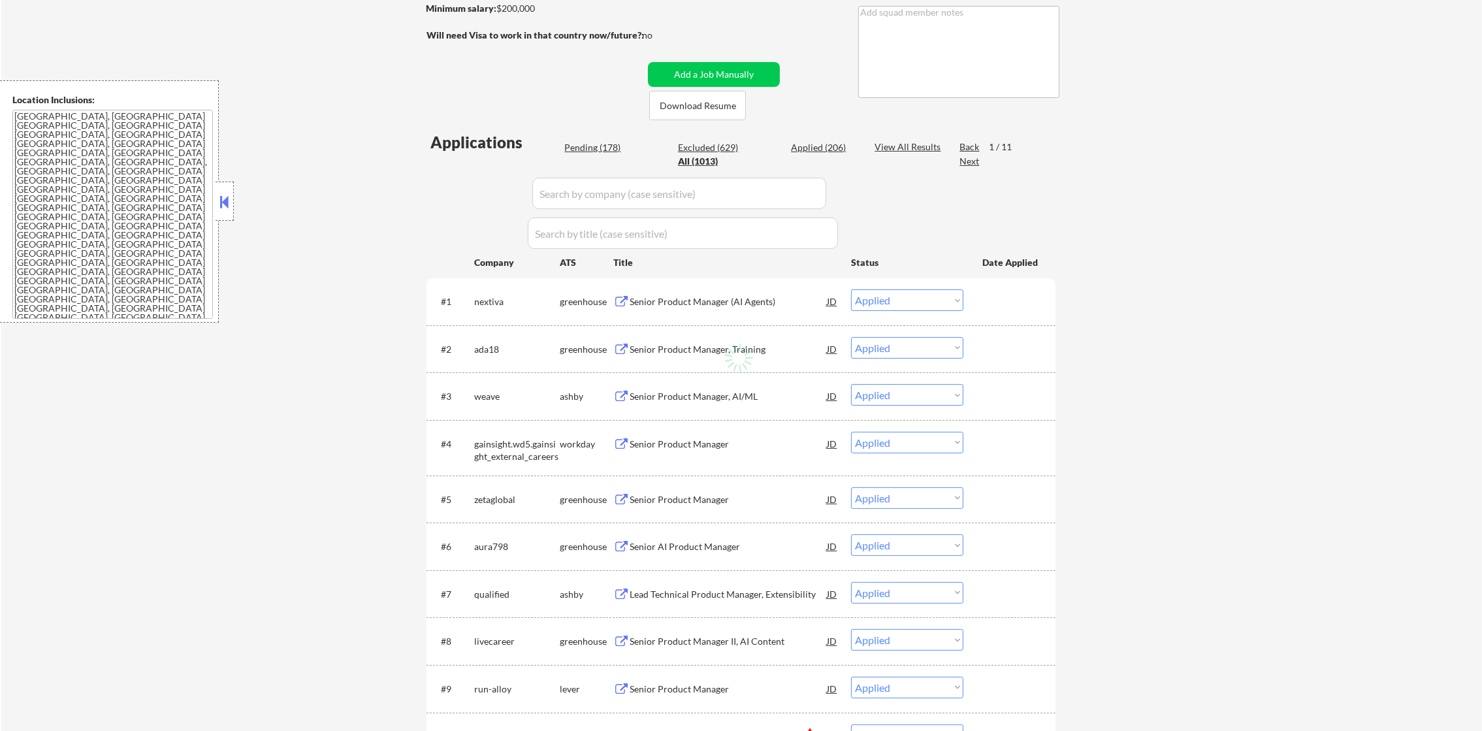
select select ""applied""
select select ""excluded__salary_""
select select ""applied""
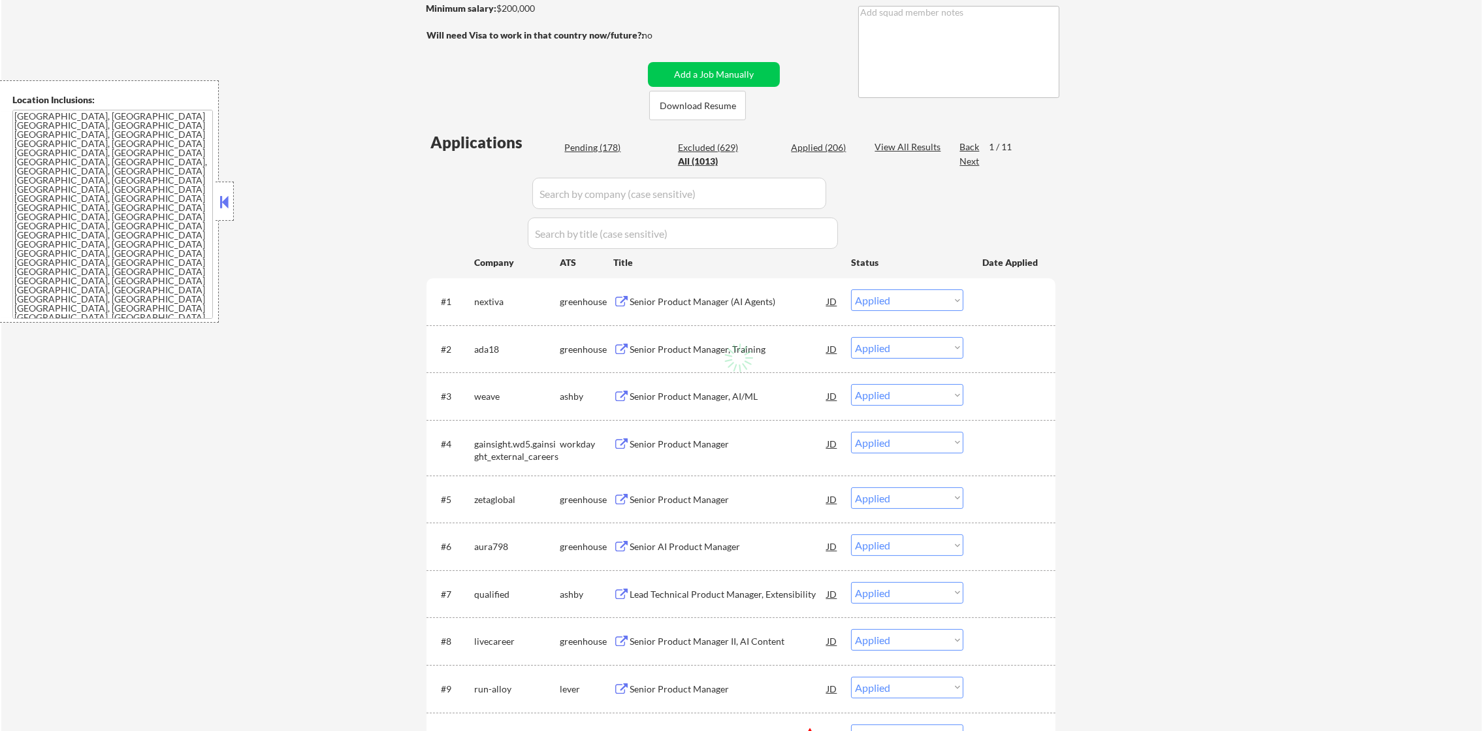
select select ""applied""
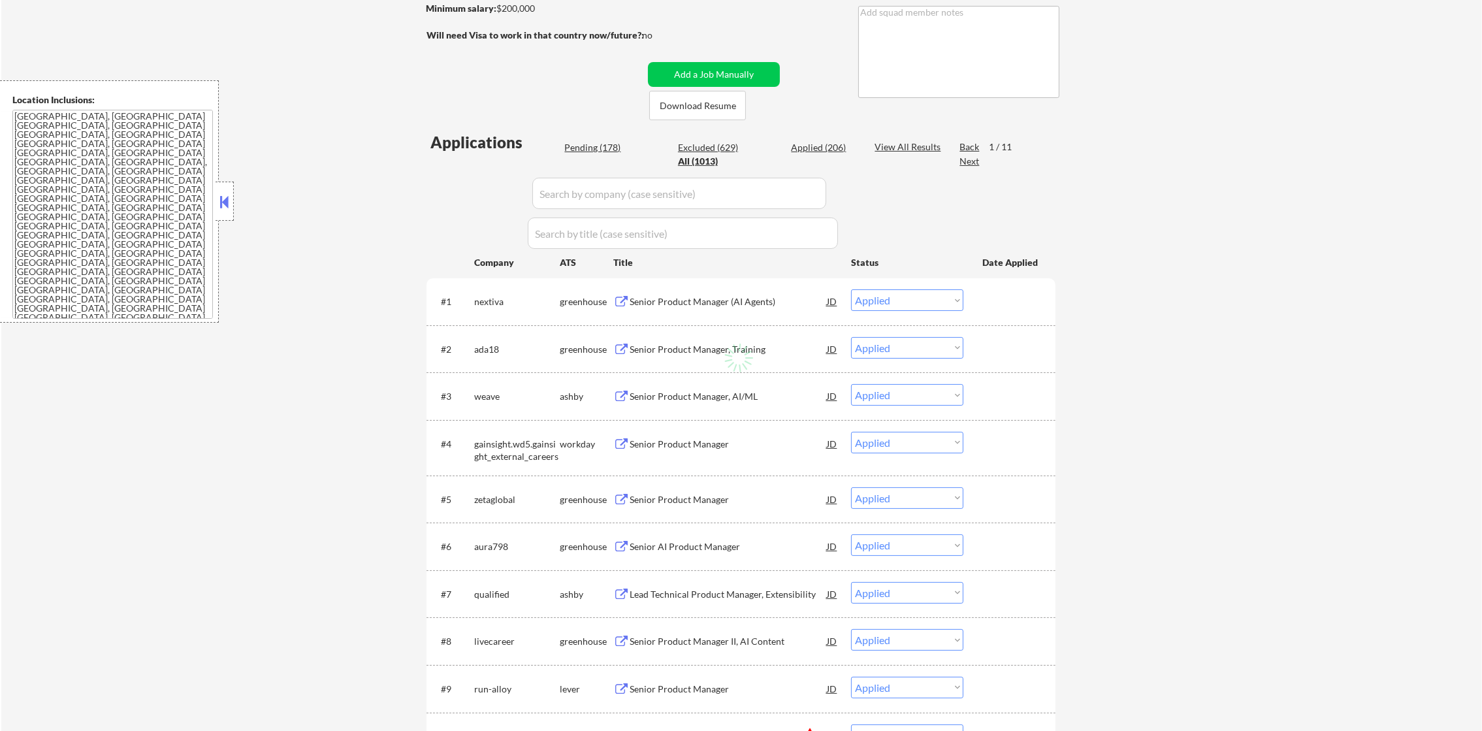
select select ""applied""
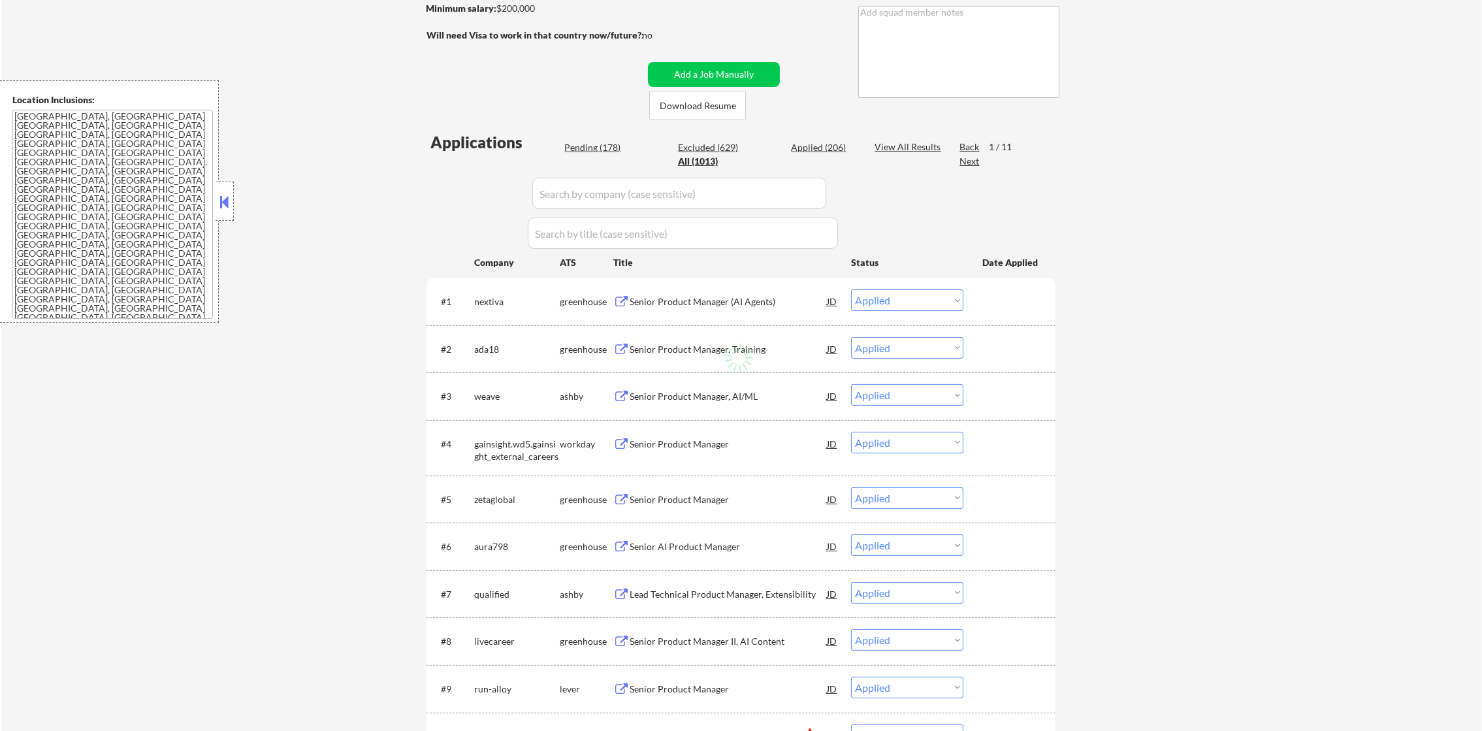
select select ""applied""
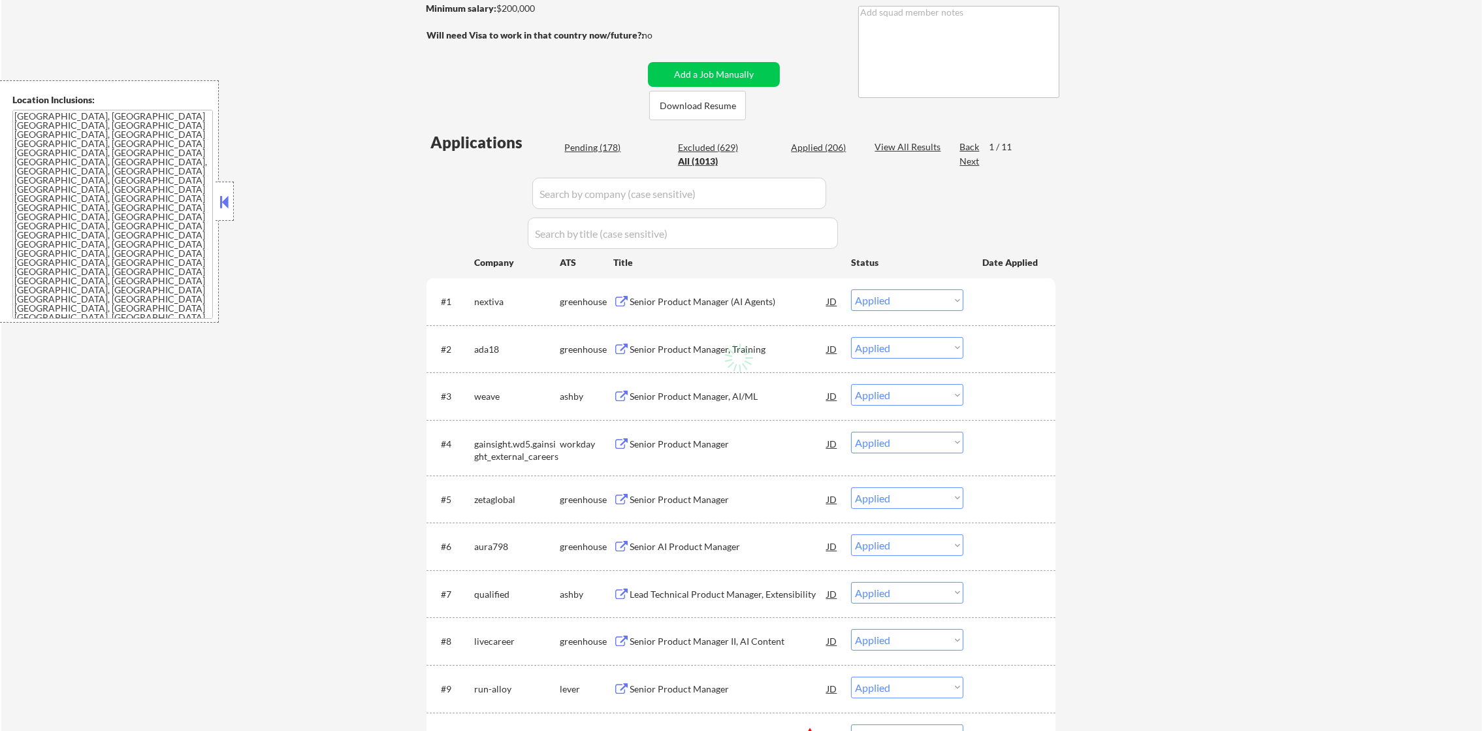
select select ""applied""
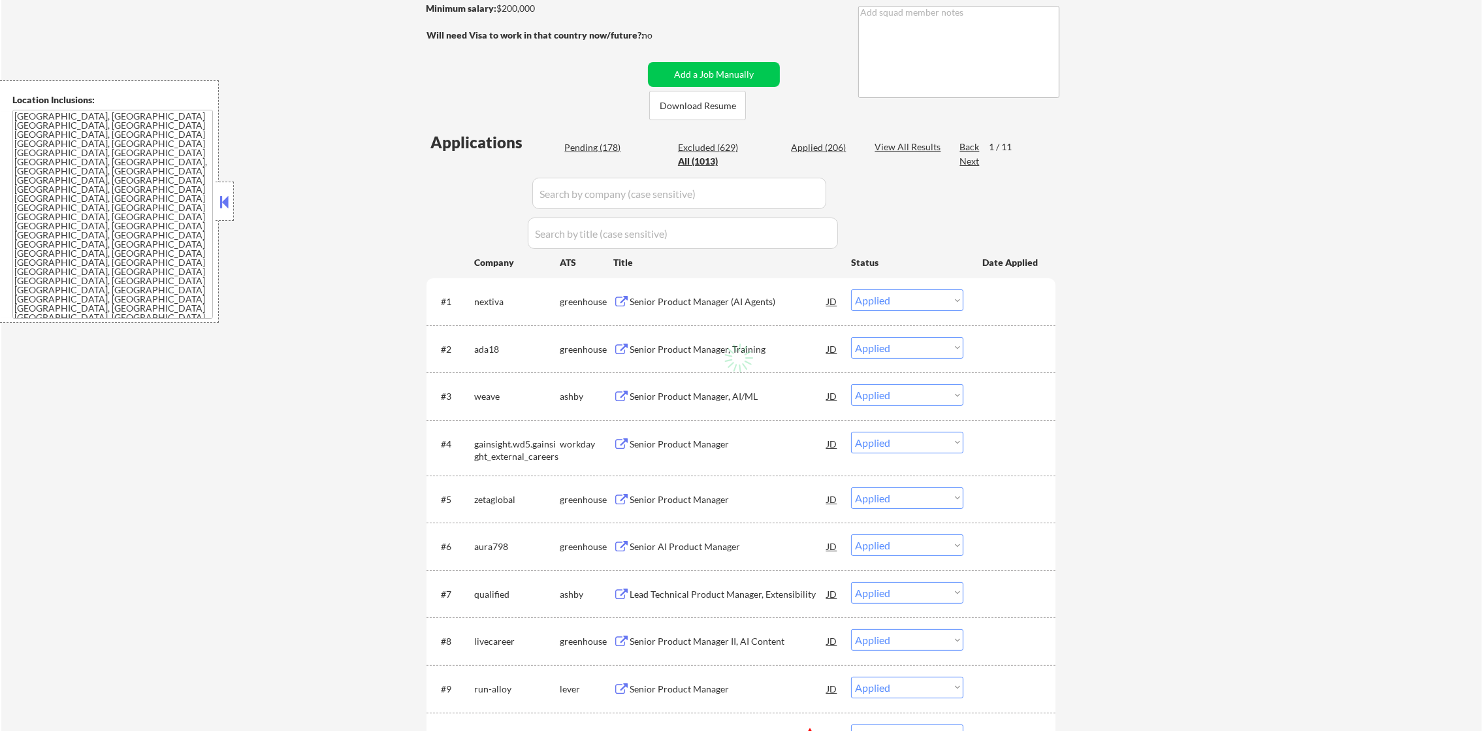
select select ""applied""
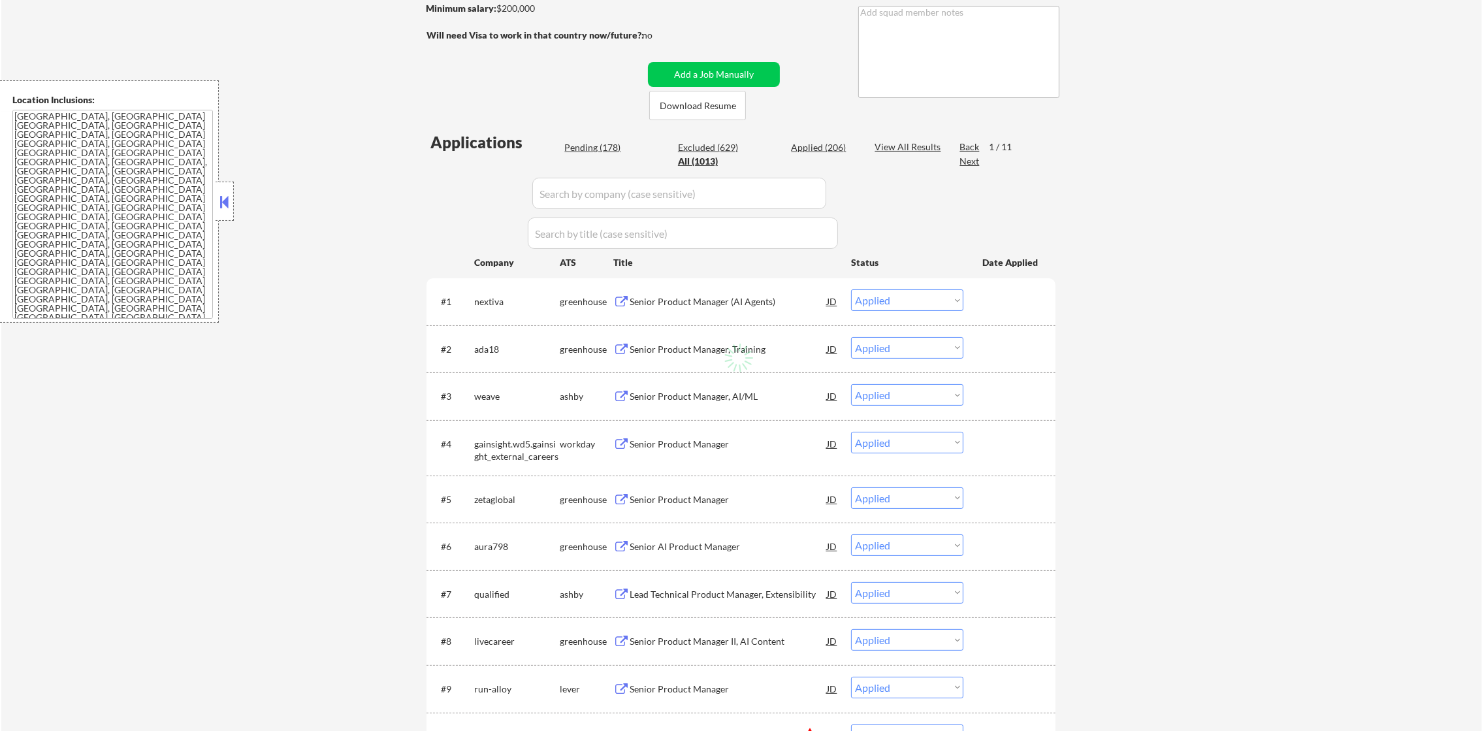
select select ""applied""
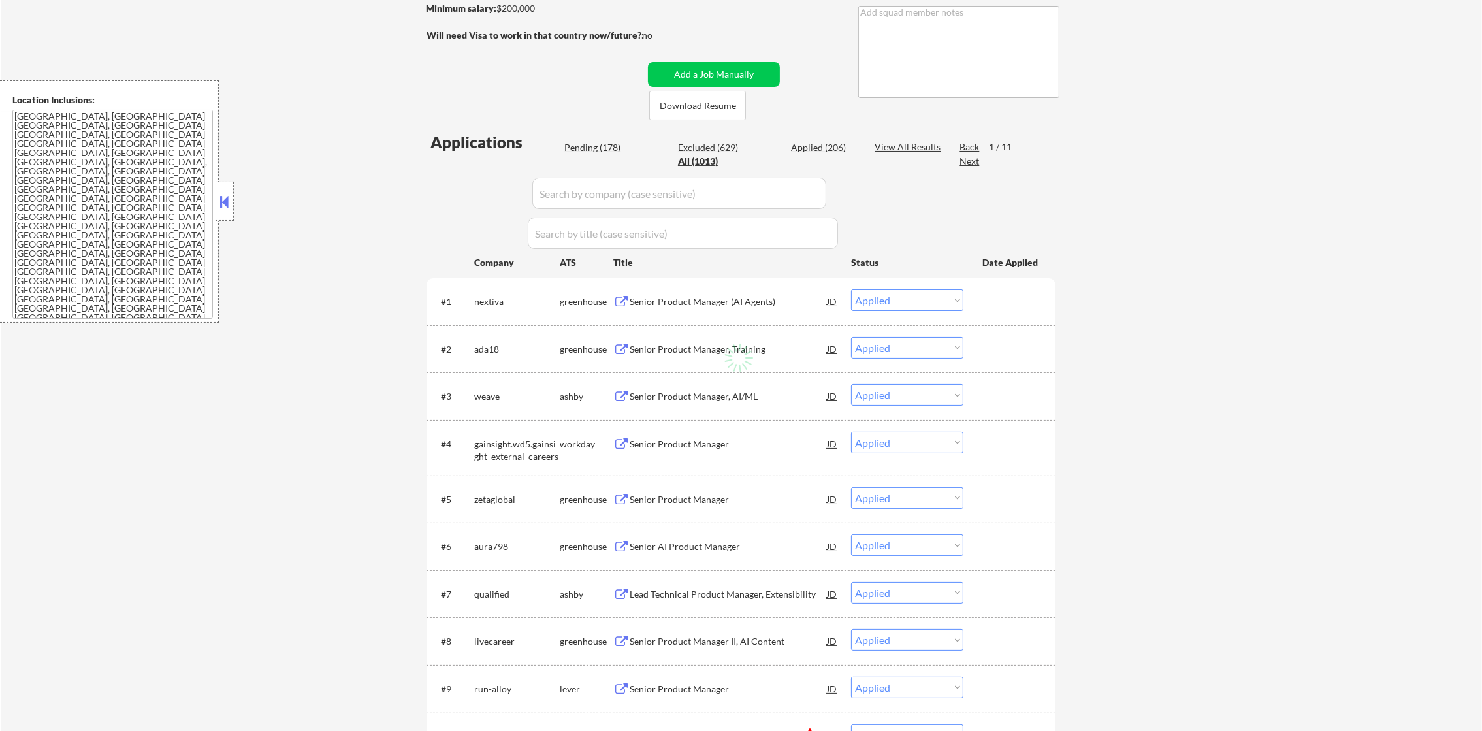
select select ""applied""
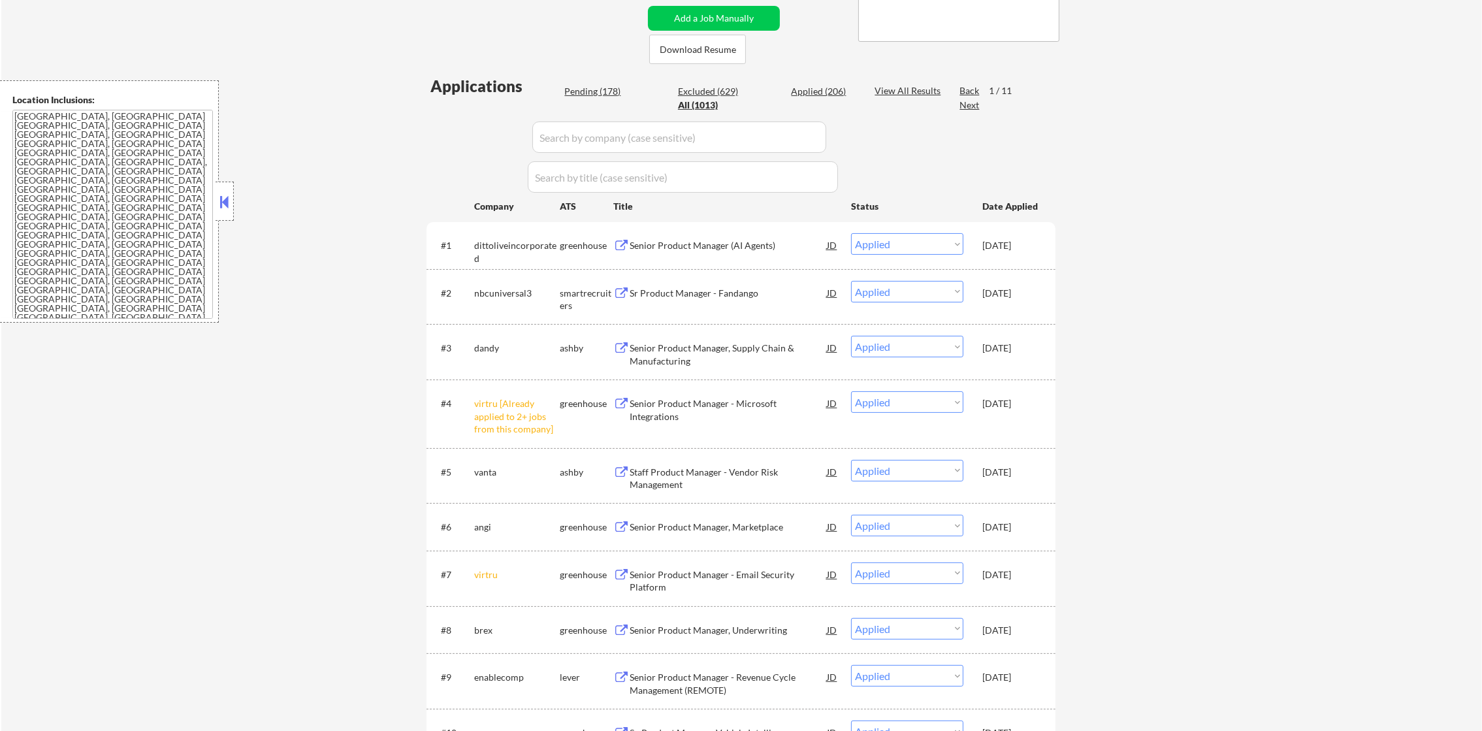
scroll to position [293, 0]
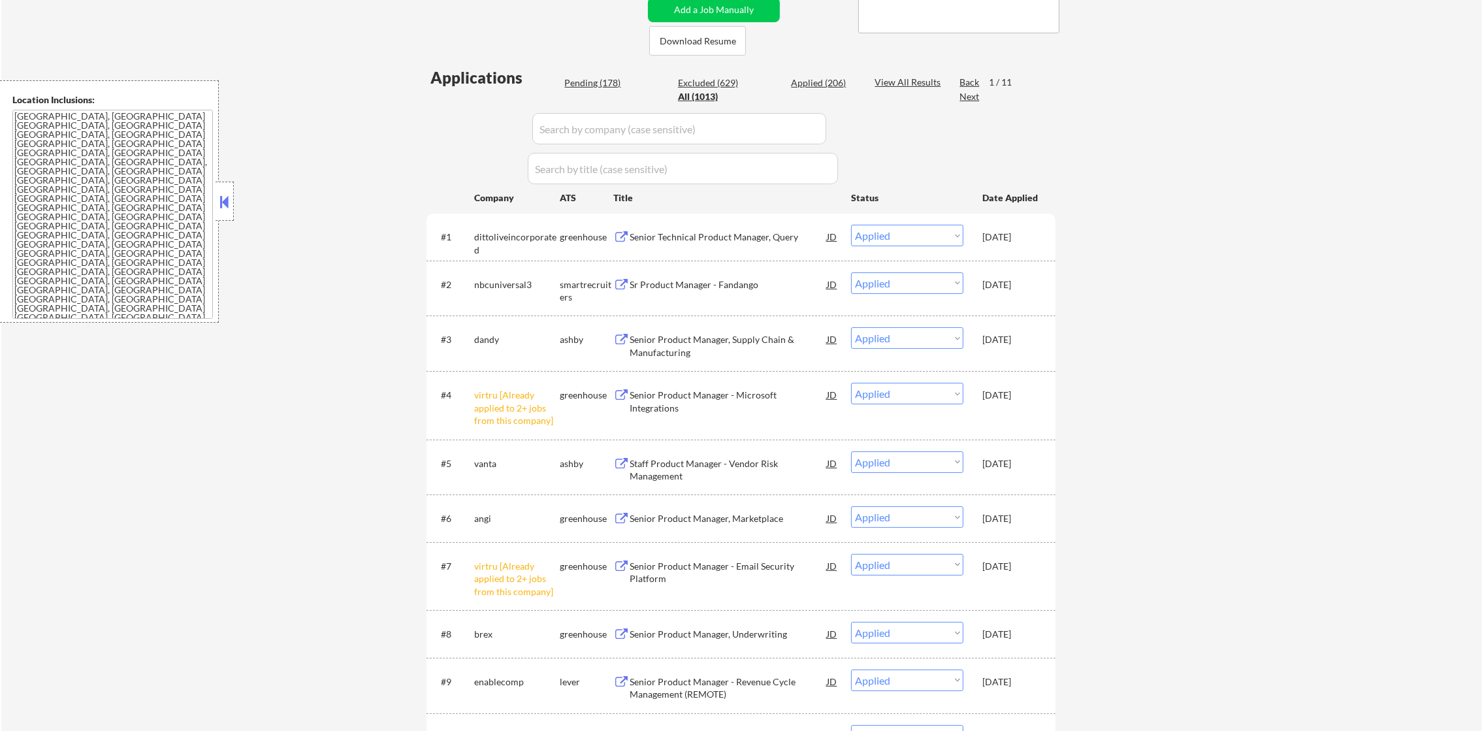
paste input "zapier"
drag, startPoint x: 594, startPoint y: 167, endPoint x: 455, endPoint y: 171, distance: 138.5
drag, startPoint x: 589, startPoint y: 132, endPoint x: 557, endPoint y: 137, distance: 32.3
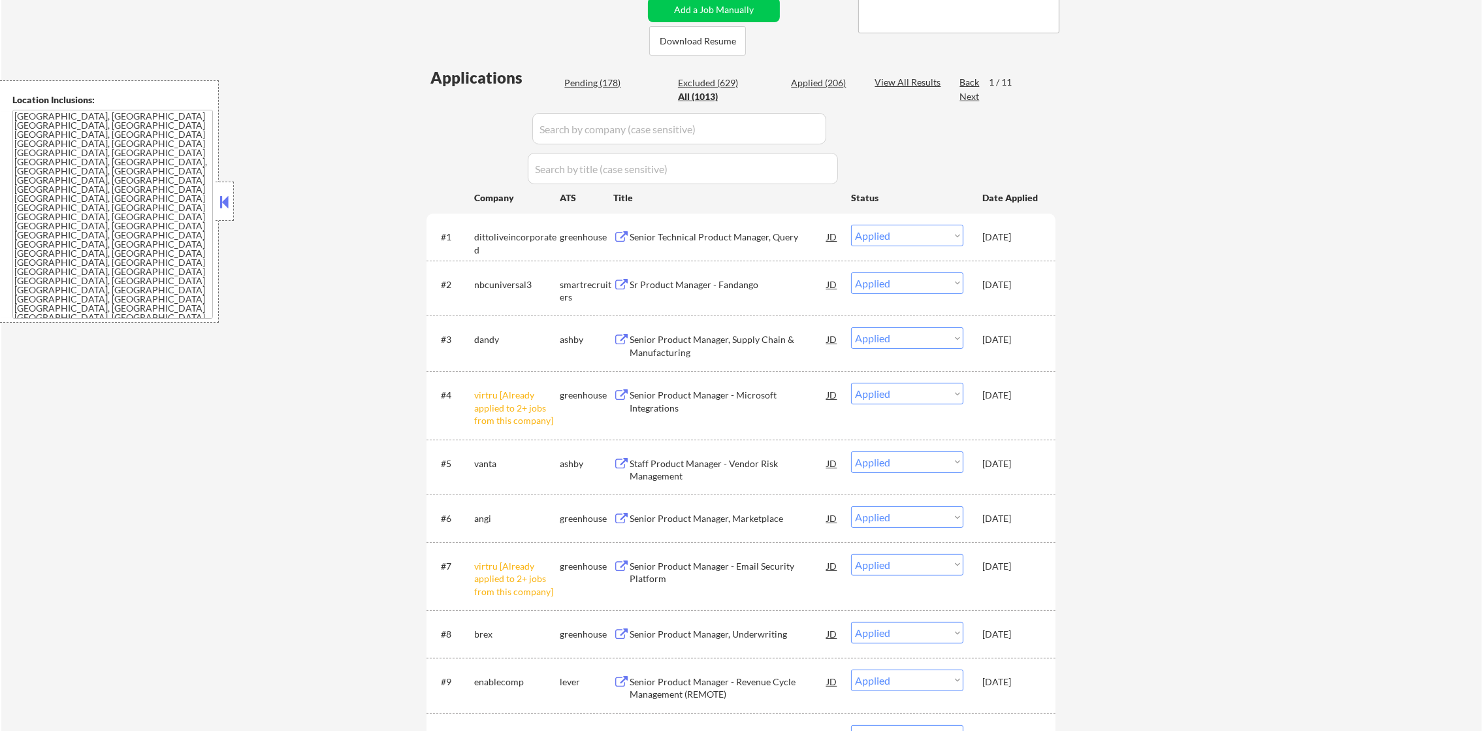
click at [588, 133] on input "input" at bounding box center [679, 128] width 294 height 31
paste input "zapier"
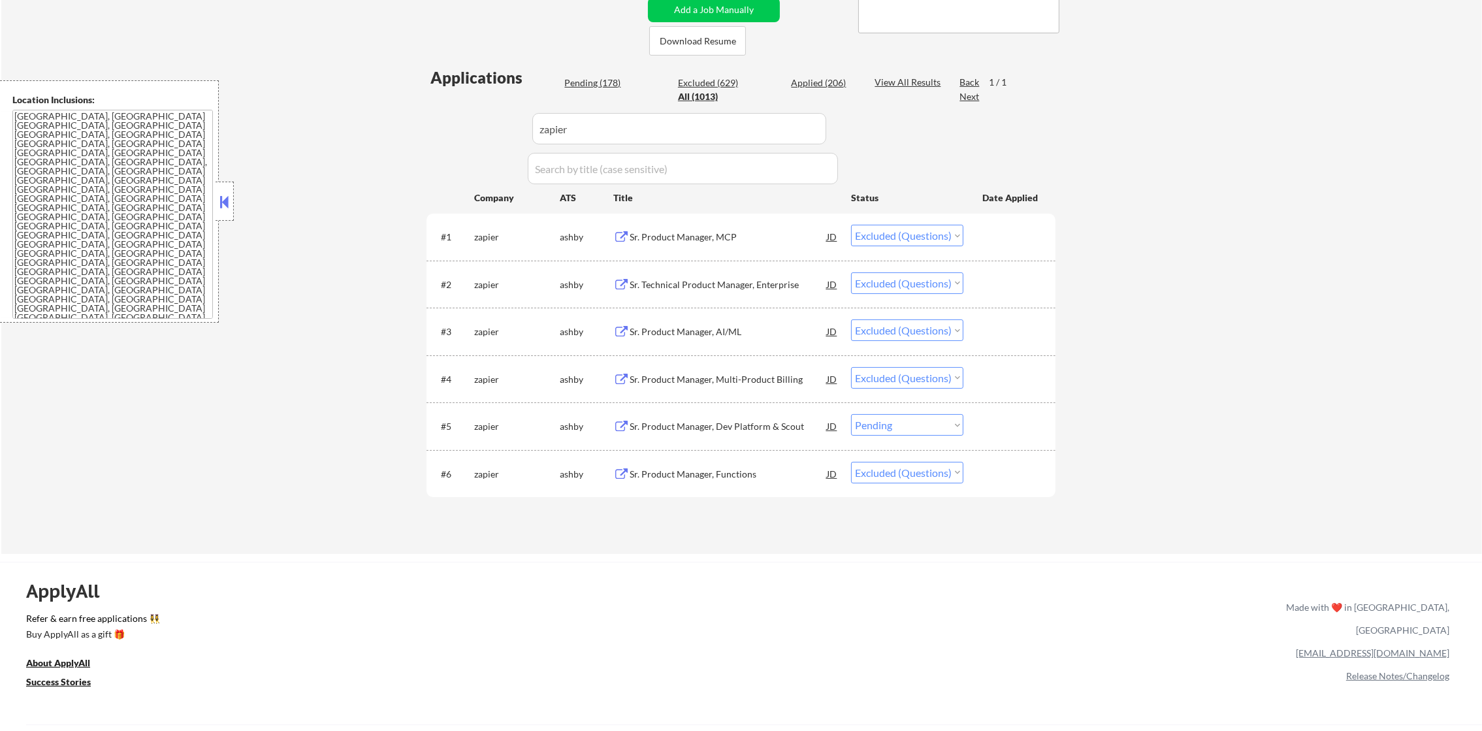
scroll to position [359, 0]
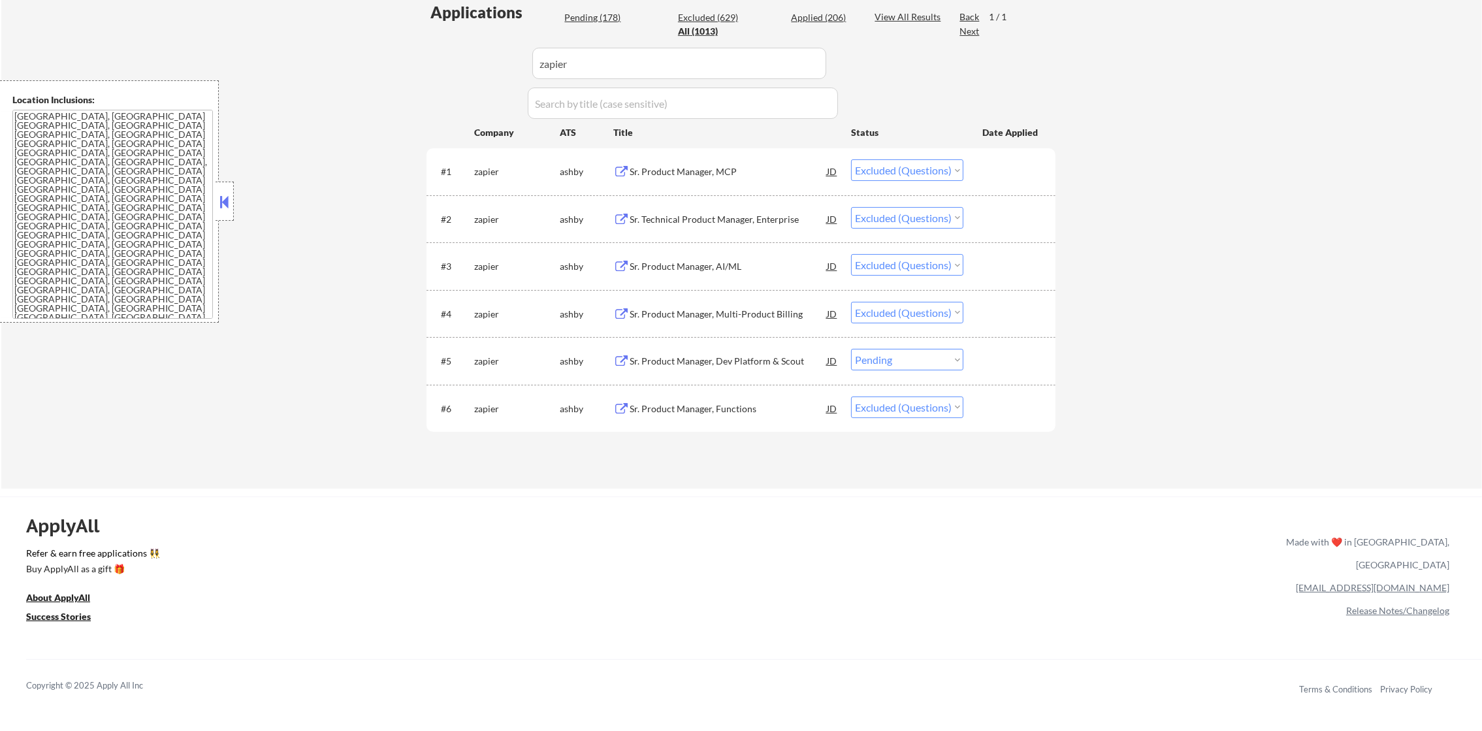
click at [783, 366] on div "Sr. Product Manager, Dev Platform & Scout" at bounding box center [728, 361] width 197 height 13
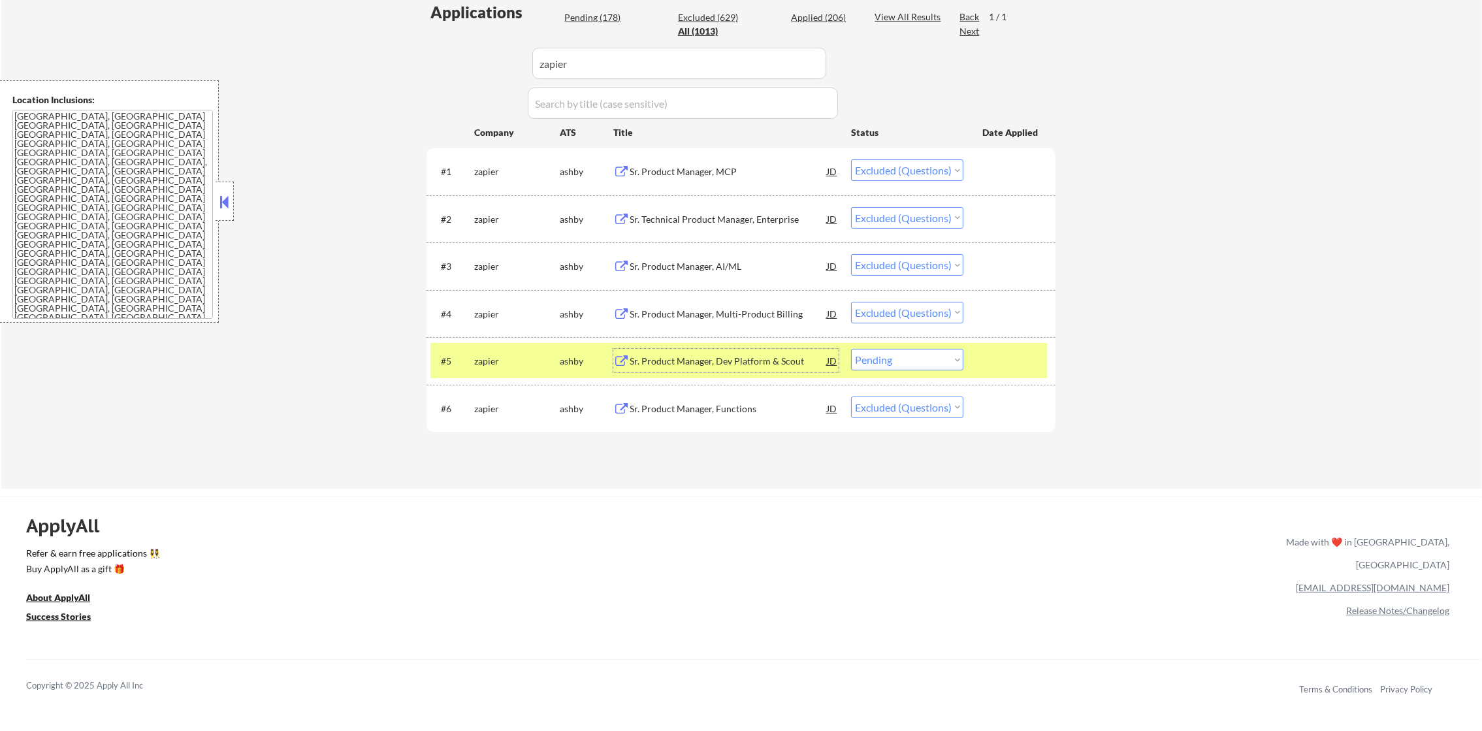
click at [131, 153] on textarea "[GEOGRAPHIC_DATA], [GEOGRAPHIC_DATA] [GEOGRAPHIC_DATA], [GEOGRAPHIC_DATA] [GEOG…" at bounding box center [112, 214] width 201 height 209
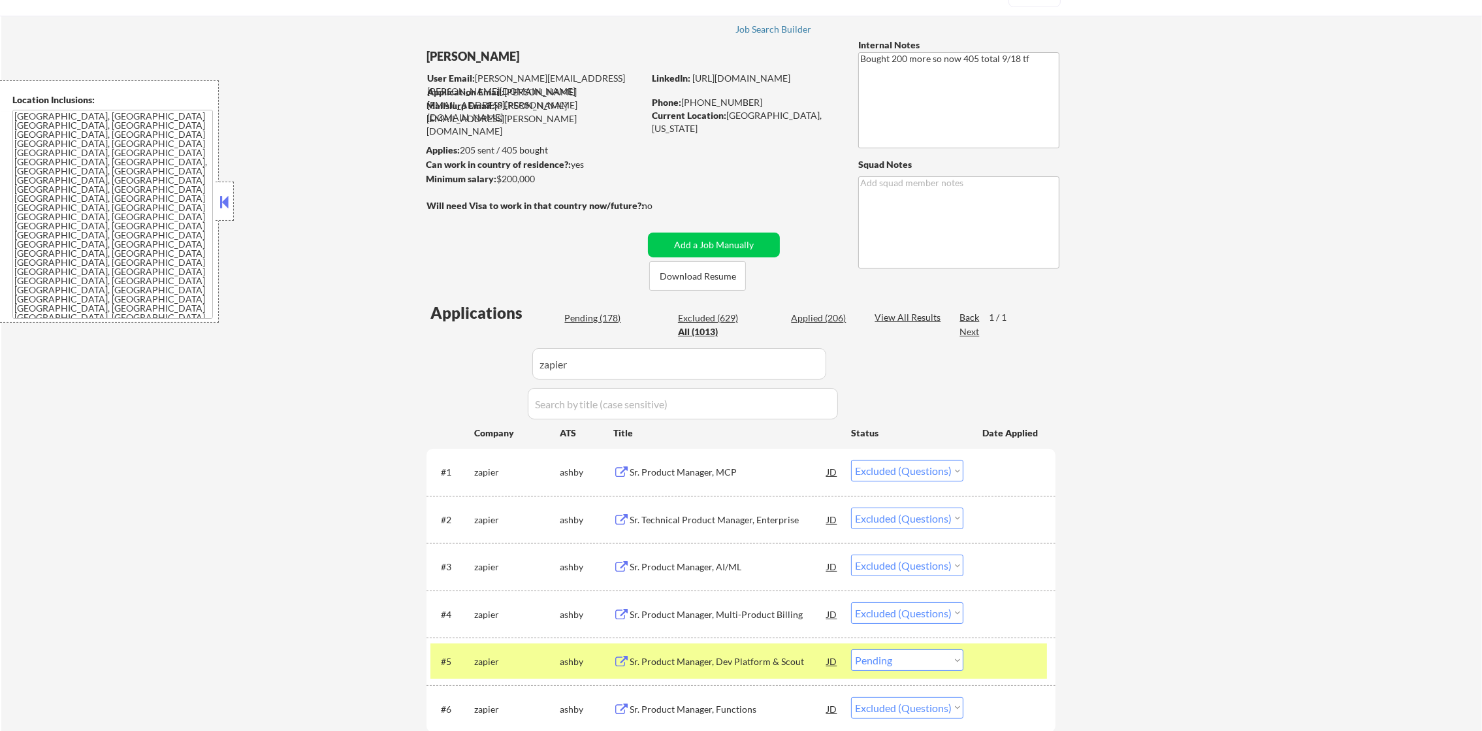
scroll to position [163, 0]
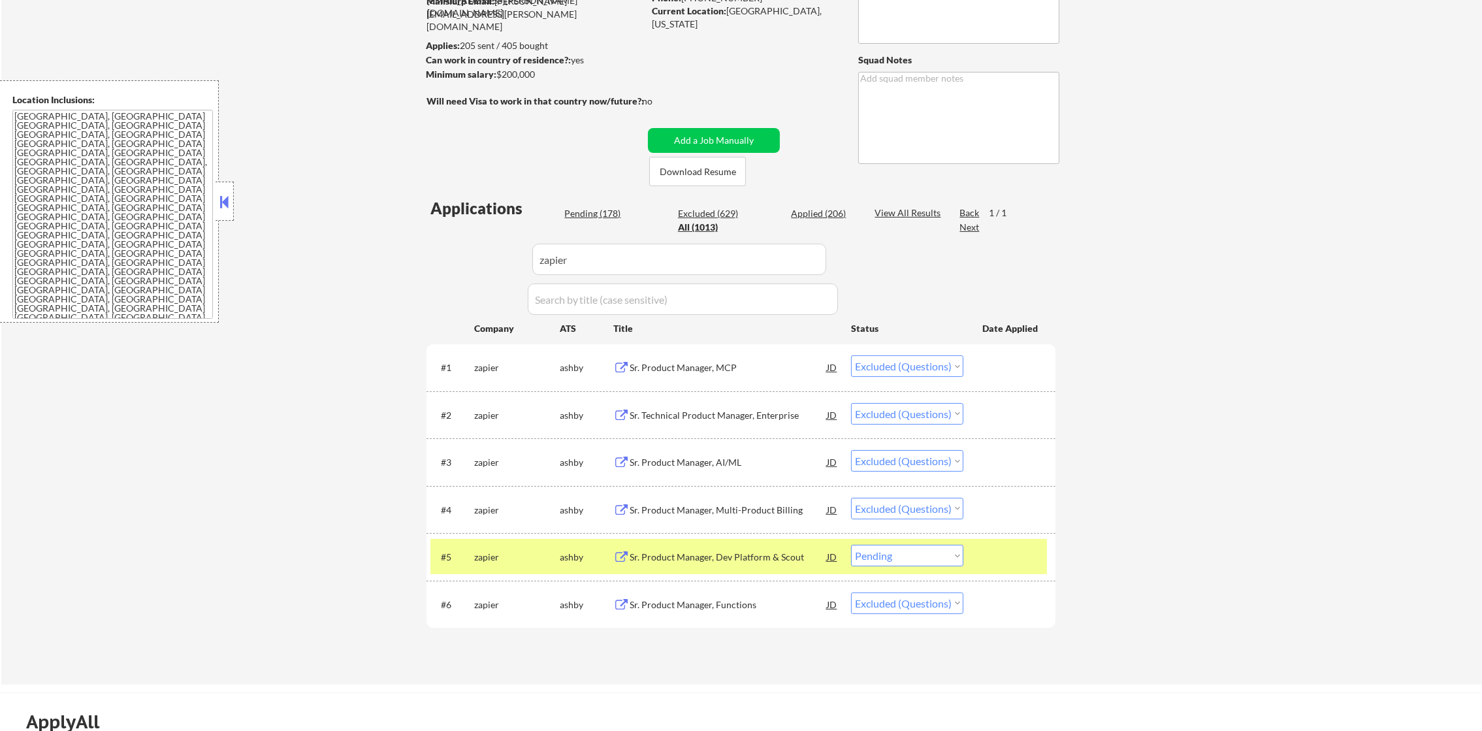
click at [521, 534] on div "#5 zapier ashby Sr. Product Manager, Dev Platform & Scout JD Choose an option..…" at bounding box center [740, 557] width 629 height 48
click at [511, 543] on div "#5 zapier ashby Sr. Product Manager, Dev Platform & Scout JD Choose an option..…" at bounding box center [738, 556] width 617 height 35
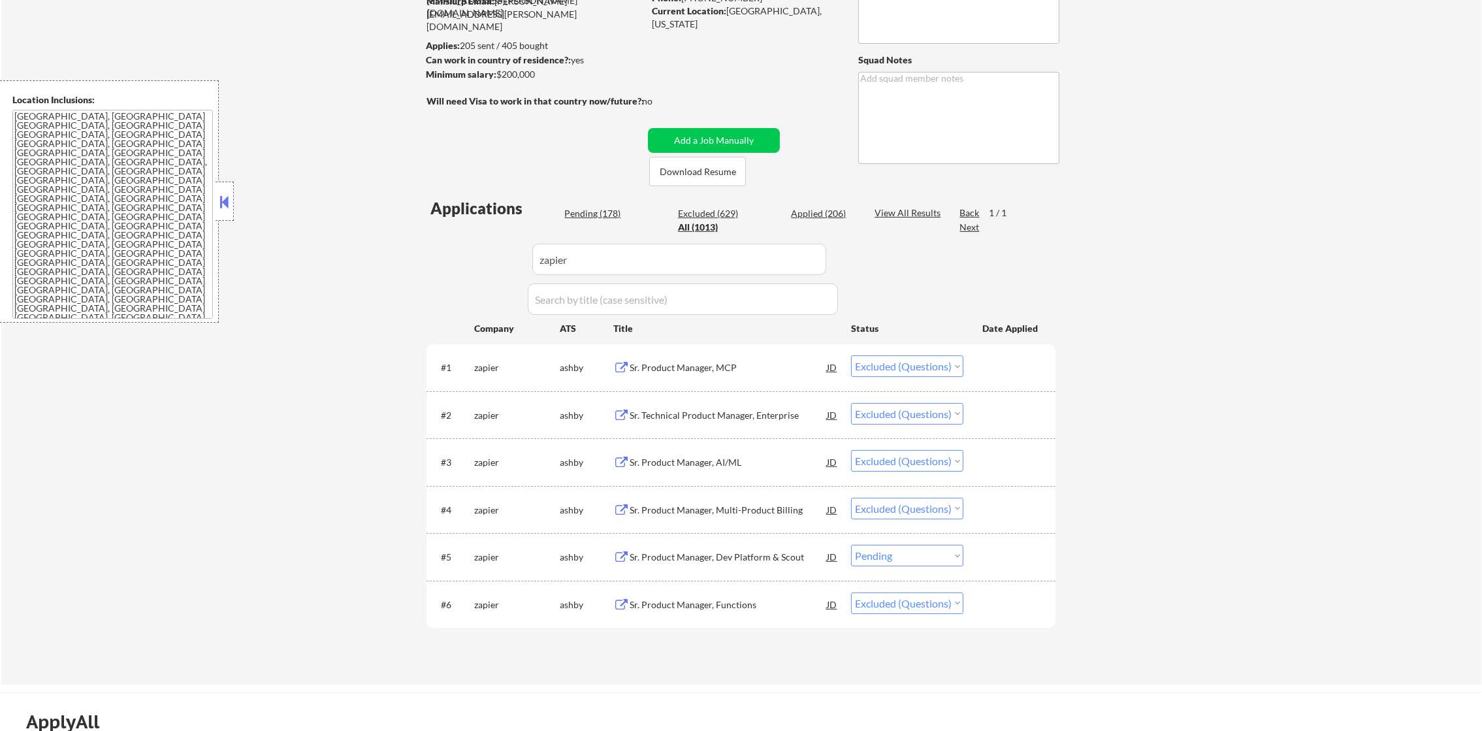
drag, startPoint x: 896, startPoint y: 549, endPoint x: 902, endPoint y: 570, distance: 21.7
click at [896, 551] on select "Choose an option... Pending Applied Excluded (Questions) Excluded (Expired) Exc…" at bounding box center [907, 556] width 112 height 22
click at [851, 545] on select "Choose an option... Pending Applied Excluded (Questions) Excluded (Expired) Exc…" at bounding box center [907, 556] width 112 height 22
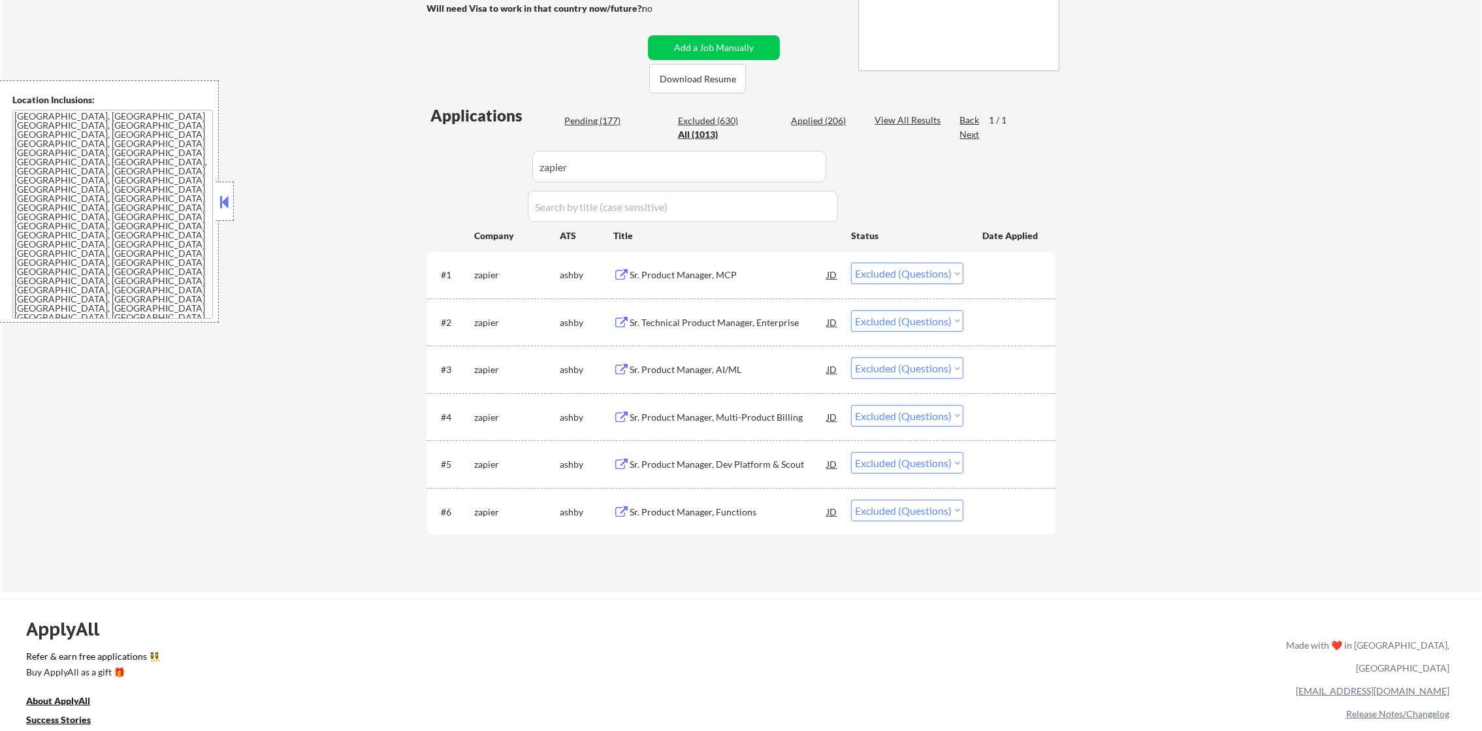
scroll to position [261, 0]
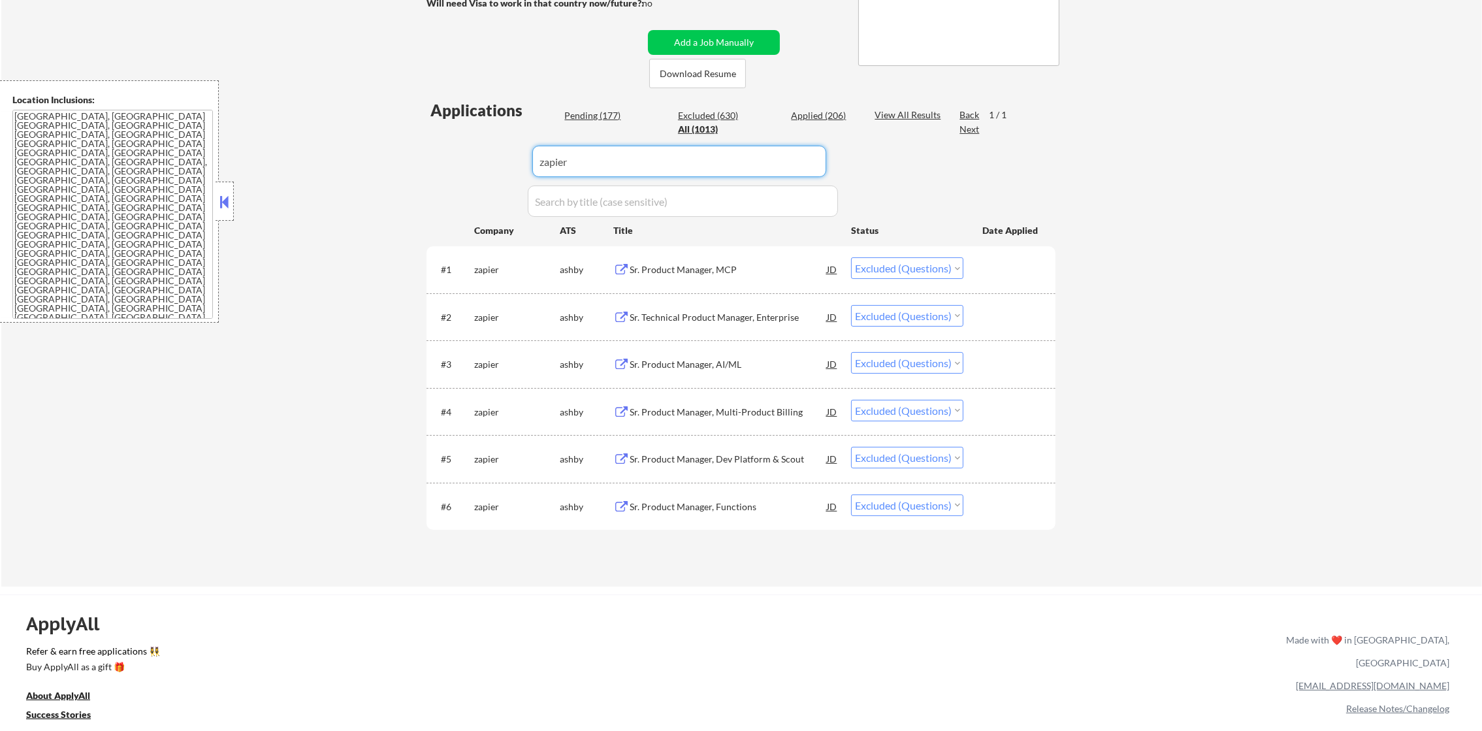
paste input "super-com"
drag, startPoint x: 620, startPoint y: 153, endPoint x: 422, endPoint y: 161, distance: 198.7
click at [422, 161] on div "← Return to /applysquad Mailslurp Inbox Job Search Builder Joseph Shum User Ema…" at bounding box center [741, 184] width 652 height 784
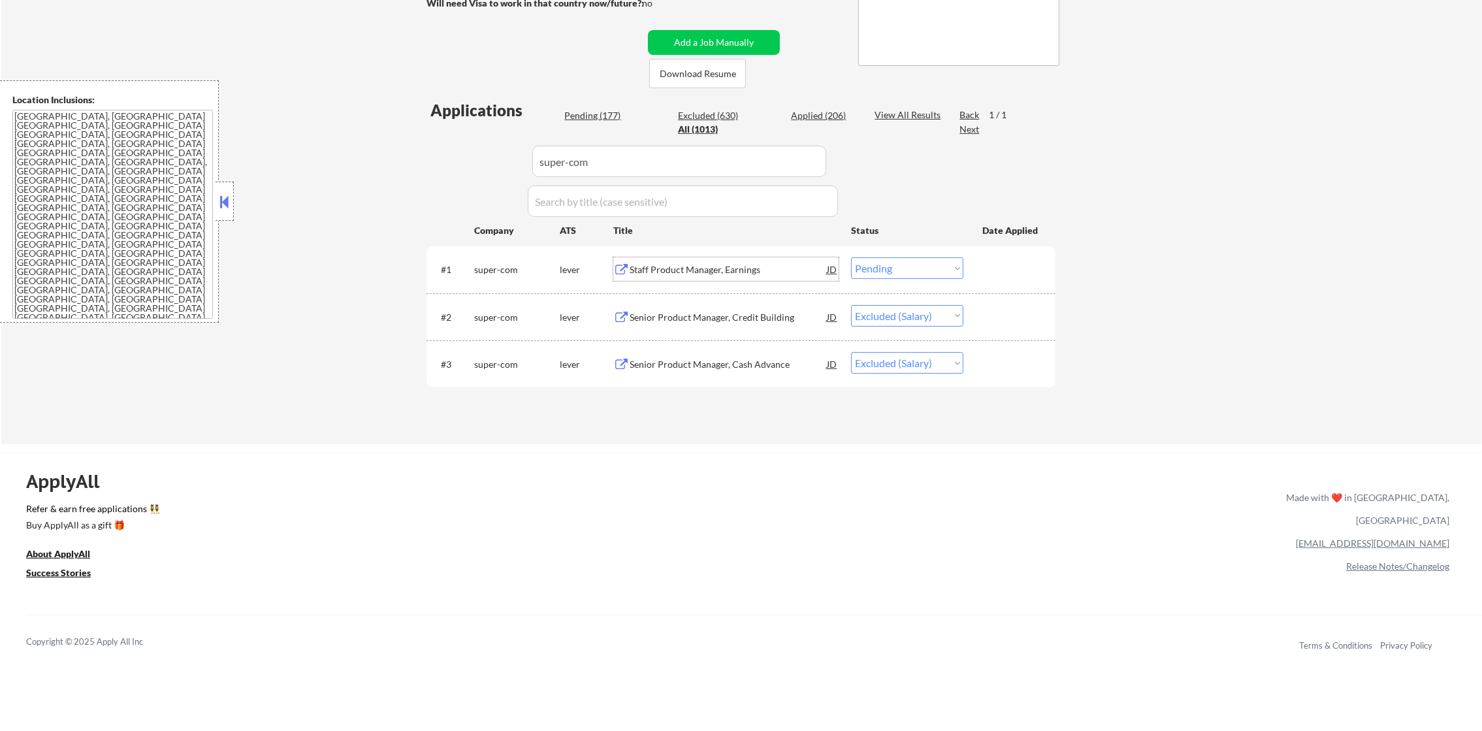
click at [707, 260] on div "Staff Product Manager, Earnings" at bounding box center [728, 269] width 197 height 24
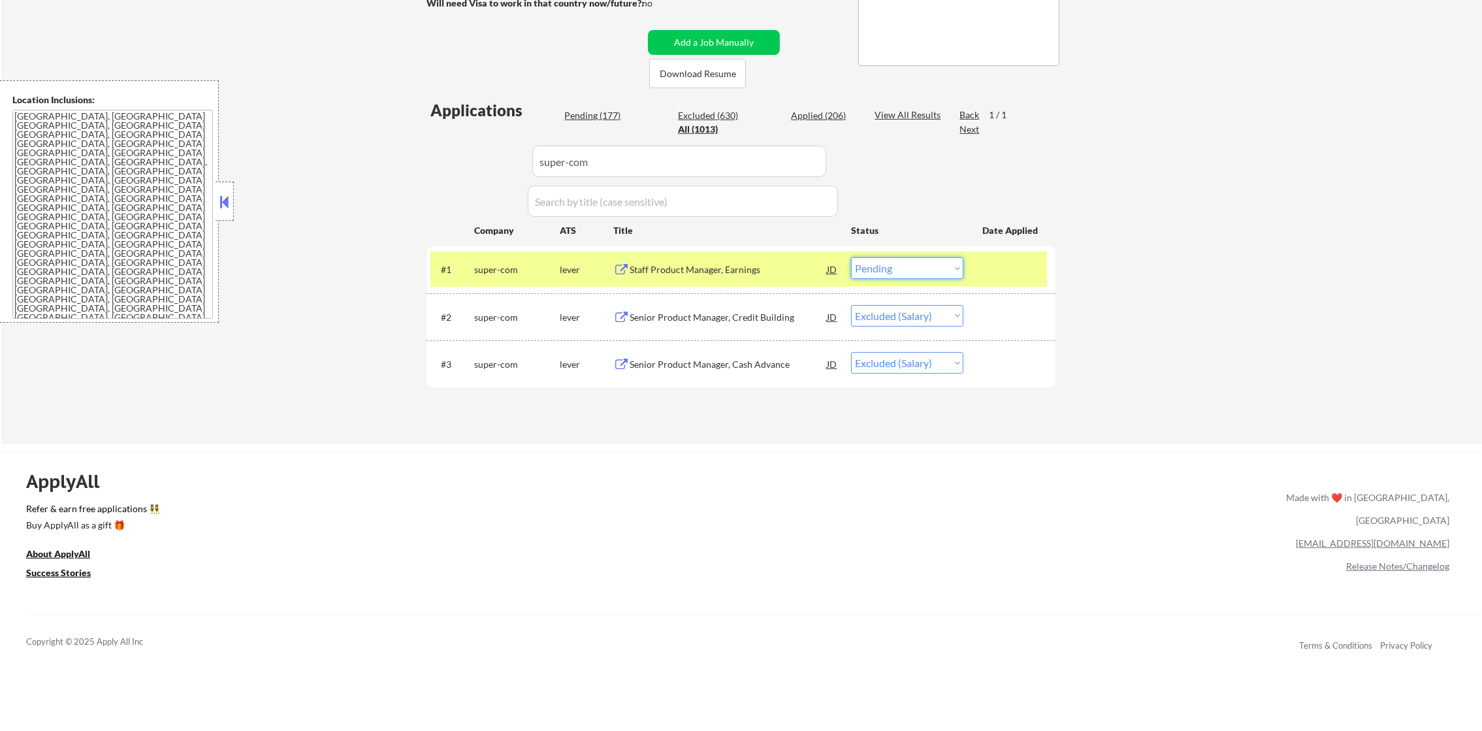
click at [888, 272] on select "Choose an option... Pending Applied Excluded (Questions) Excluded (Expired) Exc…" at bounding box center [907, 268] width 112 height 22
click at [851, 257] on select "Choose an option... Pending Applied Excluded (Questions) Excluded (Expired) Exc…" at bounding box center [907, 268] width 112 height 22
click at [500, 277] on div "super-com" at bounding box center [517, 269] width 86 height 24
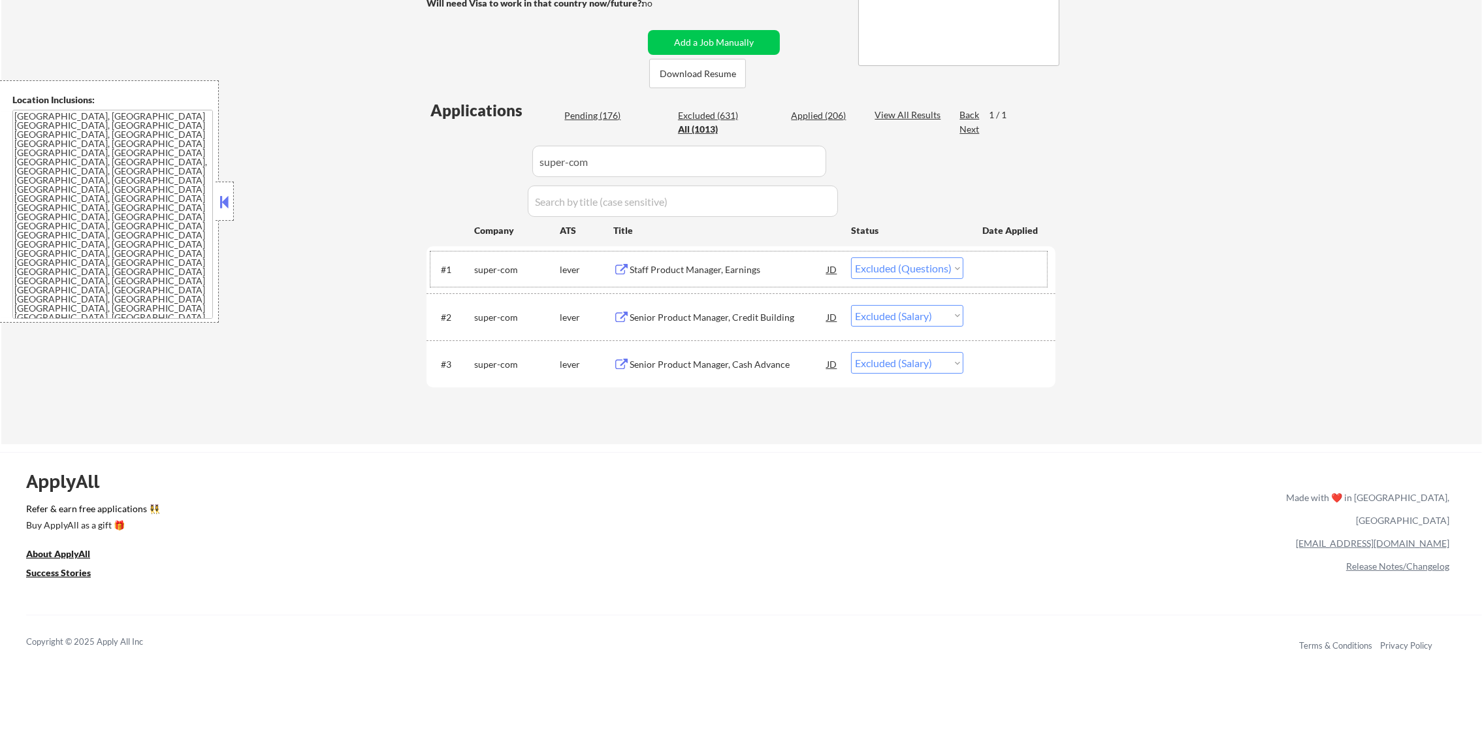
paste input "digitalocean98"
drag, startPoint x: 611, startPoint y: 157, endPoint x: 418, endPoint y: 156, distance: 192.7
click at [421, 156] on div "← Return to /applysquad Mailslurp Inbox Job Search Builder Joseph Shum User Ema…" at bounding box center [741, 113] width 652 height 642
click at [414, 156] on div "← Return to /applysquad Mailslurp Inbox Job Search Builder Joseph Shum User Ema…" at bounding box center [741, 118] width 1481 height 652
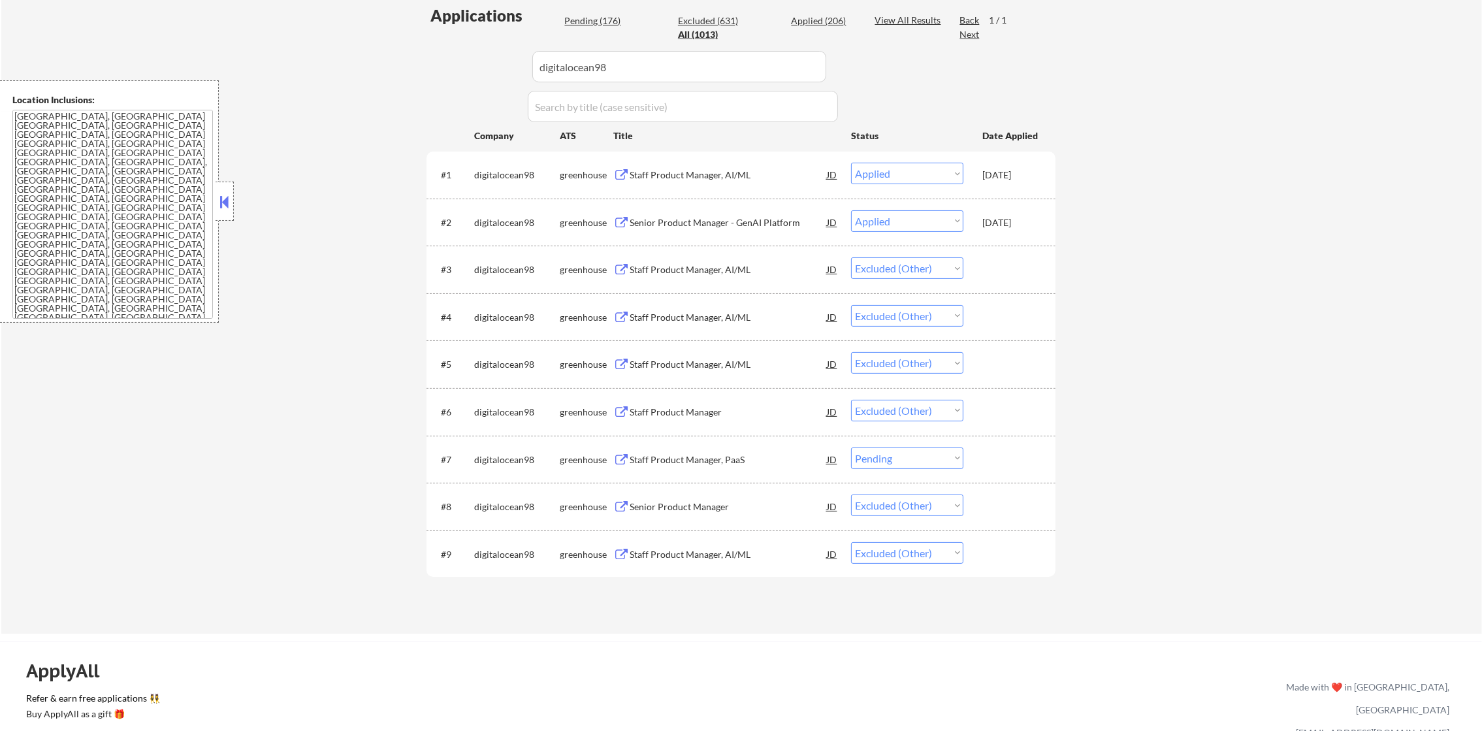
scroll to position [392, 0]
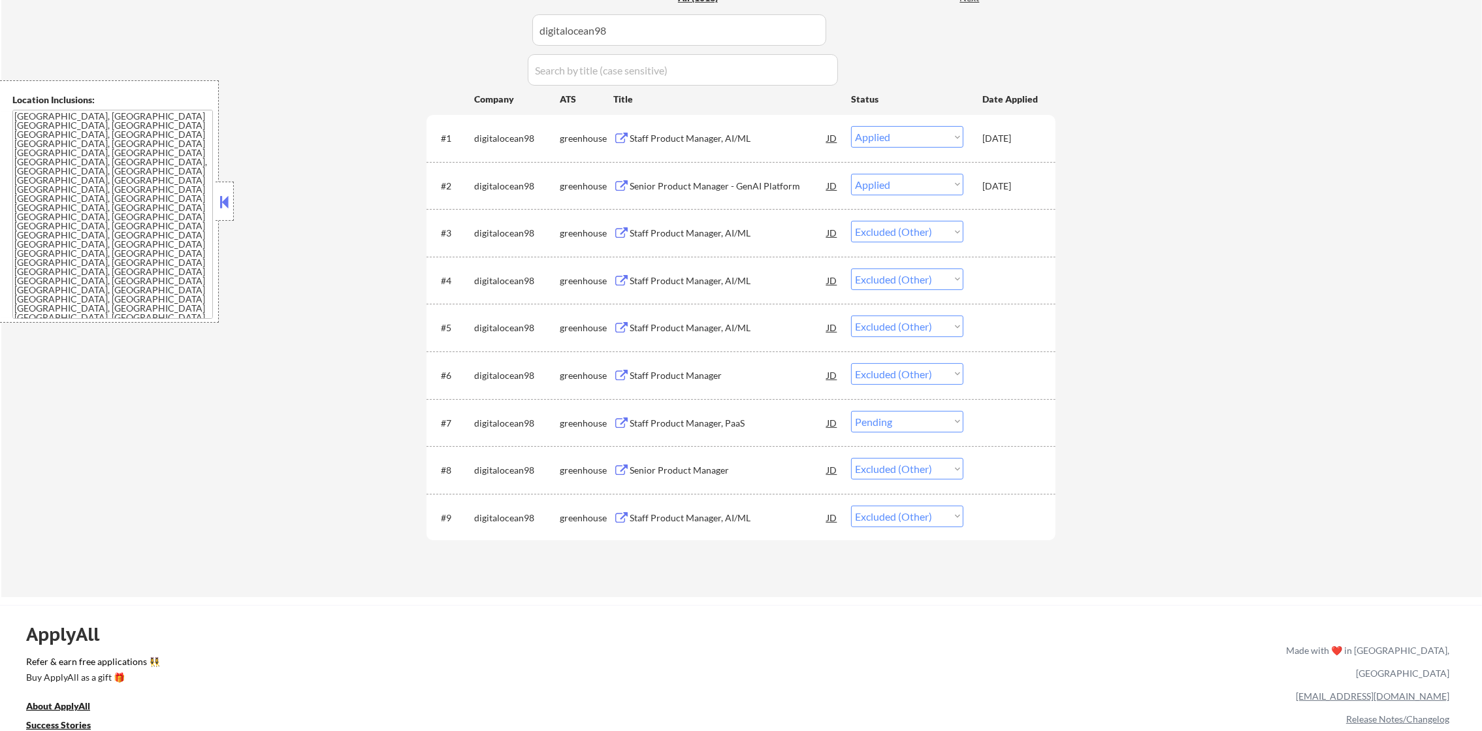
click at [919, 428] on select "Choose an option... Pending Applied Excluded (Questions) Excluded (Expired) Exc…" at bounding box center [907, 422] width 112 height 22
click at [851, 411] on select "Choose an option... Pending Applied Excluded (Questions) Excluded (Expired) Exc…" at bounding box center [907, 422] width 112 height 22
paste input "ensono"
drag, startPoint x: 660, startPoint y: 35, endPoint x: 420, endPoint y: 34, distance: 239.7
click at [421, 34] on div "← Return to /applysquad Mailslurp Inbox Job Search Builder Joseph Shum User Ema…" at bounding box center [741, 123] width 652 height 926
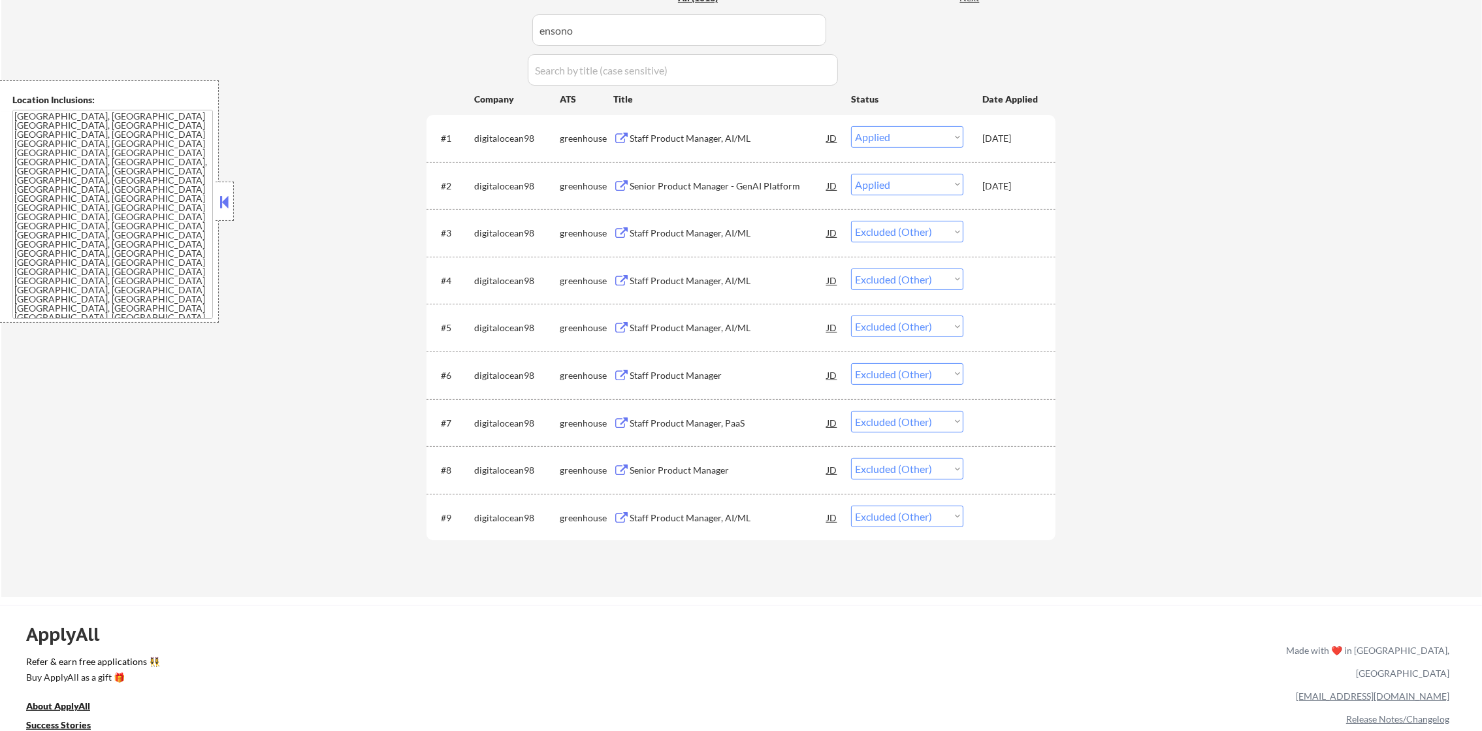
click at [419, 34] on div "← Return to /applysquad Mailslurp Inbox Job Search Builder Joseph Shum User Ema…" at bounding box center [741, 123] width 652 height 926
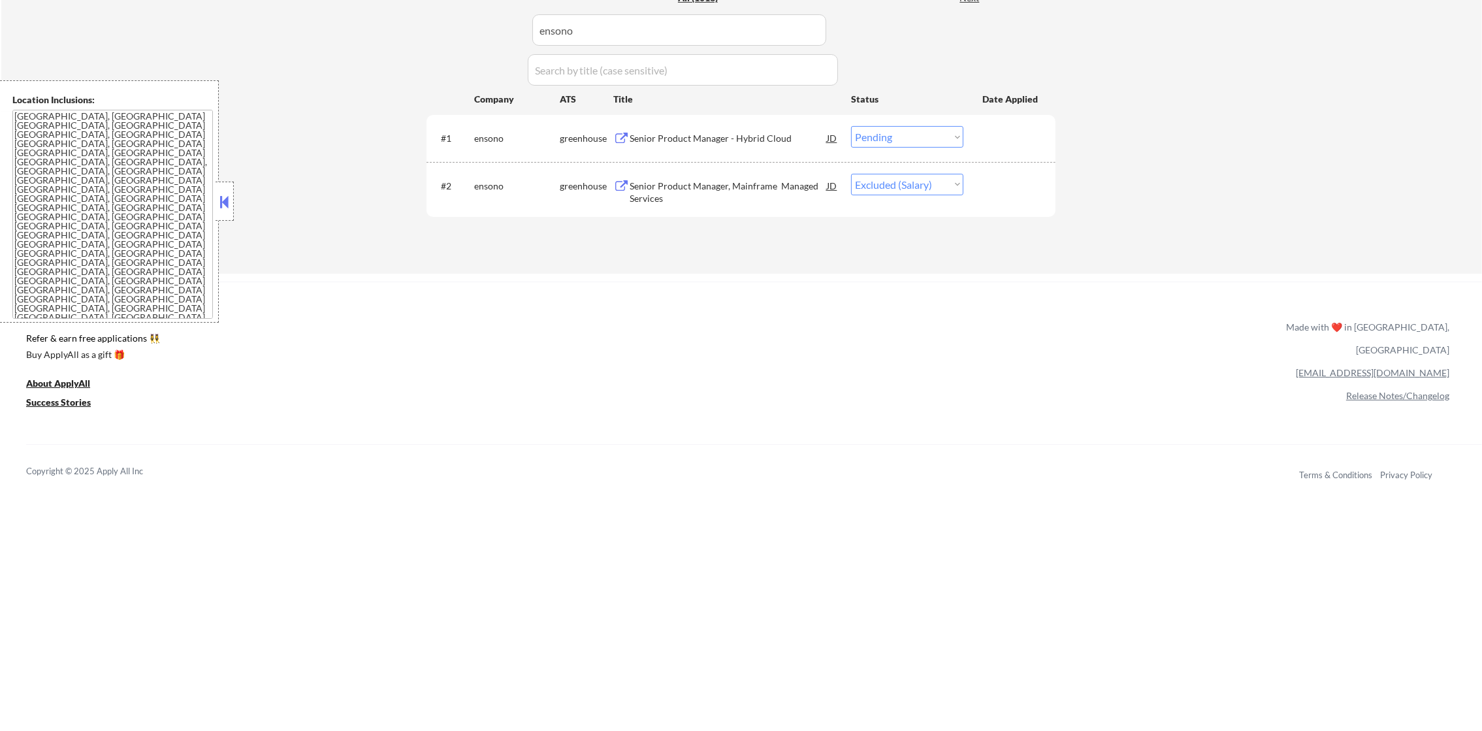
click at [722, 142] on div "Senior Product Manager - Hybrid Cloud" at bounding box center [728, 138] width 197 height 13
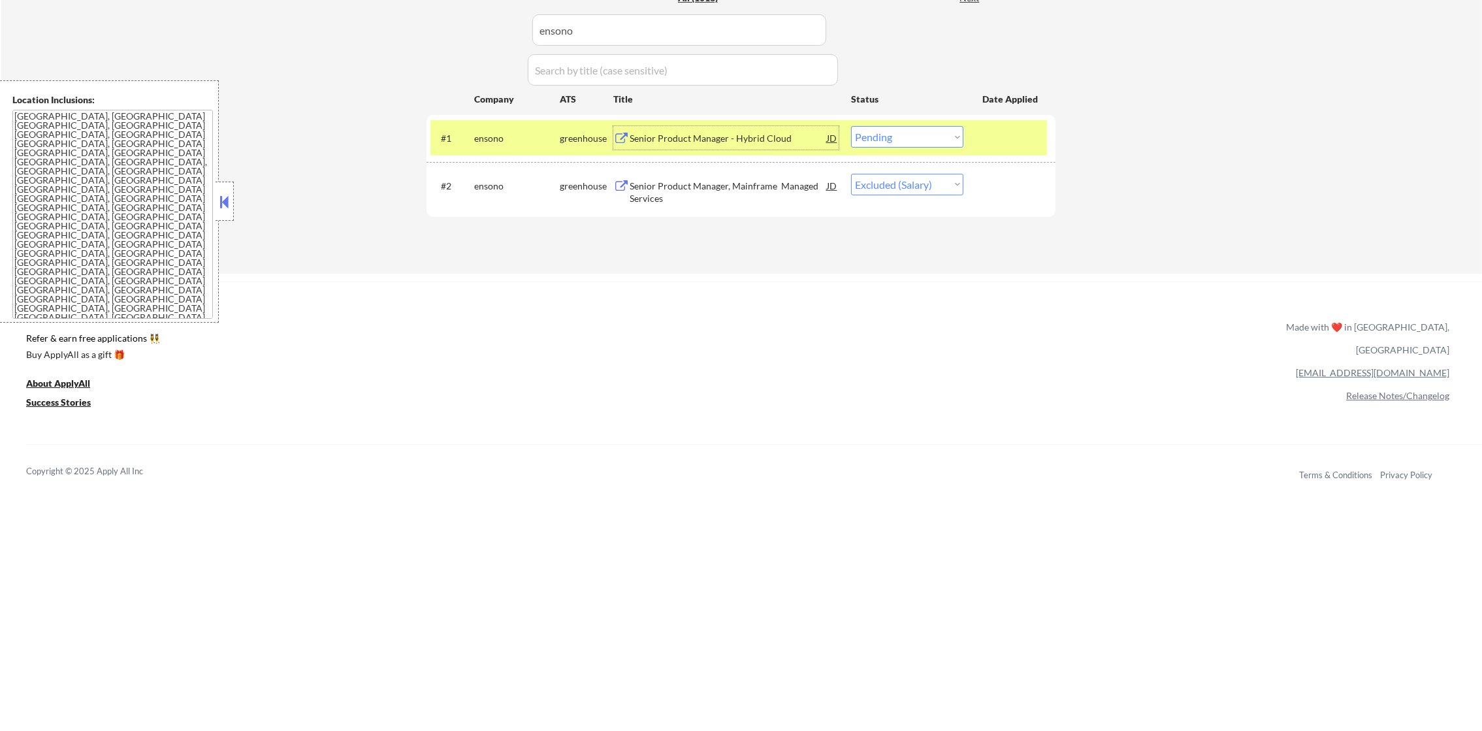
click at [949, 137] on select "Choose an option... Pending Applied Excluded (Questions) Excluded (Expired) Exc…" at bounding box center [907, 137] width 112 height 22
click at [851, 126] on select "Choose an option... Pending Applied Excluded (Questions) Excluded (Expired) Exc…" at bounding box center [907, 137] width 112 height 22
drag, startPoint x: 464, startPoint y: 142, endPoint x: 519, endPoint y: 5, distance: 148.6
click at [464, 142] on div "#1" at bounding box center [452, 138] width 23 height 13
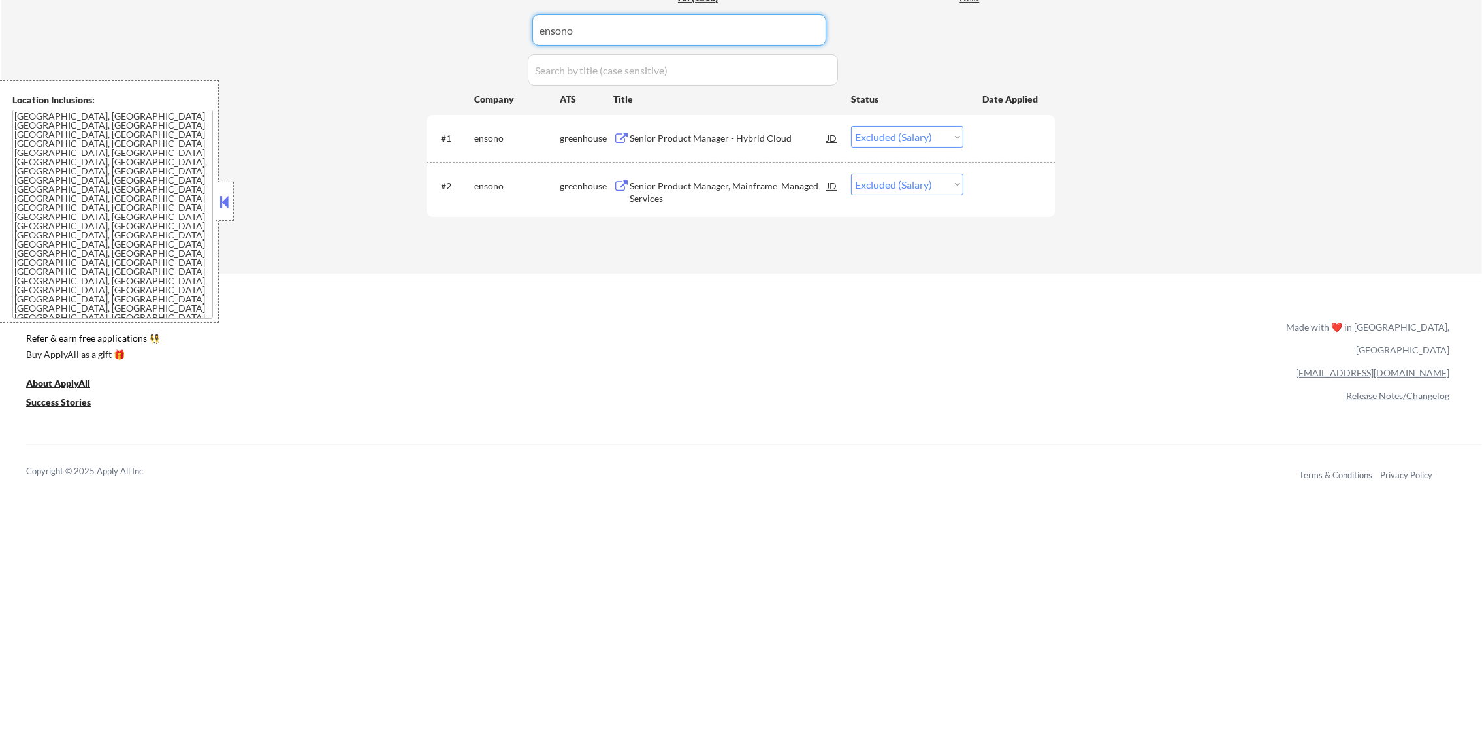
drag, startPoint x: 660, startPoint y: 44, endPoint x: 434, endPoint y: 34, distance: 226.2
click at [440, 35] on div "Applications Pending (174) Excluded (633) Applied (206) All (1013) View All Res…" at bounding box center [740, 108] width 629 height 281
paste input "turnstile"
click at [434, 34] on div "Applications Pending (174) Excluded (633) Applied (206) All (1013) View All Res…" at bounding box center [740, 108] width 629 height 281
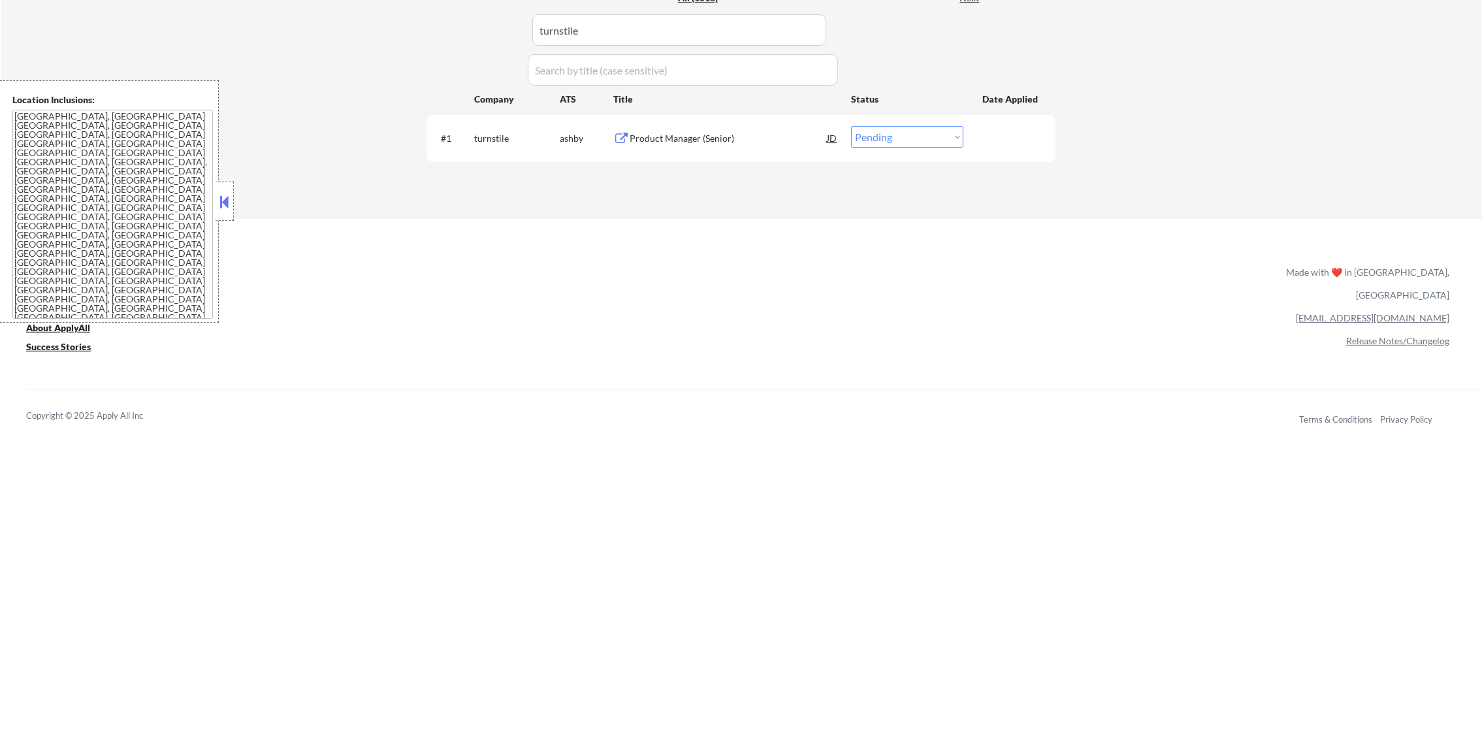
click at [722, 130] on div "Product Manager (Senior)" at bounding box center [728, 138] width 197 height 24
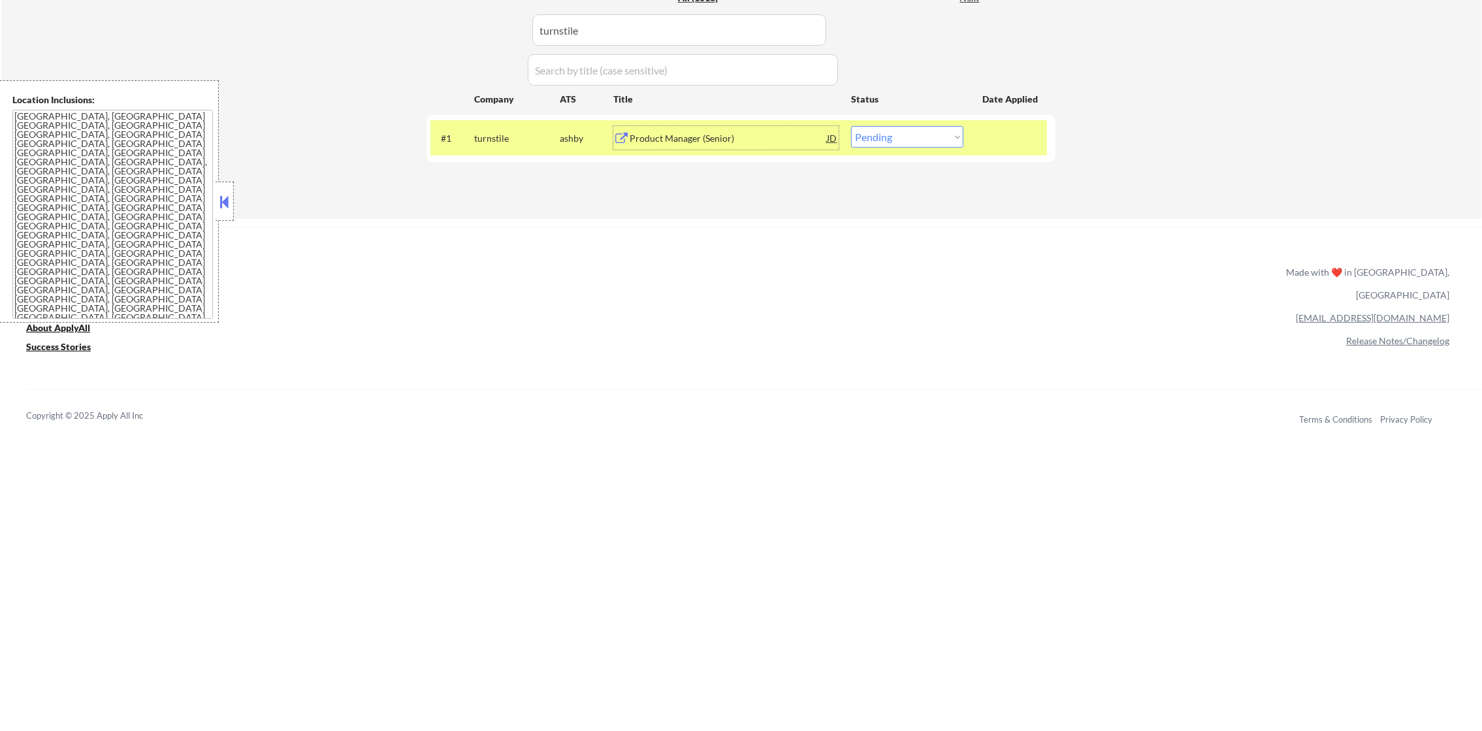
click at [877, 149] on div "#1 turnstile ashby Product Manager (Senior) JD Choose an option... Pending Appl…" at bounding box center [738, 137] width 617 height 35
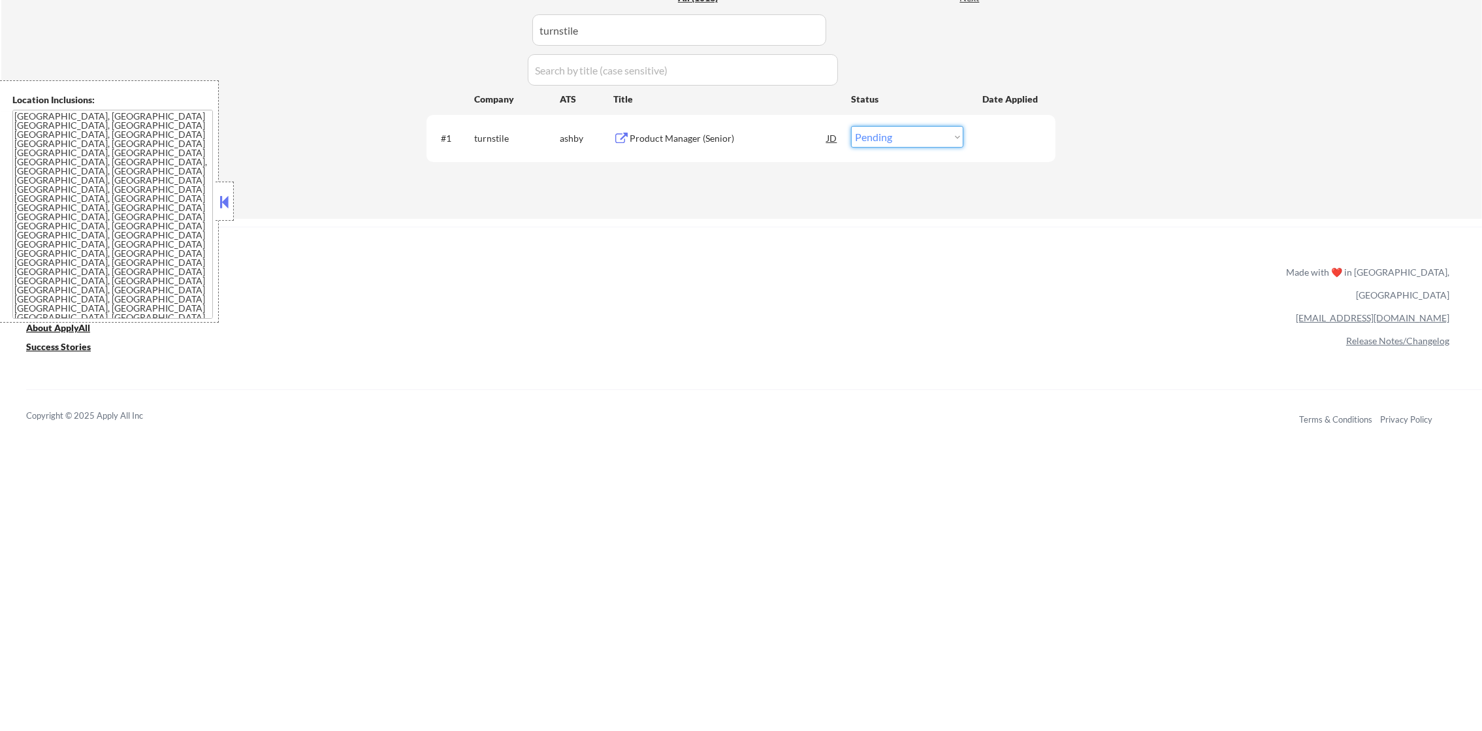
click at [897, 135] on select "Choose an option... Pending Applied Excluded (Questions) Excluded (Expired) Exc…" at bounding box center [907, 137] width 112 height 22
click at [851, 126] on select "Choose an option... Pending Applied Excluded (Questions) Excluded (Expired) Exc…" at bounding box center [907, 137] width 112 height 22
drag, startPoint x: 647, startPoint y: 11, endPoint x: 538, endPoint y: 25, distance: 110.6
click at [538, 25] on div "Applications Pending (173) Excluded (634) Applied (206) All (1013) View All Res…" at bounding box center [740, 80] width 629 height 225
paste input "simplepractice55"
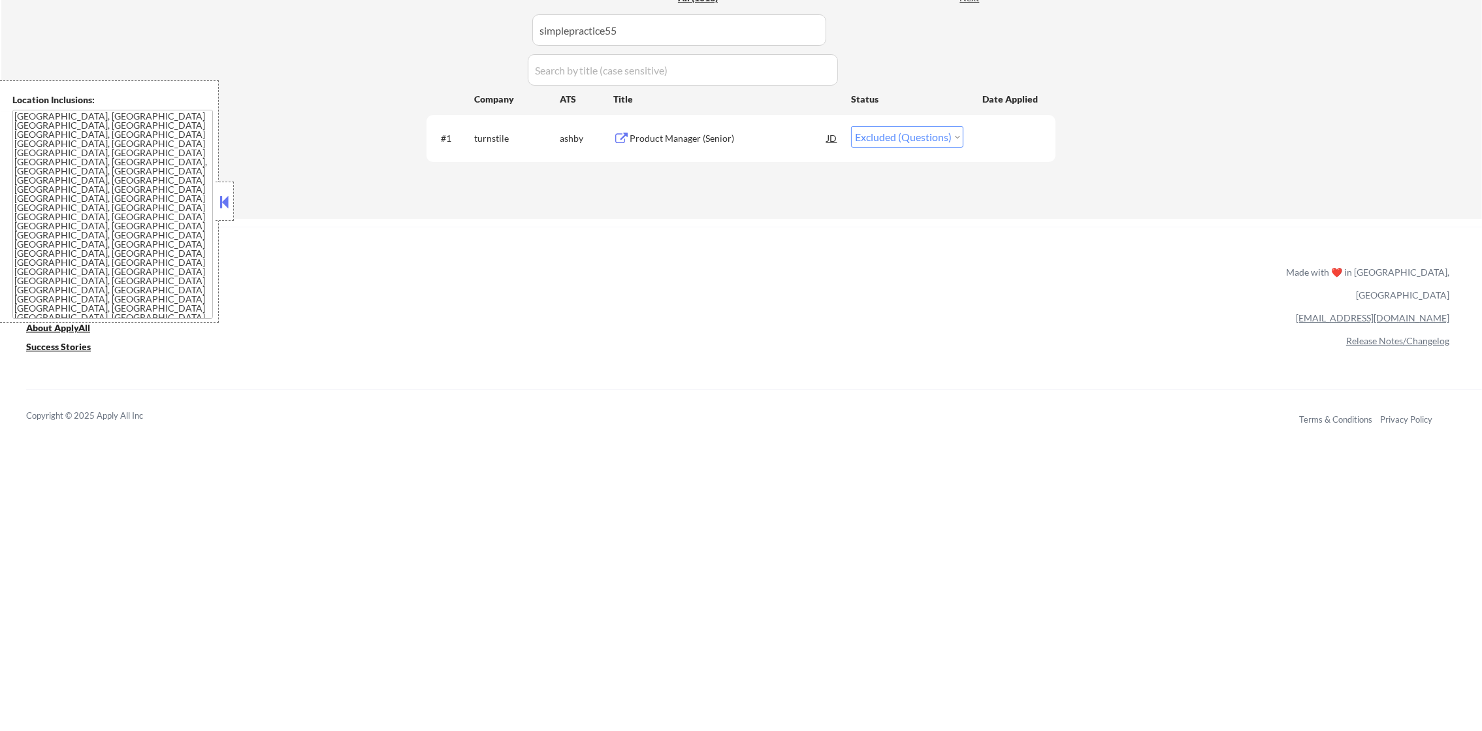
click at [518, 25] on div "Applications Pending (173) Excluded (634) Applied (206) All (1013) View All Res…" at bounding box center [740, 80] width 629 height 225
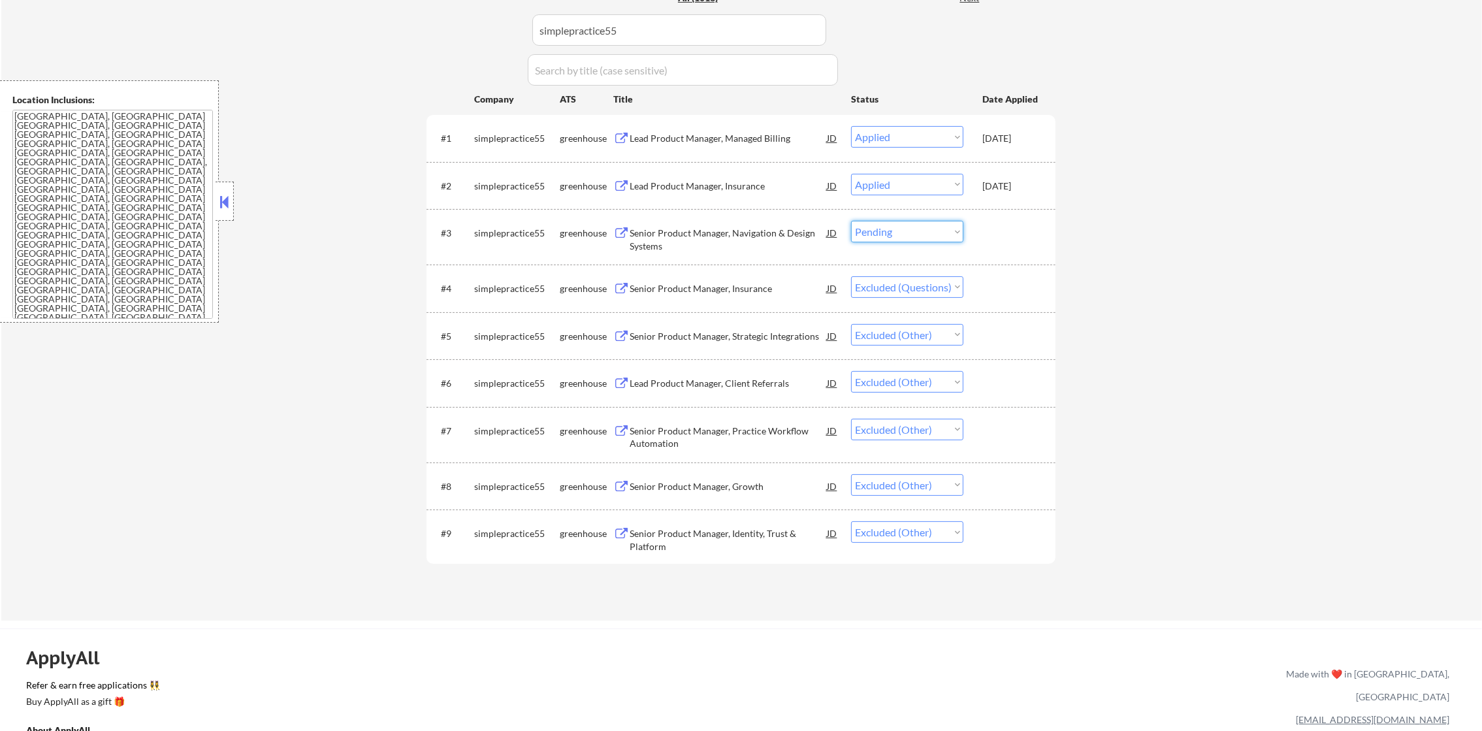
click at [886, 240] on select "Choose an option... Pending Applied Excluded (Questions) Excluded (Expired) Exc…" at bounding box center [907, 232] width 112 height 22
click at [851, 221] on select "Choose an option... Pending Applied Excluded (Questions) Excluded (Expired) Exc…" at bounding box center [907, 232] width 112 height 22
paste input "wellsaidlabs"
drag, startPoint x: 644, startPoint y: 24, endPoint x: 351, endPoint y: 27, distance: 293.3
click at [351, 27] on div "← Return to /applysquad Mailslurp Inbox Job Search Builder Joseph Shum User Ema…" at bounding box center [741, 140] width 1481 height 960
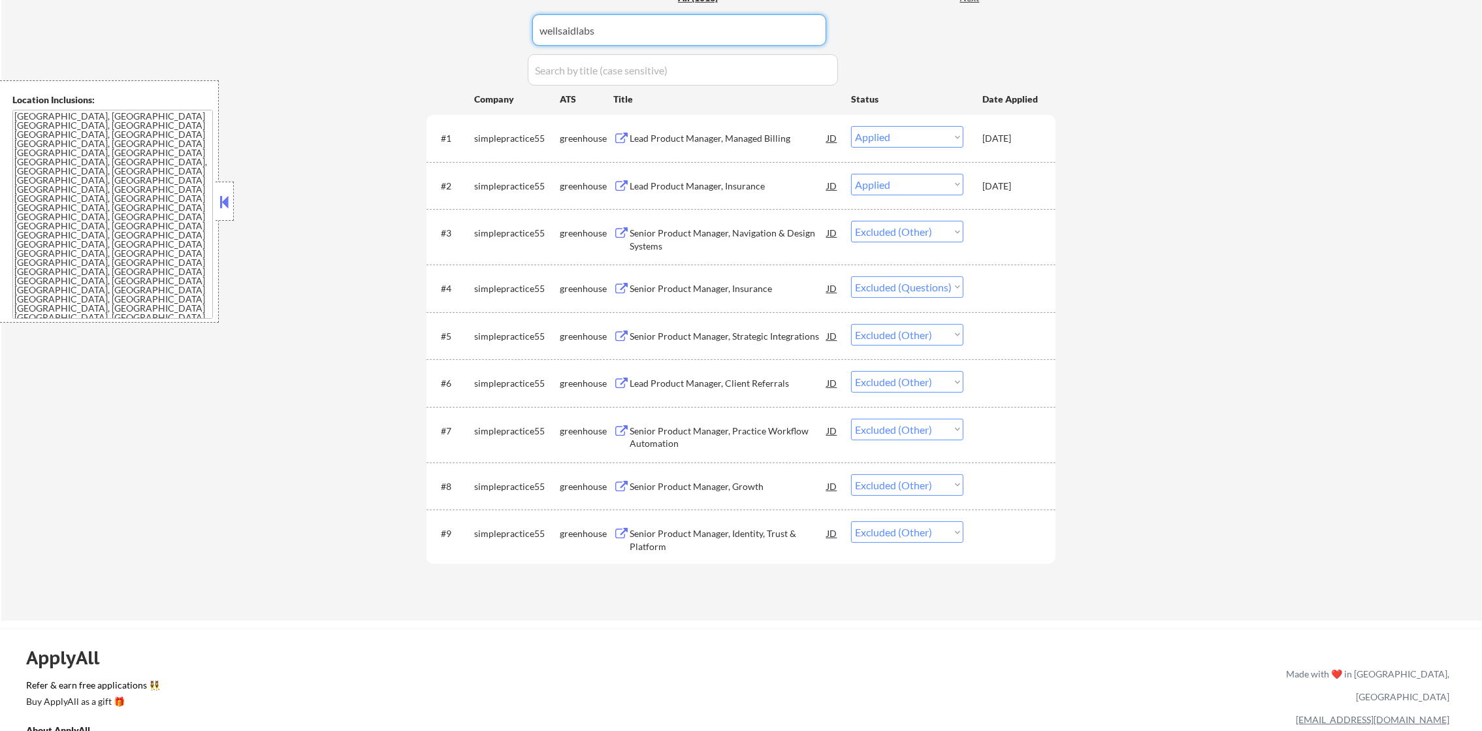
click at [351, 27] on div "← Return to /applysquad Mailslurp Inbox Job Search Builder Joseph Shum User Ema…" at bounding box center [741, 140] width 1481 height 960
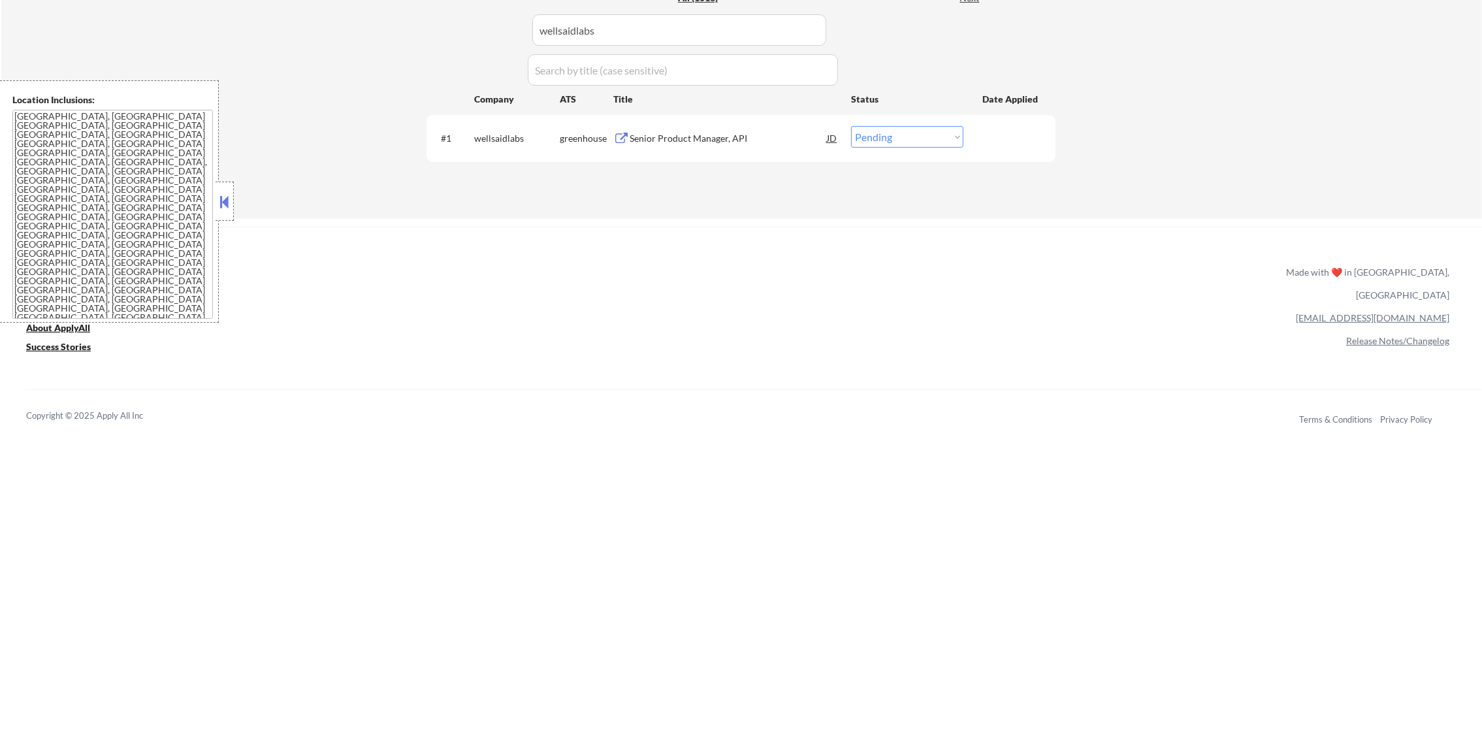
click at [736, 126] on div "Senior Product Manager, API" at bounding box center [728, 138] width 197 height 24
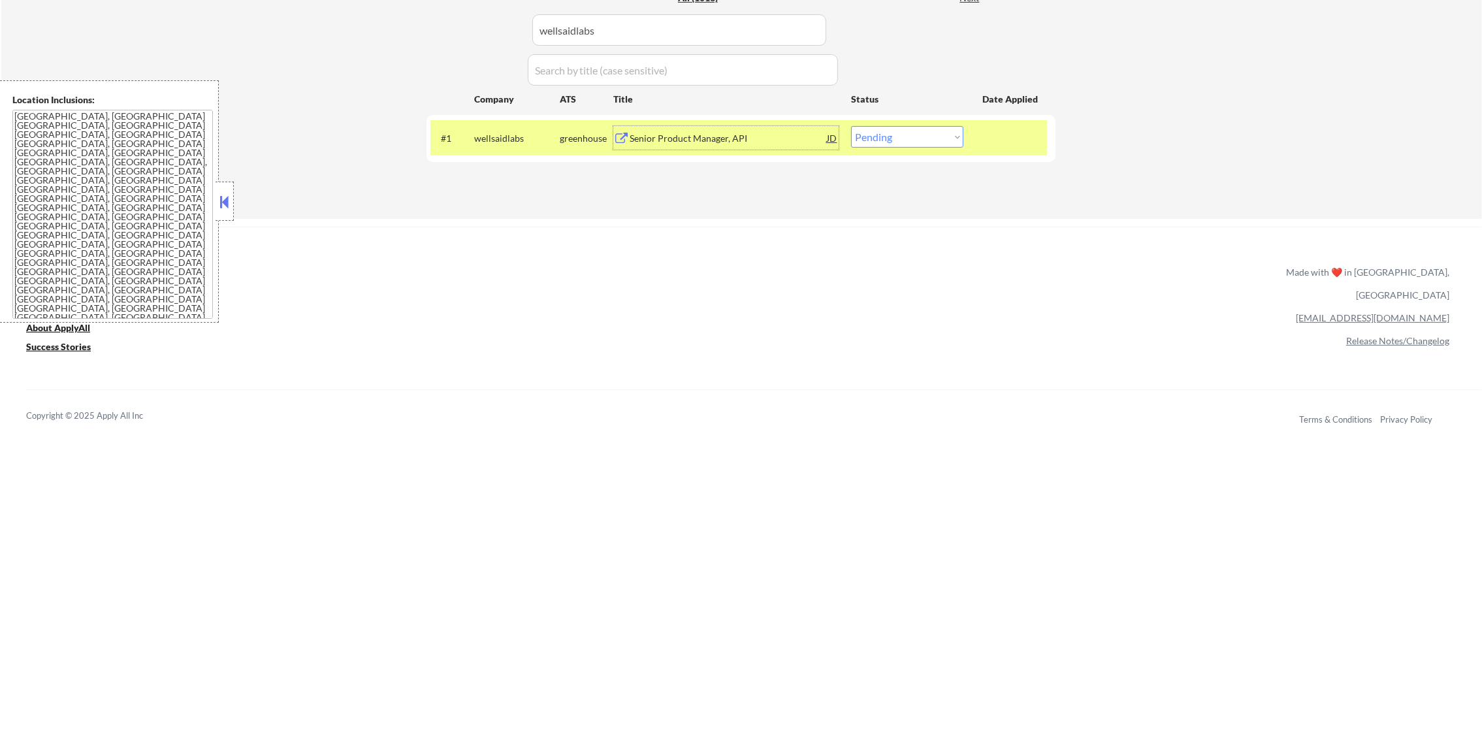
click at [947, 141] on select "Choose an option... Pending Applied Excluded (Questions) Excluded (Expired) Exc…" at bounding box center [907, 137] width 112 height 22
click at [851, 126] on select "Choose an option... Pending Applied Excluded (Questions) Excluded (Expired) Exc…" at bounding box center [907, 137] width 112 height 22
click at [522, 172] on div "Applications Pending (172) Excluded (635) Applied (206) All (1013) View All Res…" at bounding box center [740, 80] width 629 height 225
drag, startPoint x: 498, startPoint y: 136, endPoint x: 820, endPoint y: 79, distance: 326.3
click at [503, 133] on div "wellsaidlabs" at bounding box center [517, 138] width 86 height 13
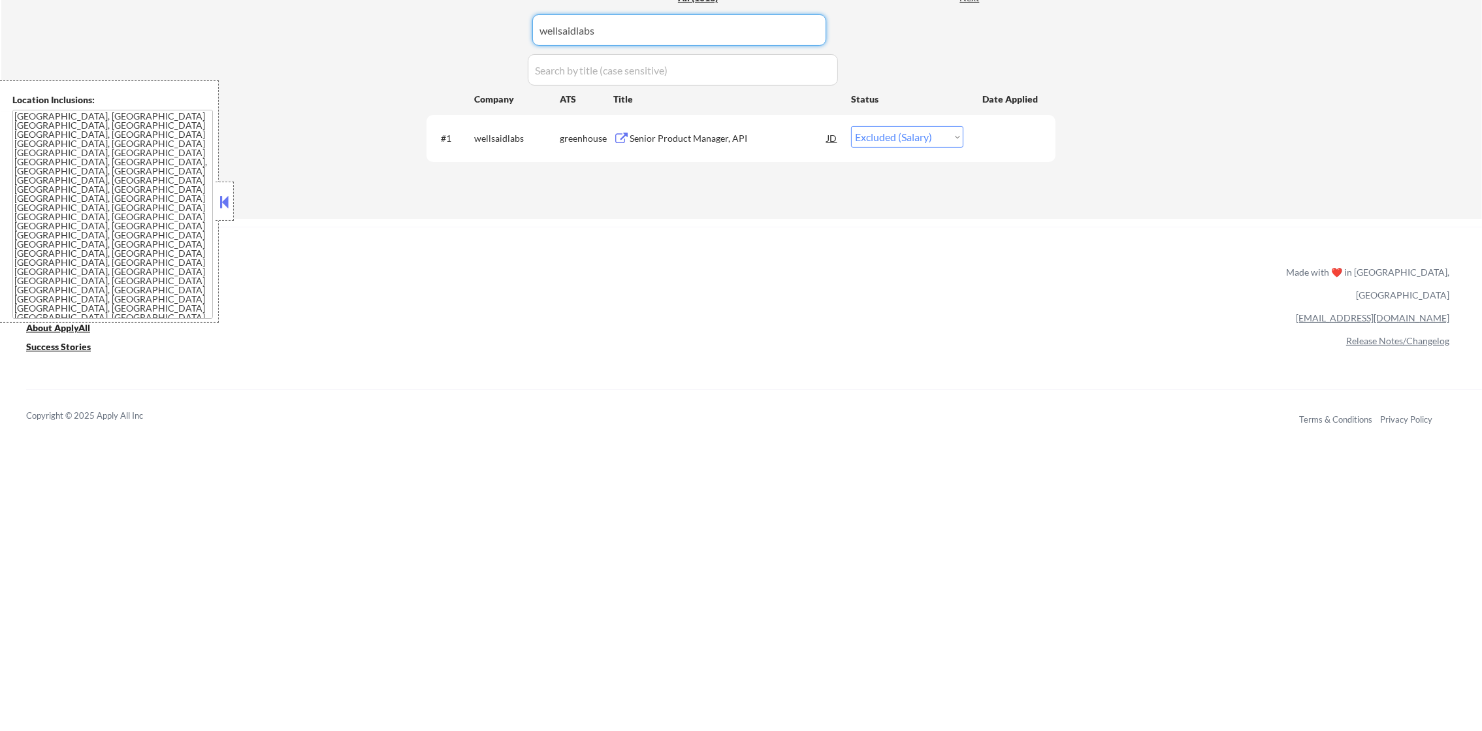
paste input "yougov"
drag, startPoint x: 619, startPoint y: 30, endPoint x: 437, endPoint y: 40, distance: 181.9
click at [437, 40] on div "Applications Pending (171) Excluded (636) Applied (206) All (1013) View All Res…" at bounding box center [740, 80] width 629 height 225
click at [436, 40] on div "Applications Pending (171) Excluded (636) Applied (206) All (1013) View All Res…" at bounding box center [740, 80] width 629 height 225
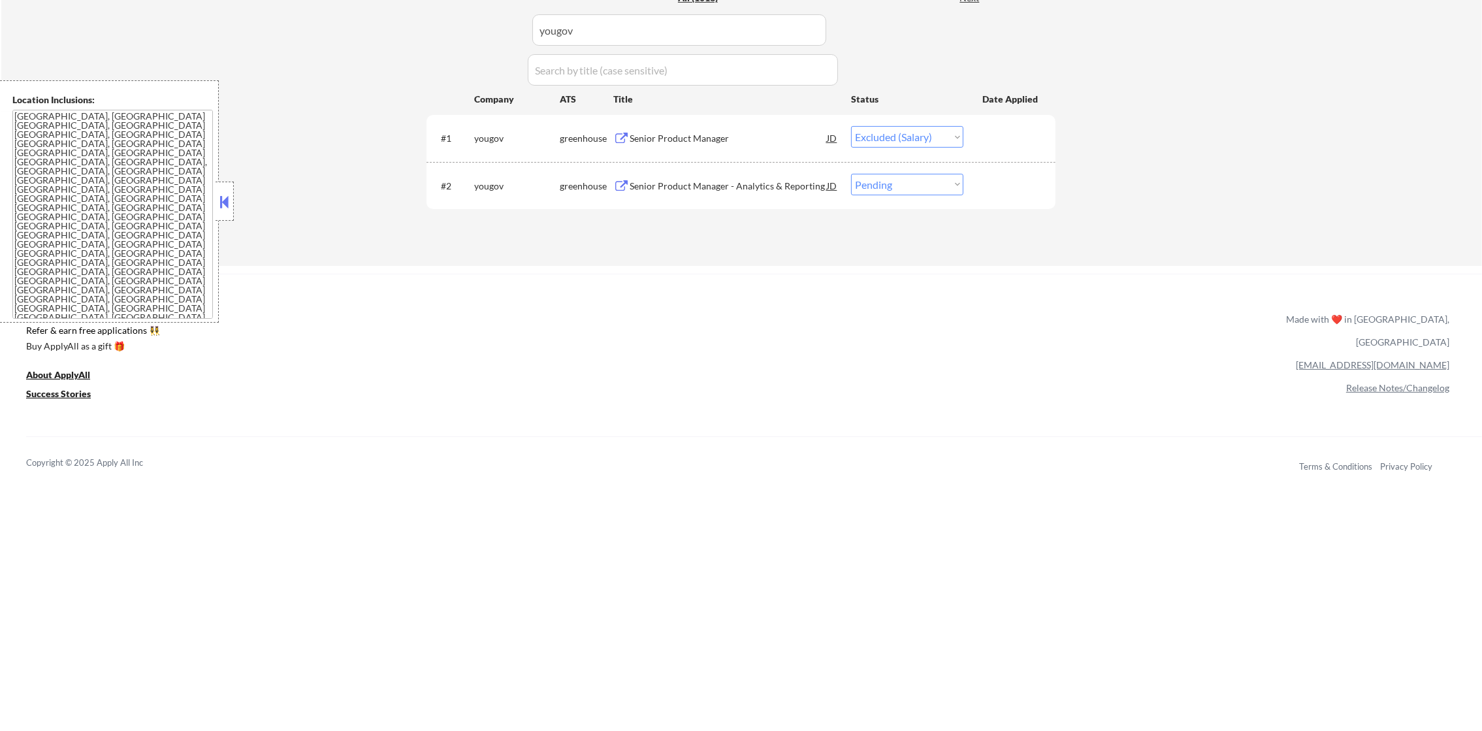
click at [742, 197] on div "#2 yougov greenhouse Senior Product Manager - Analytics & Reporting JD Choose a…" at bounding box center [738, 185] width 617 height 35
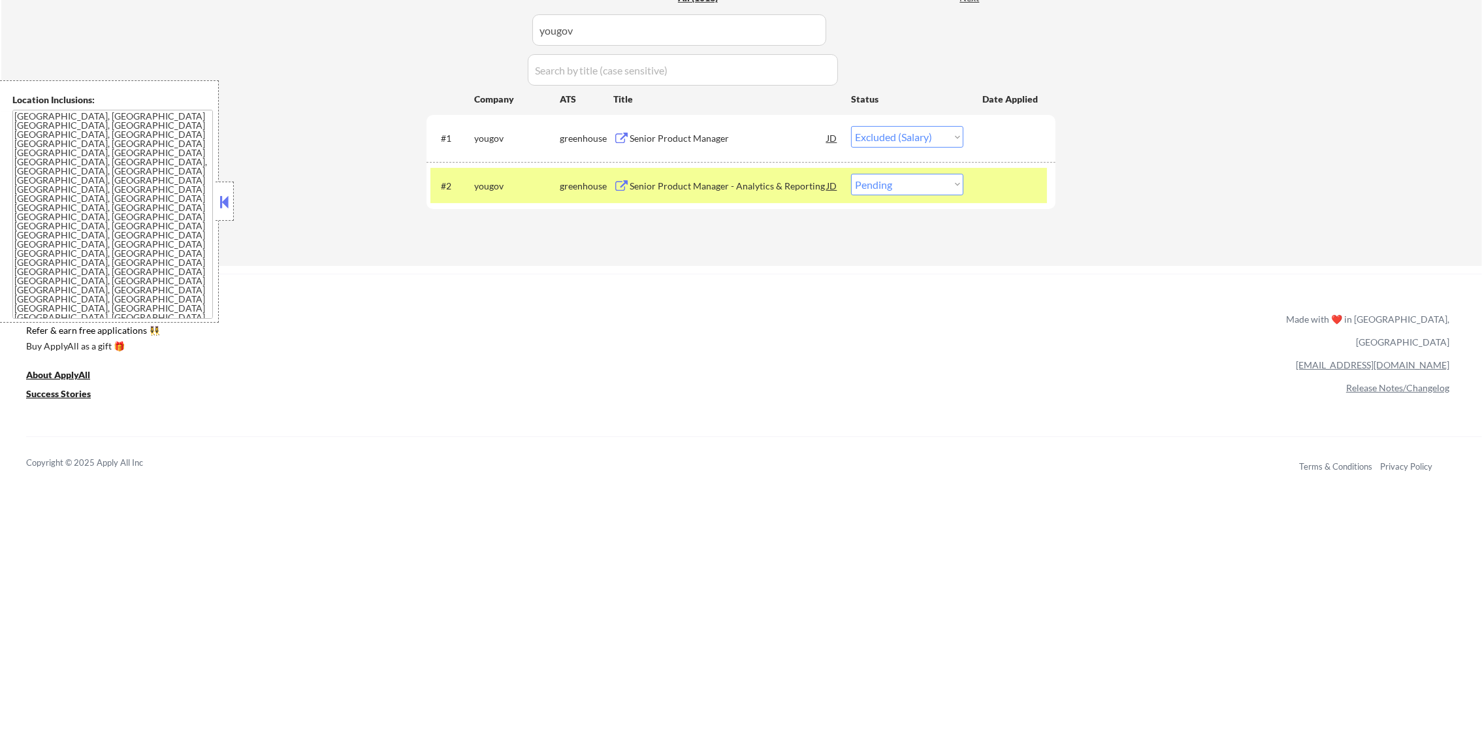
click at [741, 176] on div "Senior Product Manager - Analytics & Reporting" at bounding box center [728, 186] width 197 height 24
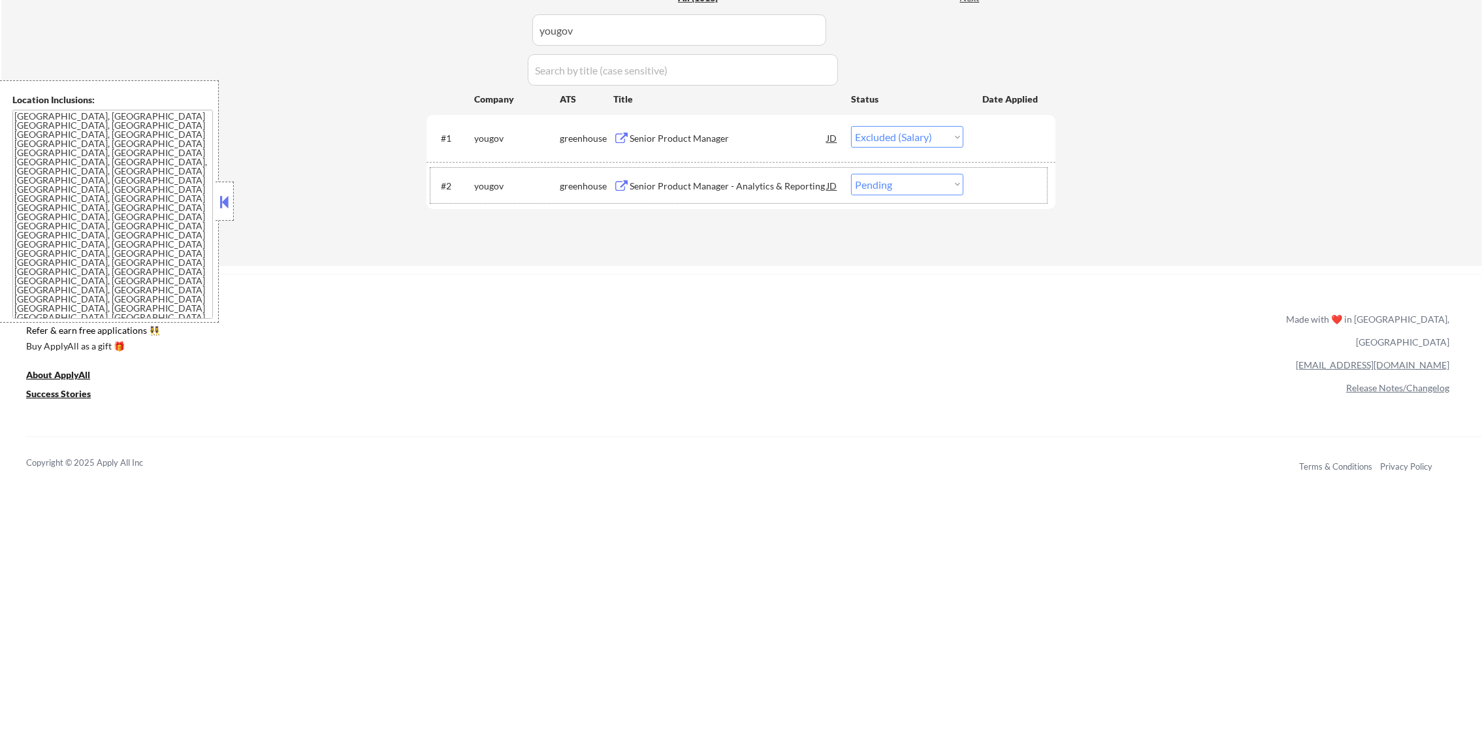
click at [491, 182] on div "yougov" at bounding box center [517, 186] width 86 height 13
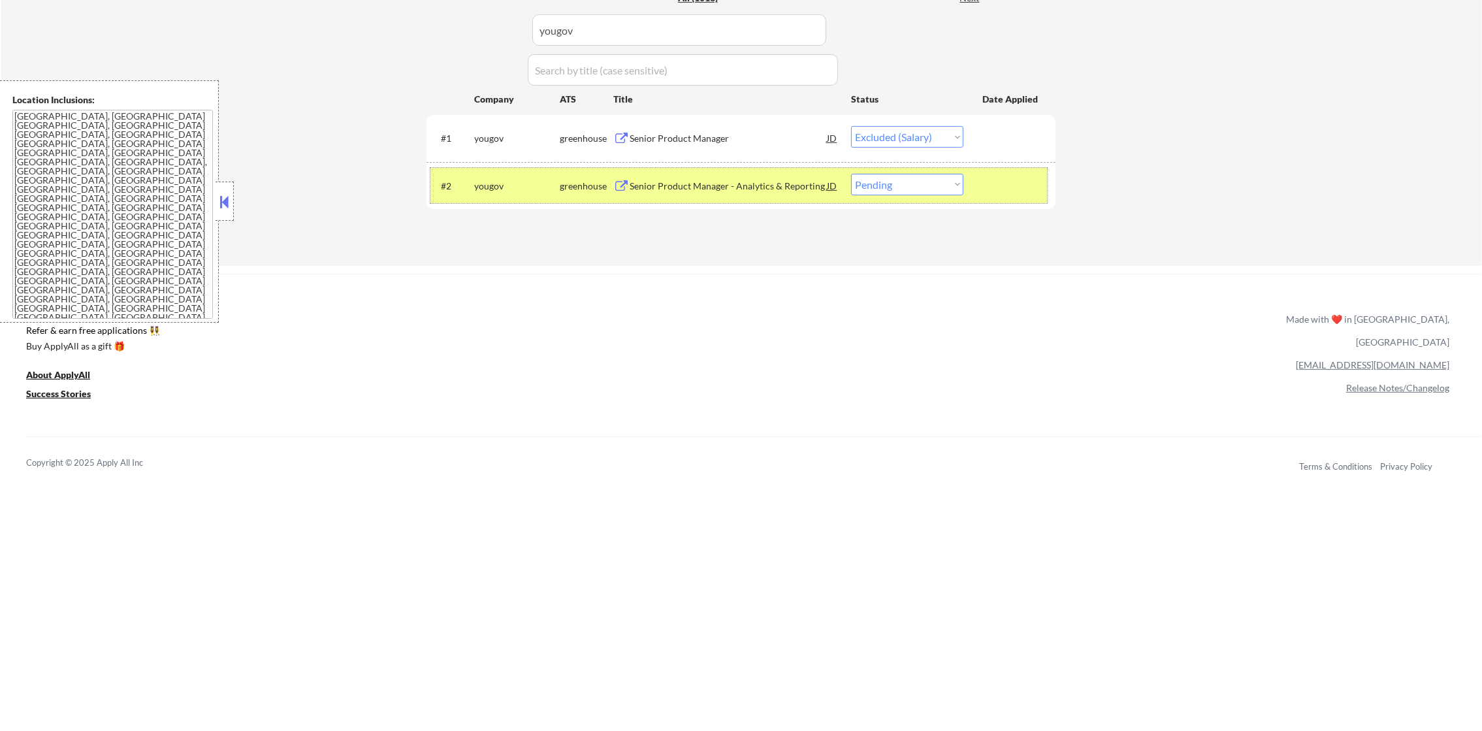
click at [946, 193] on select "Choose an option... Pending Applied Excluded (Questions) Excluded (Expired) Exc…" at bounding box center [907, 185] width 112 height 22
click at [851, 174] on select "Choose an option... Pending Applied Excluded (Questions) Excluded (Expired) Exc…" at bounding box center [907, 185] width 112 height 22
click at [522, 191] on div "yougov" at bounding box center [517, 186] width 86 height 13
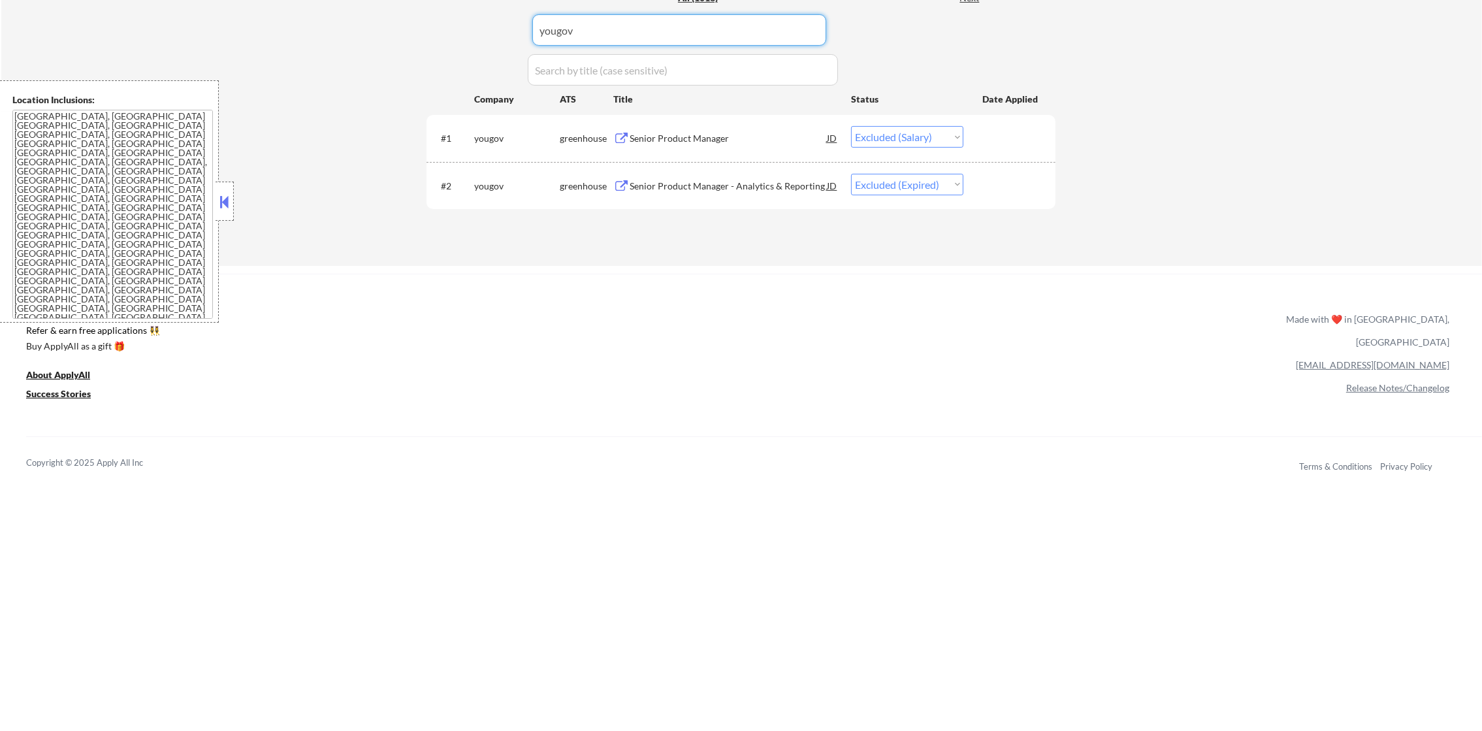
drag, startPoint x: 485, startPoint y: 19, endPoint x: 468, endPoint y: 19, distance: 17.6
click at [477, 19] on div "Applications Pending (170) Excluded (637) Applied (206) All (1013) View All Res…" at bounding box center [740, 104] width 629 height 273
paste input "trussworks"
click at [468, 19] on div "Applications Pending (170) Excluded (637) Applied (206) All (1013) View All Res…" at bounding box center [740, 104] width 629 height 273
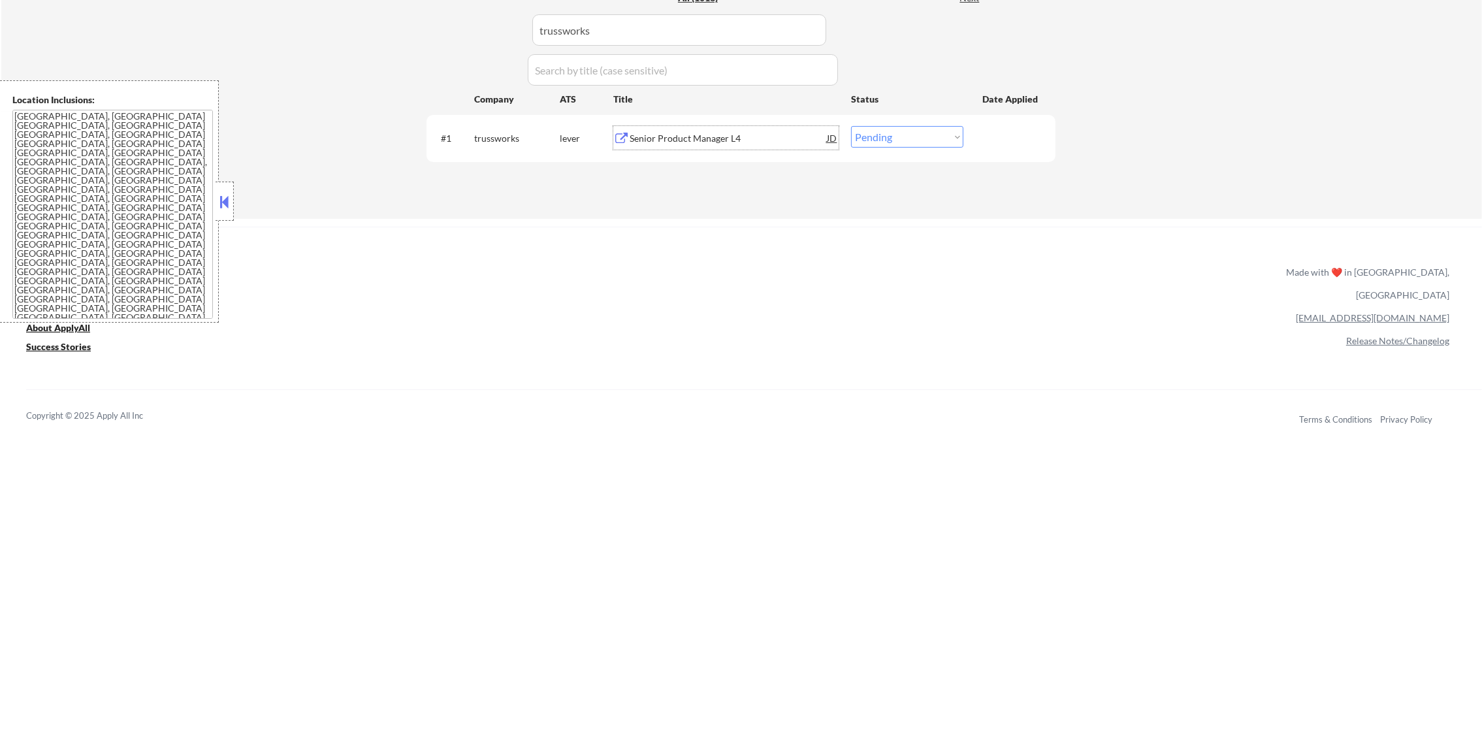
click at [742, 129] on div "Senior Product Manager L4" at bounding box center [728, 138] width 197 height 24
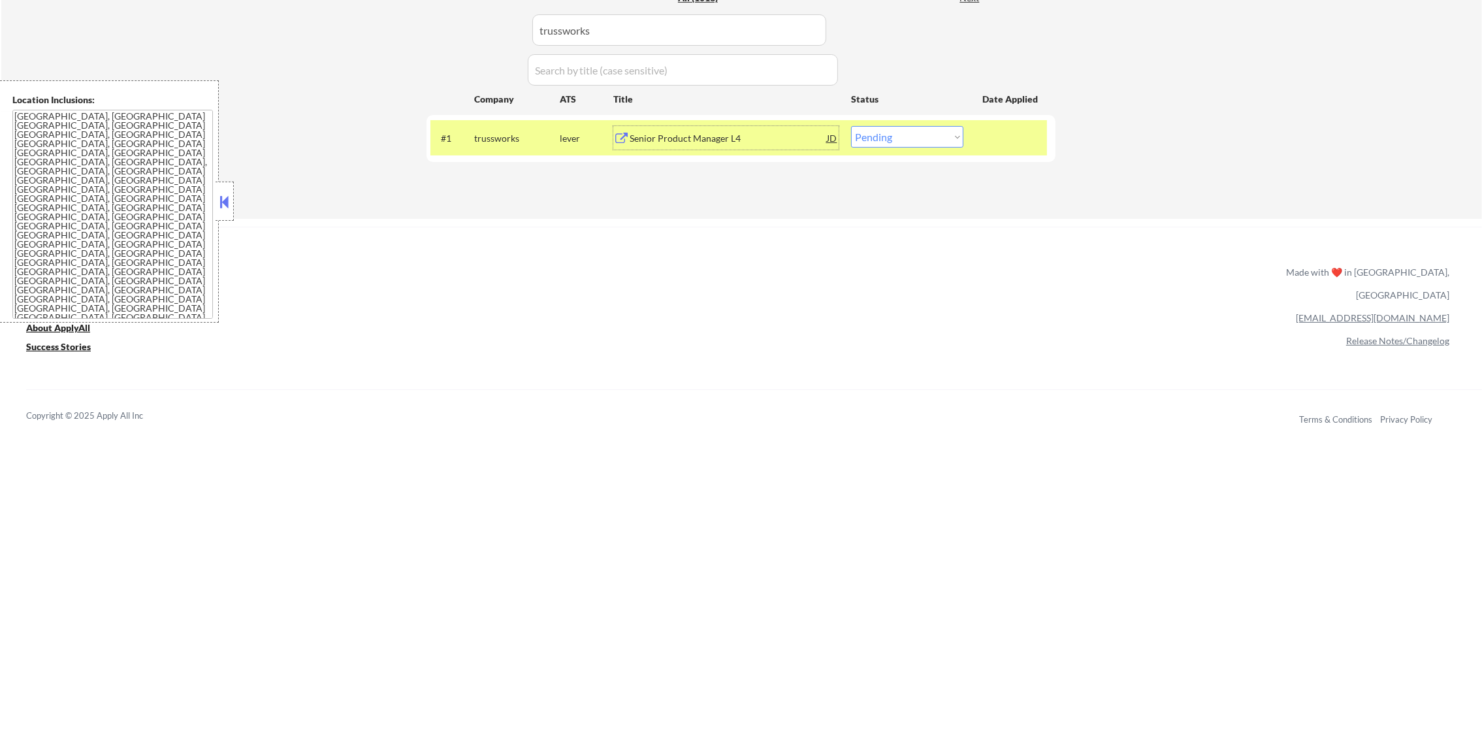
click at [916, 135] on select "Choose an option... Pending Applied Excluded (Questions) Excluded (Expired) Exc…" at bounding box center [907, 137] width 112 height 22
click at [851, 126] on select "Choose an option... Pending Applied Excluded (Questions) Excluded (Expired) Exc…" at bounding box center [907, 137] width 112 height 22
click at [517, 130] on div "trussworks" at bounding box center [517, 138] width 86 height 24
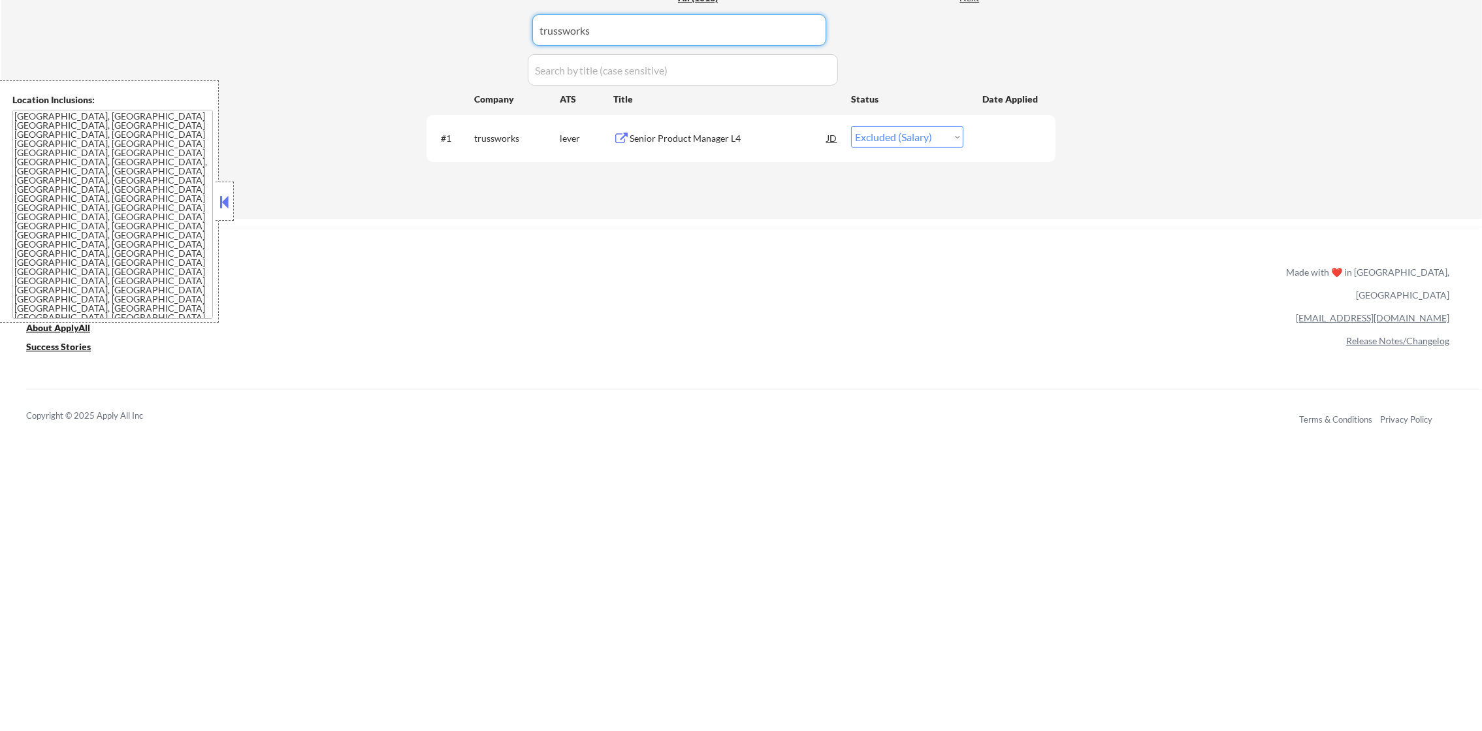
drag, startPoint x: 630, startPoint y: 31, endPoint x: 409, endPoint y: 25, distance: 221.5
click at [428, 24] on div "Applications Pending (169) Excluded (638) Applied (206) All (1013) View All Res…" at bounding box center [740, 80] width 629 height 225
paste input "branch"
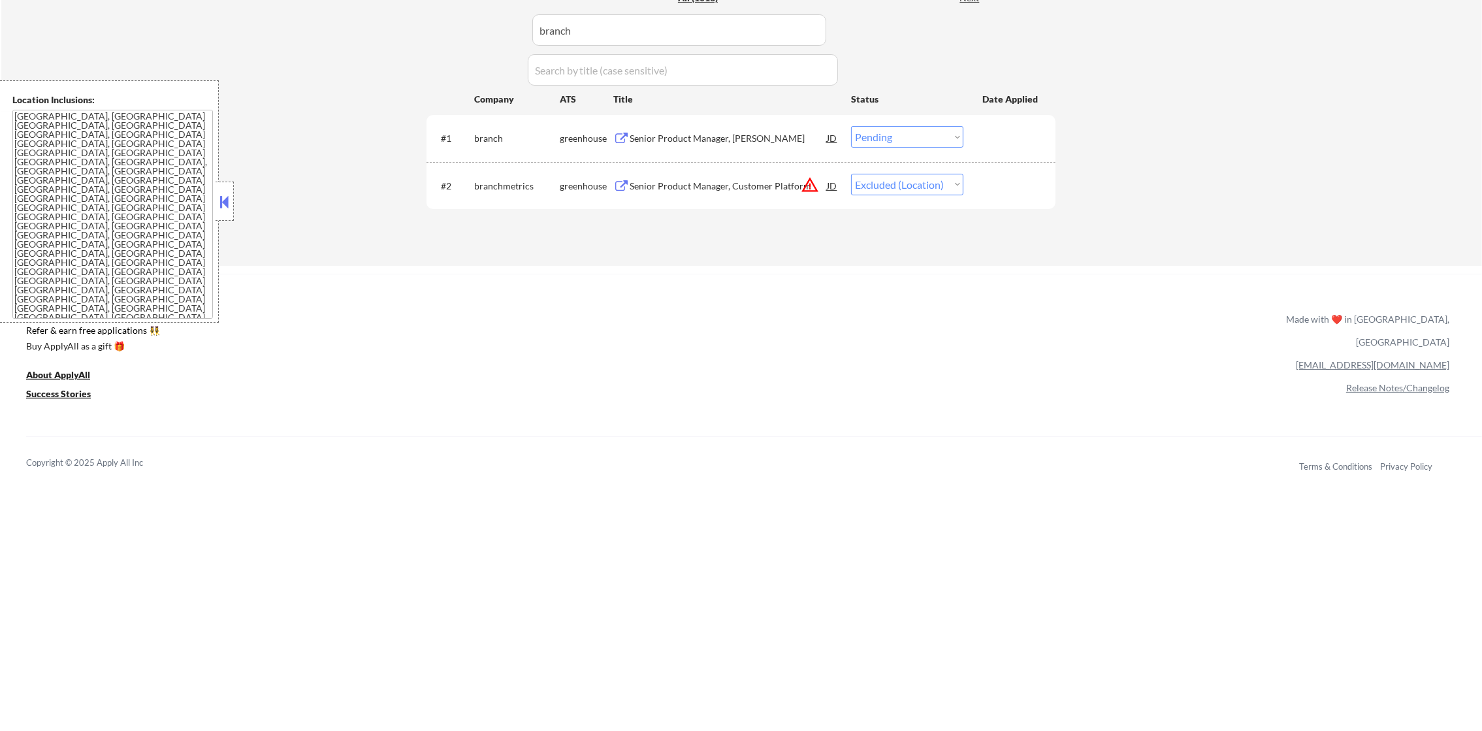
click at [692, 146] on div "Senior Product Manager, [PERSON_NAME]" at bounding box center [728, 138] width 197 height 24
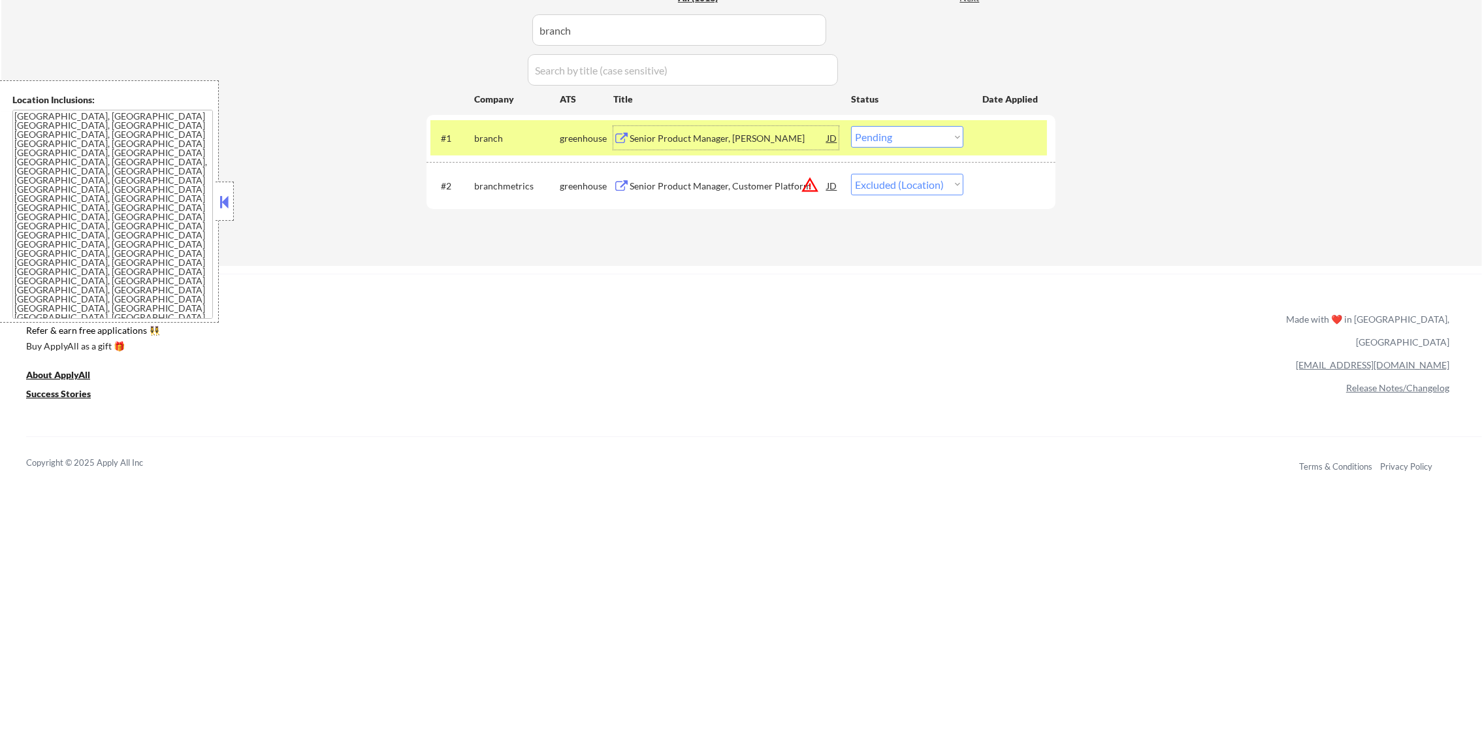
drag, startPoint x: 908, startPoint y: 131, endPoint x: 908, endPoint y: 138, distance: 7.2
click at [908, 133] on select "Choose an option... Pending Applied Excluded (Questions) Excluded (Expired) Exc…" at bounding box center [907, 137] width 112 height 22
click at [851, 126] on select "Choose an option... Pending Applied Excluded (Questions) Excluded (Expired) Exc…" at bounding box center [907, 137] width 112 height 22
click at [496, 133] on div "branch" at bounding box center [517, 138] width 86 height 13
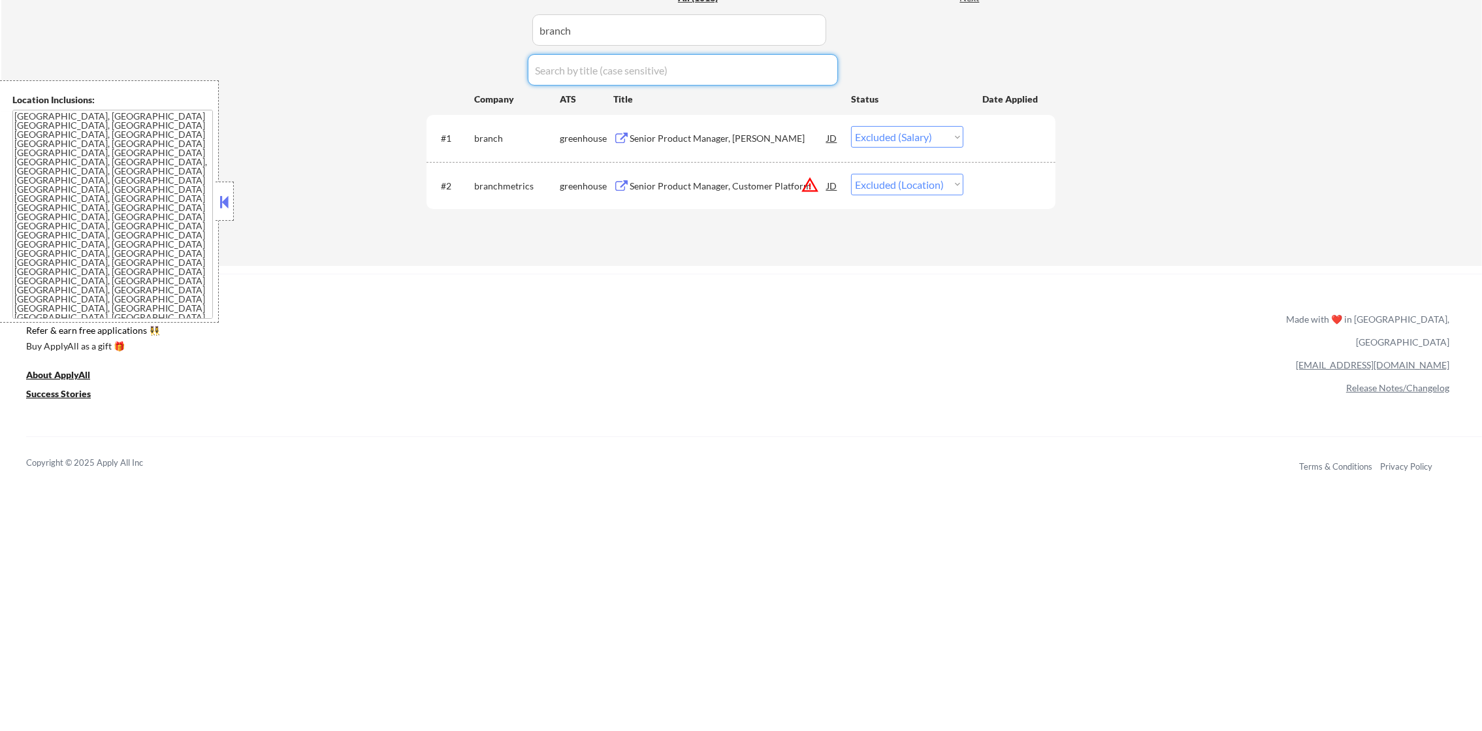
drag, startPoint x: 616, startPoint y: 46, endPoint x: 470, endPoint y: 38, distance: 146.5
click at [470, 38] on div "Applications Pending (168) Excluded (639) Applied (206) All (1013) View All Res…" at bounding box center [740, 104] width 629 height 273
paste input "inspiren"
drag, startPoint x: 595, startPoint y: 33, endPoint x: 402, endPoint y: 35, distance: 193.3
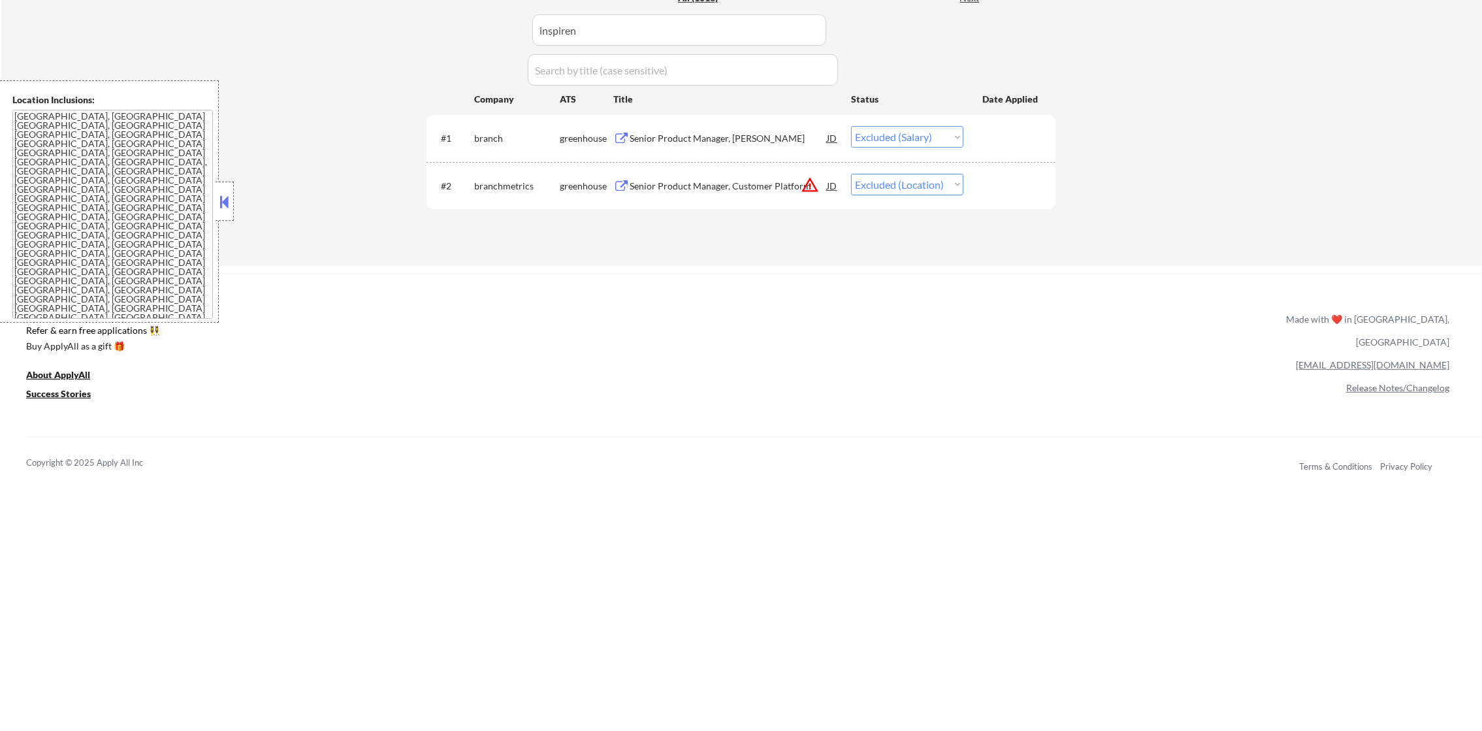
click at [716, 184] on div "Lead Product Manager" at bounding box center [728, 186] width 197 height 13
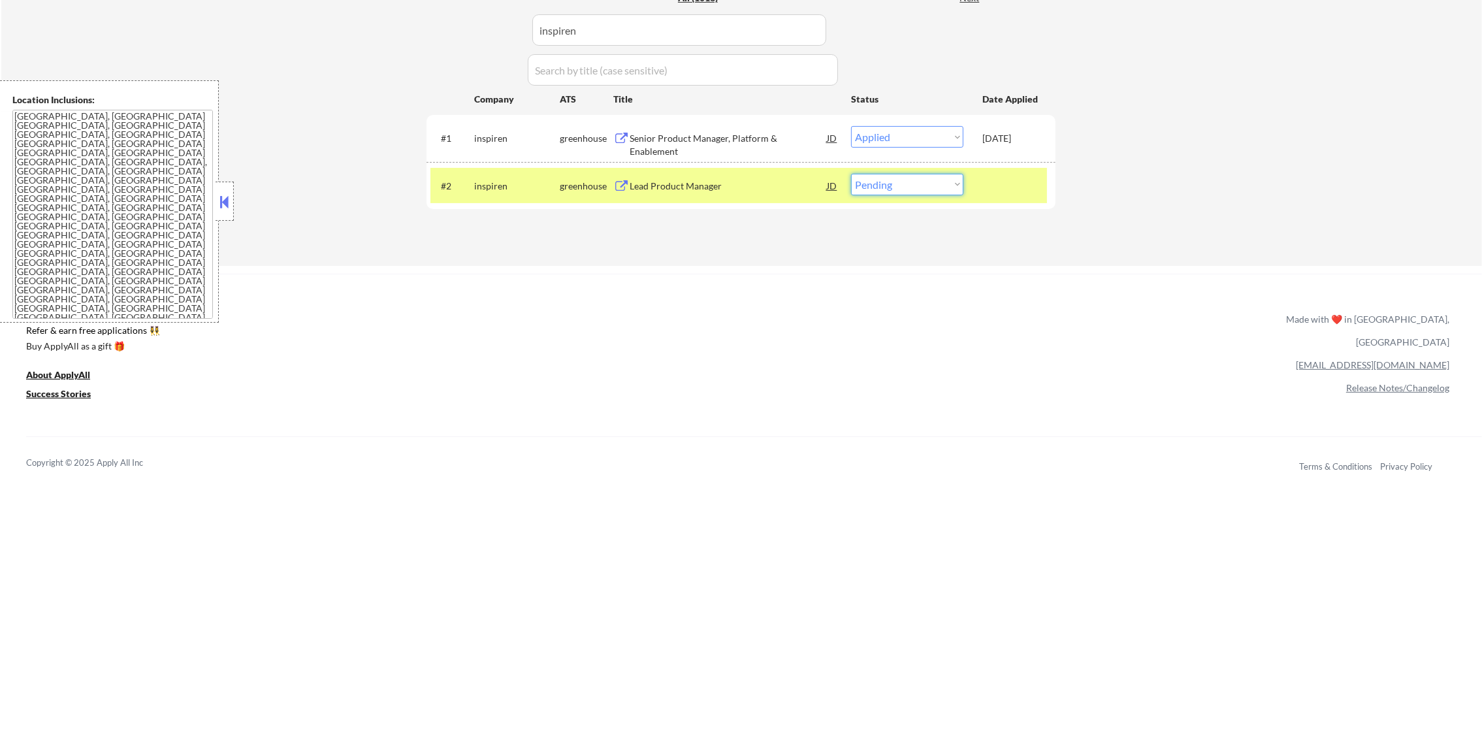
click at [887, 191] on select "Choose an option... Pending Applied Excluded (Questions) Excluded (Expired) Exc…" at bounding box center [907, 185] width 112 height 22
click at [851, 174] on select "Choose an option... Pending Applied Excluded (Questions) Excluded (Expired) Exc…" at bounding box center [907, 185] width 112 height 22
click at [566, 191] on div "greenhouse" at bounding box center [587, 186] width 54 height 13
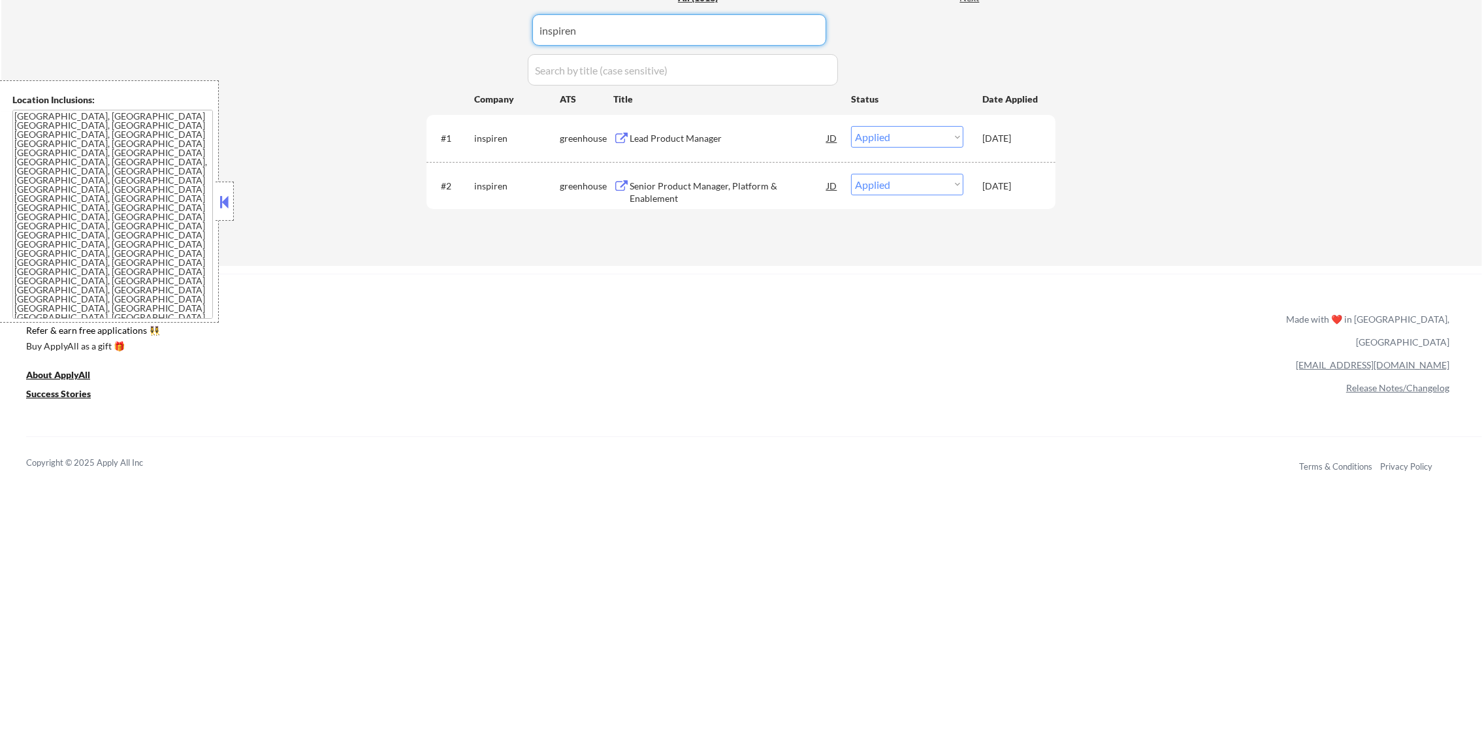
paste input "coreweave"
drag, startPoint x: 590, startPoint y: 30, endPoint x: 398, endPoint y: 39, distance: 191.6
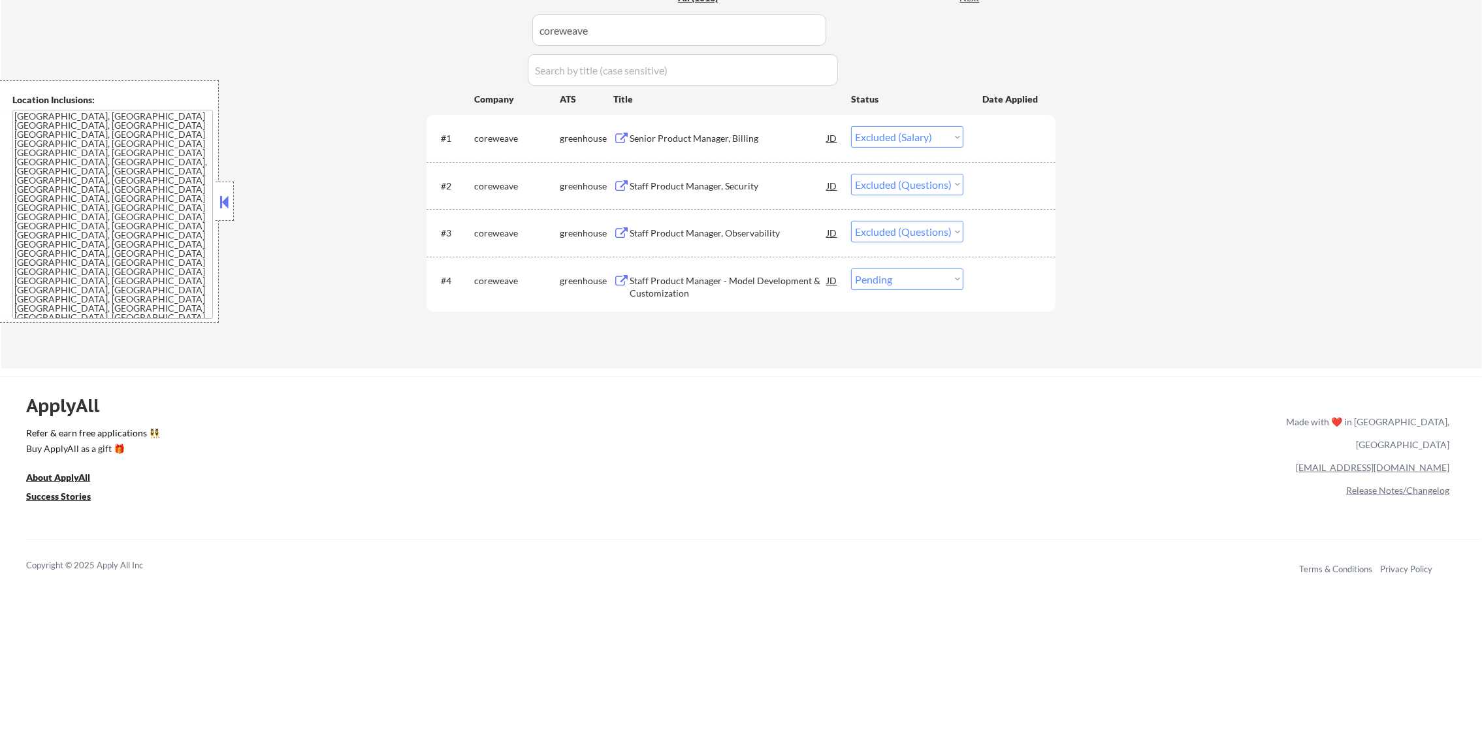
click at [707, 258] on div "#4 coreweave greenhouse Staff Product Manager - Model Development & Customizati…" at bounding box center [740, 285] width 629 height 56
click at [707, 276] on div "Staff Product Manager - Model Development & Customization" at bounding box center [728, 286] width 197 height 25
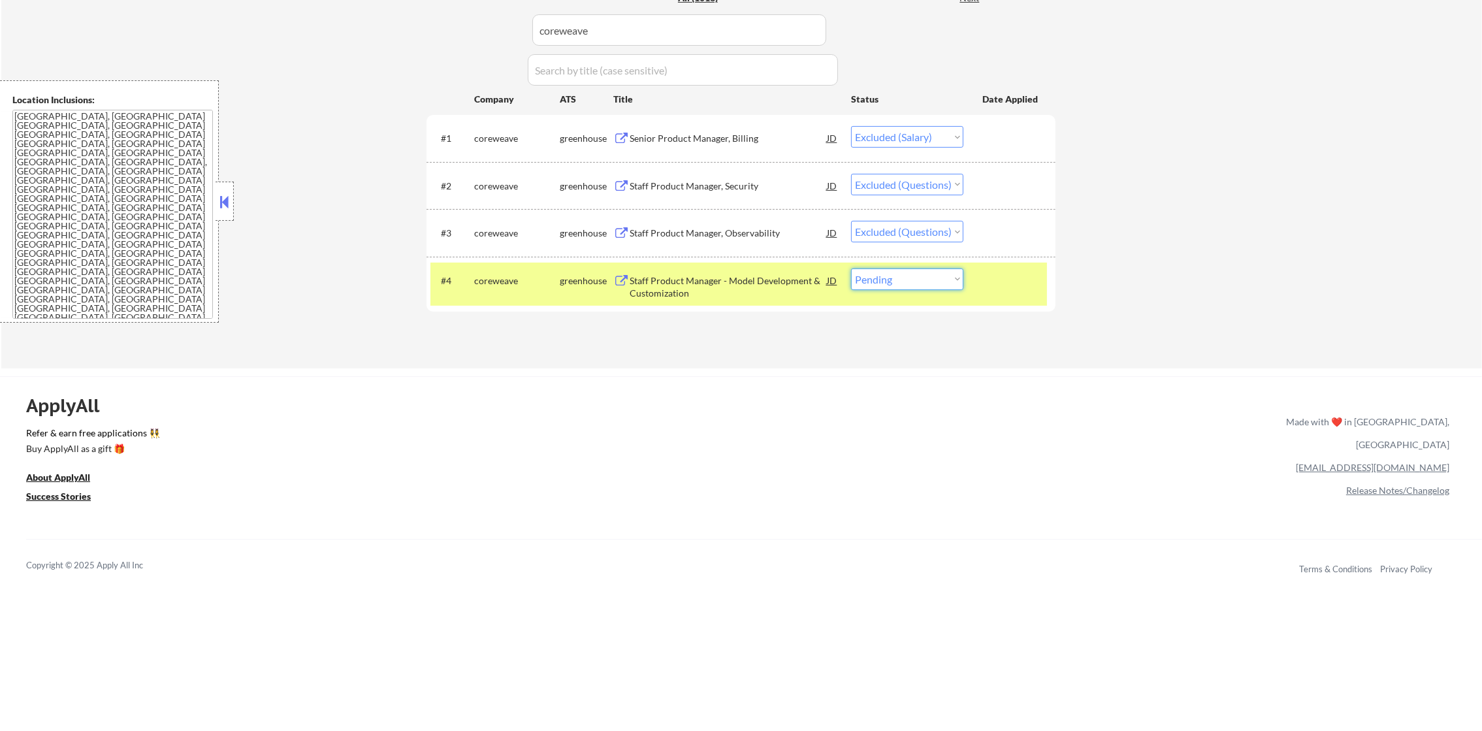
click at [920, 270] on select "Choose an option... Pending Applied Excluded (Questions) Excluded (Expired) Exc…" at bounding box center [907, 279] width 112 height 22
click at [851, 268] on select "Choose an option... Pending Applied Excluded (Questions) Excluded (Expired) Exc…" at bounding box center [907, 279] width 112 height 22
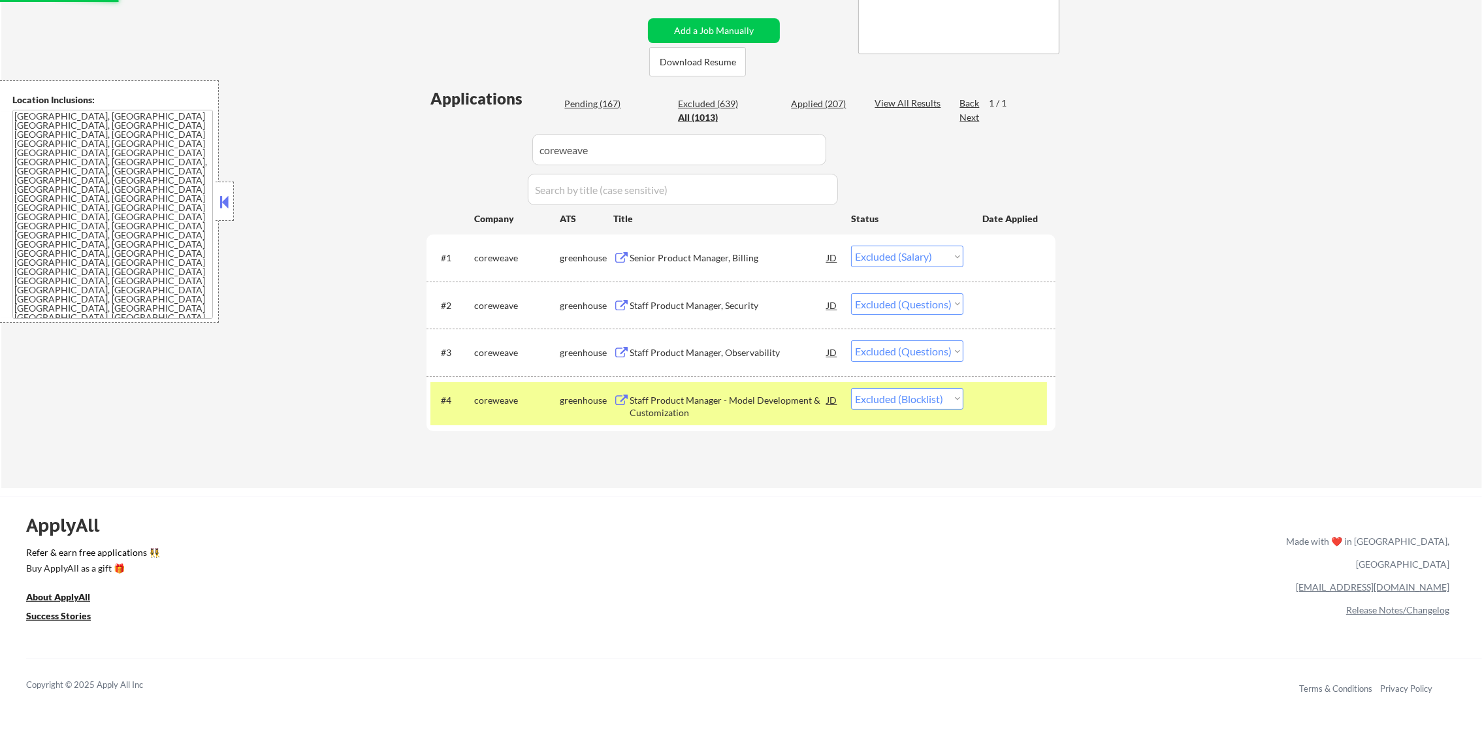
scroll to position [261, 0]
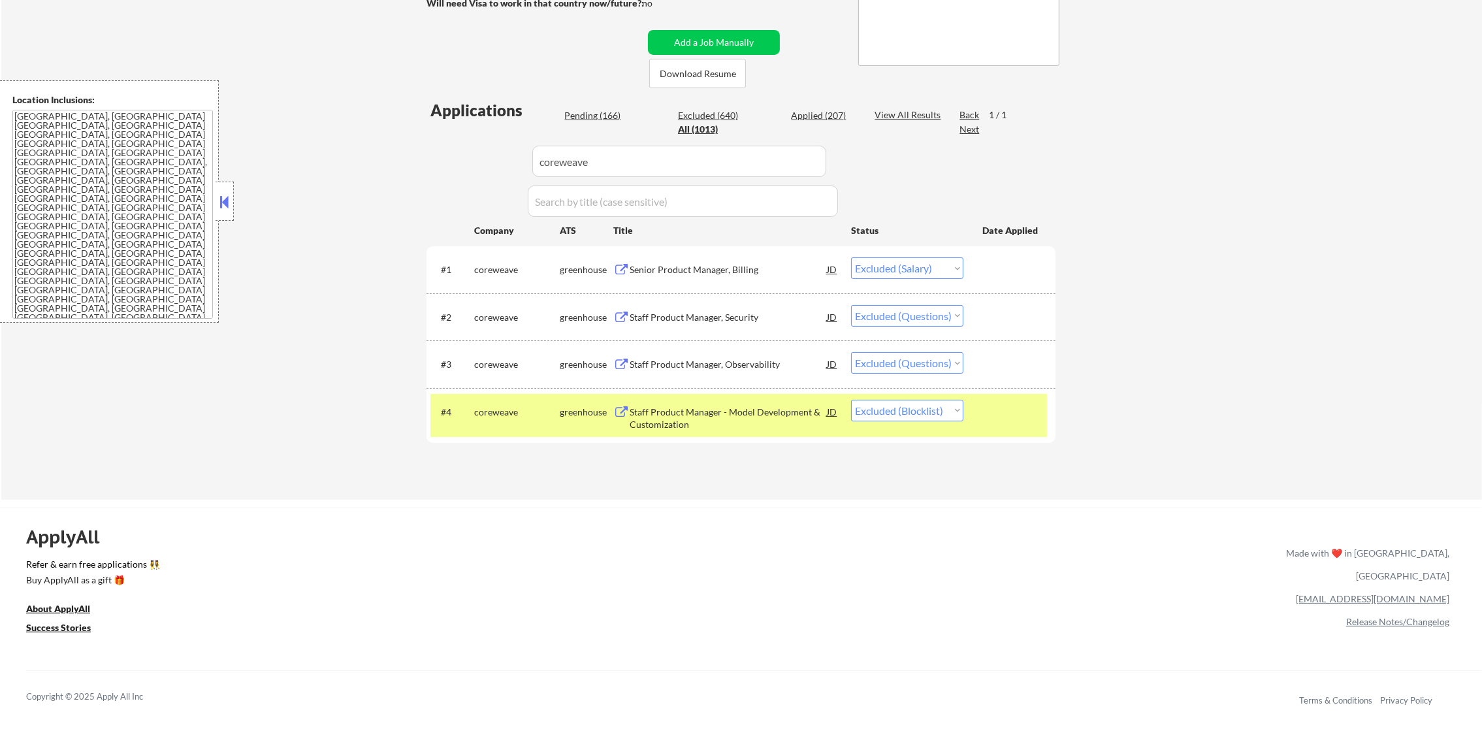
click at [477, 411] on div "coreweave" at bounding box center [517, 412] width 86 height 13
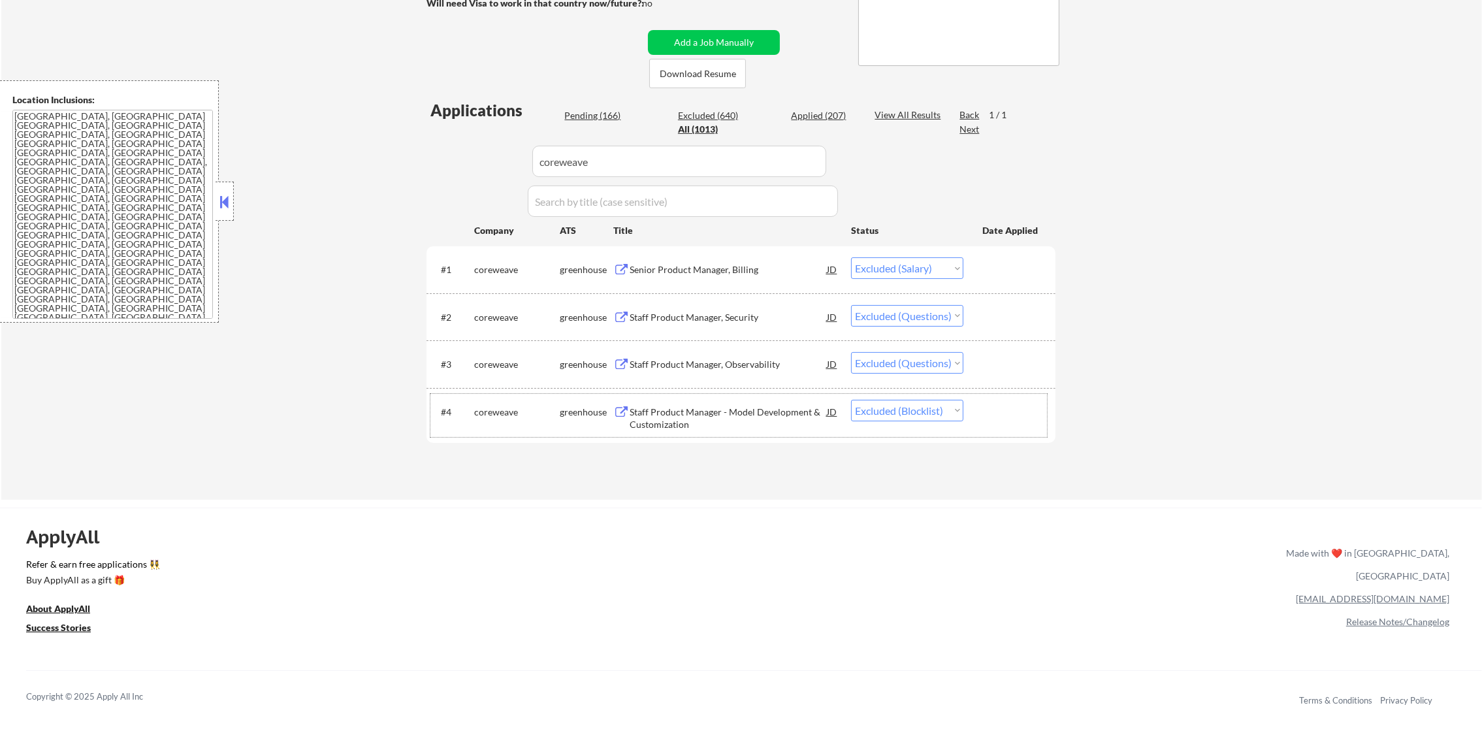
paste input "pindropsecurity"
drag, startPoint x: 485, startPoint y: 157, endPoint x: 461, endPoint y: 157, distance: 23.5
click at [462, 157] on div "Applications Pending (166) Excluded (640) Applied (207) All (1013) View All Res…" at bounding box center [740, 287] width 629 height 376
click at [461, 157] on div "Applications Pending (166) Excluded (640) Applied (207) All (1013) View All Res…" at bounding box center [740, 287] width 629 height 376
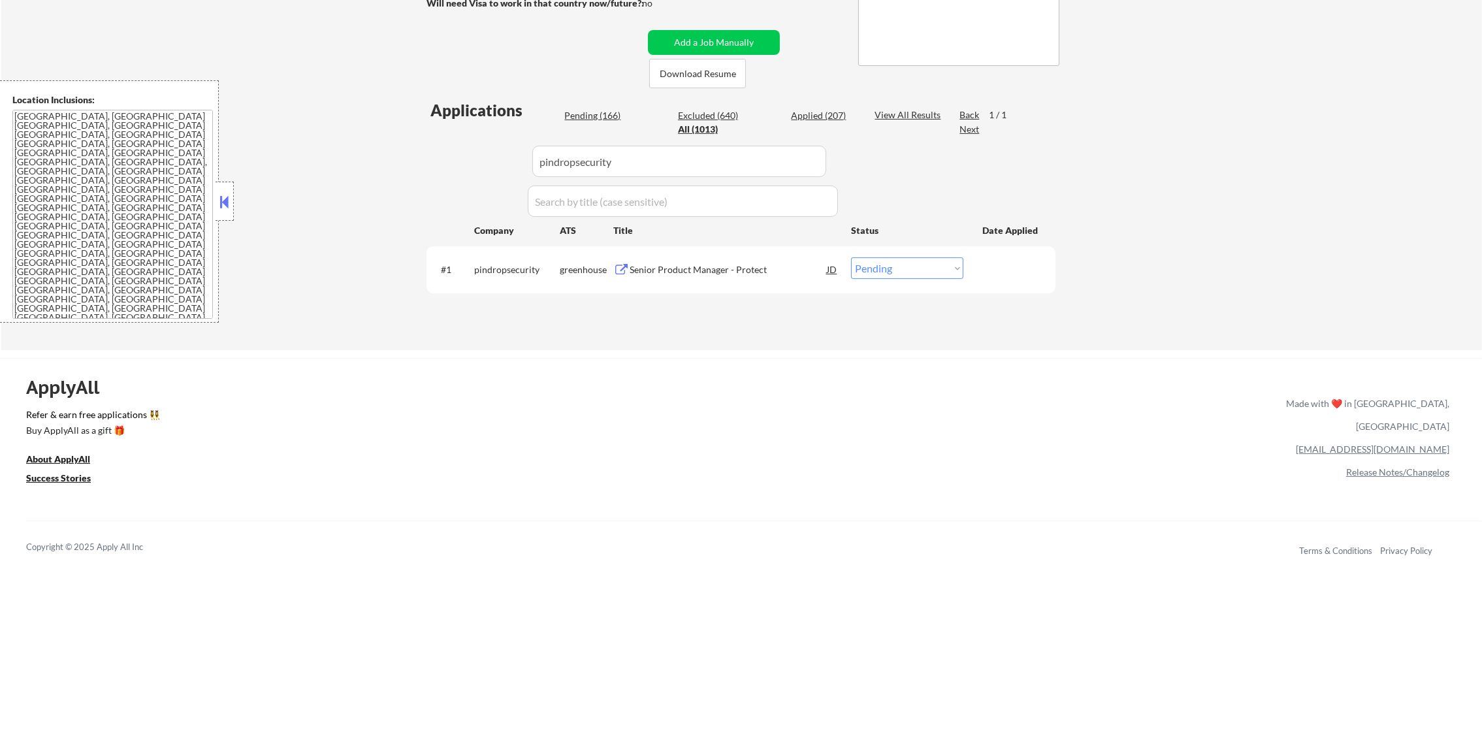
click at [787, 260] on div "Senior Product Manager - Protect" at bounding box center [728, 269] width 197 height 24
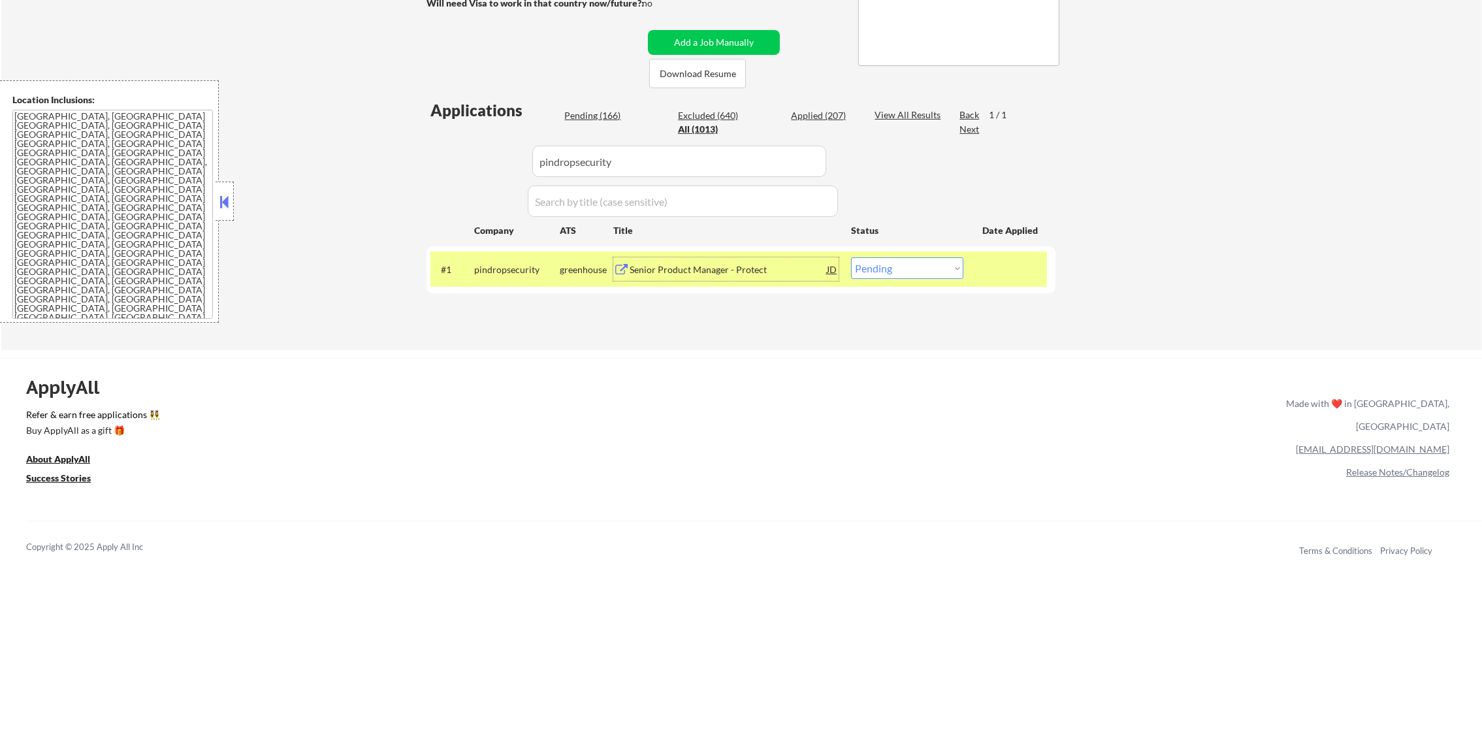
drag, startPoint x: 892, startPoint y: 274, endPoint x: 888, endPoint y: 281, distance: 7.9
click at [889, 275] on select "Choose an option... Pending Applied Excluded (Questions) Excluded (Expired) Exc…" at bounding box center [907, 268] width 112 height 22
click at [851, 257] on select "Choose an option... Pending Applied Excluded (Questions) Excluded (Expired) Exc…" at bounding box center [907, 268] width 112 height 22
click at [519, 277] on div "pindropsecurity" at bounding box center [517, 269] width 86 height 24
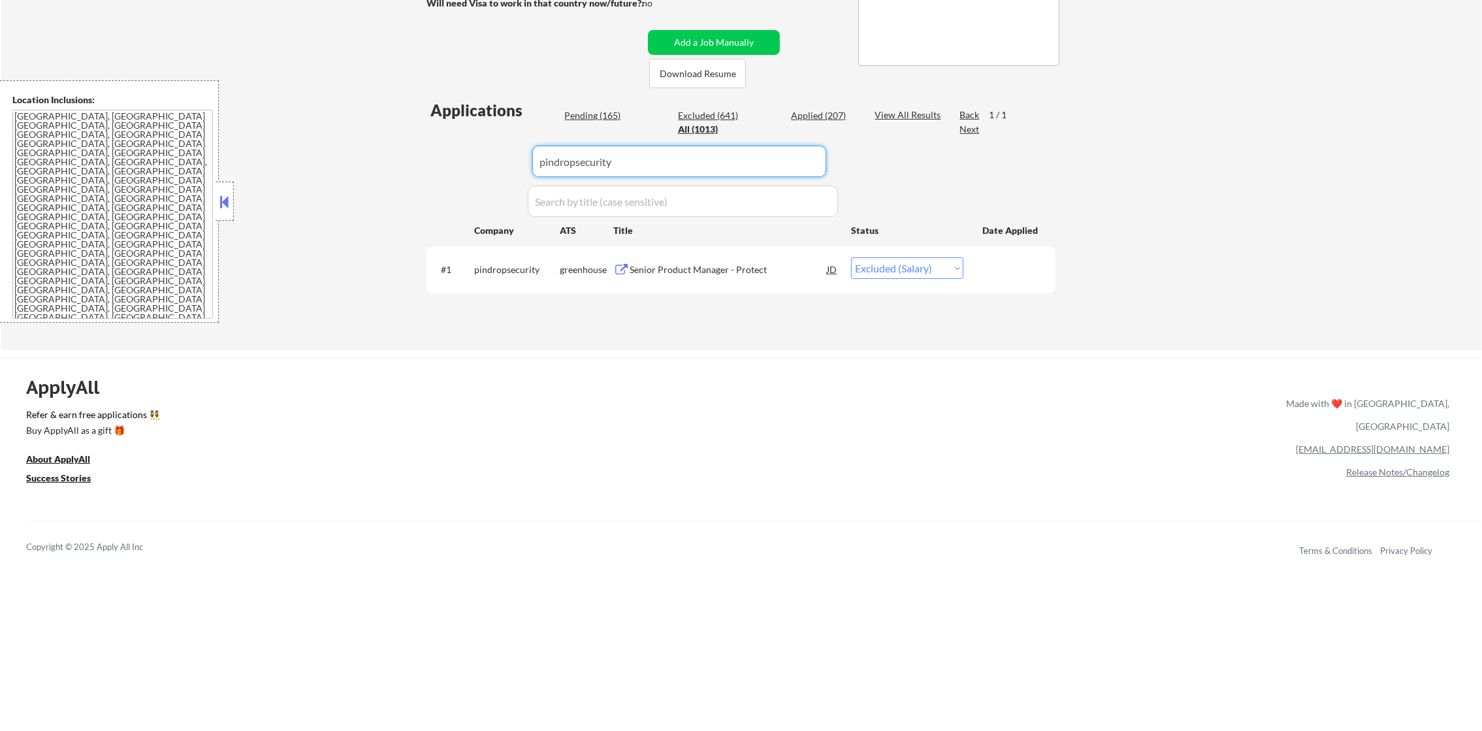
drag, startPoint x: 644, startPoint y: 161, endPoint x: 413, endPoint y: 162, distance: 230.6
click at [417, 162] on div "← Return to /applysquad Mailslurp Inbox Job Search Builder Joseph Shum User Ema…" at bounding box center [741, 66] width 652 height 548
paste input "imply"
click at [413, 162] on div "← Return to /applysquad Mailslurp Inbox Job Search Builder Joseph Shum User Ema…" at bounding box center [741, 71] width 1481 height 558
click at [716, 255] on div "#1 imply greenhouse Senior Product Manager (Remote) JD Choose an option... Pend…" at bounding box center [738, 268] width 617 height 35
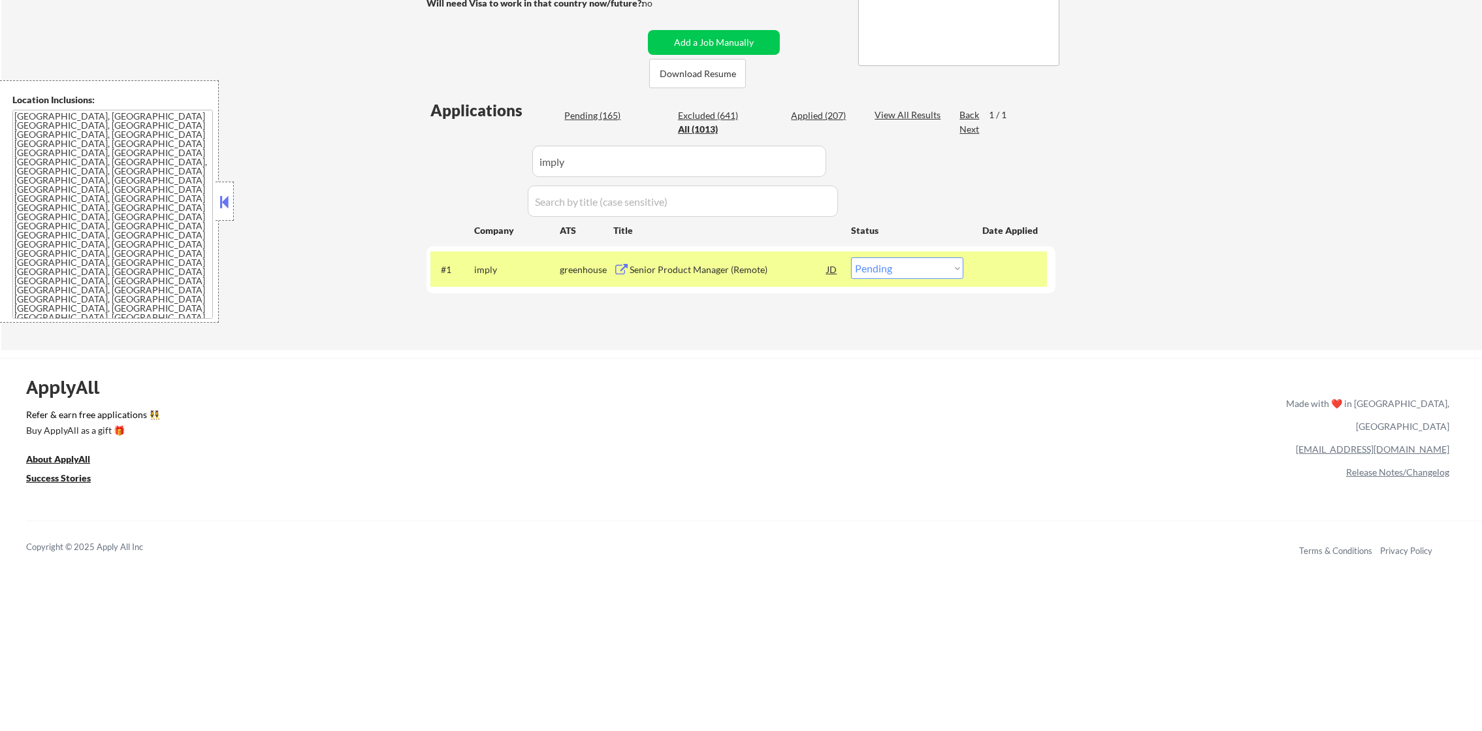
click at [728, 261] on div "Senior Product Manager (Remote)" at bounding box center [728, 269] width 197 height 24
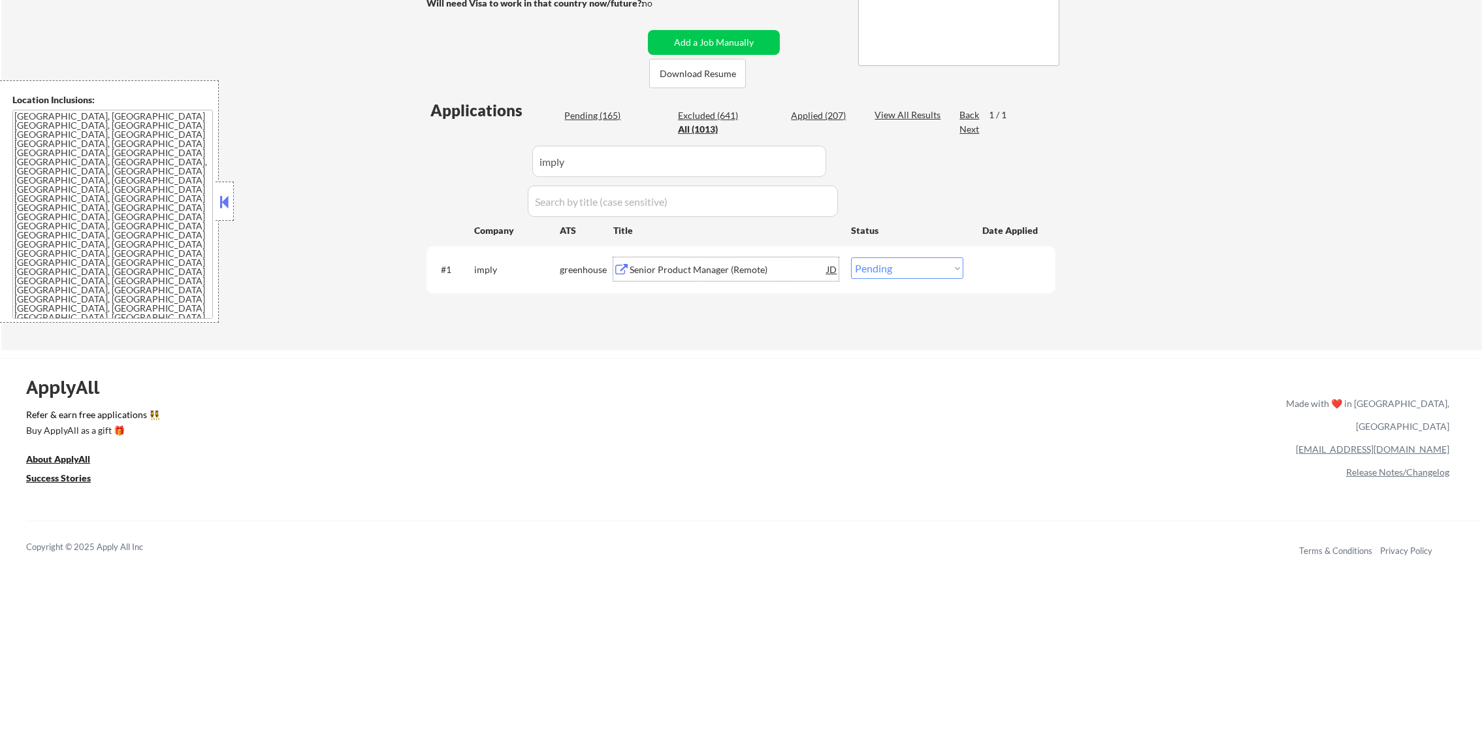
click at [863, 271] on select "Choose an option... Pending Applied Excluded (Questions) Excluded (Expired) Exc…" at bounding box center [907, 268] width 112 height 22
click at [851, 257] on select "Choose an option... Pending Applied Excluded (Questions) Excluded (Expired) Exc…" at bounding box center [907, 268] width 112 height 22
drag, startPoint x: 606, startPoint y: 161, endPoint x: 422, endPoint y: 155, distance: 184.3
click at [433, 155] on div "Applications Pending (164) Excluded (642) Applied (207) All (1013) View All Res…" at bounding box center [740, 211] width 629 height 225
paste input "thetradedesk"
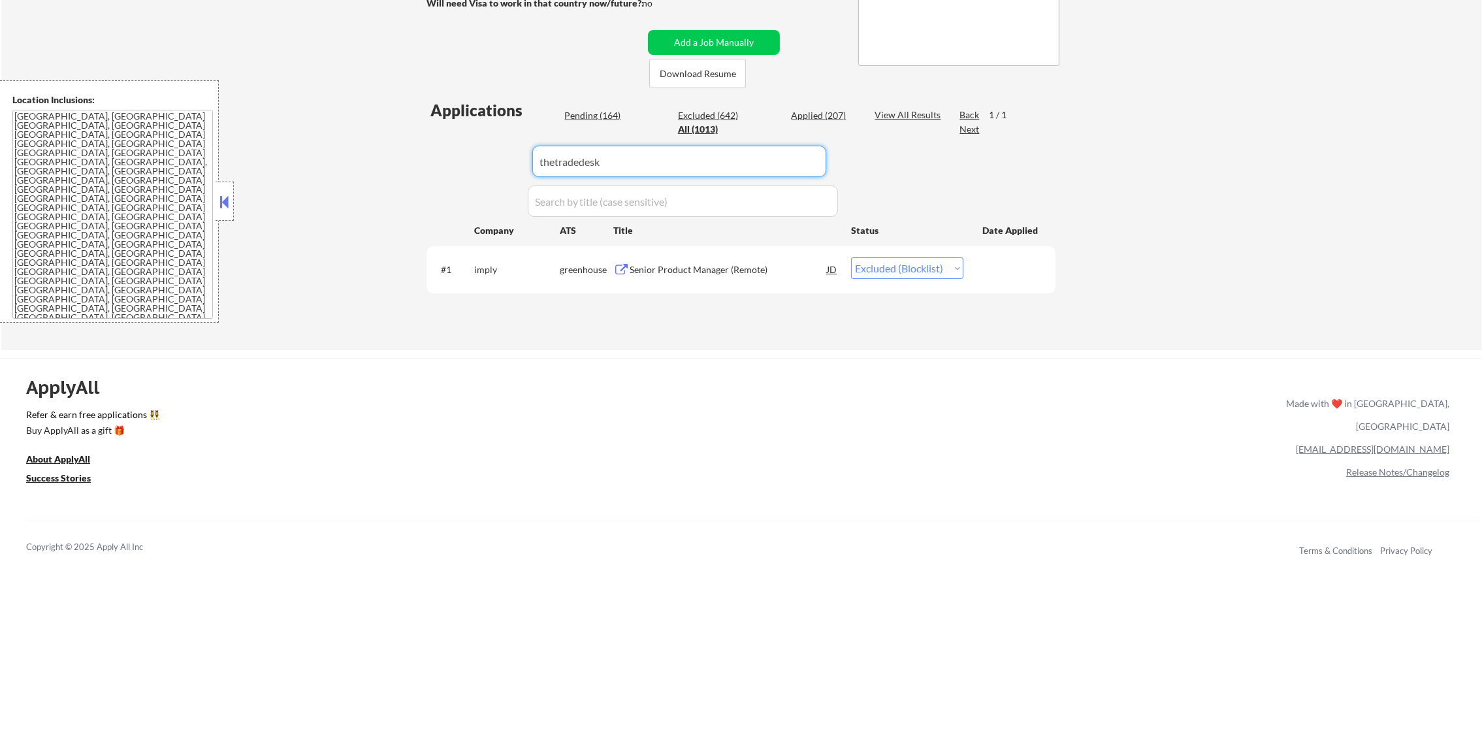
click at [422, 155] on div "← Return to /applysquad Mailslurp Inbox Job Search Builder Joseph Shum User Ema…" at bounding box center [741, 66] width 652 height 548
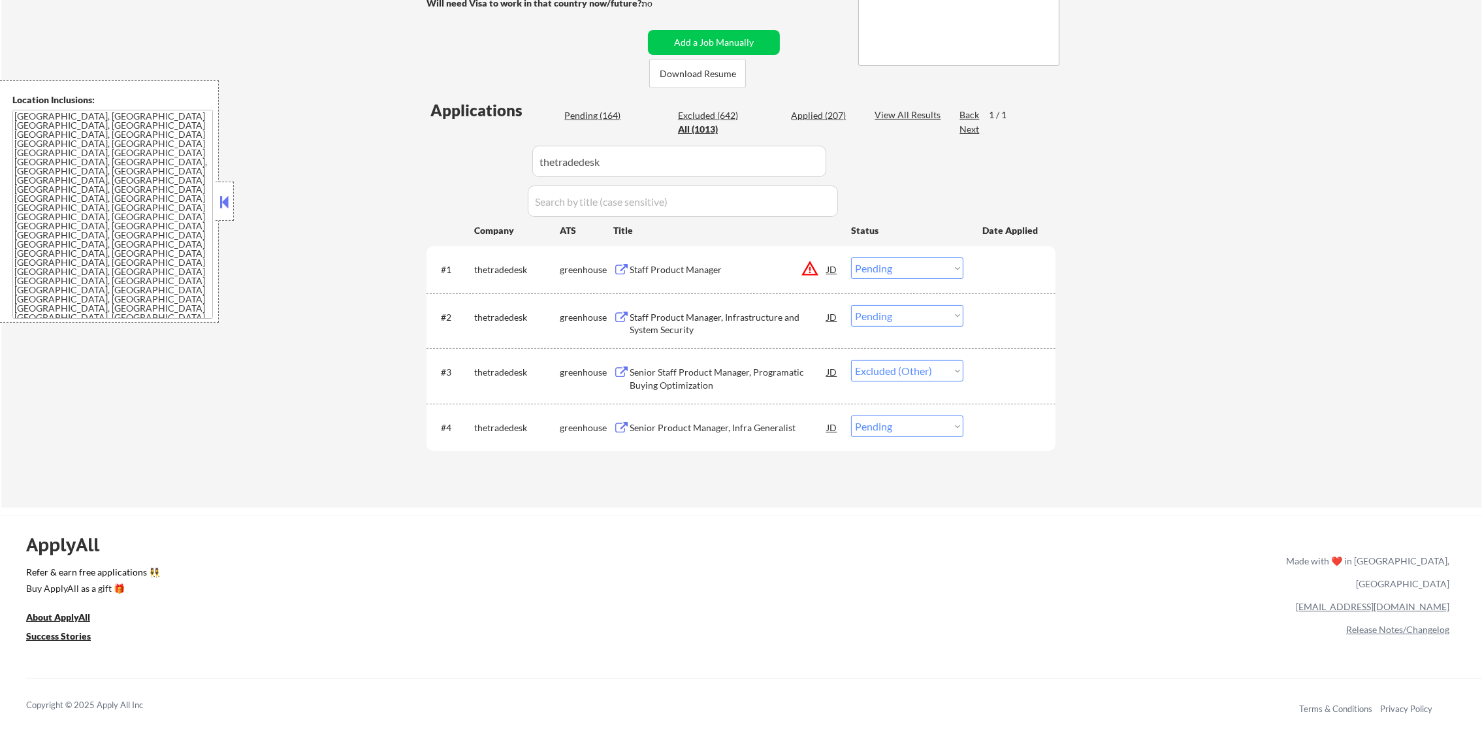
click at [740, 432] on div "Senior Product Manager, Infra Generalist" at bounding box center [728, 427] width 197 height 13
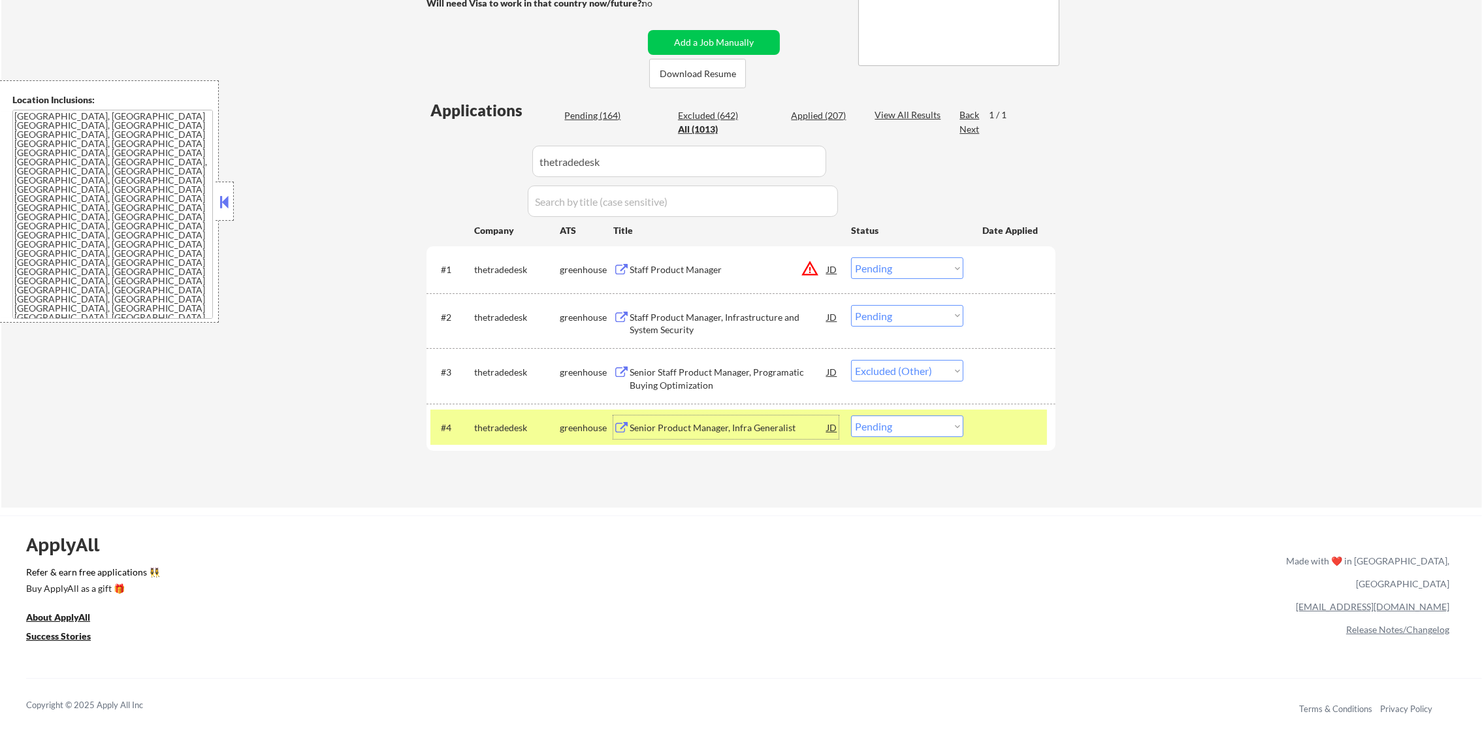
drag, startPoint x: 879, startPoint y: 416, endPoint x: 875, endPoint y: 438, distance: 22.7
click at [879, 419] on select "Choose an option... Pending Applied Excluded (Questions) Excluded (Expired) Exc…" at bounding box center [907, 426] width 112 height 22
click at [851, 415] on select "Choose an option... Pending Applied Excluded (Questions) Excluded (Expired) Exc…" at bounding box center [907, 426] width 112 height 22
click at [485, 432] on div "thetradedesk" at bounding box center [517, 427] width 86 height 13
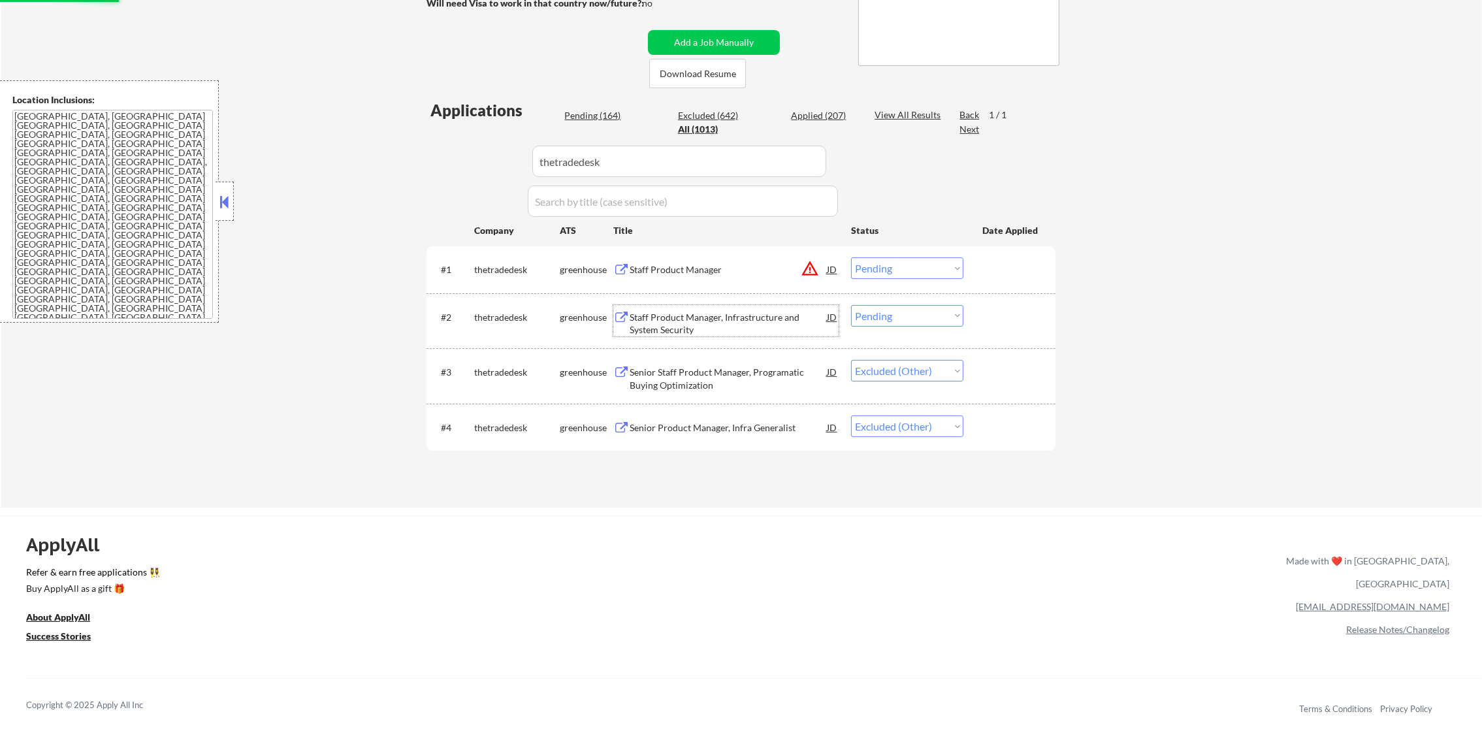
click at [754, 311] on div "Staff Product Manager, Infrastructure and System Security" at bounding box center [728, 323] width 197 height 25
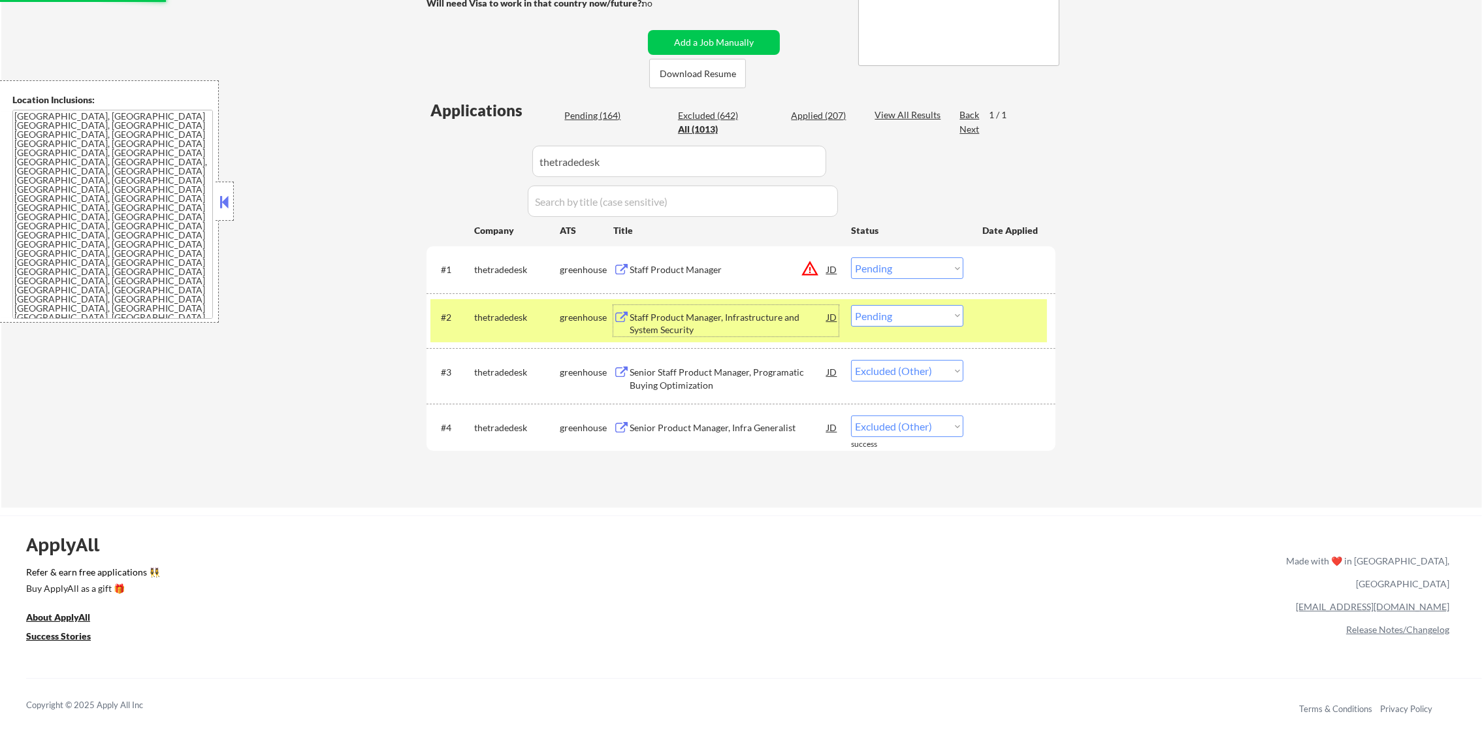
click at [902, 310] on select "Choose an option... Pending Applied Excluded (Questions) Excluded (Expired) Exc…" at bounding box center [907, 316] width 112 height 22
click at [851, 305] on select "Choose an option... Pending Applied Excluded (Questions) Excluded (Expired) Exc…" at bounding box center [907, 316] width 112 height 22
click at [931, 267] on select "Choose an option... Pending Applied Excluded (Questions) Excluded (Expired) Exc…" at bounding box center [907, 268] width 112 height 22
click at [851, 257] on select "Choose an option... Pending Applied Excluded (Questions) Excluded (Expired) Exc…" at bounding box center [907, 268] width 112 height 22
click at [507, 324] on div "thetradedesk" at bounding box center [517, 317] width 86 height 24
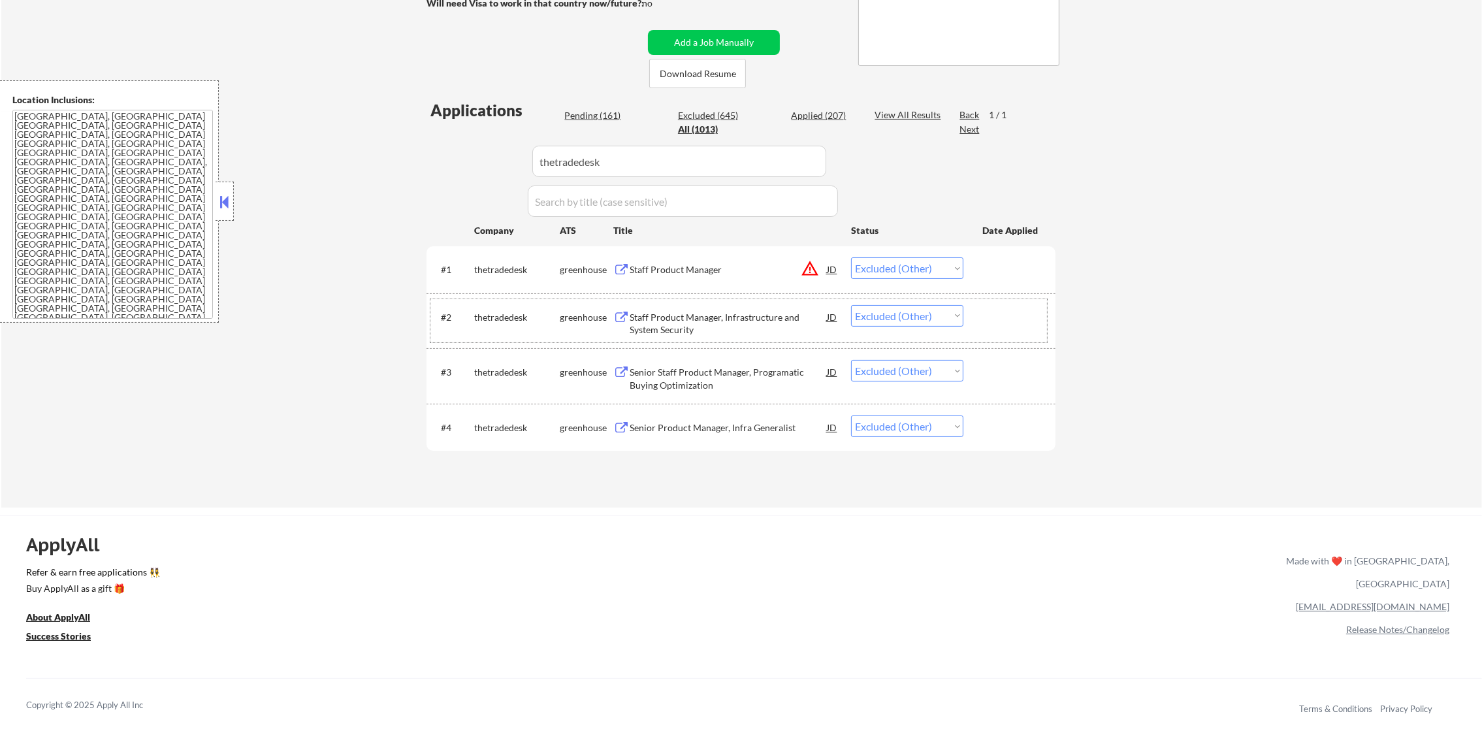
paste input "crusoe"
drag, startPoint x: 617, startPoint y: 153, endPoint x: 457, endPoint y: 153, distance: 160.0
click at [460, 153] on div "Applications Pending (161) Excluded (645) Applied (207) All (1013) View All Res…" at bounding box center [740, 290] width 629 height 383
click at [457, 153] on div "Applications Pending (161) Excluded (645) Applied (207) All (1013) View All Res…" at bounding box center [740, 290] width 629 height 383
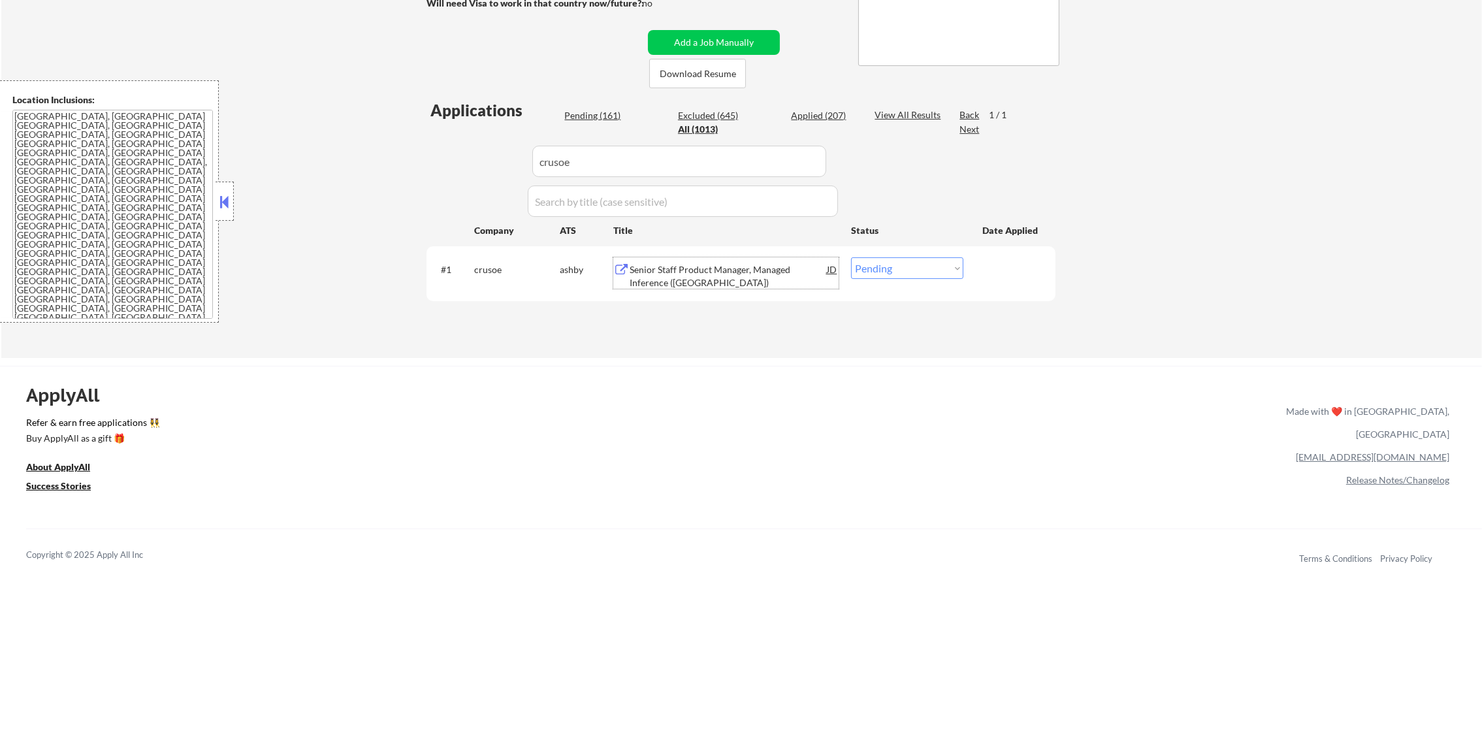
click at [753, 272] on div "Senior Staff Product Manager, Managed Inference ([GEOGRAPHIC_DATA])" at bounding box center [728, 275] width 197 height 25
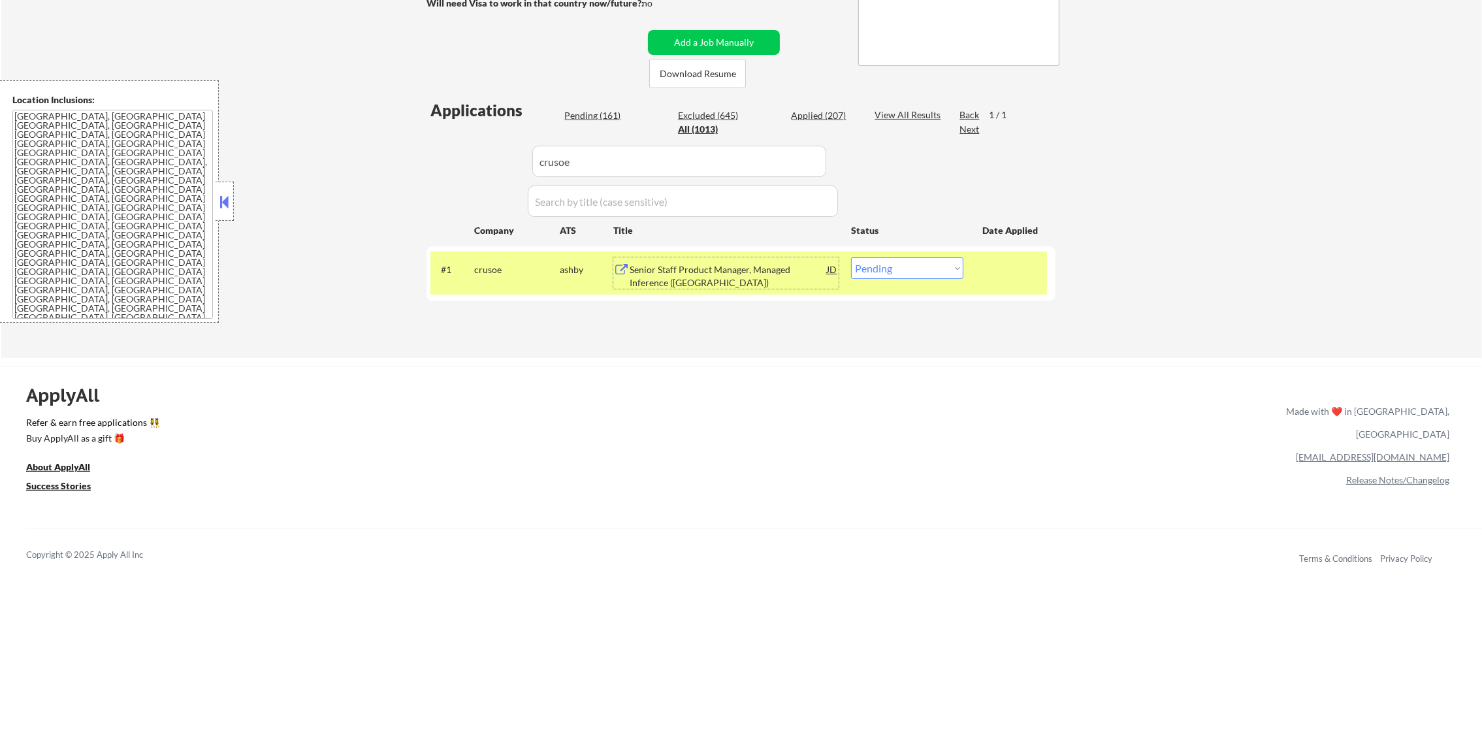
drag, startPoint x: 873, startPoint y: 256, endPoint x: 875, endPoint y: 266, distance: 9.9
click at [873, 257] on select "Choose an option... Pending Applied Excluded (Questions) Excluded (Expired) Exc…" at bounding box center [907, 268] width 112 height 22
click at [851, 257] on select "Choose an option... Pending Applied Excluded (Questions) Excluded (Expired) Exc…" at bounding box center [907, 268] width 112 height 22
click at [501, 248] on div "#1 crusoe ashby Senior Staff Product Manager, Managed Inference (Seattle) JD wa…" at bounding box center [740, 273] width 629 height 55
click at [552, 259] on div "crusoe" at bounding box center [517, 269] width 86 height 24
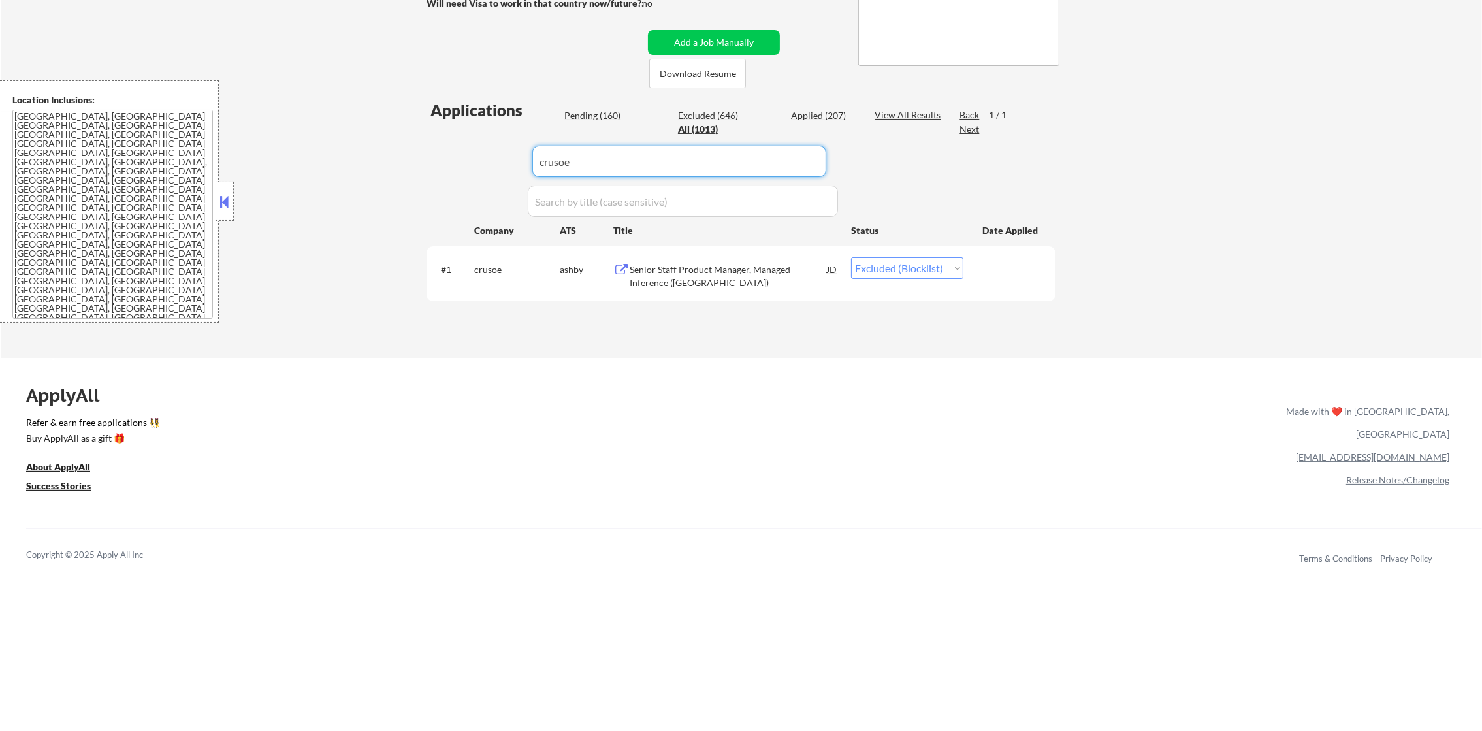
paste input "xero"
drag, startPoint x: 613, startPoint y: 157, endPoint x: 418, endPoint y: 161, distance: 194.7
click at [420, 161] on div "← Return to /applysquad Mailslurp Inbox Job Search Builder Joseph Shum User Ema…" at bounding box center [741, 70] width 652 height 556
click at [418, 161] on div "← Return to /applysquad Mailslurp Inbox Job Search Builder Joseph Shum User Ema…" at bounding box center [741, 70] width 652 height 556
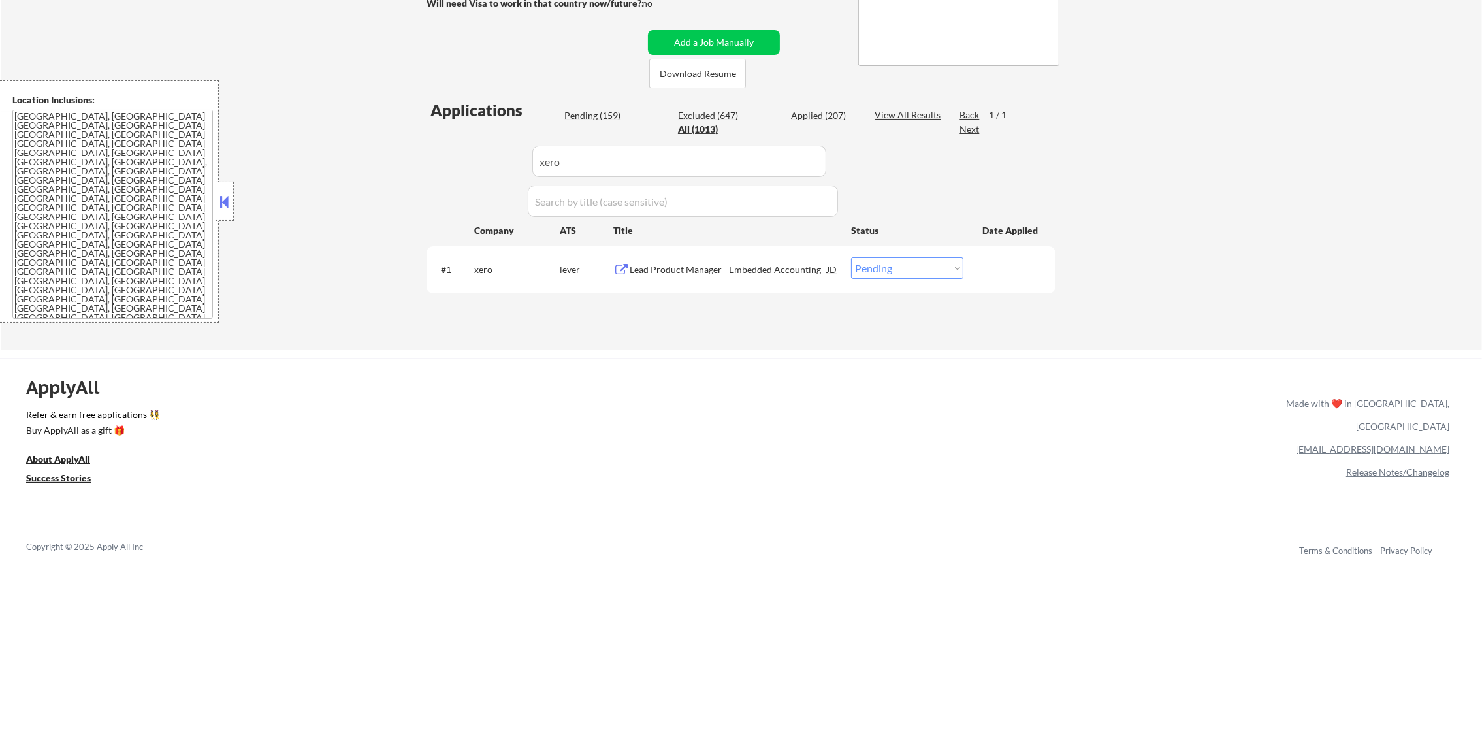
click at [758, 266] on div "Lead Product Manager - Embedded Accounting" at bounding box center [728, 269] width 197 height 13
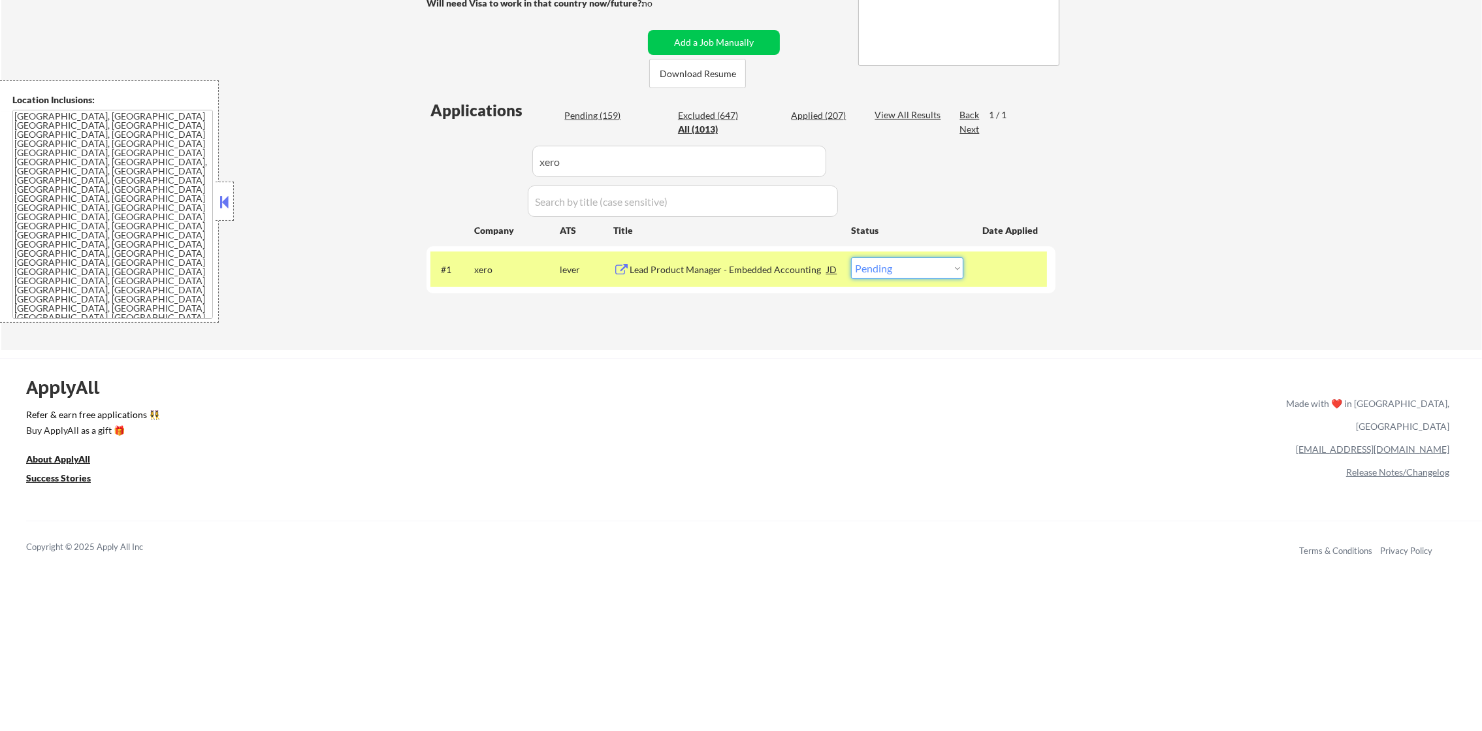
click at [905, 270] on select "Choose an option... Pending Applied Excluded (Questions) Excluded (Expired) Exc…" at bounding box center [907, 268] width 112 height 22
click at [851, 257] on select "Choose an option... Pending Applied Excluded (Questions) Excluded (Expired) Exc…" at bounding box center [907, 268] width 112 height 22
drag, startPoint x: 526, startPoint y: 152, endPoint x: 447, endPoint y: 152, distance: 79.0
click at [466, 152] on div "Applications Pending (158) Excluded (647) Applied (208) All (1013) View All Res…" at bounding box center [740, 211] width 629 height 225
paste input "peoplegrove"
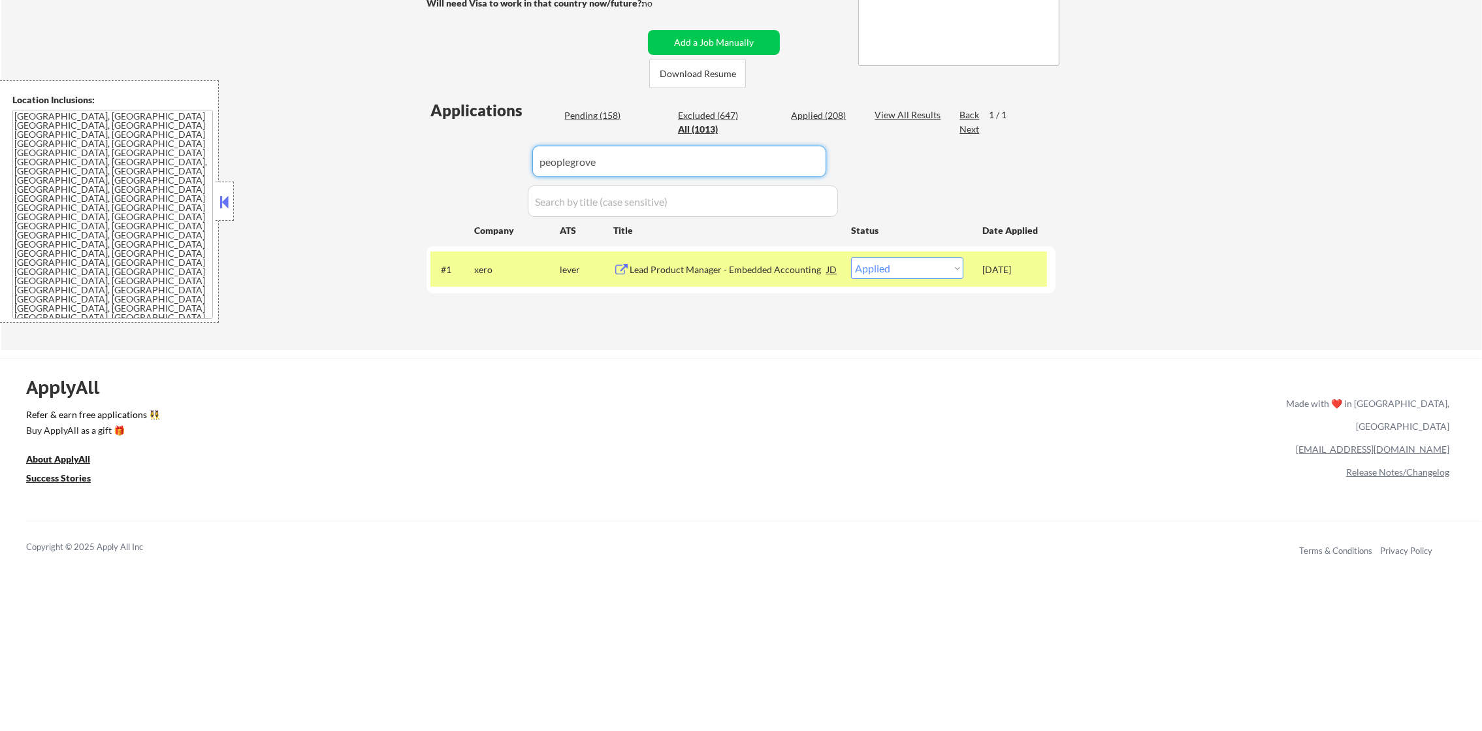
click at [447, 152] on div "Applications Pending (158) Excluded (647) Applied (208) All (1013) View All Res…" at bounding box center [740, 211] width 629 height 225
click at [684, 265] on div "Lead Product Manager" at bounding box center [728, 269] width 197 height 13
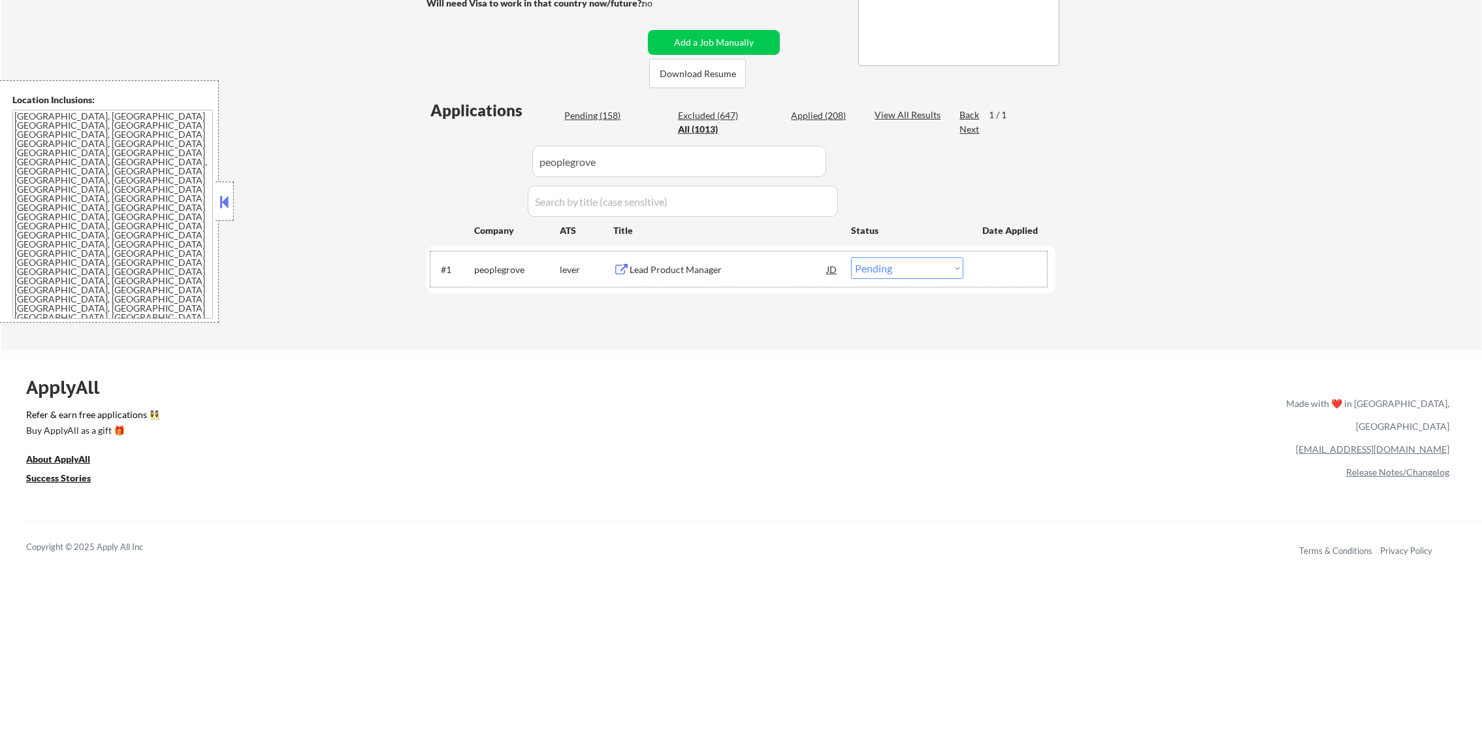
drag, startPoint x: 918, startPoint y: 258, endPoint x: 912, endPoint y: 268, distance: 11.1
click at [912, 266] on div "#1 peoplegrove lever Lead Product Manager JD warning_amber Choose an option... …" at bounding box center [738, 268] width 617 height 35
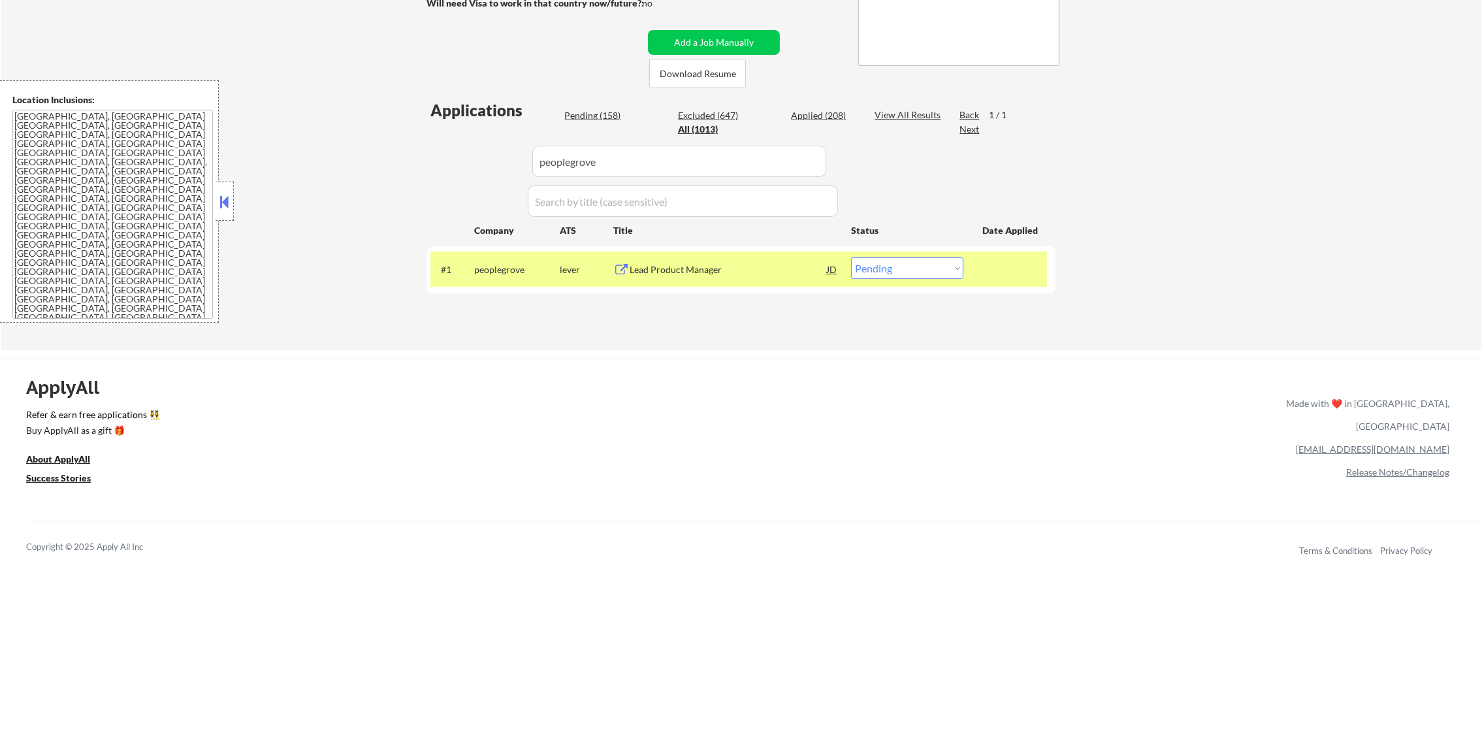
click at [907, 285] on div "#1 peoplegrove lever Lead Product Manager JD warning_amber Choose an option... …" at bounding box center [738, 268] width 617 height 35
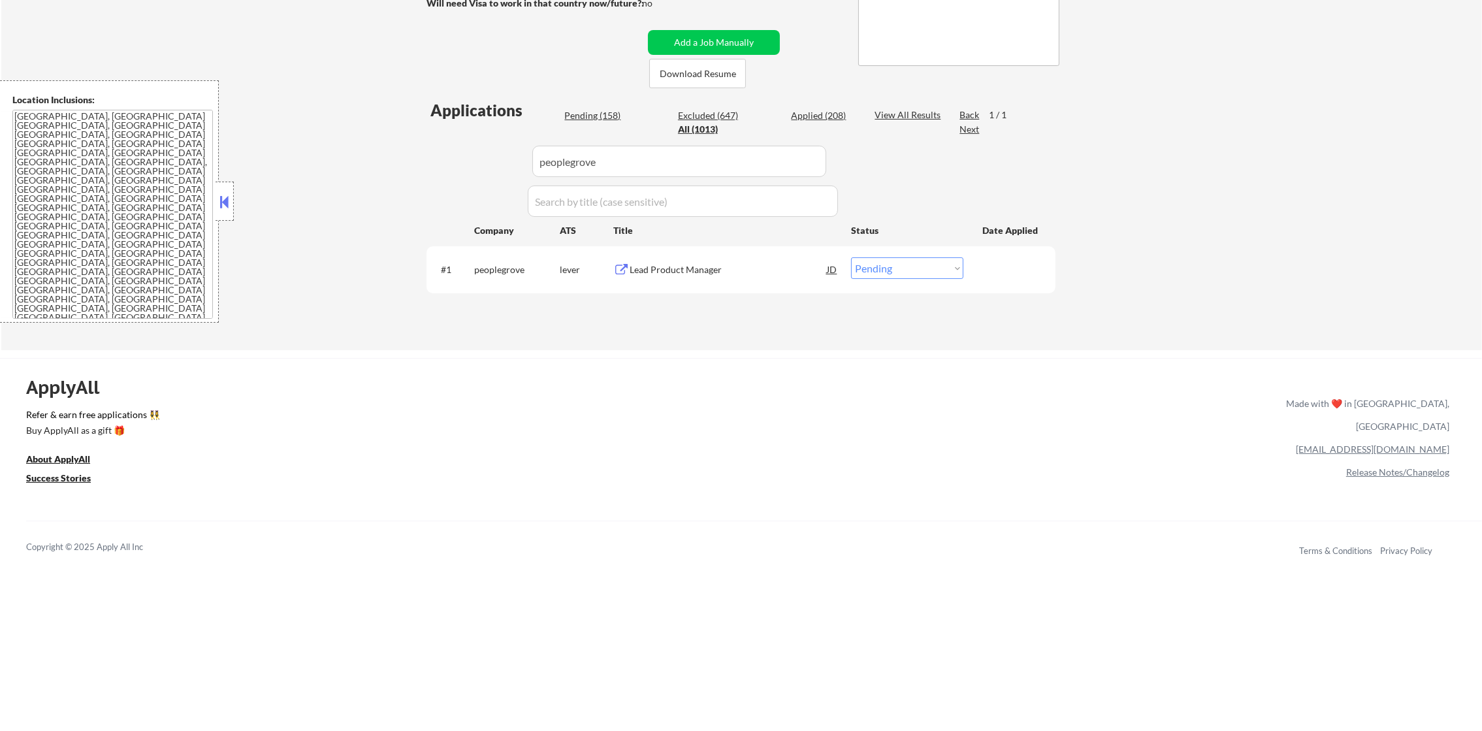
drag, startPoint x: 918, startPoint y: 270, endPoint x: 916, endPoint y: 280, distance: 9.2
click at [918, 270] on select "Choose an option... Pending Applied Excluded (Questions) Excluded (Expired) Exc…" at bounding box center [907, 268] width 112 height 22
click at [851, 257] on select "Choose an option... Pending Applied Excluded (Questions) Excluded (Expired) Exc…" at bounding box center [907, 268] width 112 height 22
drag, startPoint x: 620, startPoint y: 155, endPoint x: 467, endPoint y: 153, distance: 153.5
click at [484, 148] on div "Applications Pending (157) Excluded (647) Applied (209) All (1013) View All Res…" at bounding box center [740, 211] width 629 height 225
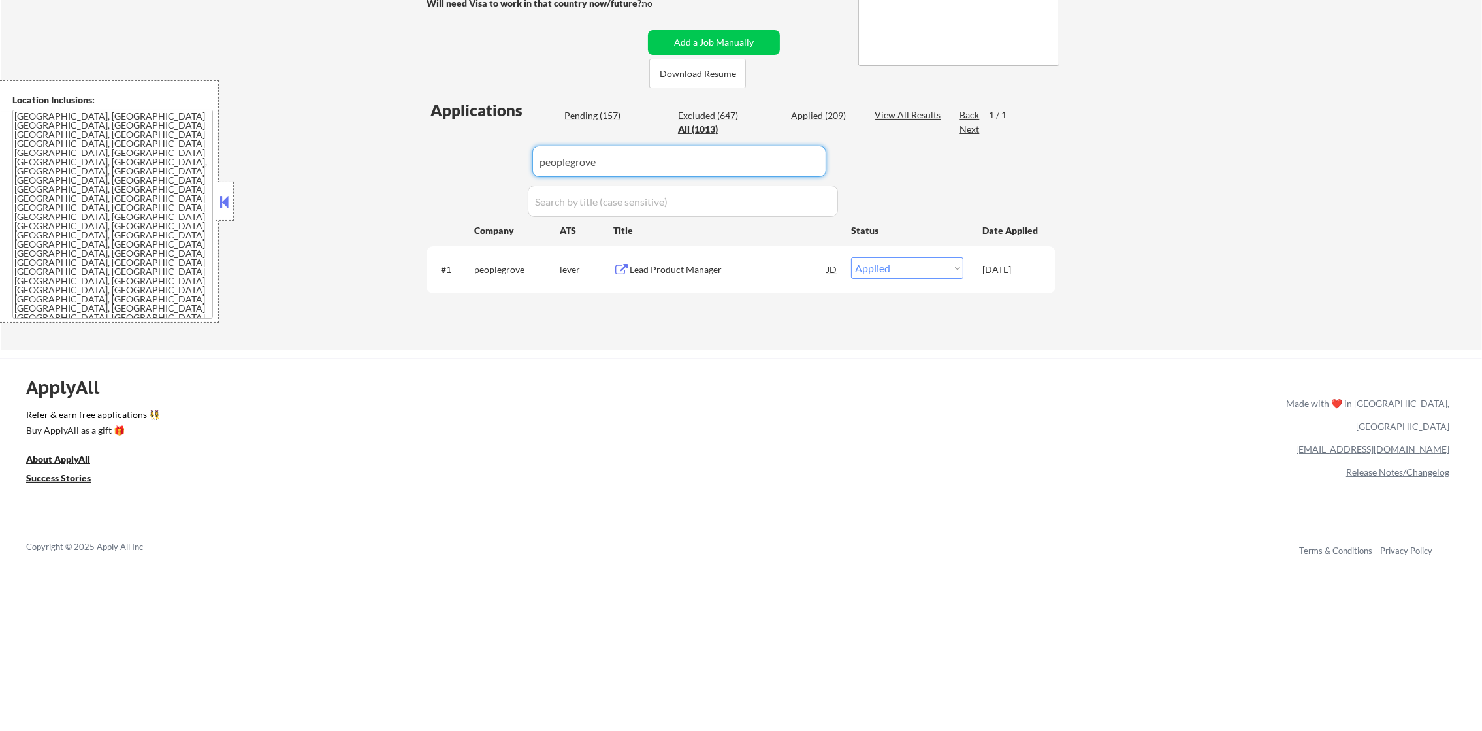
paste input "magicschool"
click at [466, 153] on div "Applications Pending (157) Excluded (647) Applied (209) All (1013) View All Res…" at bounding box center [740, 211] width 629 height 225
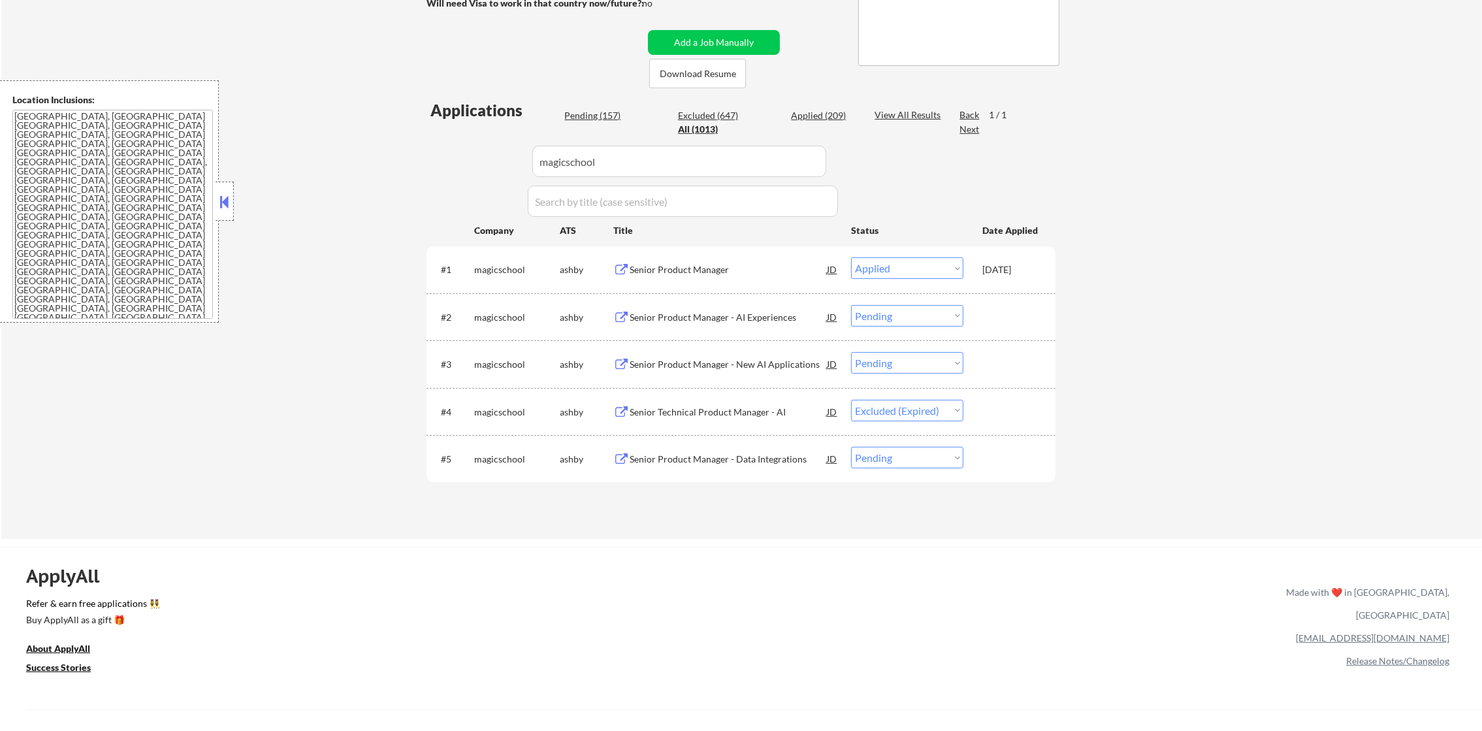
click at [747, 313] on div "Senior Product Manager - AI Experiences" at bounding box center [728, 317] width 197 height 13
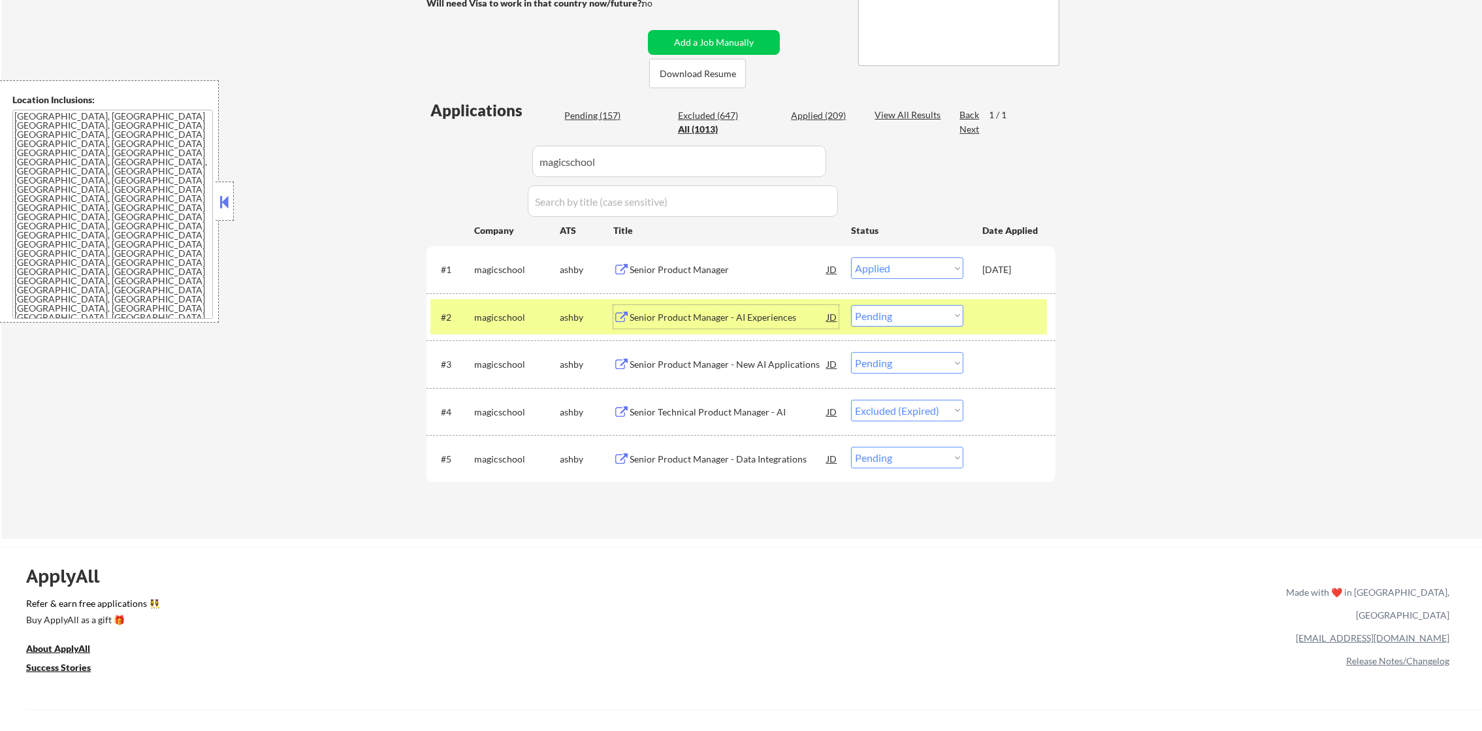
click at [910, 315] on select "Choose an option... Pending Applied Excluded (Questions) Excluded (Expired) Exc…" at bounding box center [907, 316] width 112 height 22
click at [851, 305] on select "Choose an option... Pending Applied Excluded (Questions) Excluded (Expired) Exc…" at bounding box center [907, 316] width 112 height 22
click at [503, 311] on div "magicschool" at bounding box center [517, 317] width 86 height 13
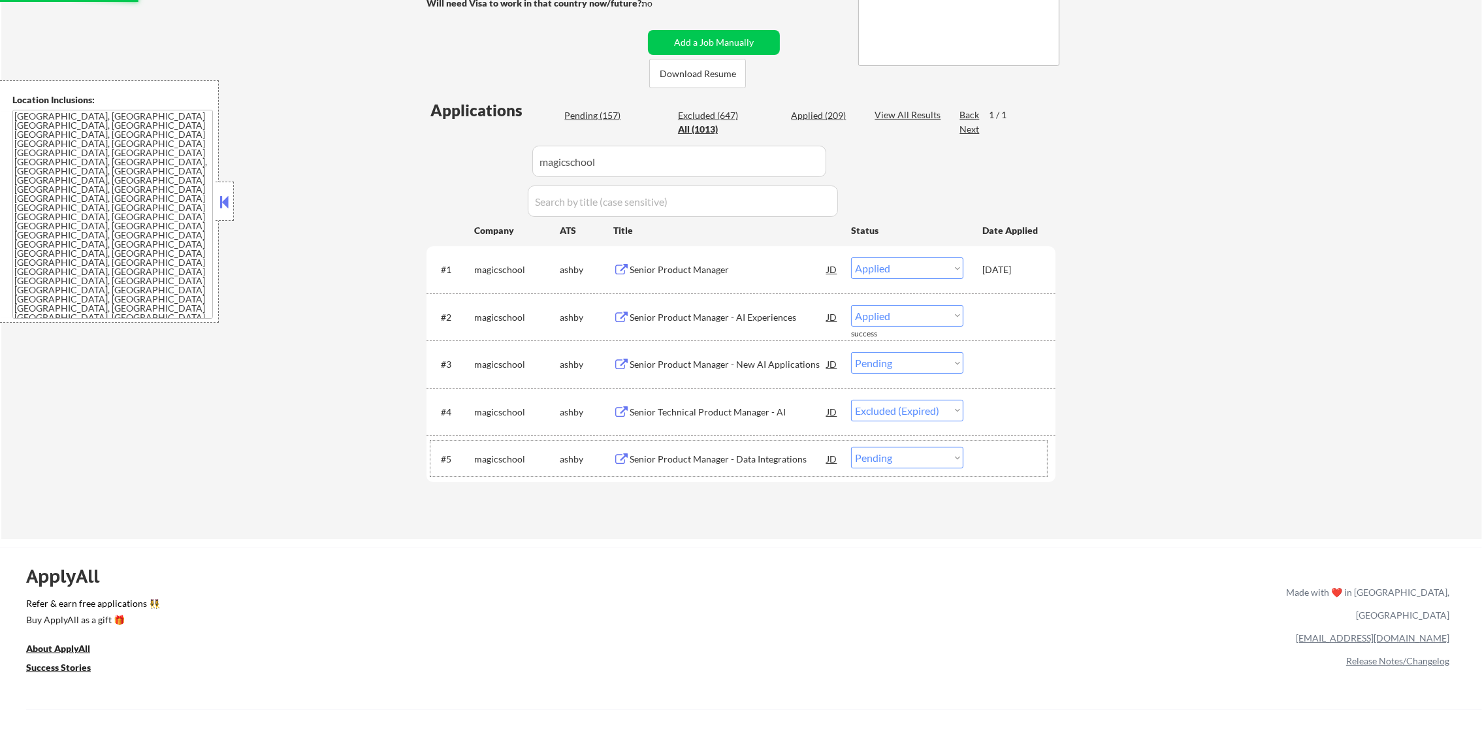
click at [916, 468] on div "#5 magicschool ashby Senior Product Manager - Data Integrations JD Choose an op…" at bounding box center [738, 458] width 617 height 35
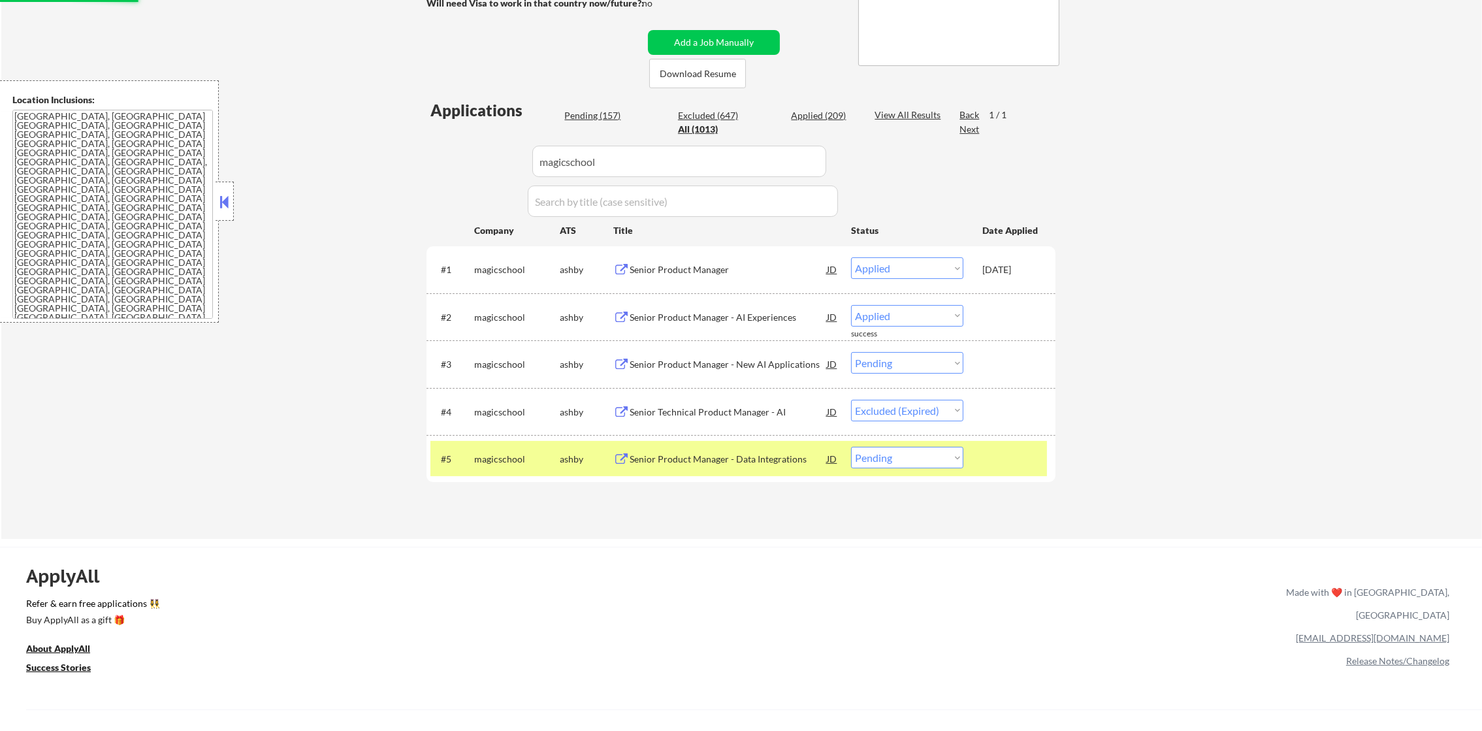
click at [934, 464] on select "Choose an option... Pending Applied Excluded (Questions) Excluded (Expired) Exc…" at bounding box center [907, 458] width 112 height 22
click at [851, 447] on select "Choose an option... Pending Applied Excluded (Questions) Excluded (Expired) Exc…" at bounding box center [907, 458] width 112 height 22
click at [484, 443] on div "#5 magicschool ashby Senior Product Manager - Data Integrations JD Choose an op…" at bounding box center [738, 458] width 617 height 35
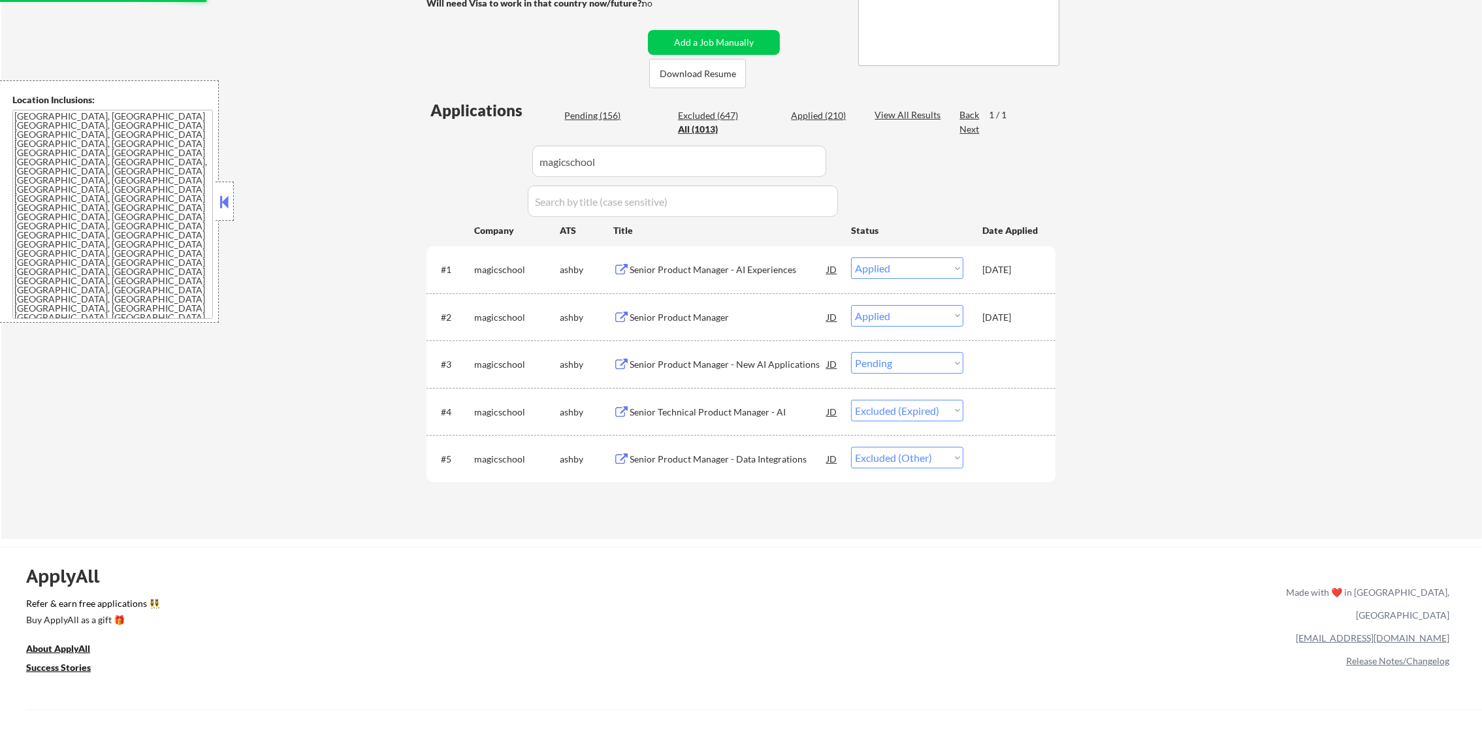
click at [916, 354] on select "Choose an option... Pending Applied Excluded (Questions) Excluded (Expired) Exc…" at bounding box center [907, 363] width 112 height 22
click at [851, 352] on select "Choose an option... Pending Applied Excluded (Questions) Excluded (Expired) Exc…" at bounding box center [907, 363] width 112 height 22
drag, startPoint x: 594, startPoint y: 149, endPoint x: 415, endPoint y: 162, distance: 179.4
click at [421, 162] on div "← Return to /applysquad Mailslurp Inbox Job Search Builder Joseph Shum User Ema…" at bounding box center [741, 160] width 652 height 737
paste input "typeform"
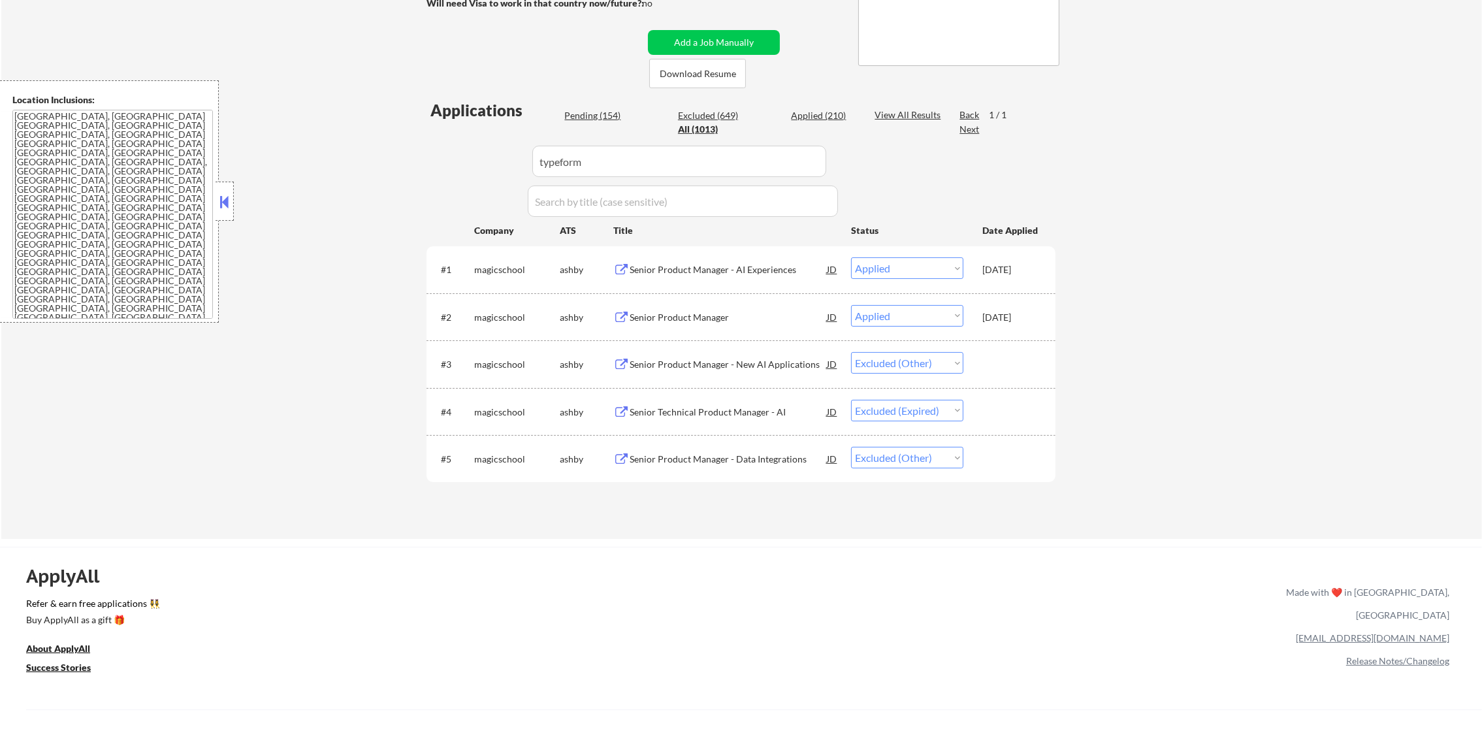
click at [405, 162] on div "← Return to /applysquad Mailslurp Inbox Job Search Builder Joseph Shum User Ema…" at bounding box center [741, 165] width 1481 height 747
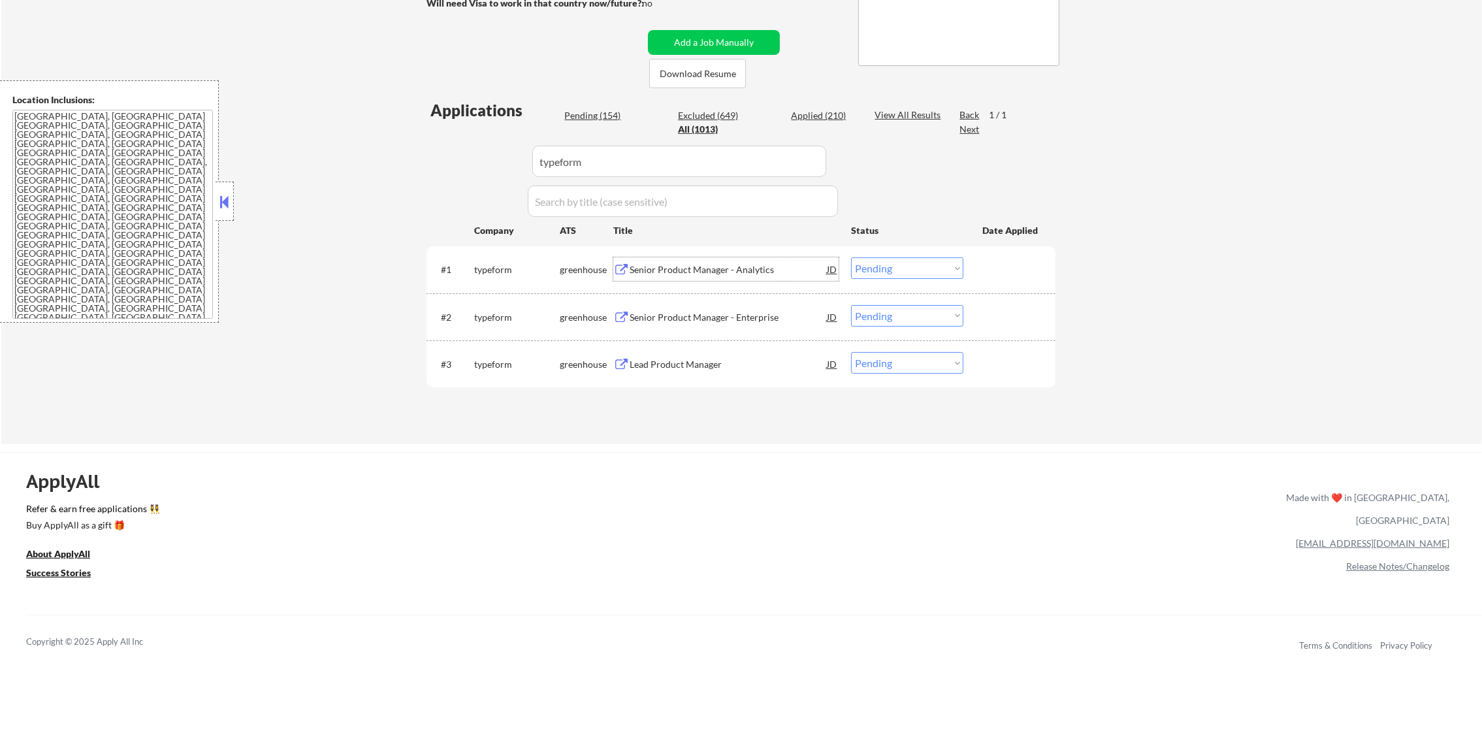
click at [711, 260] on div "Senior Product Manager - Analytics" at bounding box center [728, 269] width 197 height 24
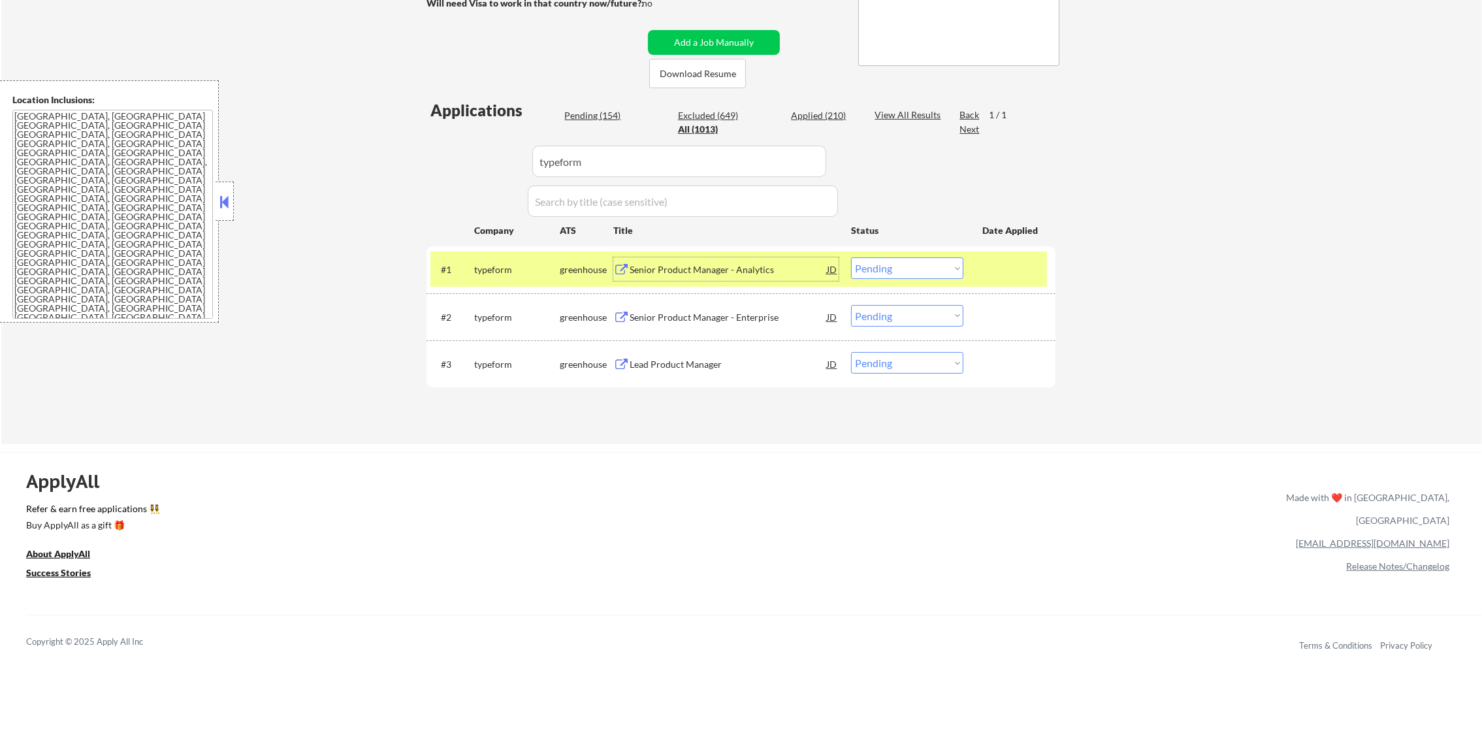
drag, startPoint x: 903, startPoint y: 255, endPoint x: 901, endPoint y: 270, distance: 15.1
click at [902, 266] on div "#1 typeform greenhouse Senior Product Manager - Analytics JD warning_amber Choo…" at bounding box center [738, 268] width 617 height 35
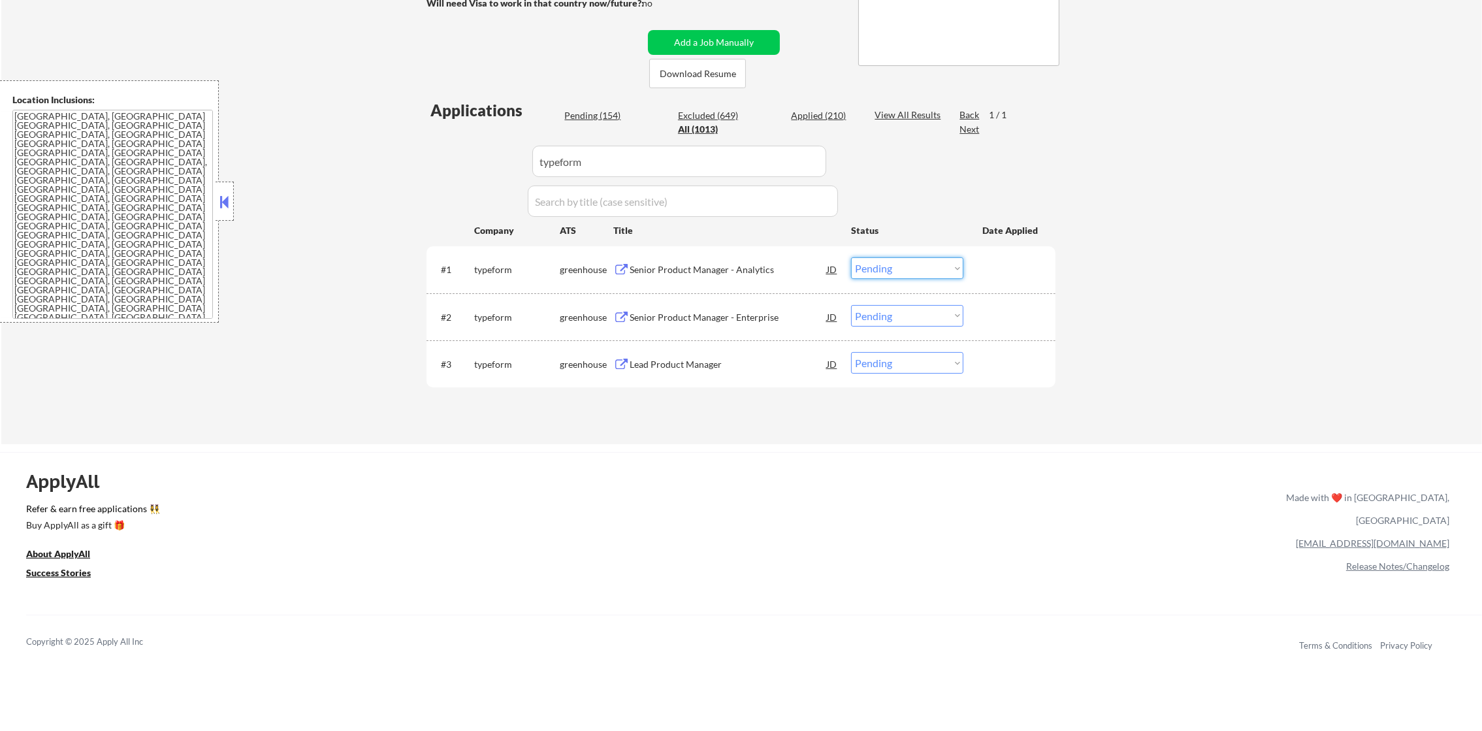
click at [901, 274] on select "Choose an option... Pending Applied Excluded (Questions) Excluded (Expired) Exc…" at bounding box center [907, 268] width 112 height 22
click at [851, 257] on select "Choose an option... Pending Applied Excluded (Questions) Excluded (Expired) Exc…" at bounding box center [907, 268] width 112 height 22
click at [724, 305] on div "Senior Product Manager - Enterprise" at bounding box center [728, 317] width 197 height 24
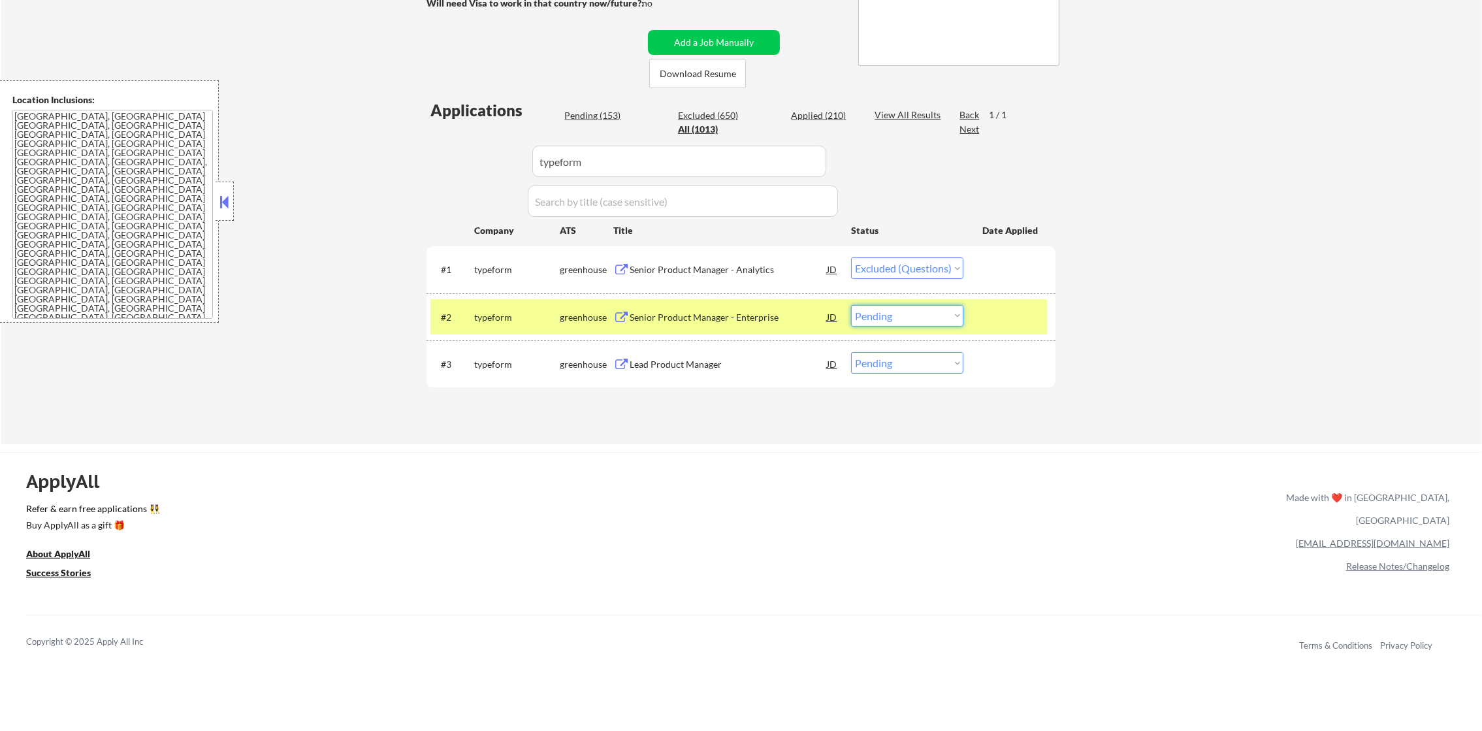
click at [950, 323] on select "Choose an option... Pending Applied Excluded (Questions) Excluded (Expired) Exc…" at bounding box center [907, 316] width 112 height 22
click at [851, 305] on select "Choose an option... Pending Applied Excluded (Questions) Excluded (Expired) Exc…" at bounding box center [907, 316] width 112 height 22
click at [506, 297] on div "#2 typeform greenhouse Senior Product Manager - Enterprise JD warning_amber Cho…" at bounding box center [740, 317] width 629 height 48
click at [680, 362] on div "Lead Product Manager" at bounding box center [728, 364] width 197 height 13
